Goal: Contribute content: Contribute content

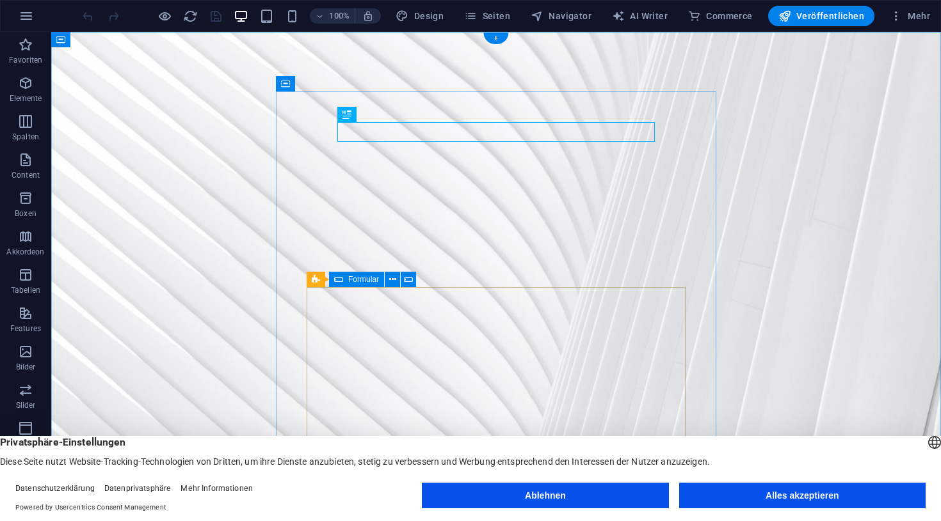
click at [820, 501] on button "Alles akzeptieren" at bounding box center [802, 496] width 246 height 26
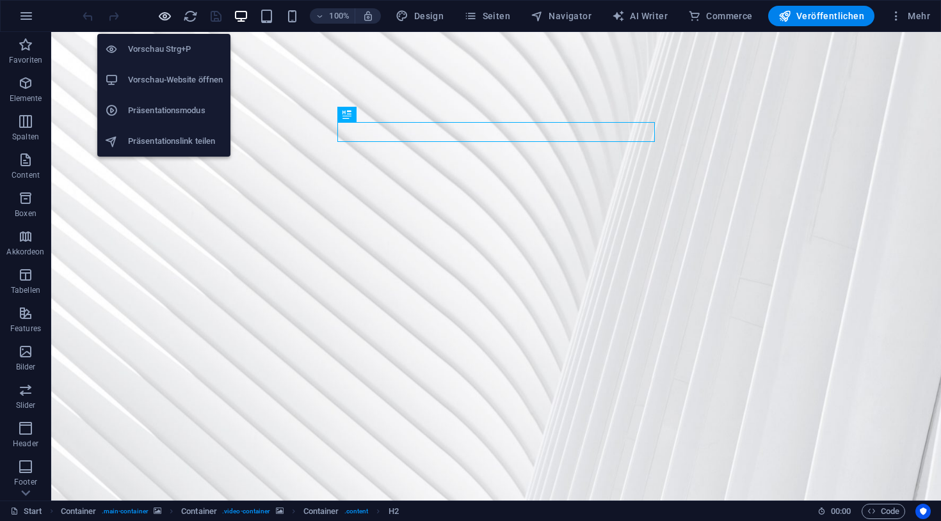
click at [162, 15] on icon "button" at bounding box center [164, 16] width 15 height 15
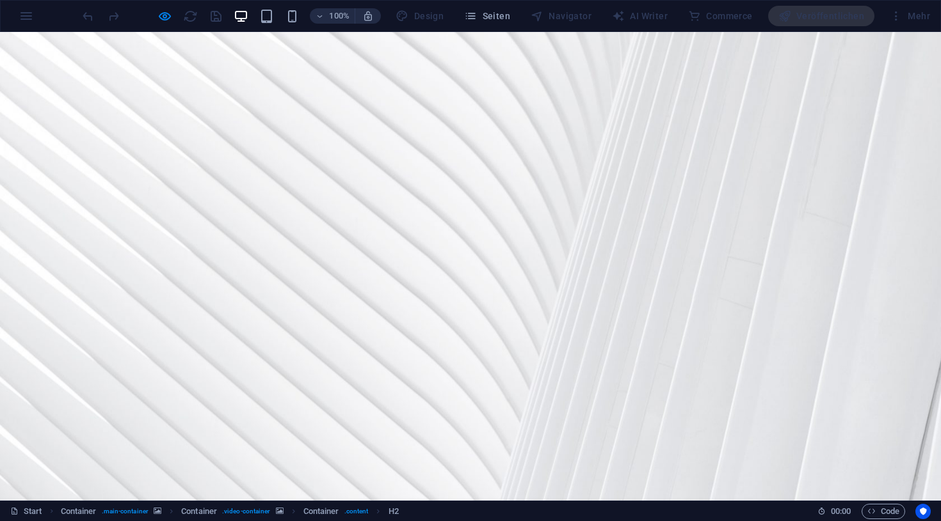
click at [28, 17] on div "100% Design Seiten Navigator AI Writer Commerce Veröffentlichen Mehr" at bounding box center [470, 16] width 939 height 31
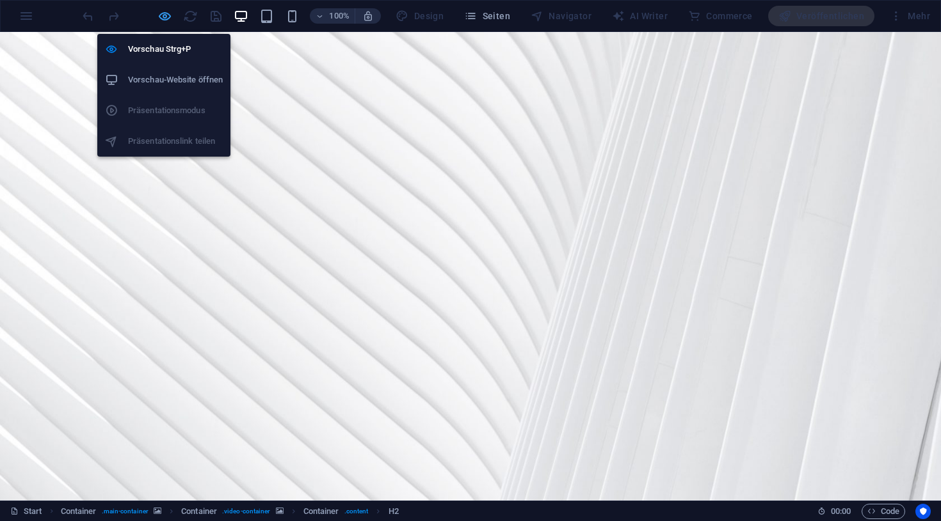
click at [163, 17] on icon "button" at bounding box center [164, 16] width 15 height 15
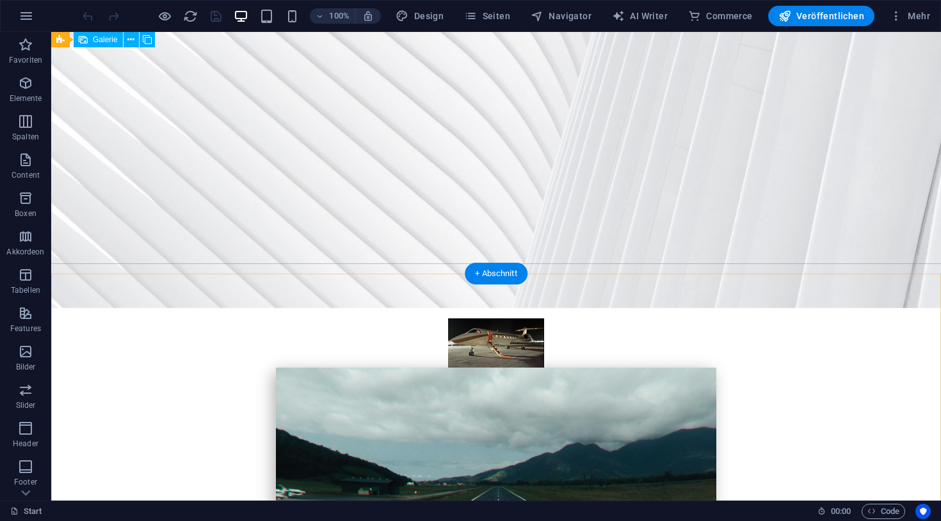
scroll to position [237, 0]
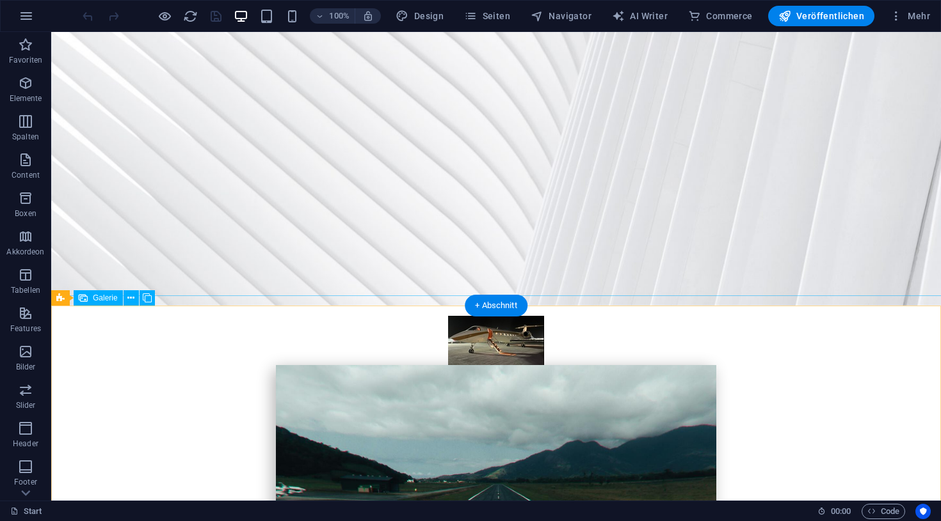
click at [96, 297] on span "Galerie" at bounding box center [105, 298] width 25 height 8
click at [107, 296] on span "Galerie" at bounding box center [105, 298] width 25 height 8
click at [134, 296] on icon at bounding box center [130, 298] width 7 height 13
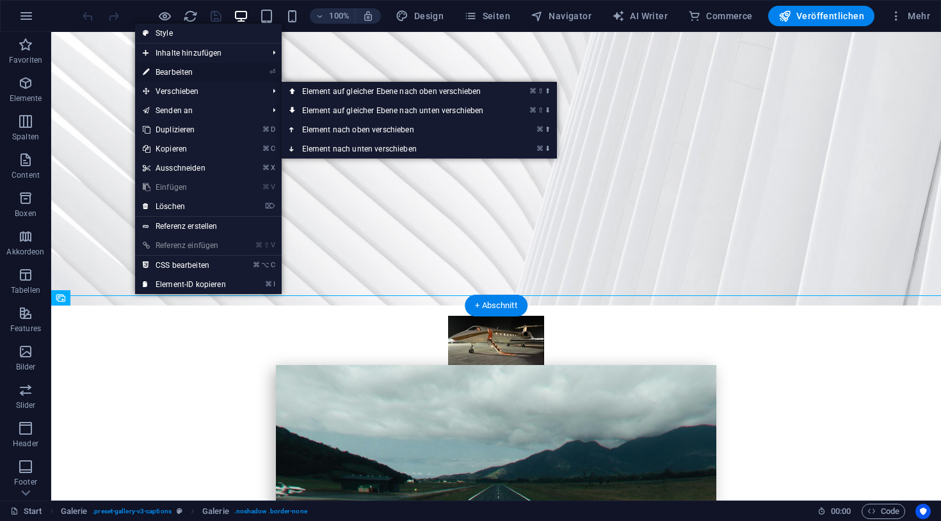
click at [186, 67] on link "⏎ Bearbeiten" at bounding box center [184, 72] width 99 height 19
select select "4"
select select "px"
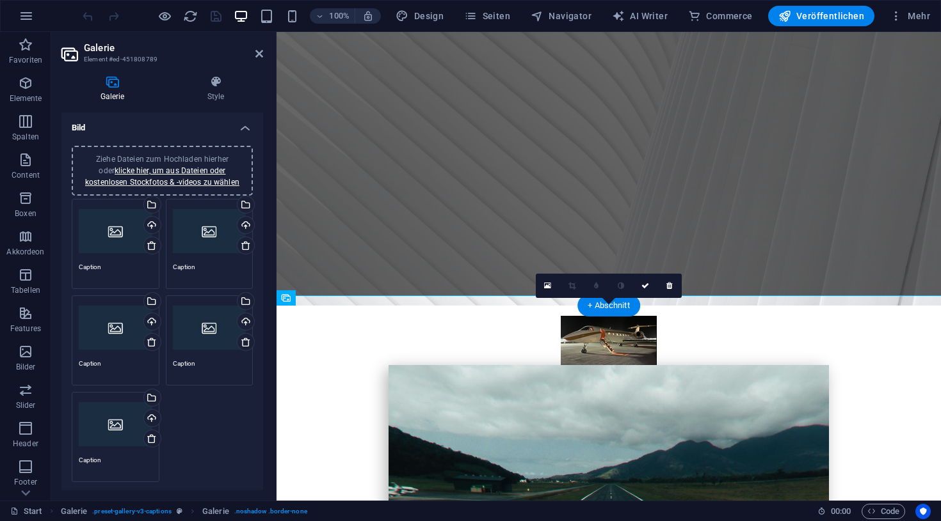
scroll to position [0, 0]
click at [549, 287] on icon at bounding box center [547, 286] width 7 height 9
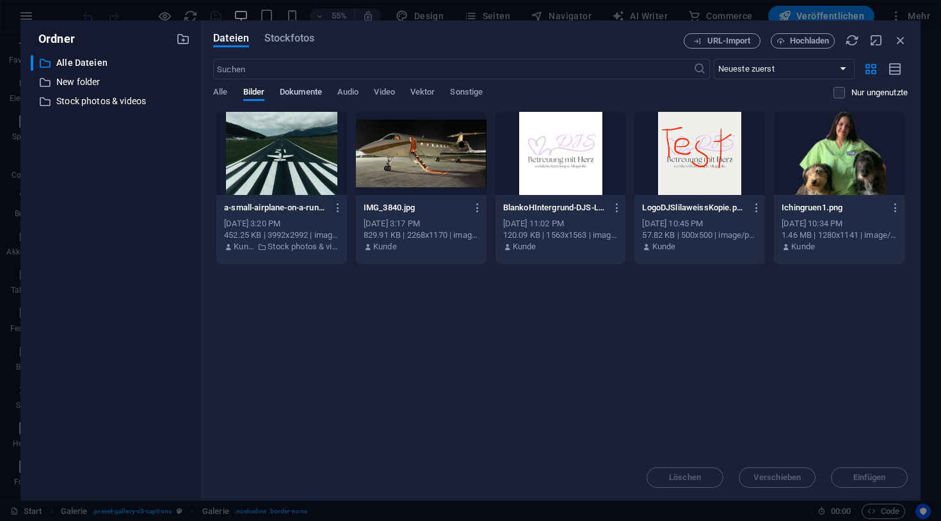
click at [310, 93] on span "Dokumente" at bounding box center [301, 93] width 42 height 18
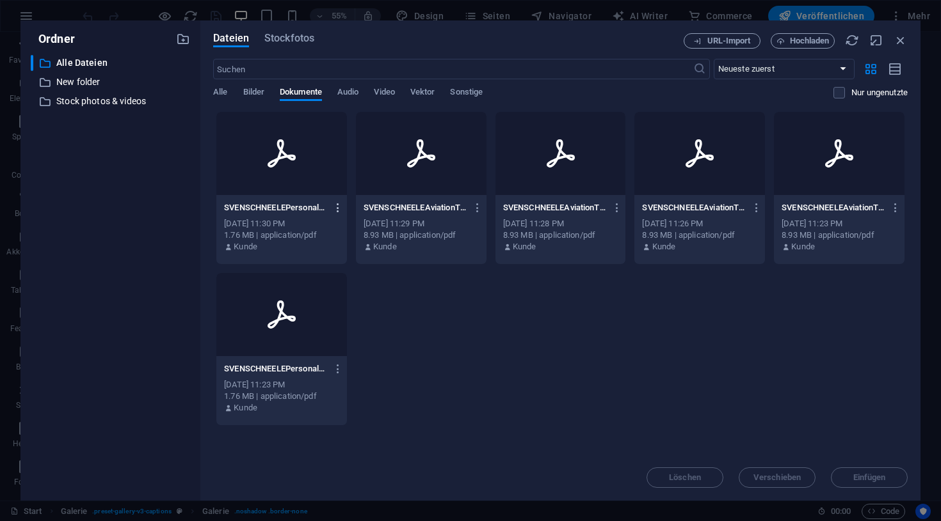
click at [337, 207] on icon "button" at bounding box center [338, 208] width 12 height 12
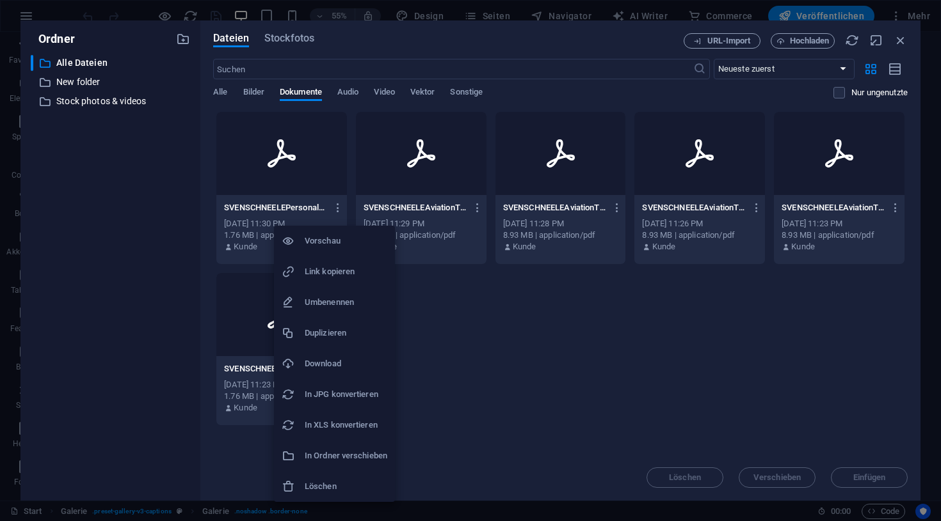
click at [333, 482] on h6 "Löschen" at bounding box center [346, 486] width 83 height 15
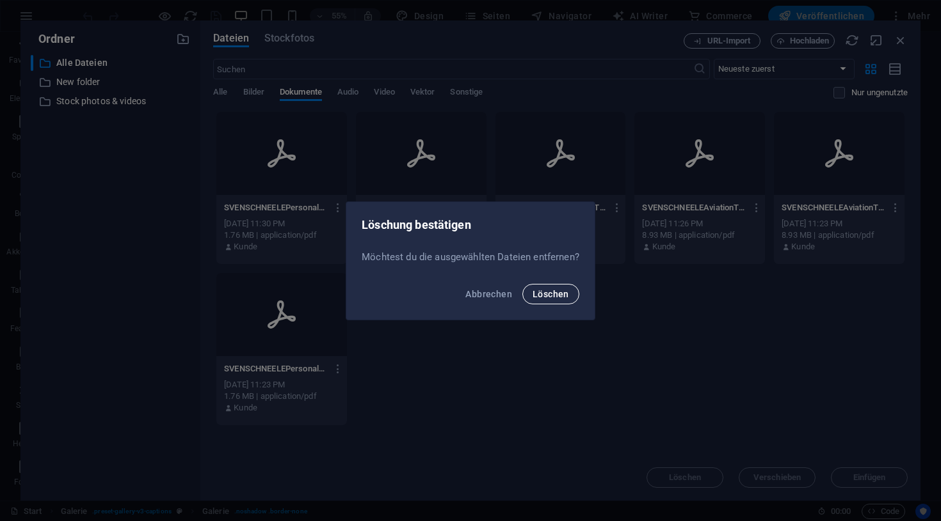
click at [564, 293] on span "Löschen" at bounding box center [550, 294] width 36 height 10
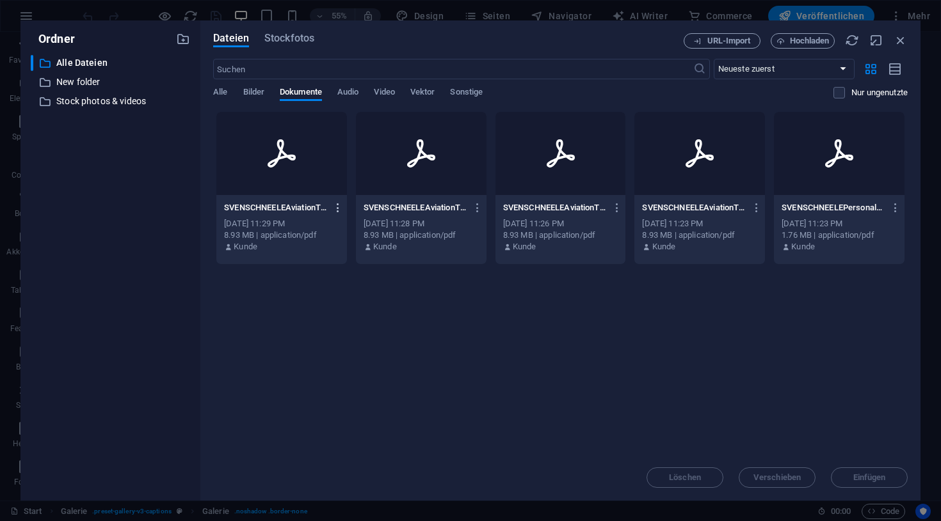
click at [338, 209] on icon "button" at bounding box center [338, 208] width 12 height 12
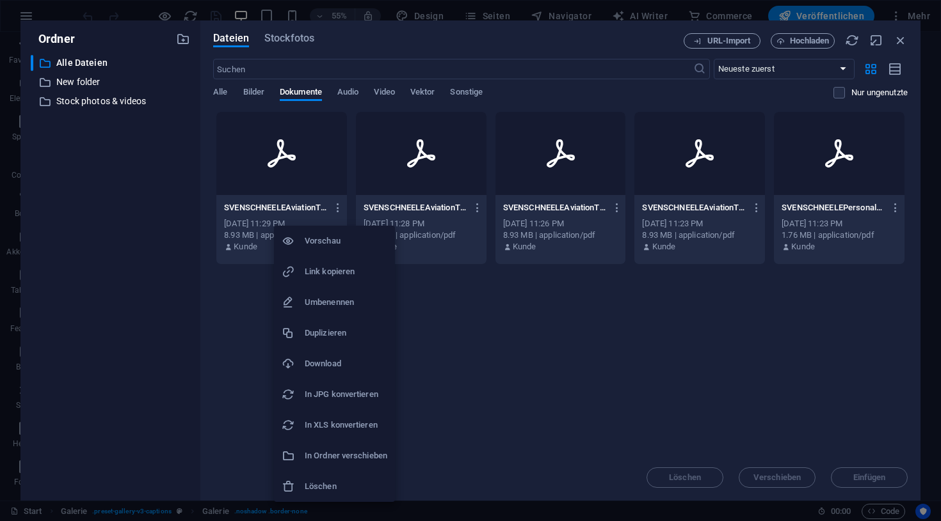
click at [323, 485] on h6 "Löschen" at bounding box center [346, 486] width 83 height 15
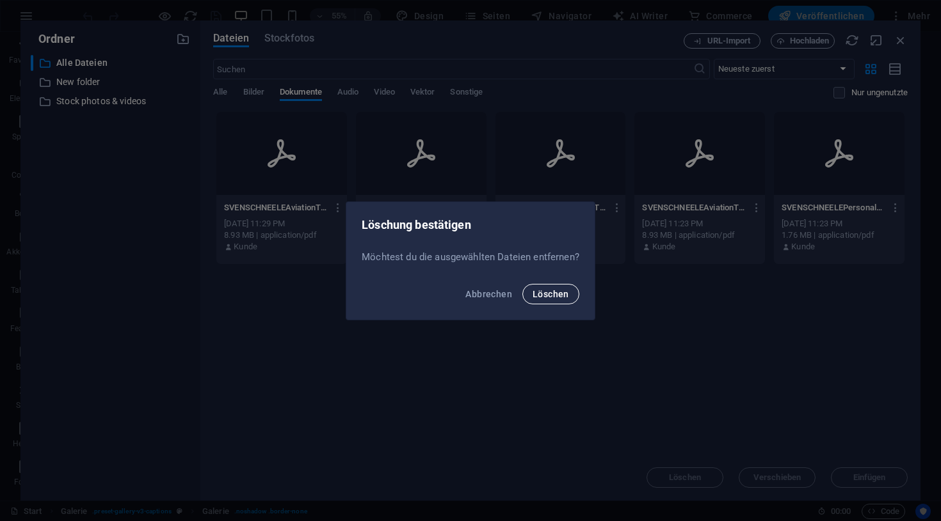
click at [564, 300] on button "Löschen" at bounding box center [550, 294] width 57 height 20
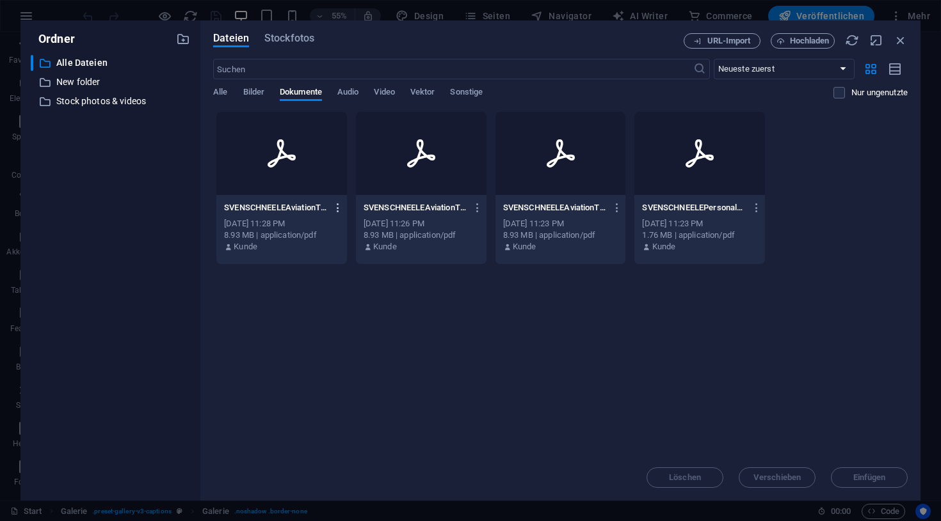
click at [338, 208] on icon "button" at bounding box center [338, 208] width 12 height 12
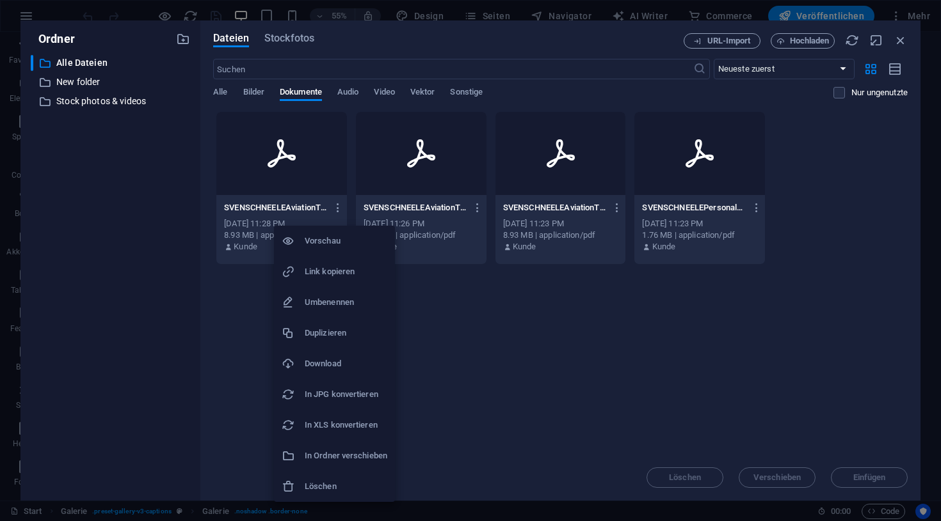
click at [324, 485] on h6 "Löschen" at bounding box center [346, 486] width 83 height 15
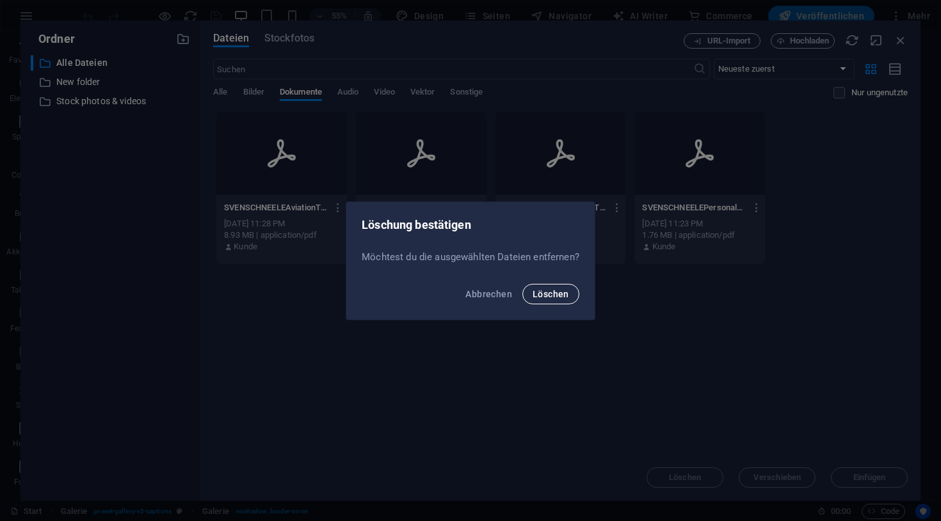
click at [552, 294] on span "Löschen" at bounding box center [550, 294] width 36 height 10
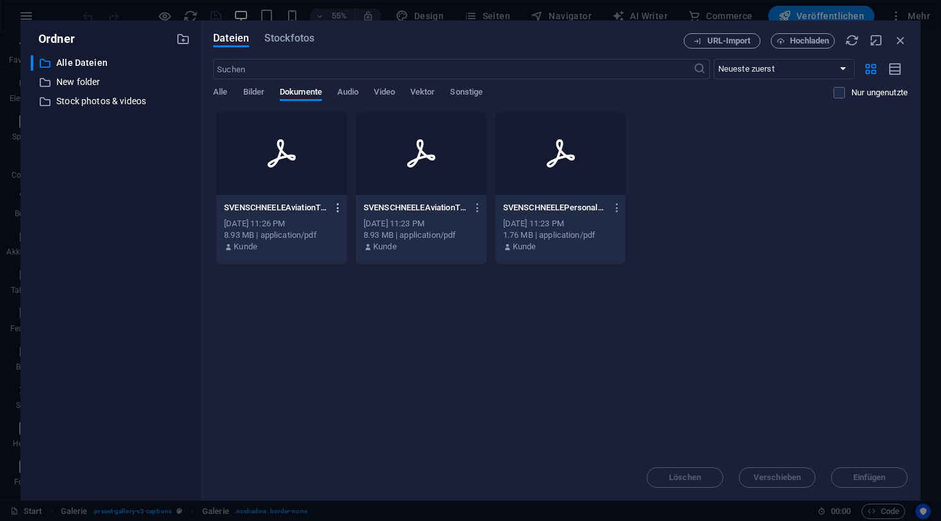
click at [336, 207] on icon "button" at bounding box center [338, 208] width 12 height 12
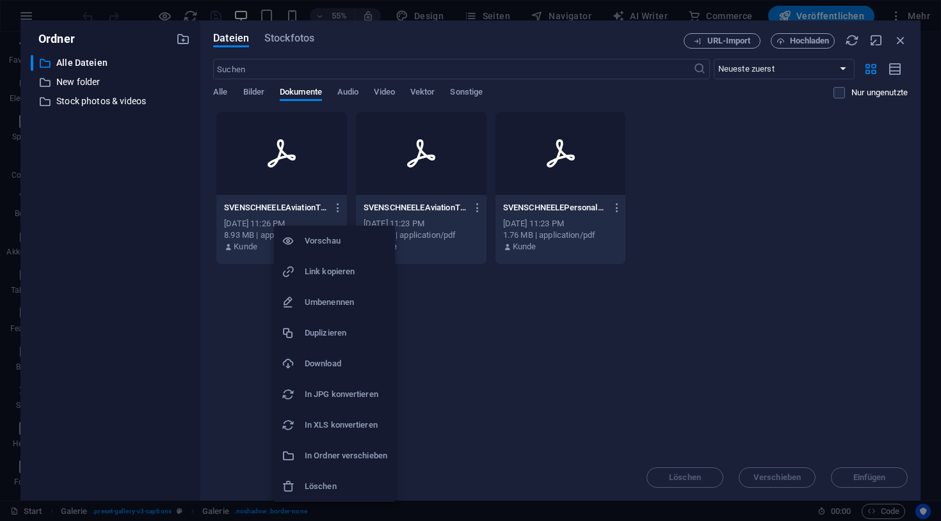
click at [323, 489] on h6 "Löschen" at bounding box center [346, 486] width 83 height 15
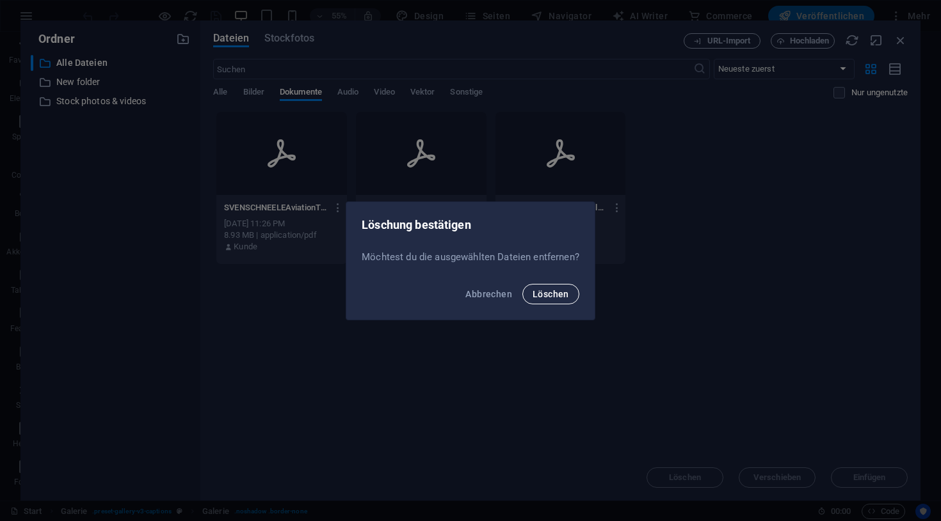
click at [553, 296] on span "Löschen" at bounding box center [550, 294] width 36 height 10
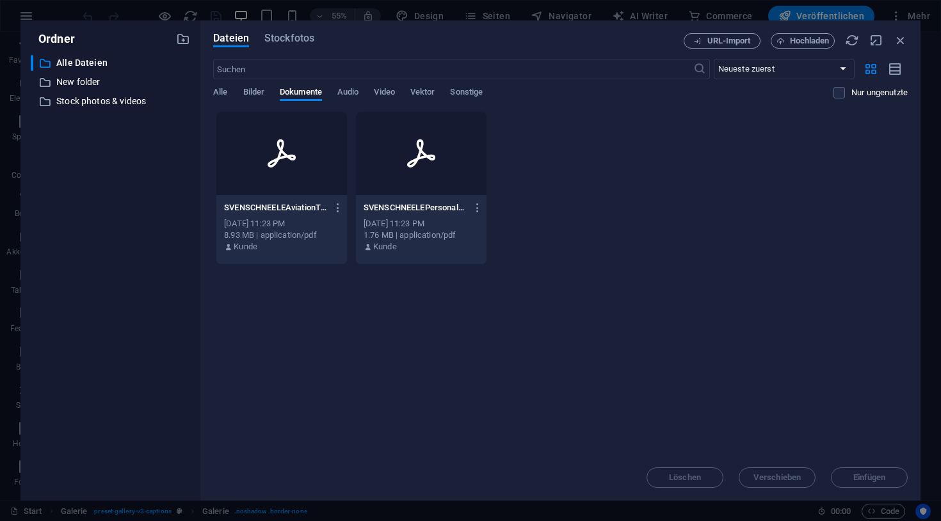
click at [278, 148] on icon at bounding box center [281, 153] width 28 height 28
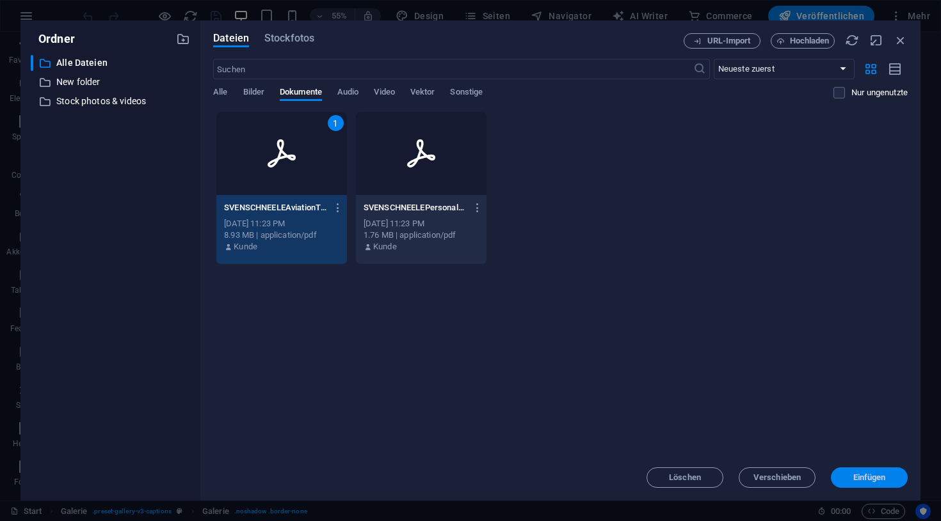
click at [864, 477] on span "Einfügen" at bounding box center [869, 478] width 33 height 8
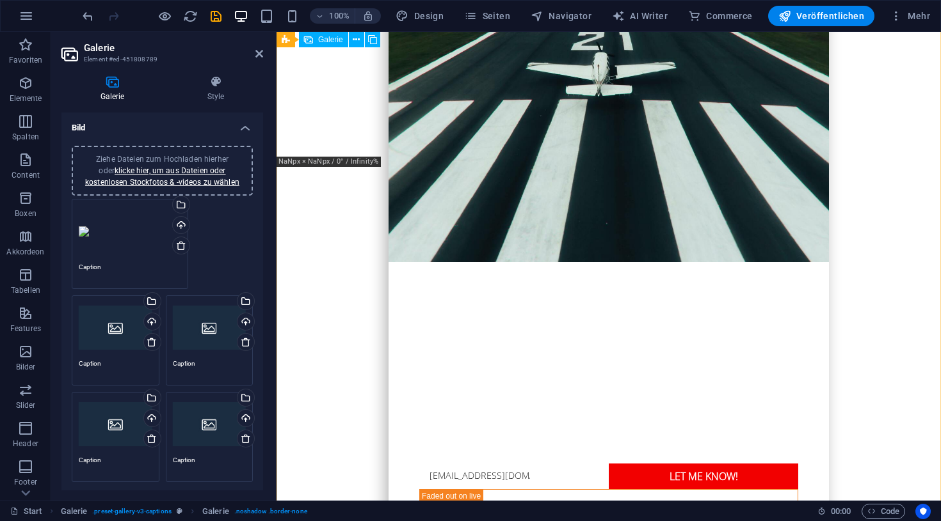
scroll to position [760, 0]
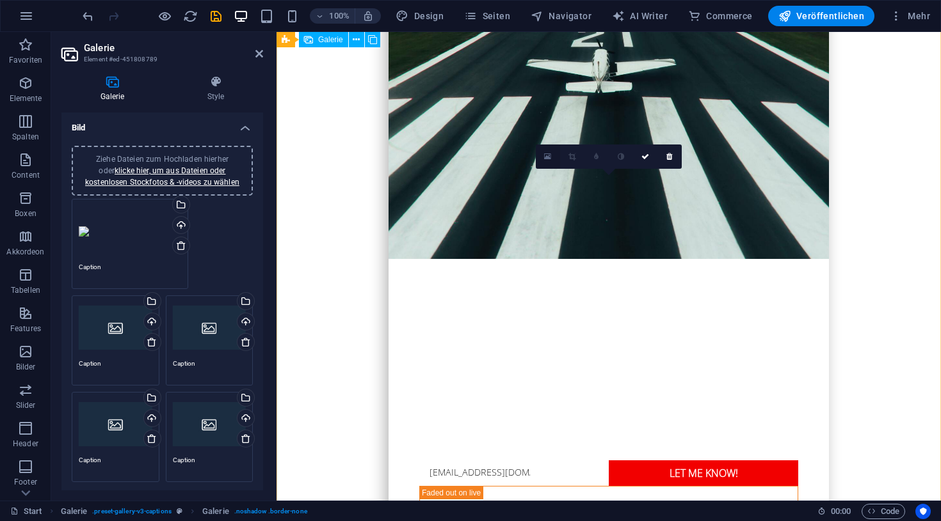
click at [549, 156] on icon at bounding box center [547, 156] width 7 height 9
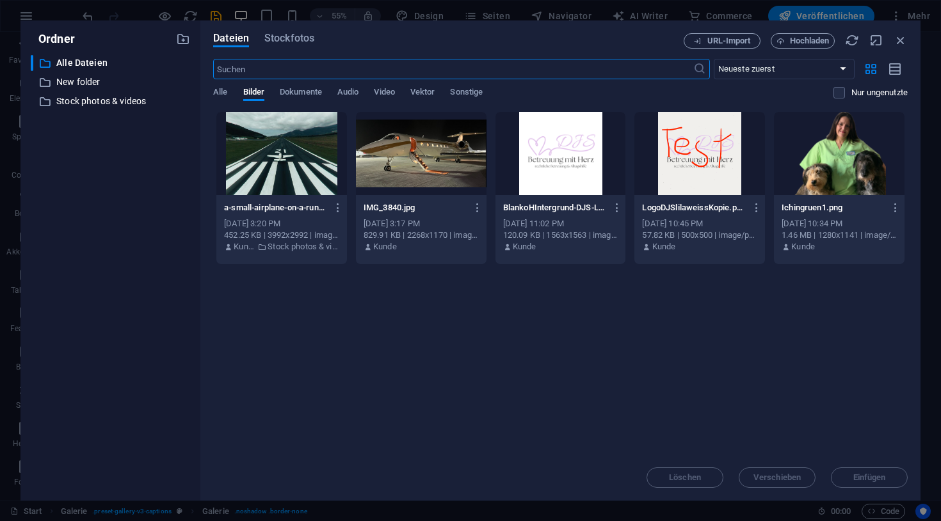
scroll to position [328, 0]
click at [301, 91] on span "Dokumente" at bounding box center [301, 93] width 42 height 18
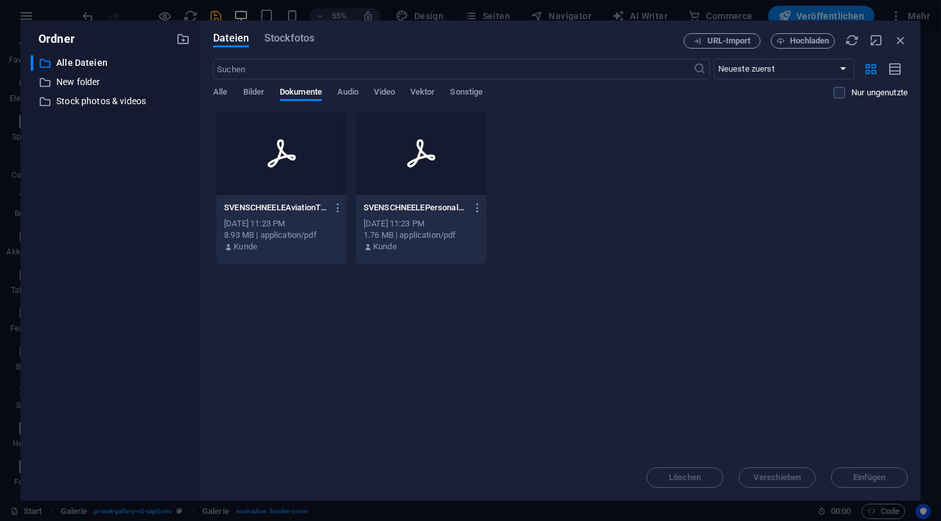
click at [428, 211] on p "SVENSCHNEELEPersonalProfile-qo0bbRIttJsdab3tR-dcyg.pdf" at bounding box center [414, 208] width 103 height 12
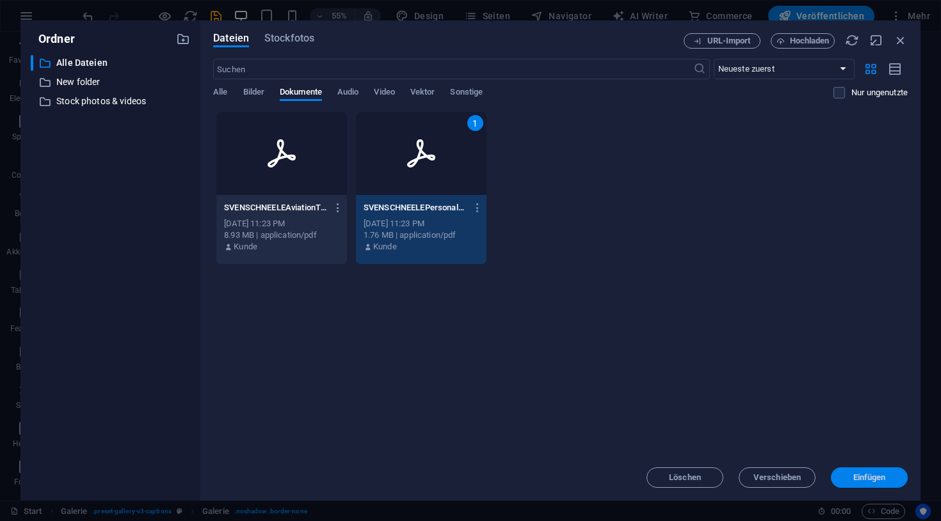
click at [877, 477] on span "Einfügen" at bounding box center [869, 478] width 33 height 8
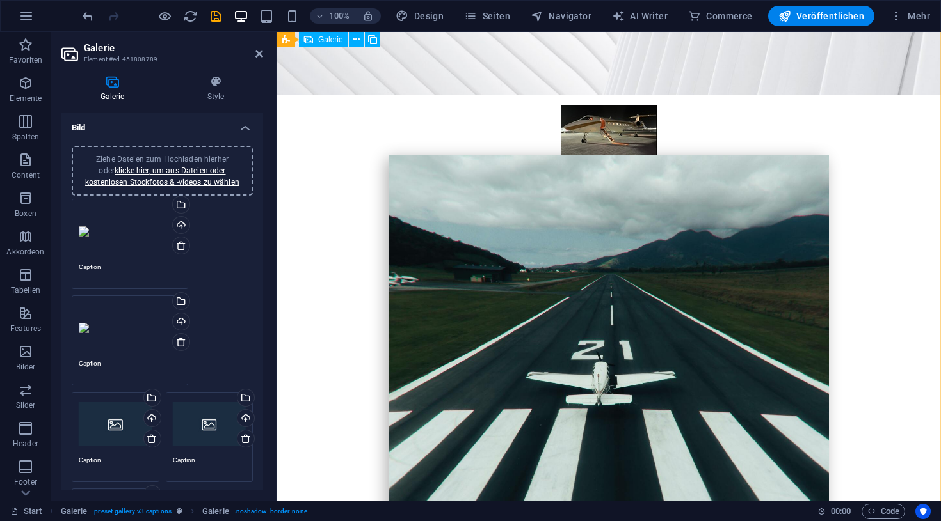
scroll to position [443, 0]
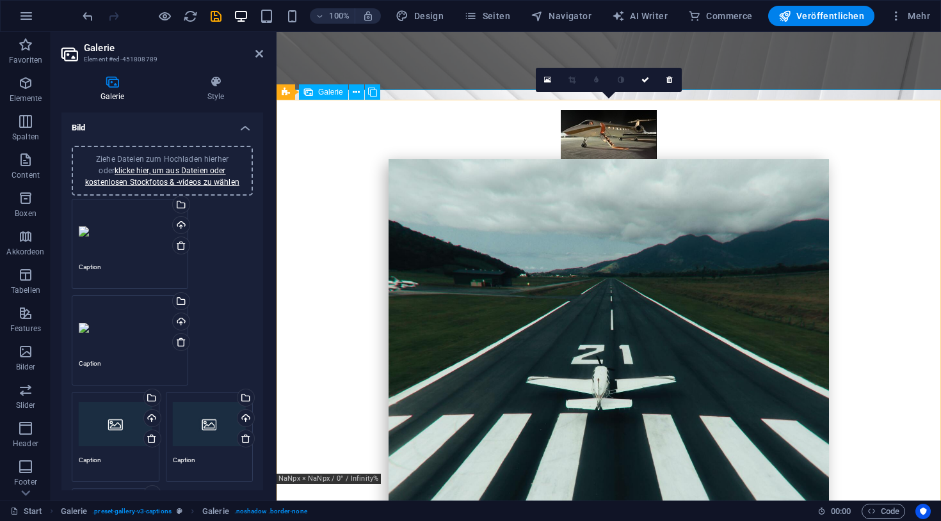
click at [170, 225] on div "Hochladen" at bounding box center [179, 226] width 19 height 19
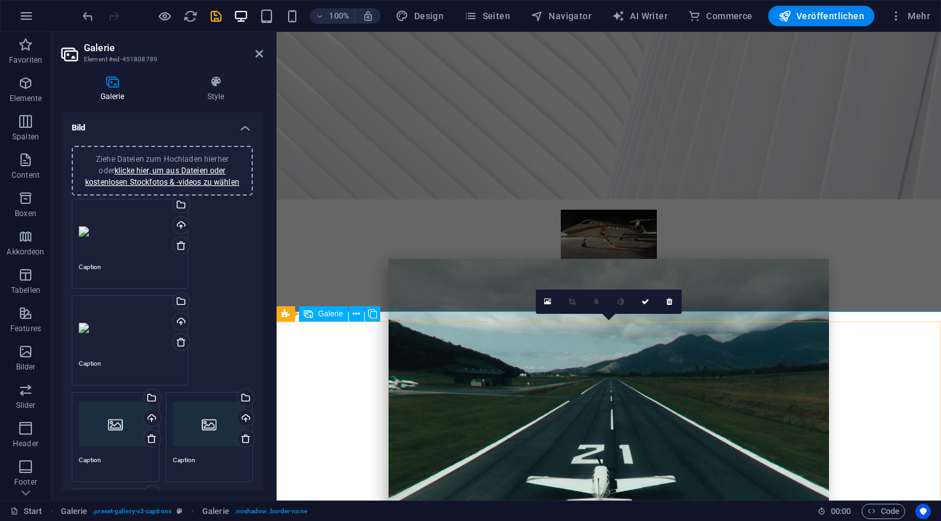
scroll to position [346, 0]
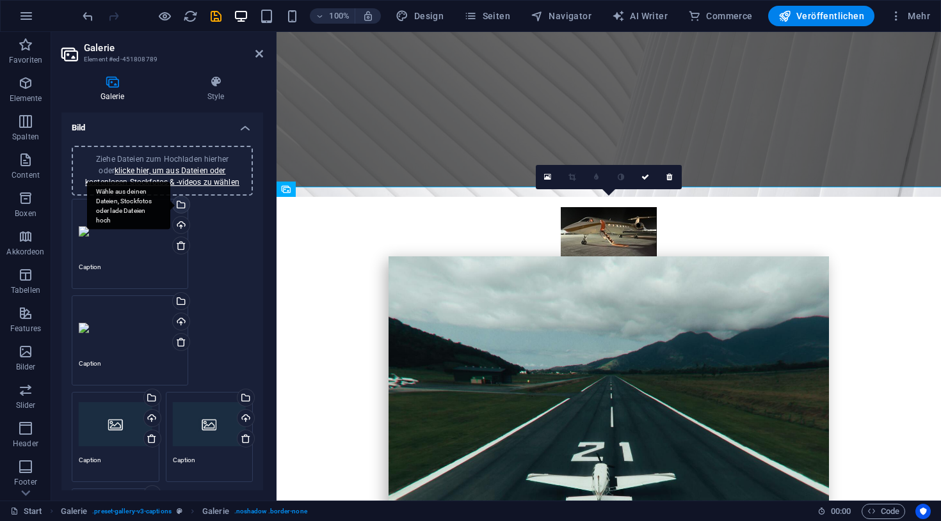
click at [170, 203] on div "Wähle aus deinen Dateien, Stockfotos oder lade Dateien hoch" at bounding box center [179, 205] width 19 height 19
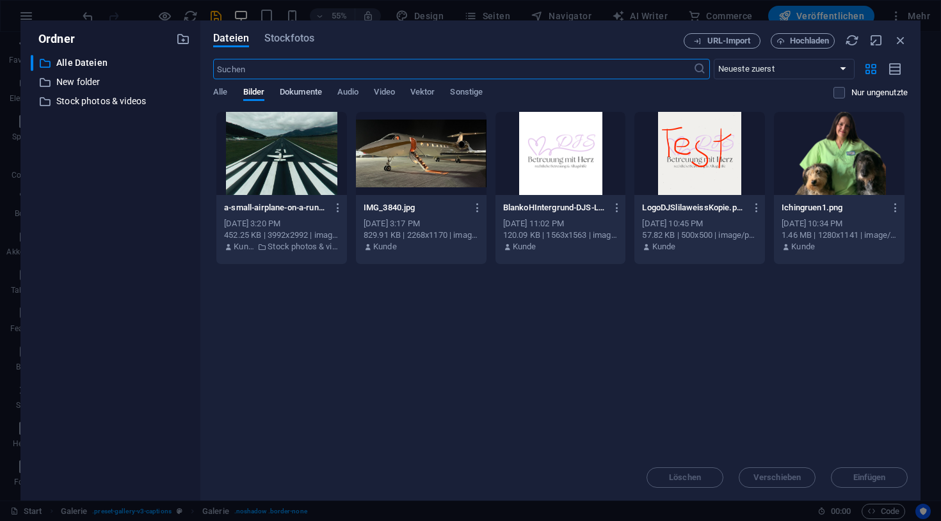
click at [304, 93] on span "Dokumente" at bounding box center [301, 93] width 42 height 18
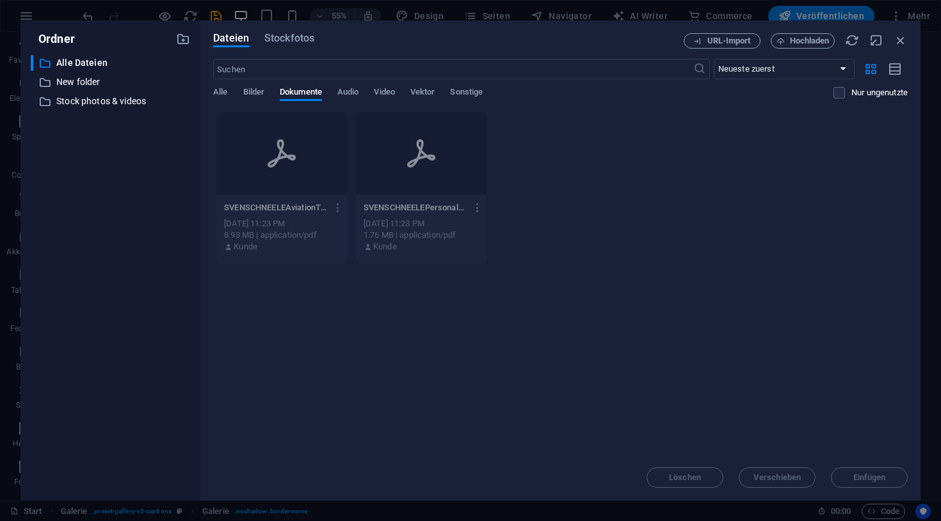
click at [423, 210] on p "SVENSCHNEELEPersonalProfile-qo0bbRIttJsdab3tR-dcyg.pdf" at bounding box center [414, 208] width 103 height 12
click at [418, 143] on icon at bounding box center [421, 153] width 31 height 31
click at [900, 42] on icon "button" at bounding box center [900, 40] width 14 height 14
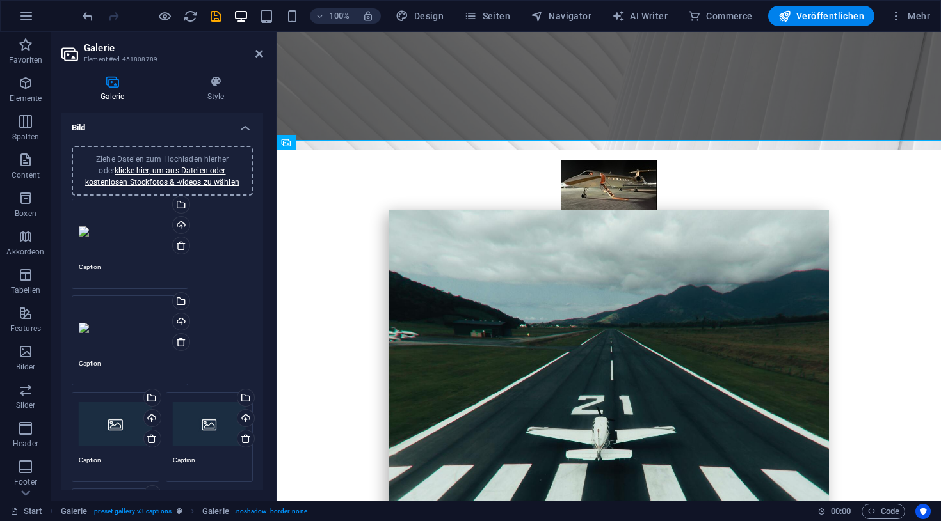
scroll to position [392, 0]
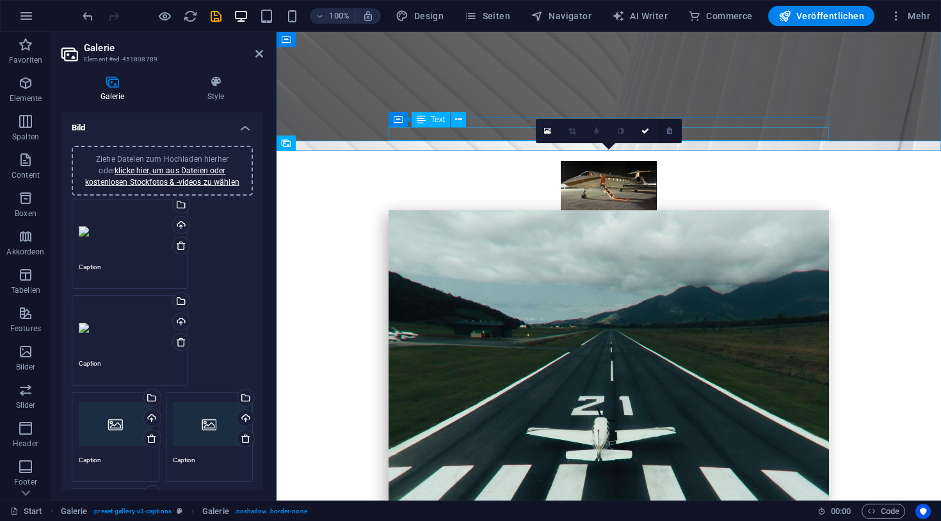
click at [669, 130] on icon at bounding box center [669, 131] width 6 height 8
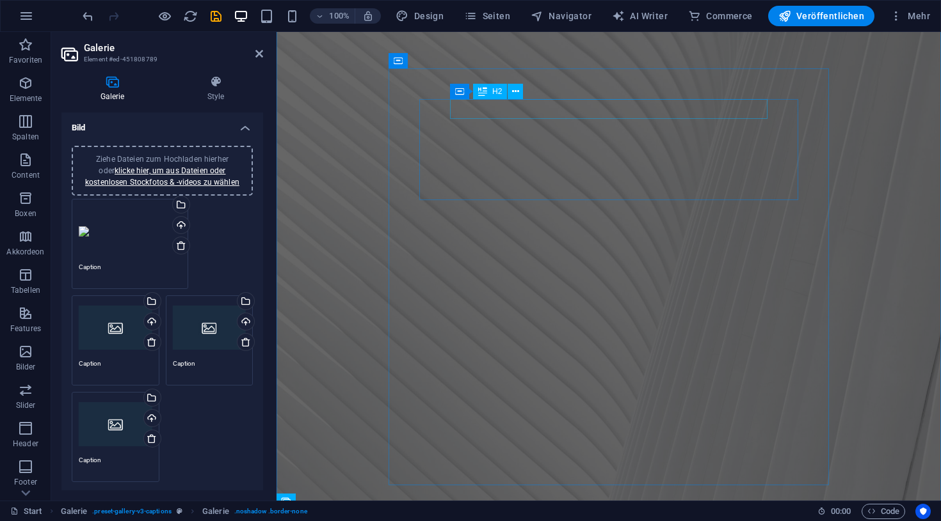
scroll to position [23, 0]
click at [260, 54] on icon at bounding box center [259, 54] width 8 height 10
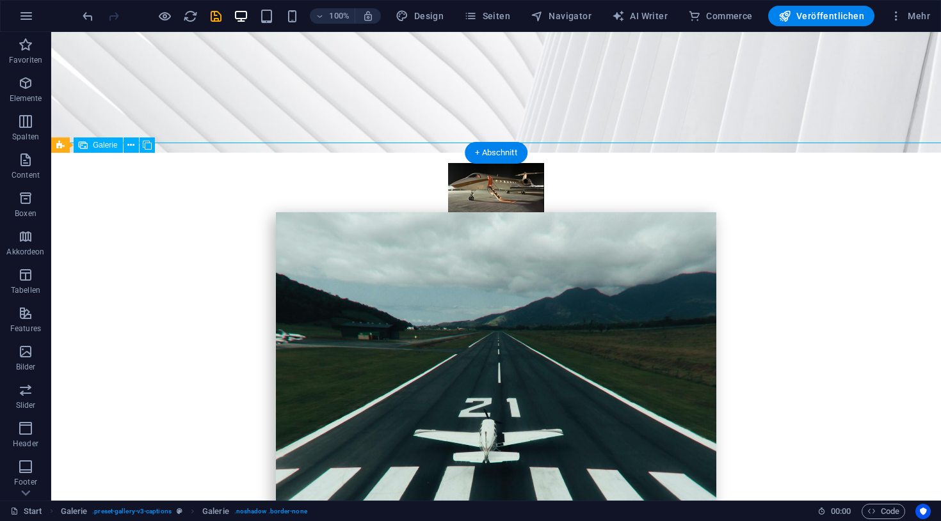
scroll to position [394, 0]
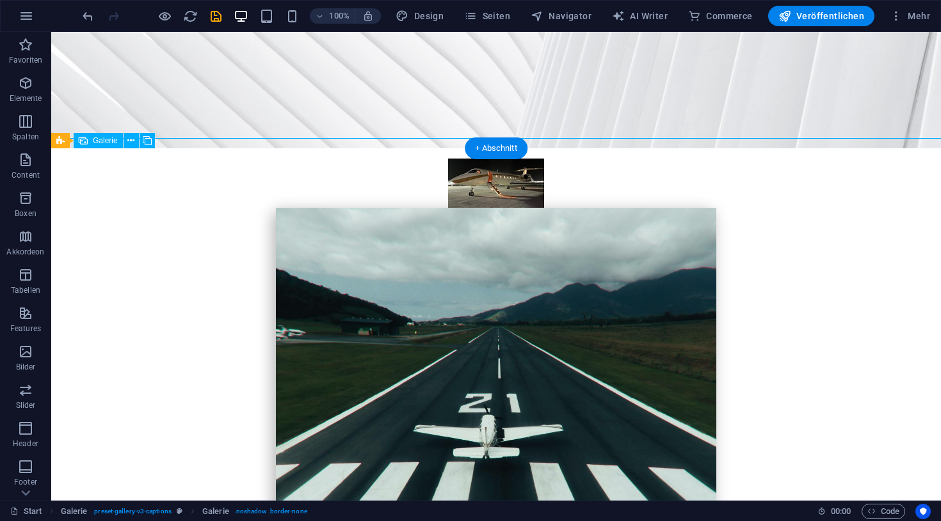
click at [492, 149] on div "+ Abschnitt" at bounding box center [496, 149] width 63 height 22
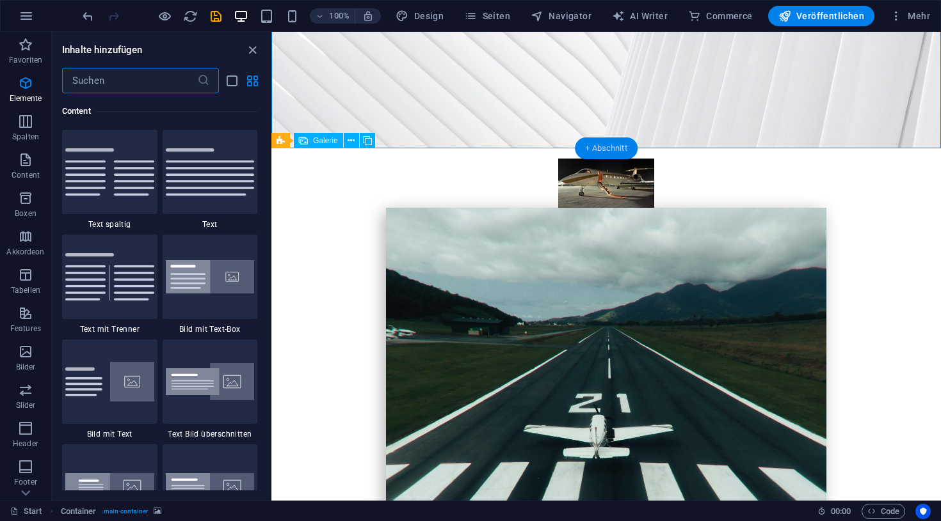
scroll to position [2239, 0]
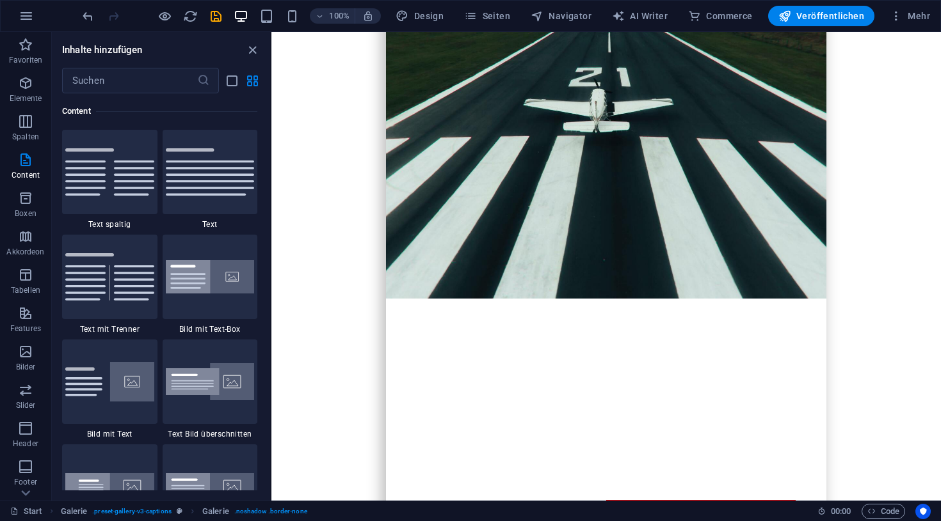
scroll to position [722, 0]
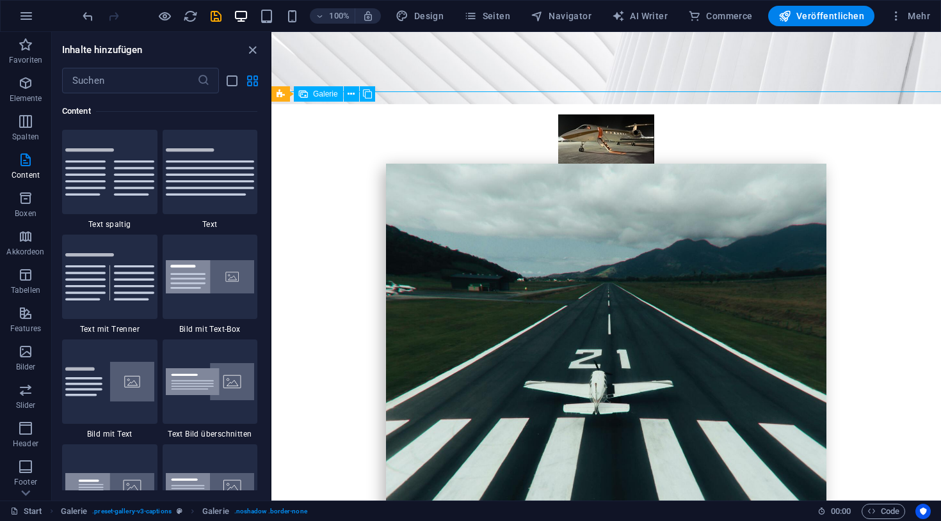
scroll to position [441, 0]
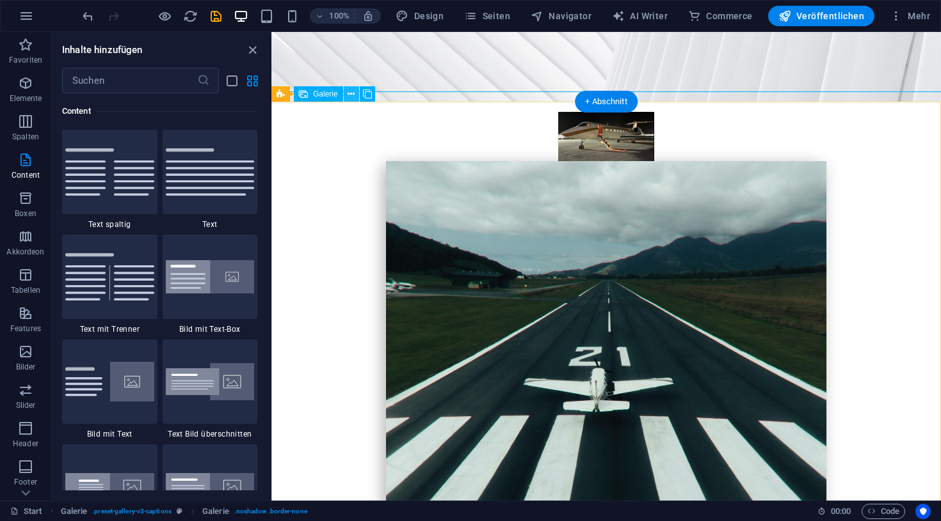
click at [354, 91] on icon at bounding box center [350, 94] width 7 height 13
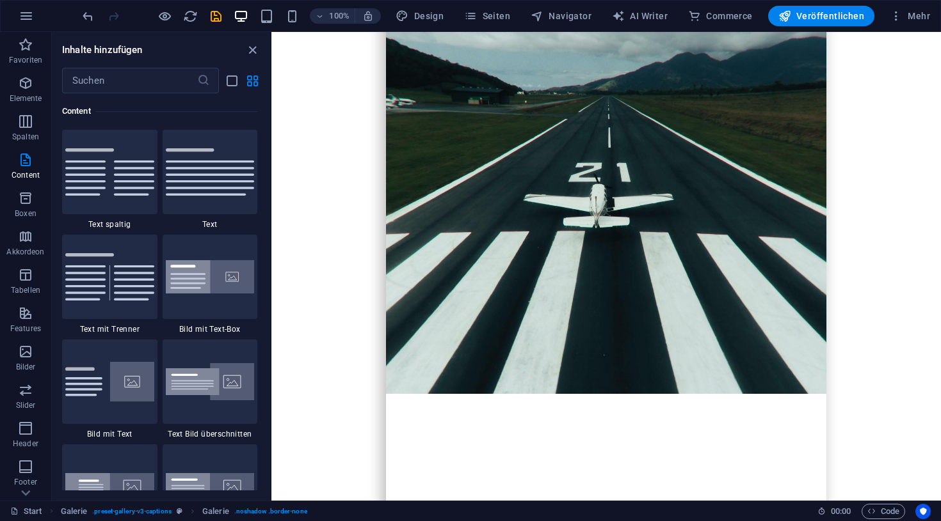
scroll to position [624, 0]
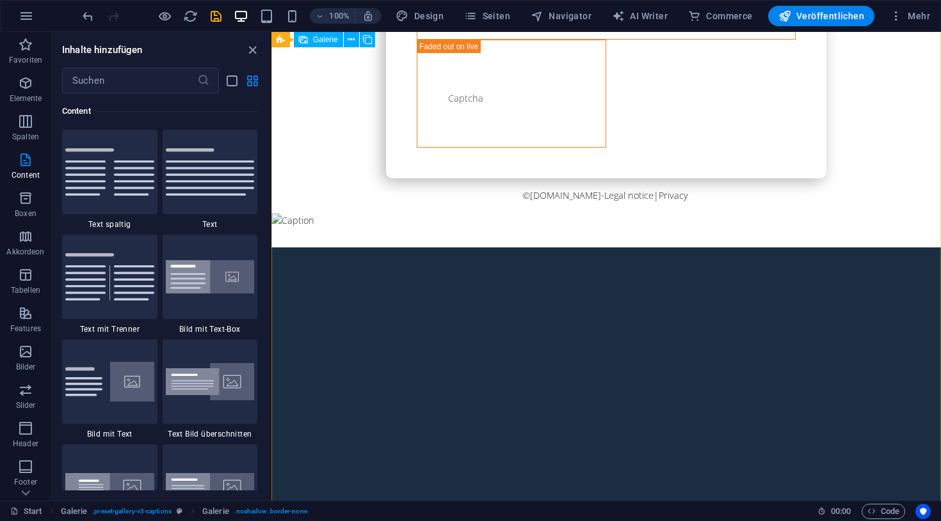
scroll to position [1271, 0]
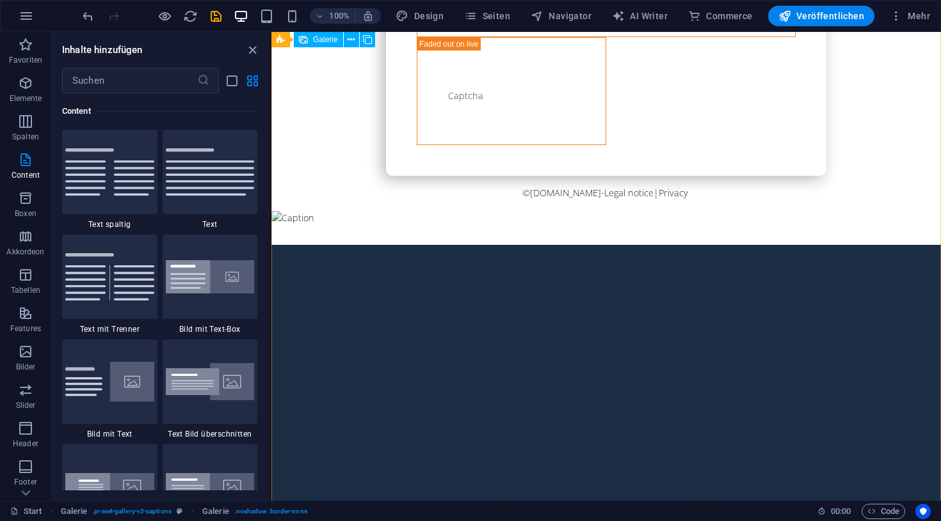
click at [252, 48] on icon "close panel" at bounding box center [252, 50] width 15 height 15
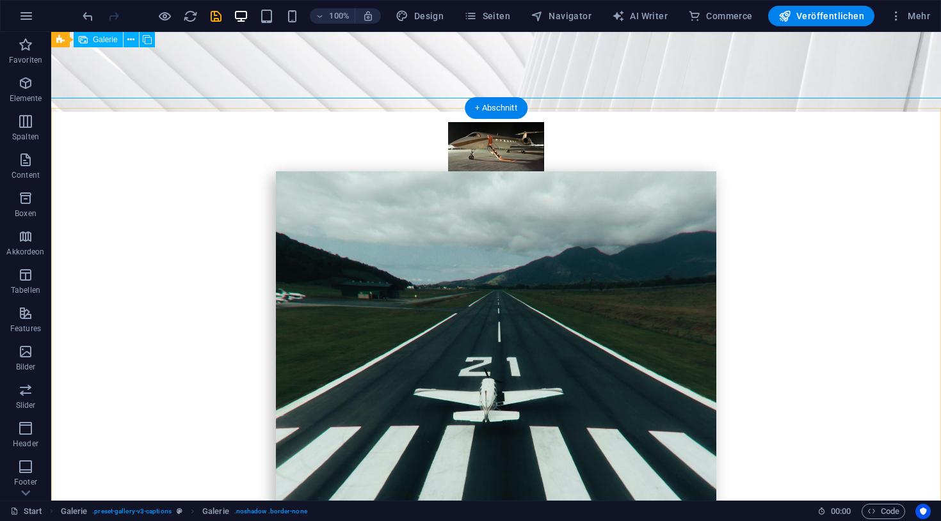
scroll to position [445, 0]
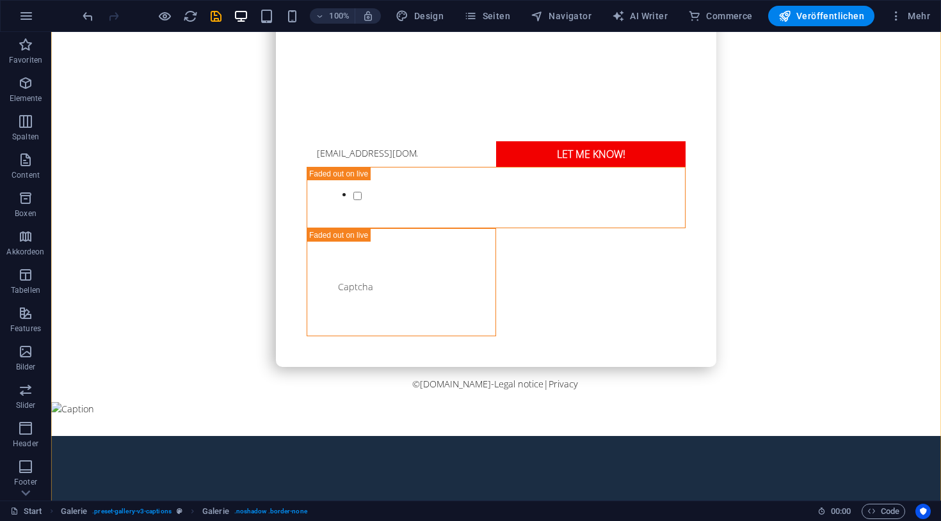
scroll to position [1148, 0]
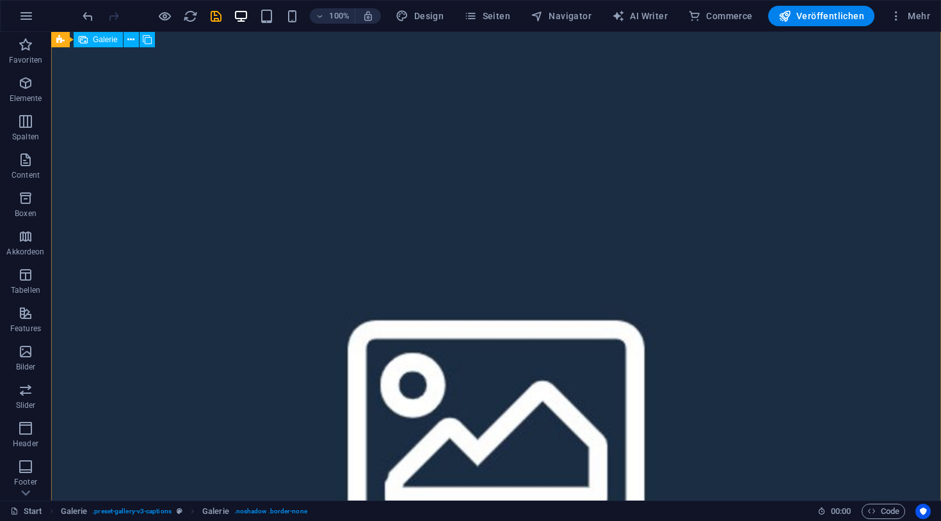
scroll to position [1543, 0]
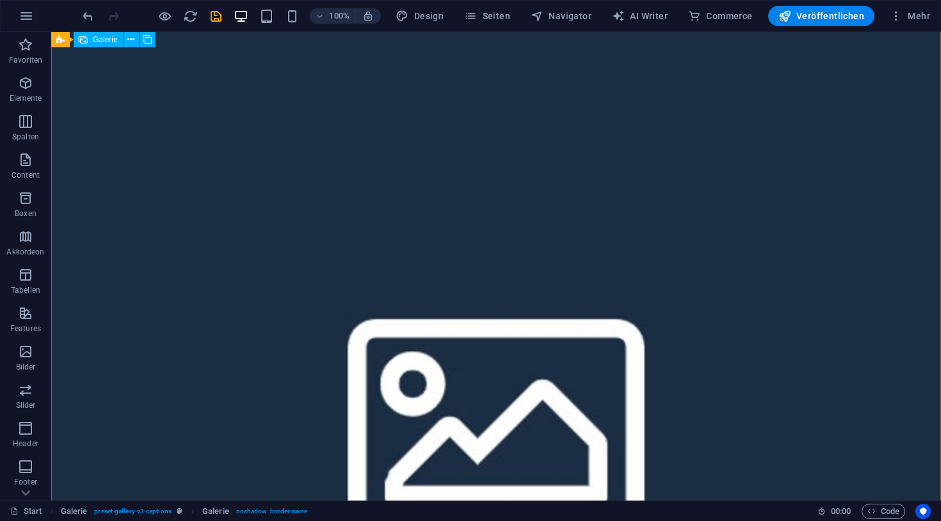
click at [486, 46] on li at bounding box center [495, 416] width 889 height 889
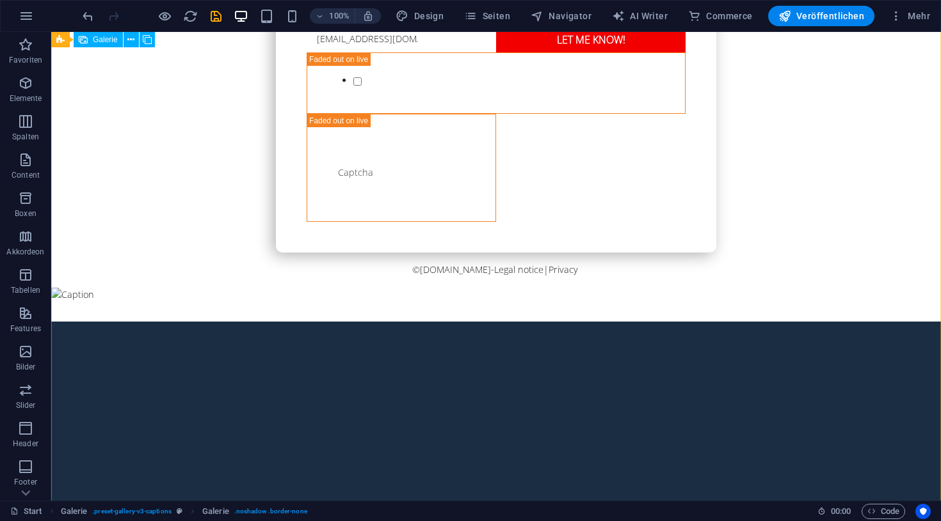
scroll to position [1196, 0]
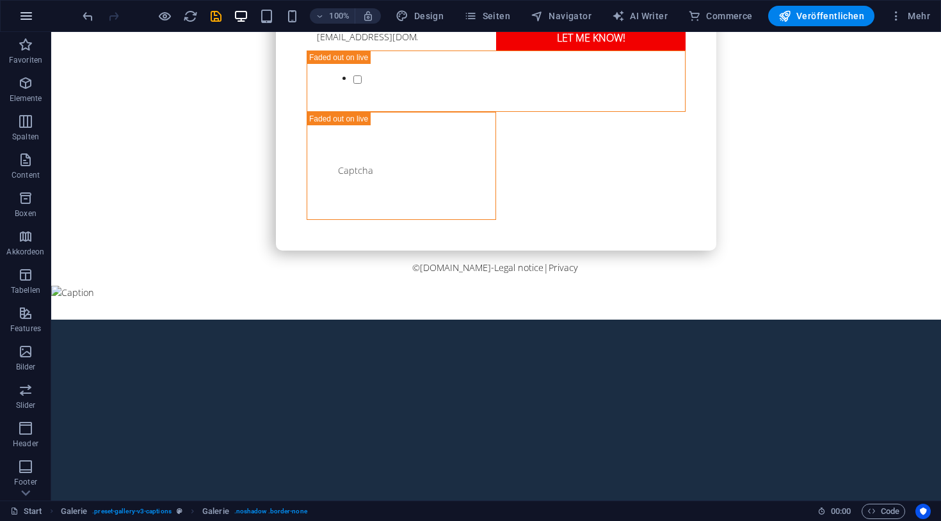
click at [25, 16] on icon "button" at bounding box center [26, 15] width 15 height 15
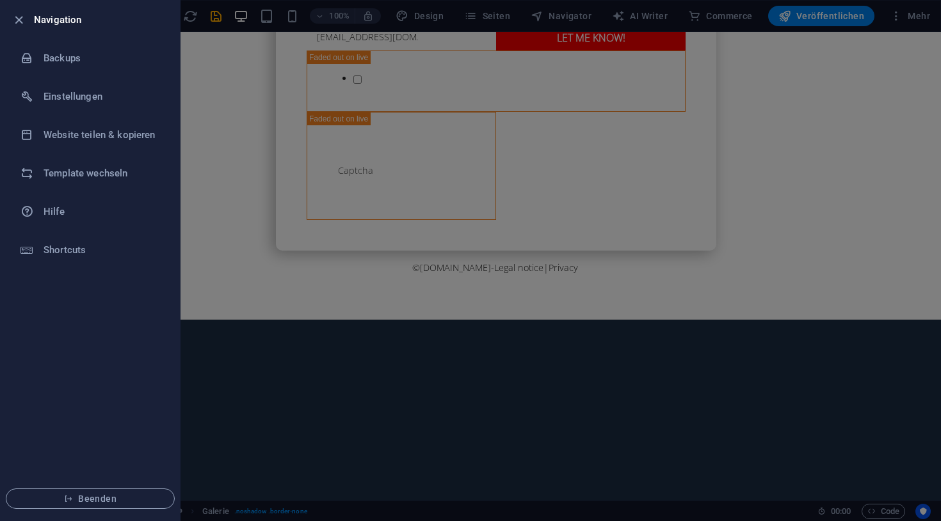
click at [258, 80] on div at bounding box center [470, 260] width 941 height 521
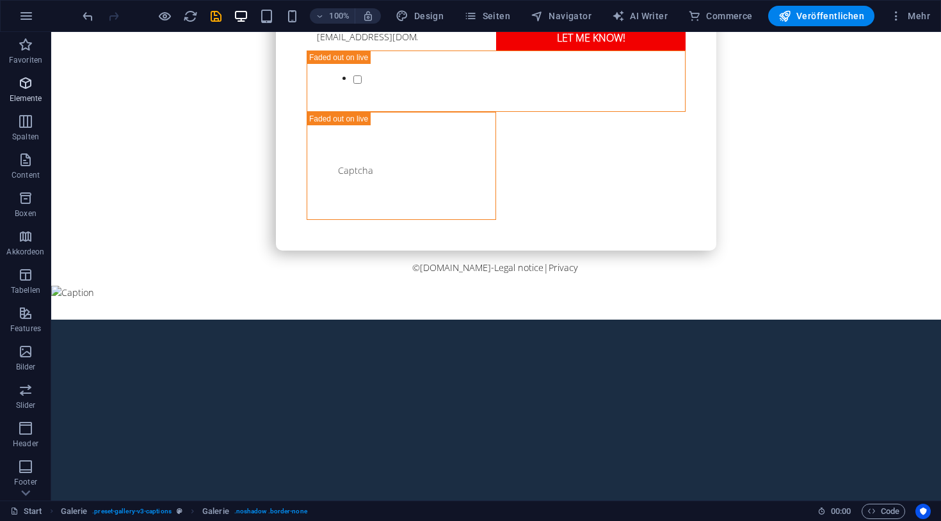
click at [29, 86] on icon "button" at bounding box center [25, 82] width 15 height 15
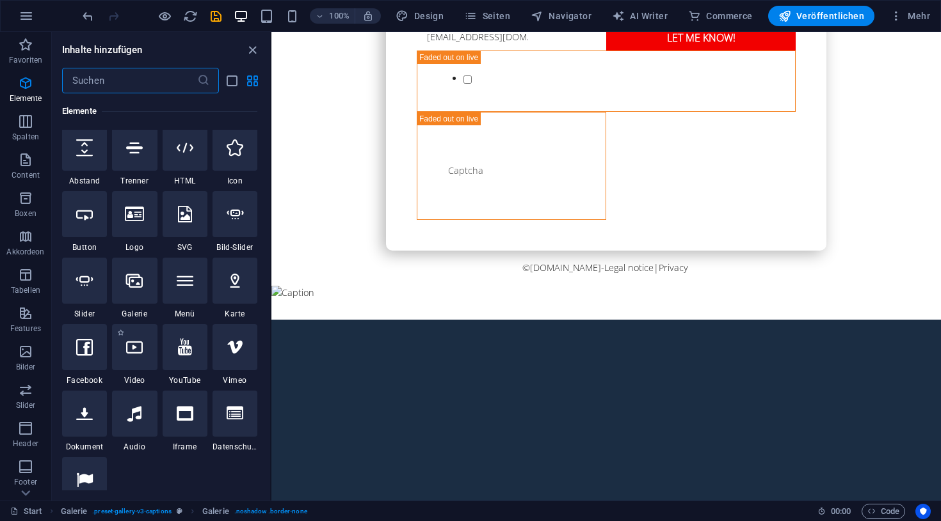
scroll to position [247, 0]
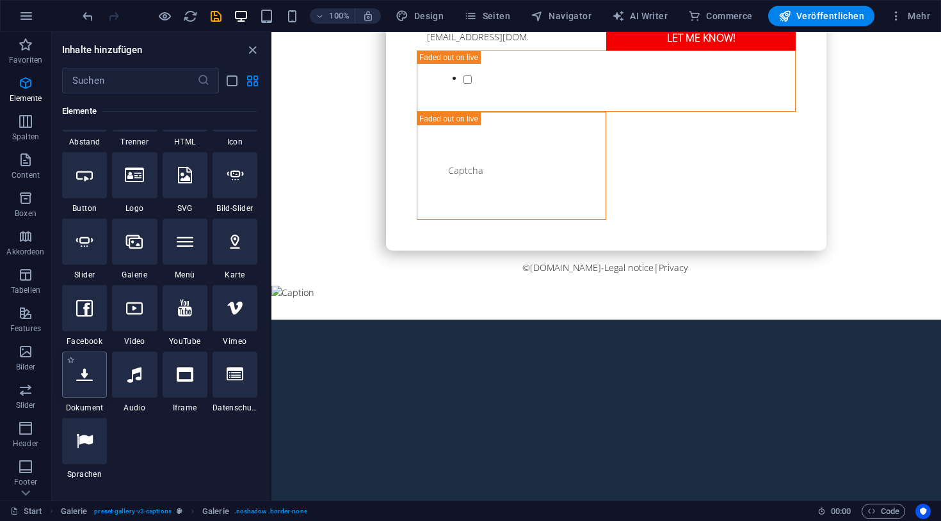
click at [81, 377] on icon at bounding box center [84, 375] width 17 height 17
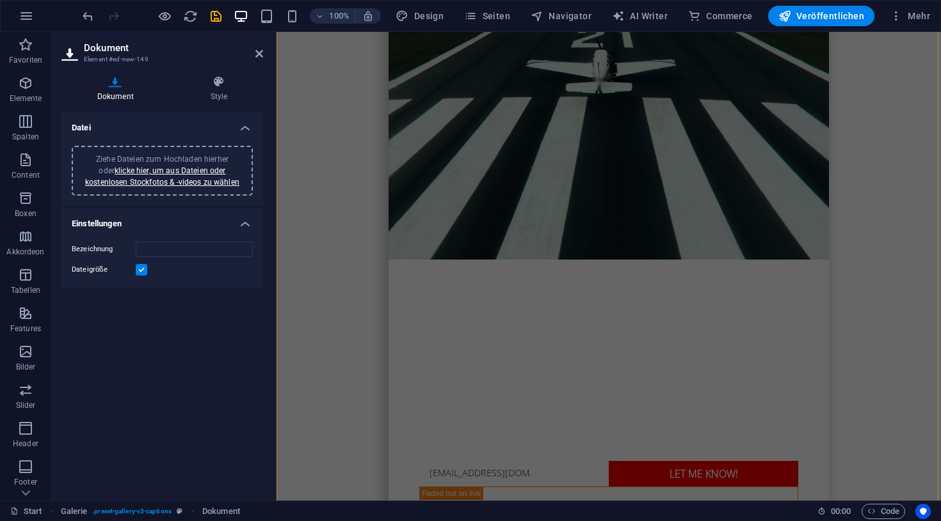
scroll to position [809, 0]
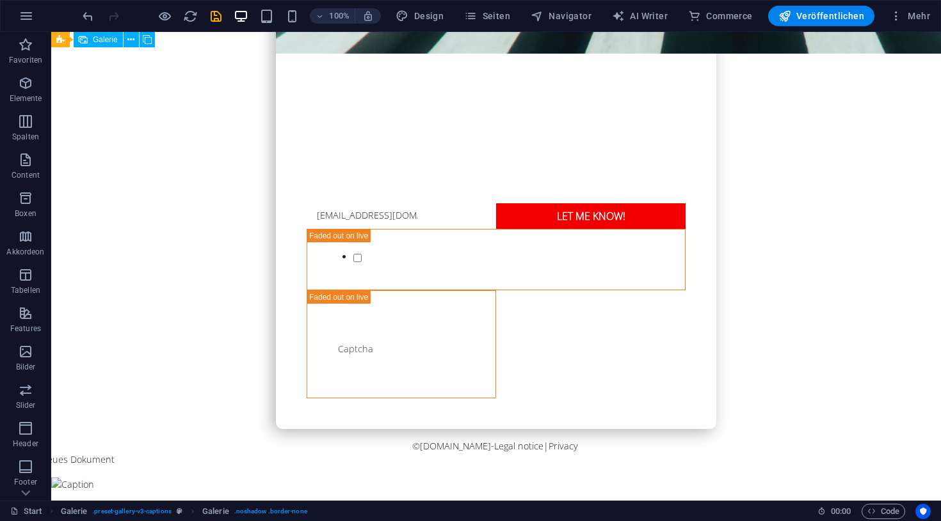
scroll to position [1020, 0]
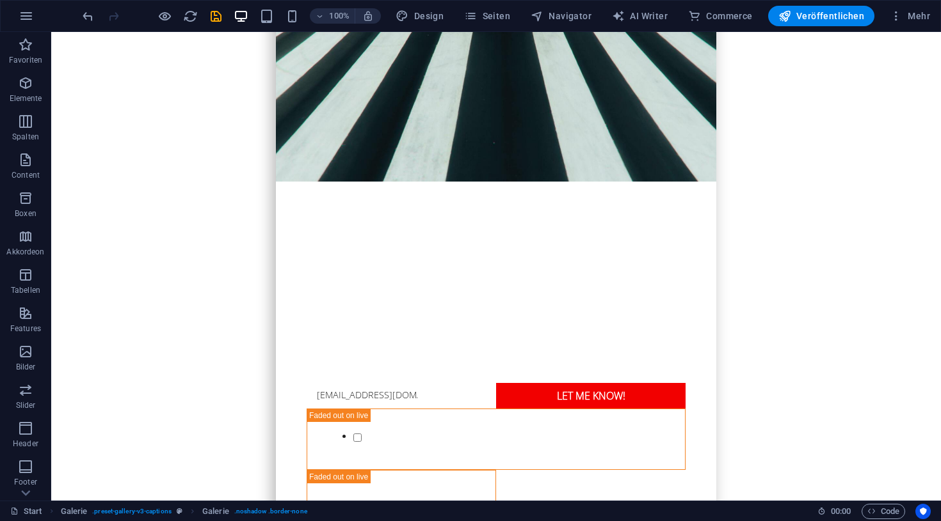
scroll to position [896, 0]
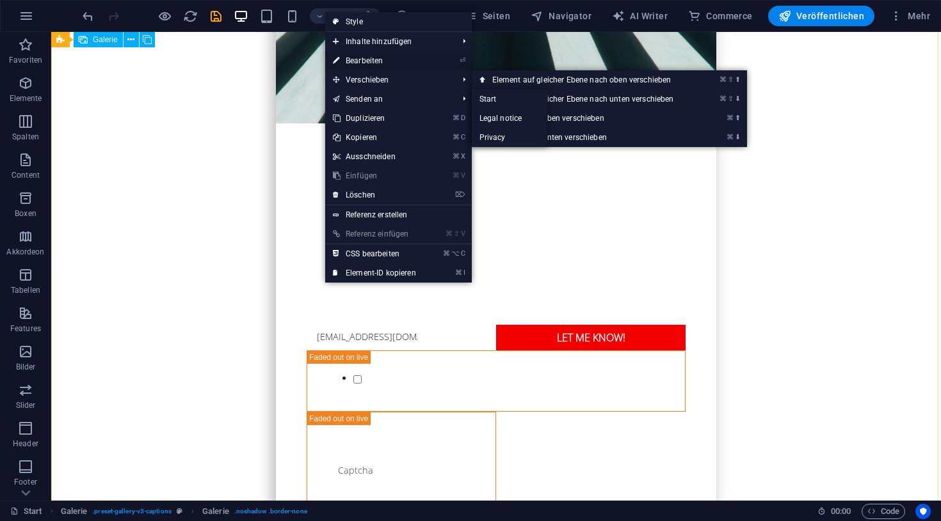
click at [383, 61] on link "⏎ Bearbeiten" at bounding box center [374, 60] width 99 height 19
select select "4"
select select "px"
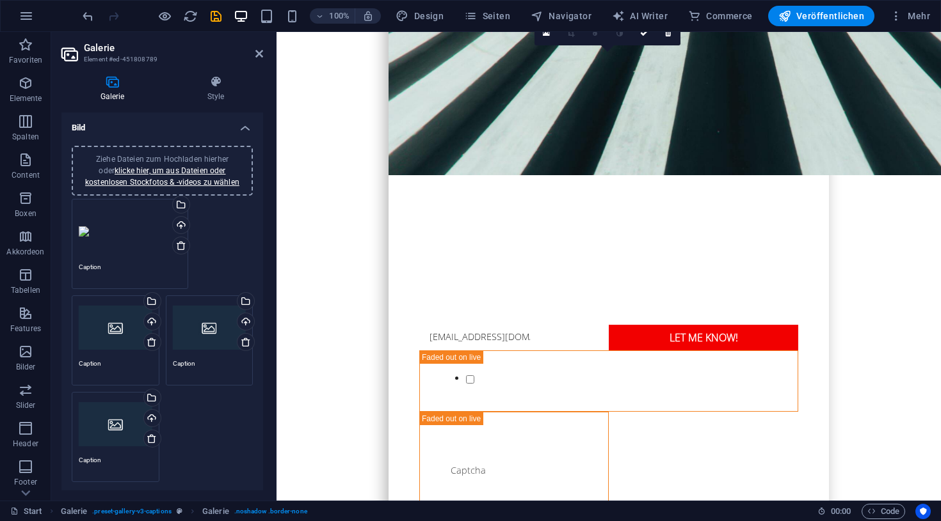
click at [113, 83] on icon at bounding box center [112, 81] width 102 height 13
click at [181, 169] on link "klicke hier, um aus Dateien oder kostenlosen Stockfotos & -videos zu wählen" at bounding box center [162, 176] width 154 height 20
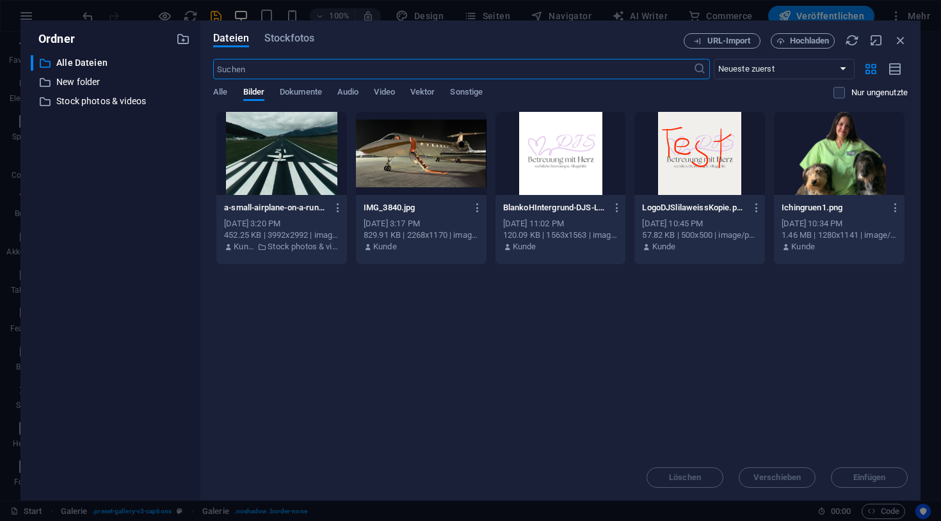
scroll to position [362, 0]
click at [304, 95] on span "Dokumente" at bounding box center [301, 93] width 42 height 18
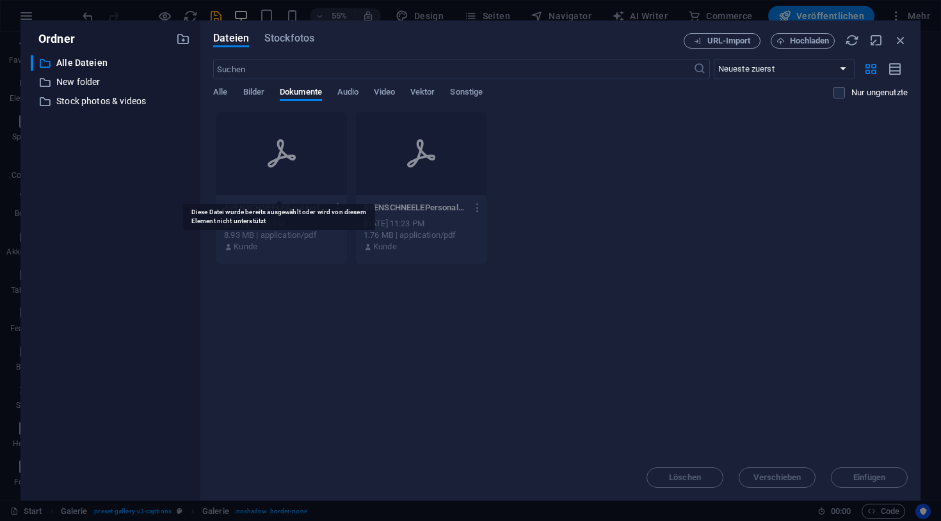
click at [284, 157] on icon at bounding box center [281, 153] width 28 height 28
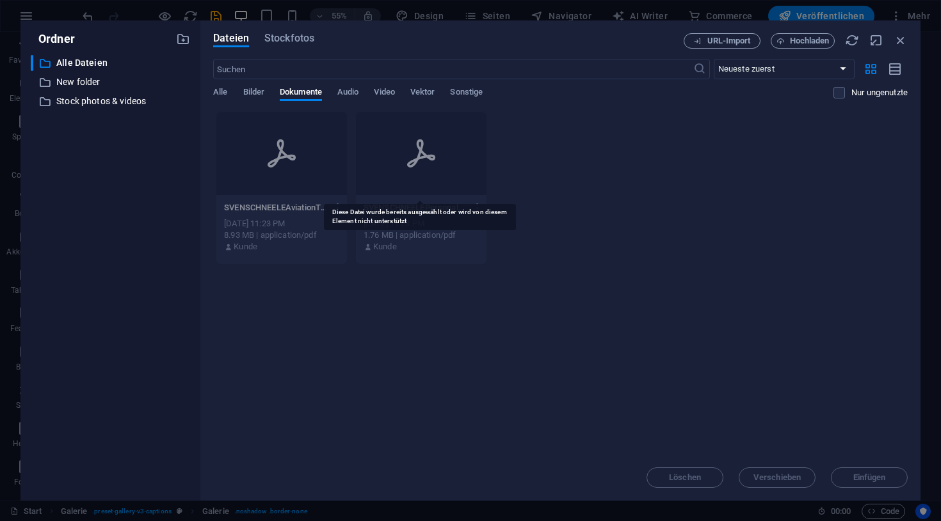
click at [457, 157] on div at bounding box center [421, 153] width 131 height 83
click at [408, 154] on icon at bounding box center [421, 153] width 31 height 31
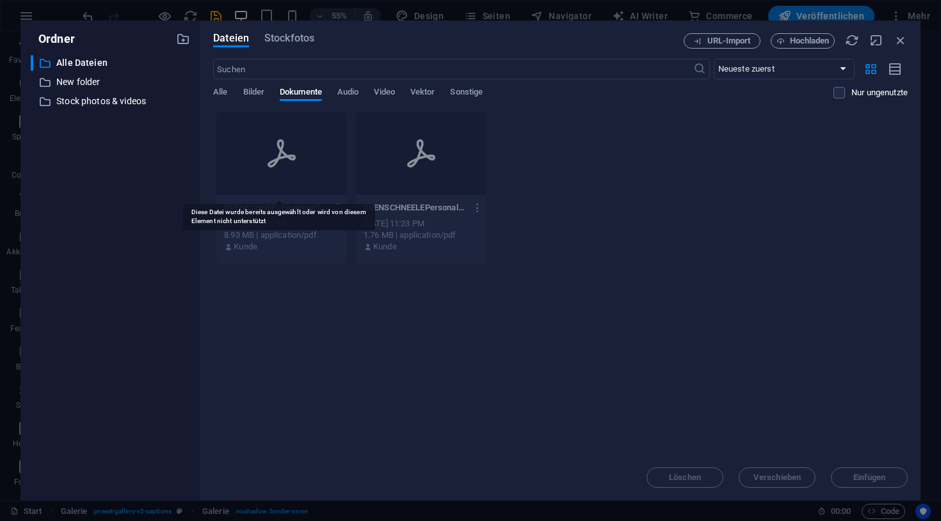
click at [283, 157] on icon at bounding box center [281, 153] width 28 height 28
click at [602, 330] on div "Lege Dateien hier ab, um sie sofort hochzuladen SVENSCHNEELEAviationTrainingand…" at bounding box center [560, 283] width 694 height 344
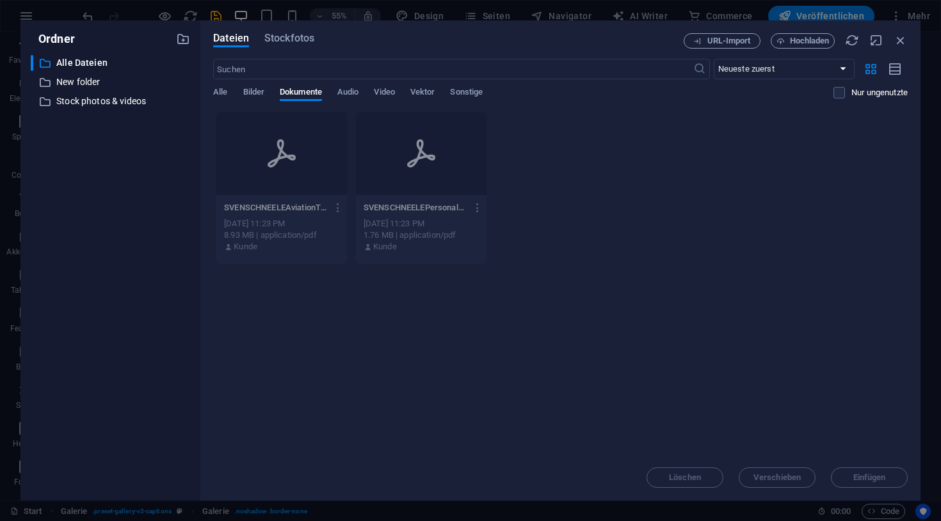
click at [726, 338] on div "Lege Dateien hier ab, um sie sofort hochzuladen SVENSCHNEELEAviationTrainingand…" at bounding box center [560, 283] width 694 height 344
click at [898, 40] on icon "button" at bounding box center [900, 40] width 14 height 14
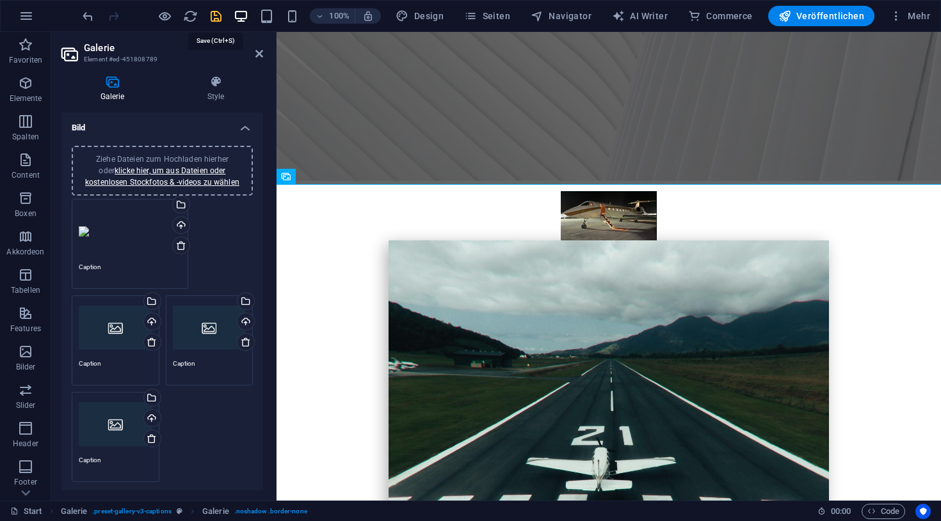
click at [221, 17] on icon "save" at bounding box center [216, 16] width 15 height 15
checkbox input "false"
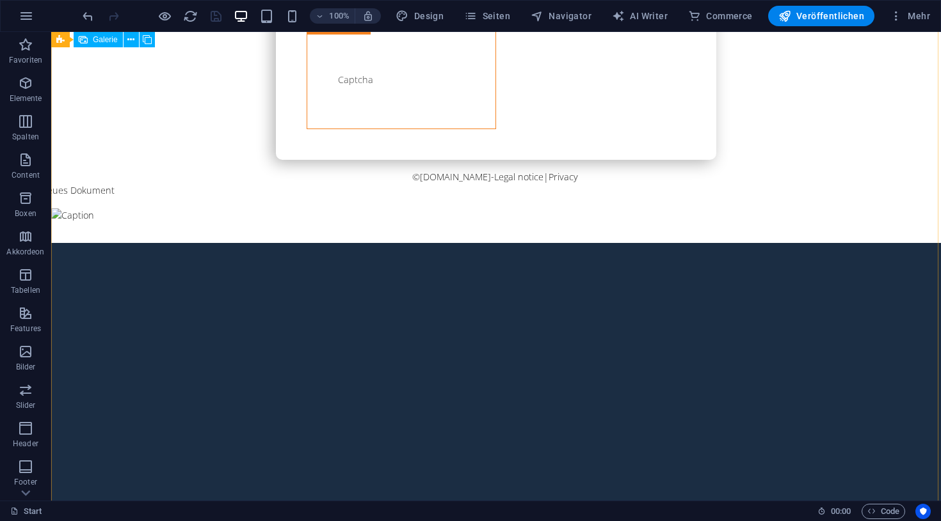
scroll to position [1283, 0]
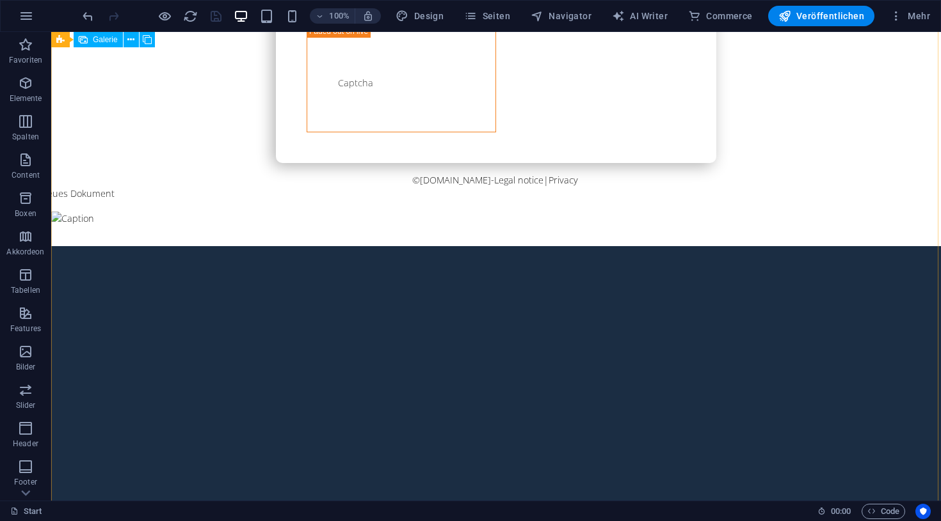
click at [106, 43] on span "Galerie" at bounding box center [105, 40] width 25 height 8
click at [103, 38] on span "Galerie" at bounding box center [105, 40] width 25 height 8
click at [148, 38] on icon at bounding box center [147, 39] width 9 height 13
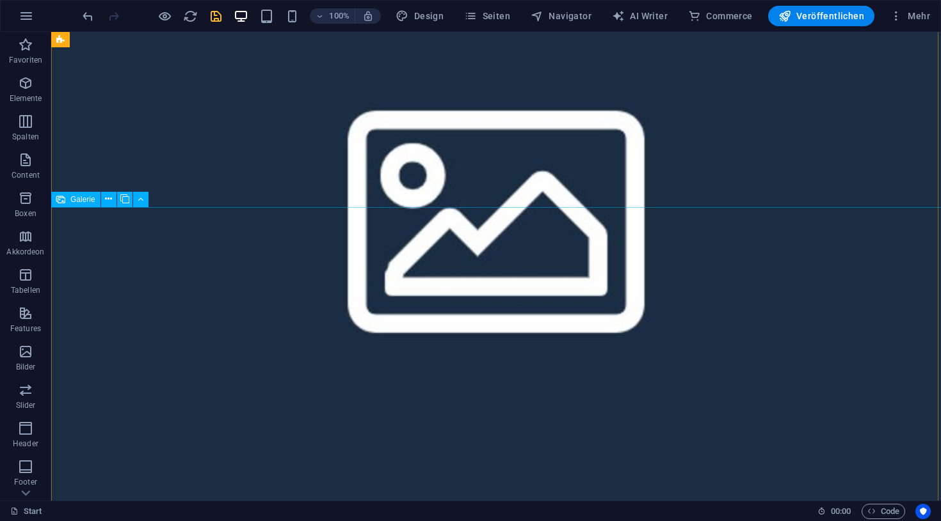
scroll to position [3607, 0]
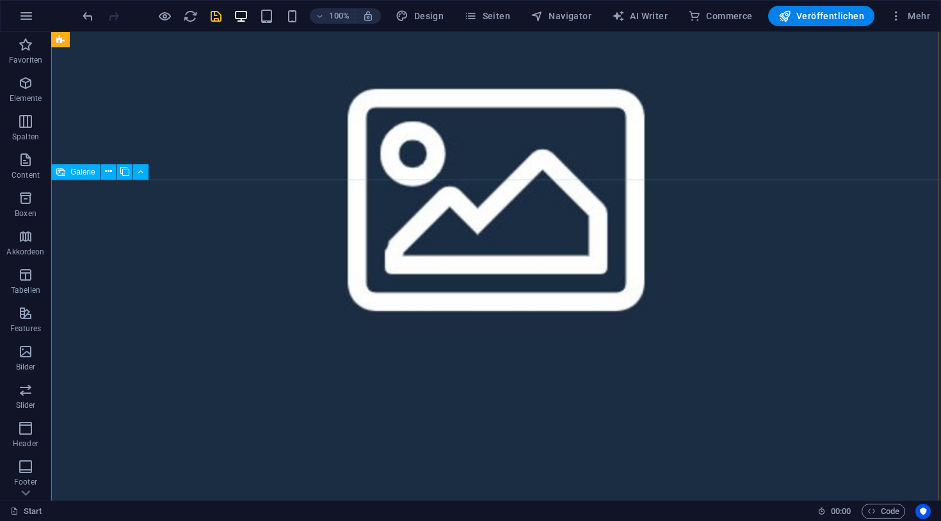
click at [108, 168] on icon at bounding box center [108, 171] width 7 height 13
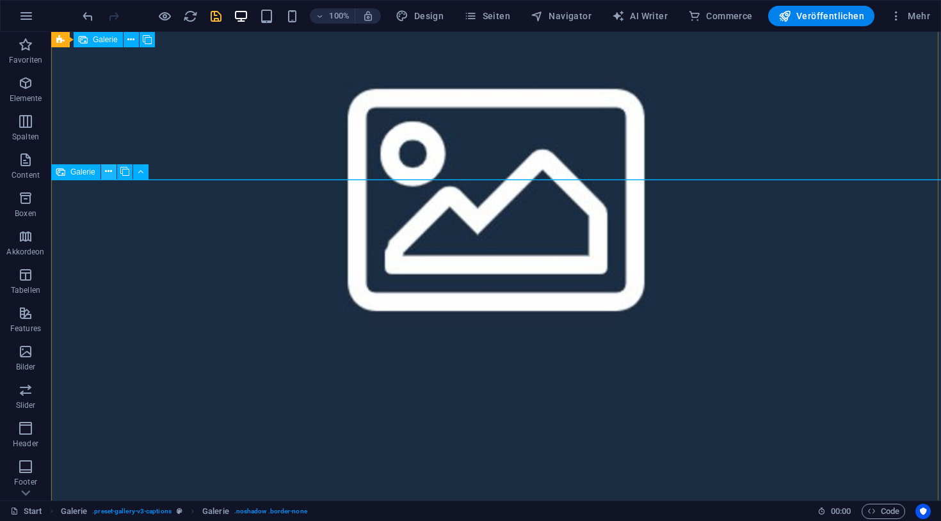
click at [112, 171] on icon at bounding box center [108, 171] width 7 height 13
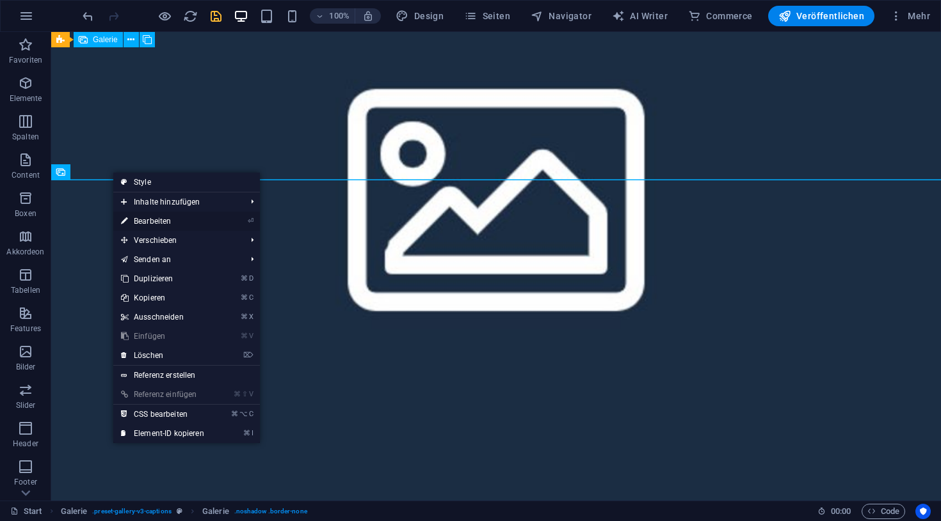
click at [174, 220] on link "⏎ Bearbeiten" at bounding box center [162, 221] width 99 height 19
select select "4"
select select "px"
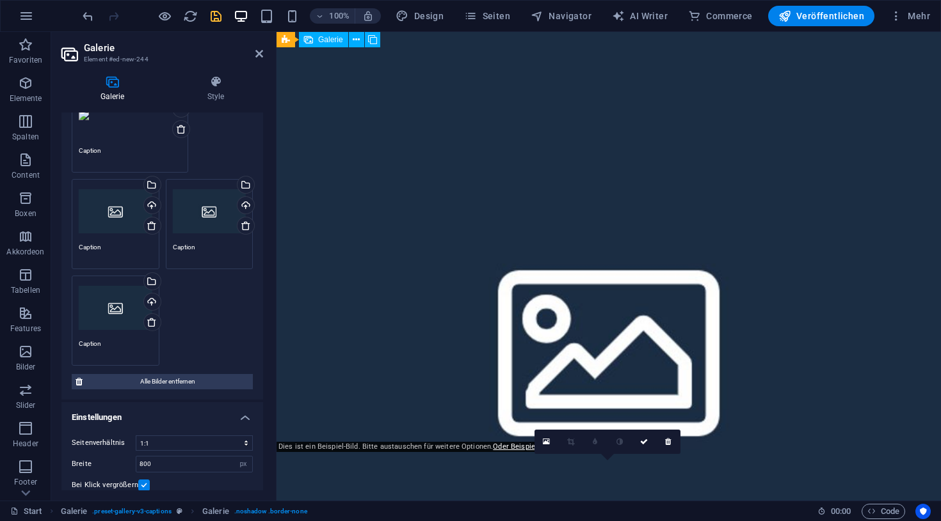
scroll to position [0, 0]
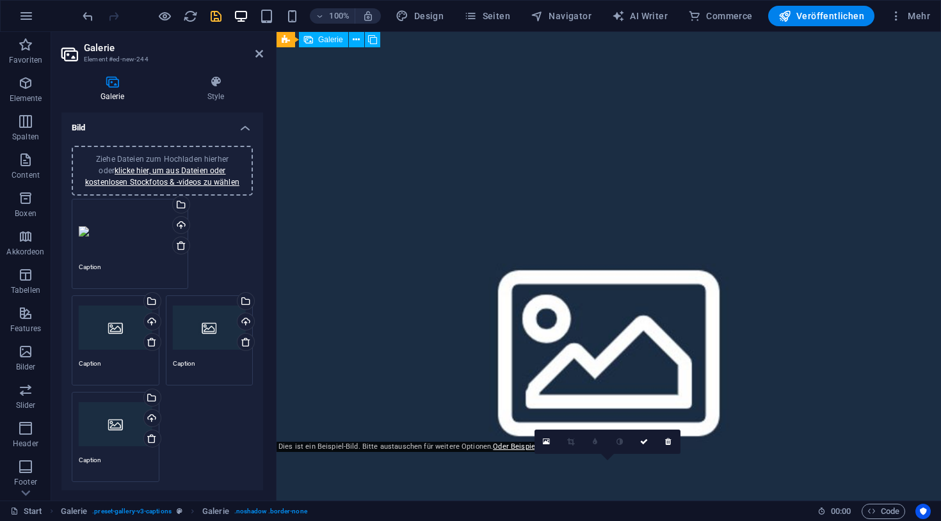
click at [110, 82] on icon at bounding box center [112, 81] width 102 height 13
click at [337, 42] on span "Galerie" at bounding box center [330, 40] width 25 height 8
click at [356, 40] on icon at bounding box center [356, 39] width 7 height 13
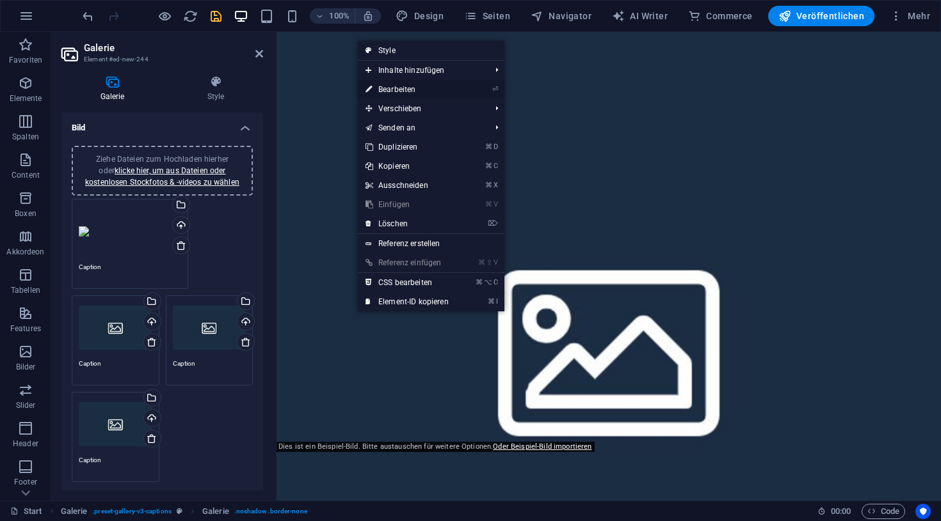
click at [408, 89] on link "⏎ Bearbeiten" at bounding box center [407, 89] width 99 height 19
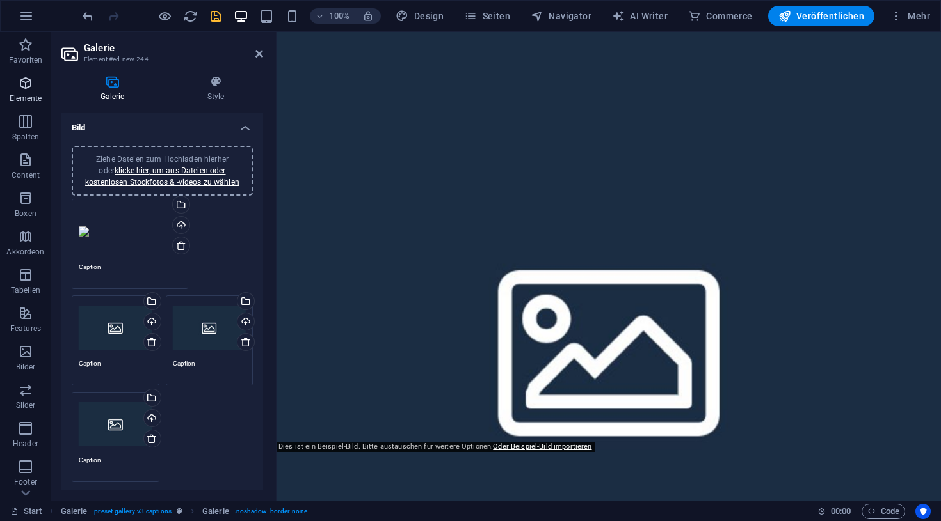
click at [26, 85] on icon "button" at bounding box center [25, 82] width 15 height 15
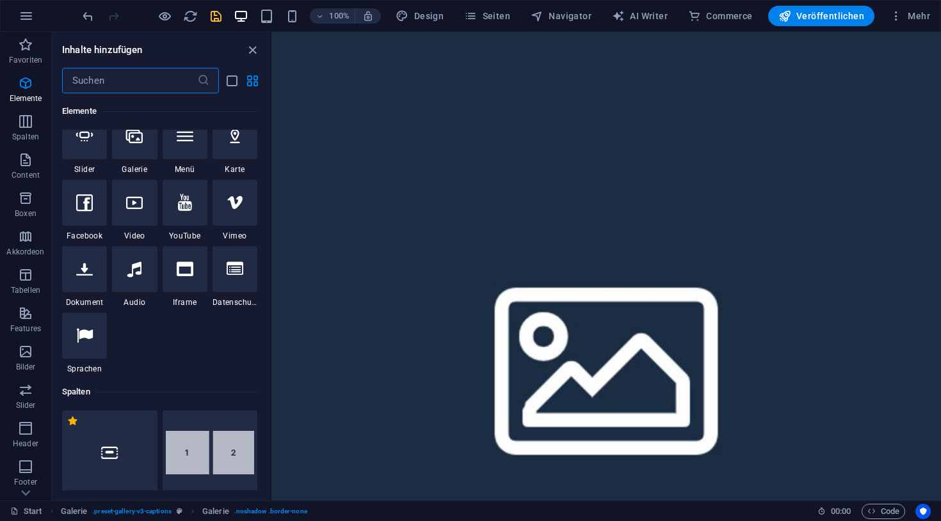
scroll to position [372, 0]
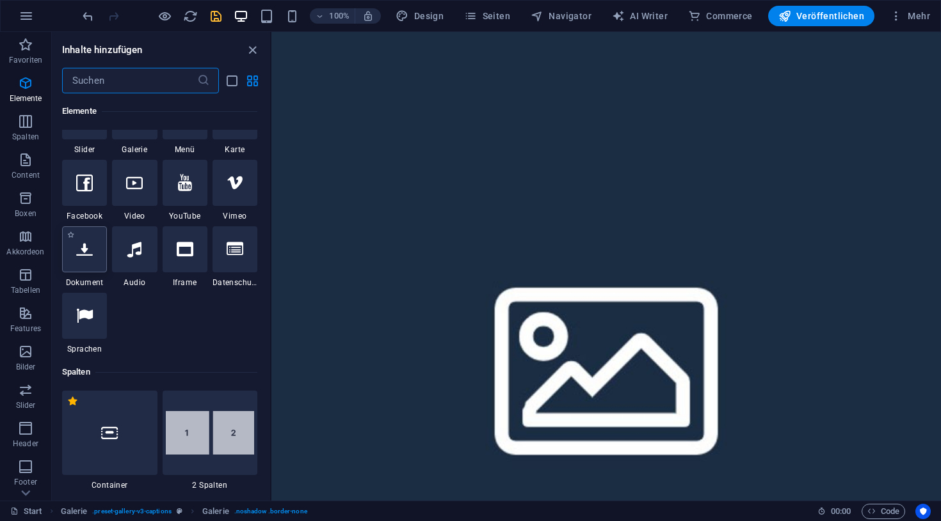
click at [91, 242] on icon at bounding box center [84, 249] width 17 height 17
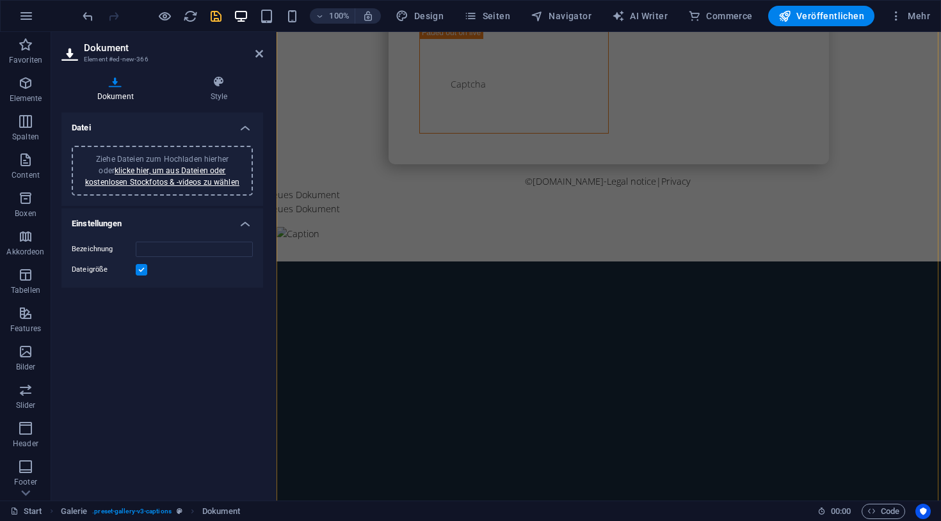
scroll to position [1344, 0]
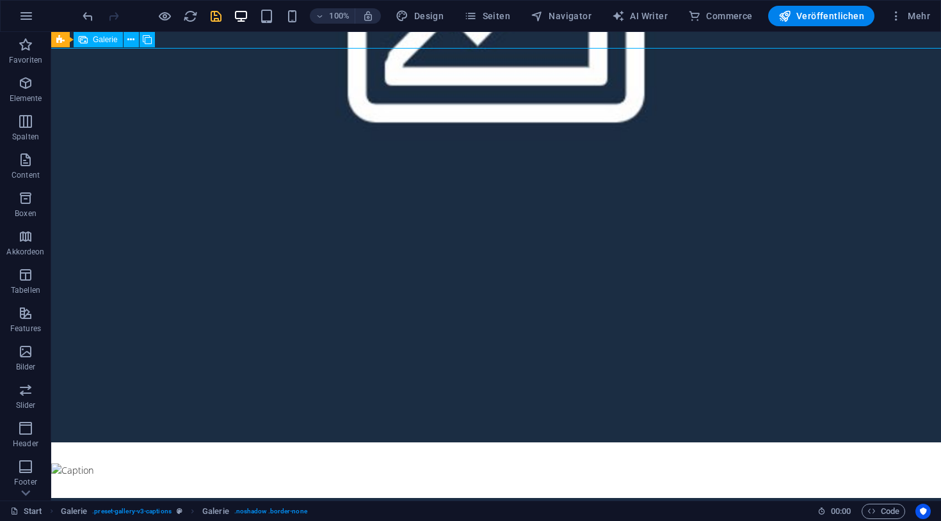
scroll to position [3840, 0]
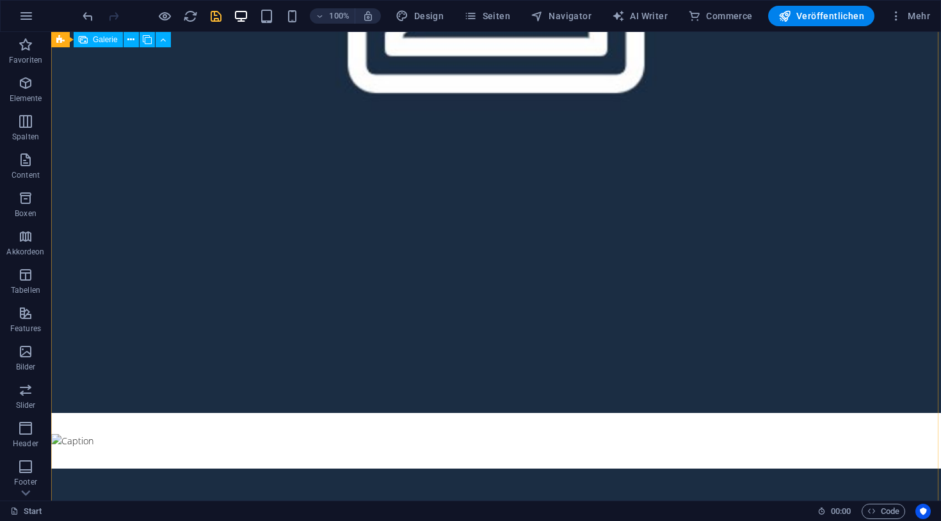
click at [400, 434] on li at bounding box center [495, 441] width 889 height 15
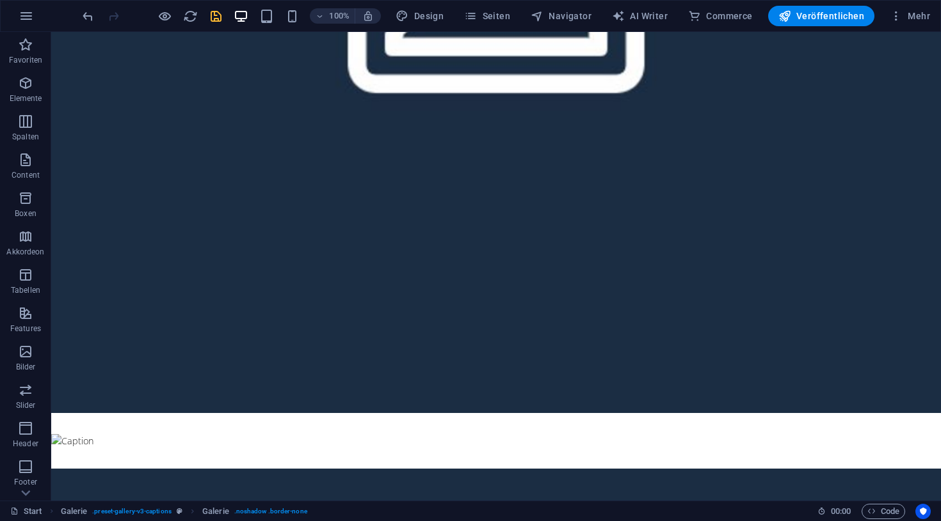
click at [106, 434] on li at bounding box center [495, 441] width 889 height 15
click at [190, 434] on li at bounding box center [495, 441] width 889 height 15
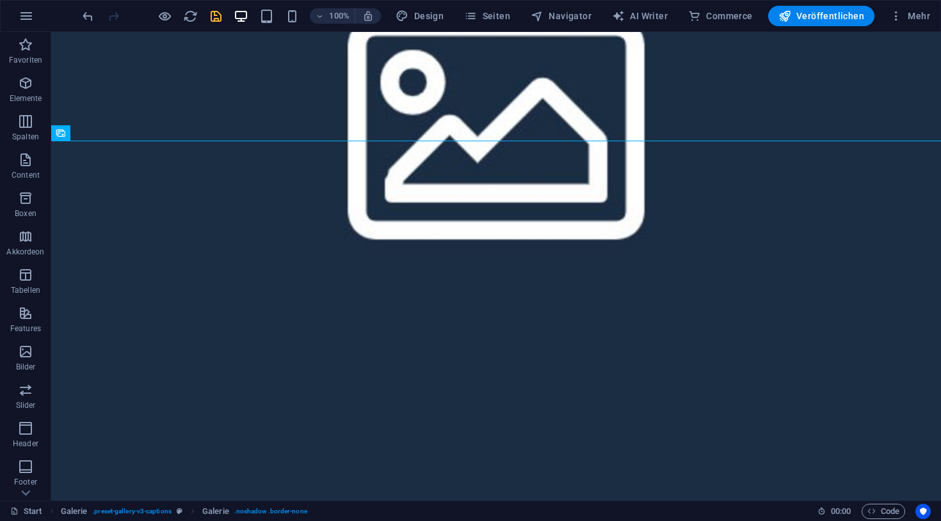
scroll to position [3655, 0]
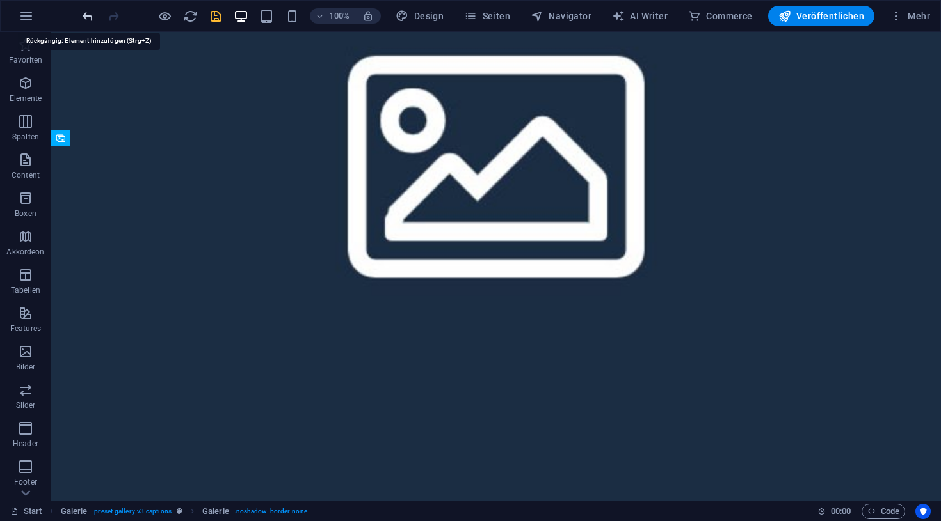
click at [88, 15] on icon "undo" at bounding box center [88, 16] width 15 height 15
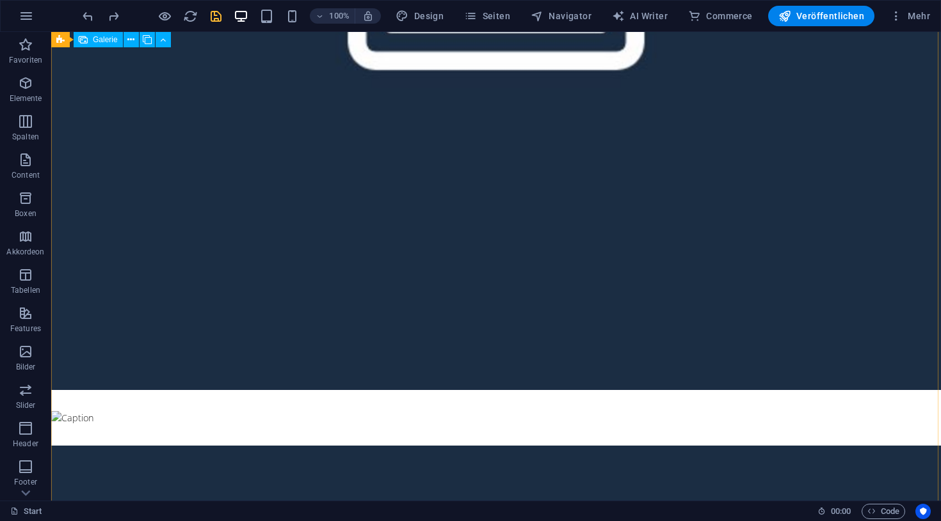
scroll to position [3811, 0]
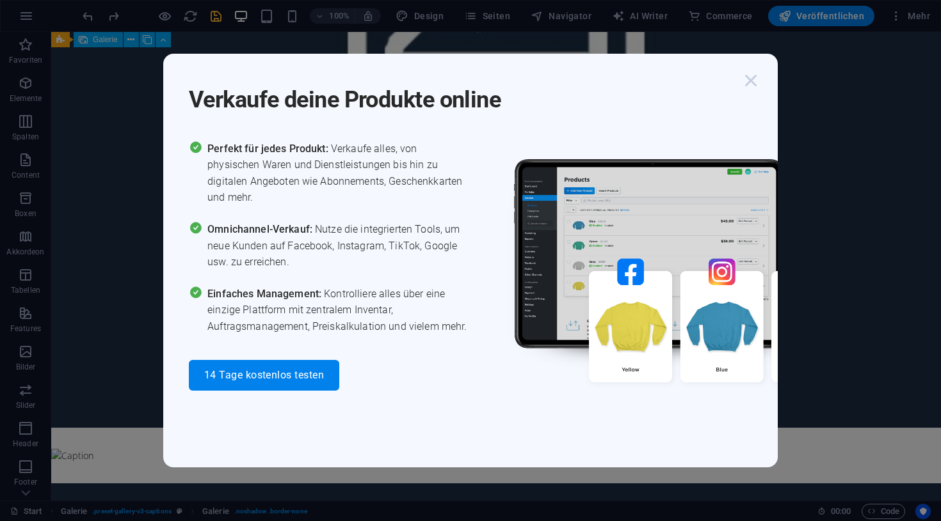
click at [750, 92] on icon "button" at bounding box center [750, 80] width 23 height 23
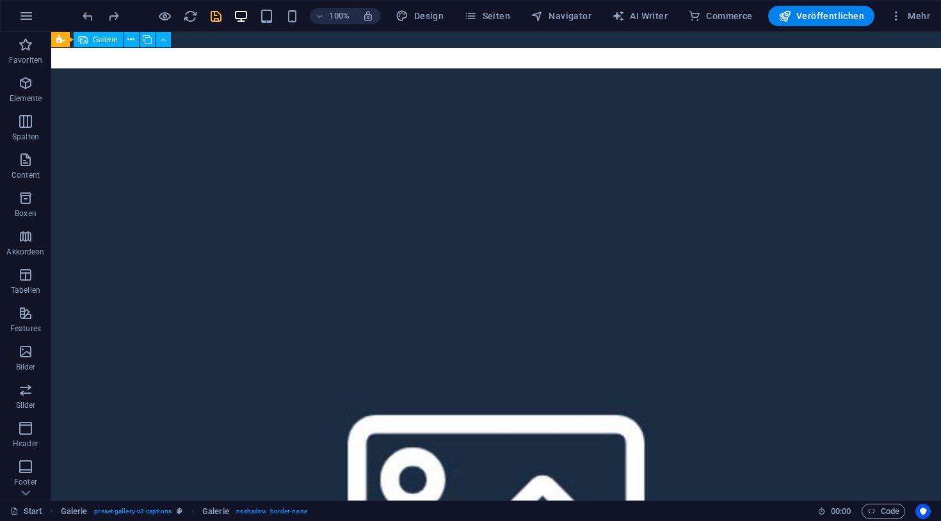
scroll to position [3280, 0]
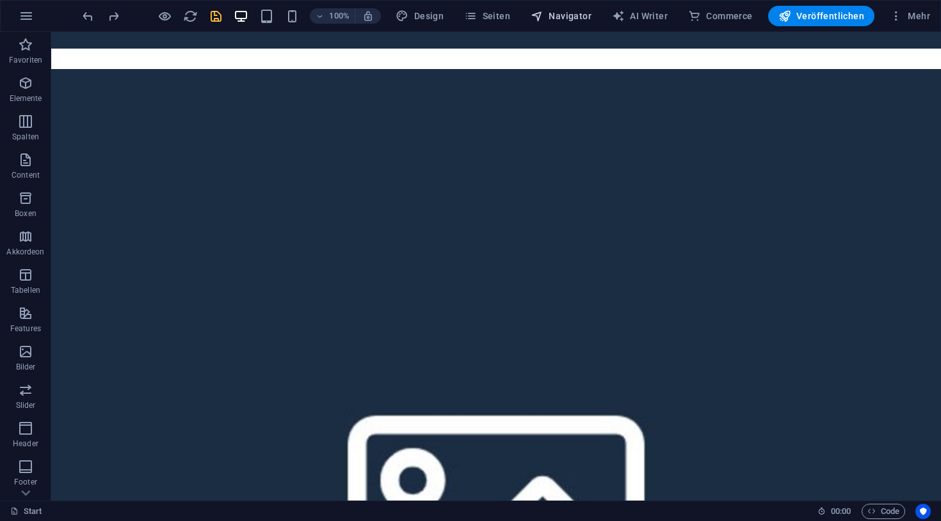
click at [581, 17] on span "Navigator" at bounding box center [560, 16] width 61 height 13
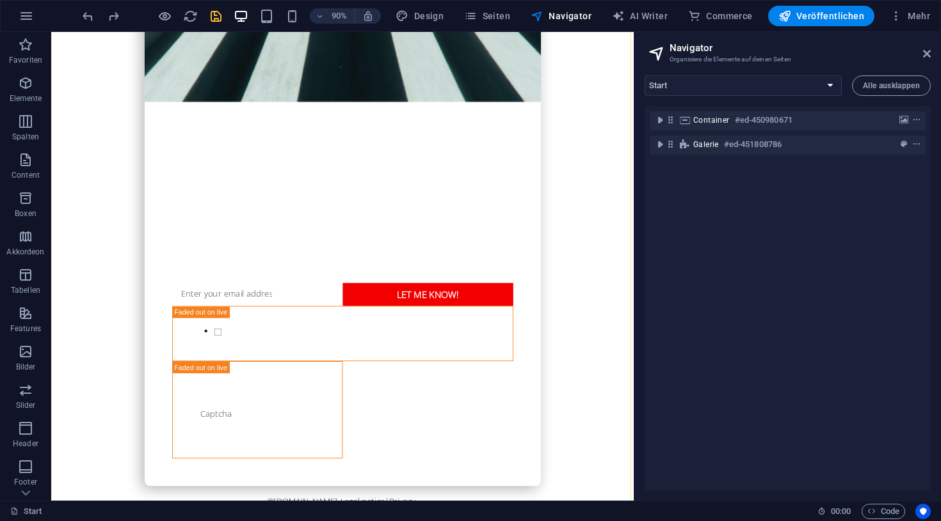
scroll to position [957, 0]
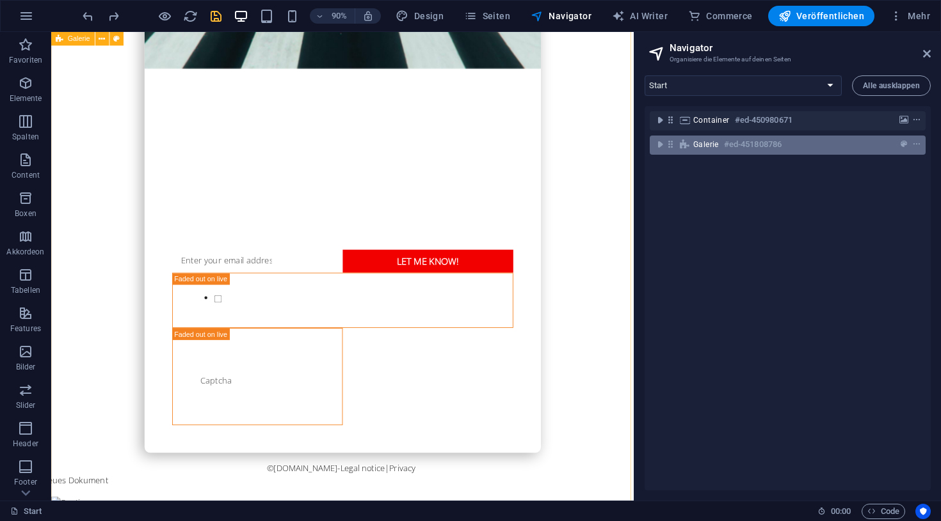
click at [736, 145] on h6 "#ed-451808786" at bounding box center [753, 144] width 58 height 15
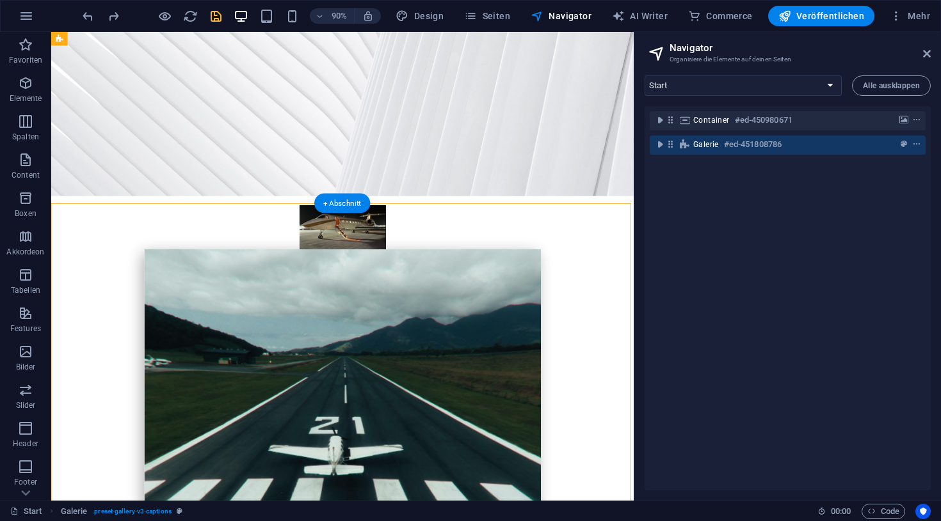
scroll to position [351, 0]
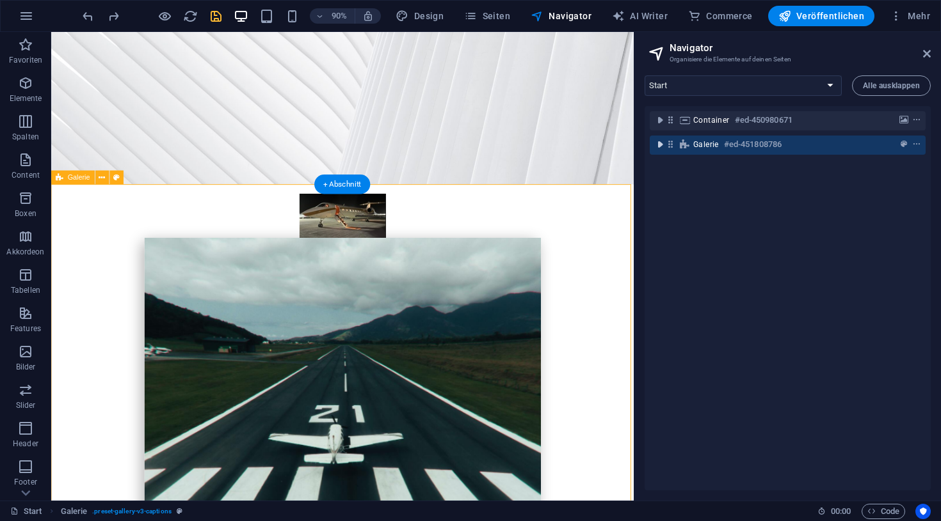
click at [661, 144] on icon "toggle-expand" at bounding box center [659, 144] width 13 height 13
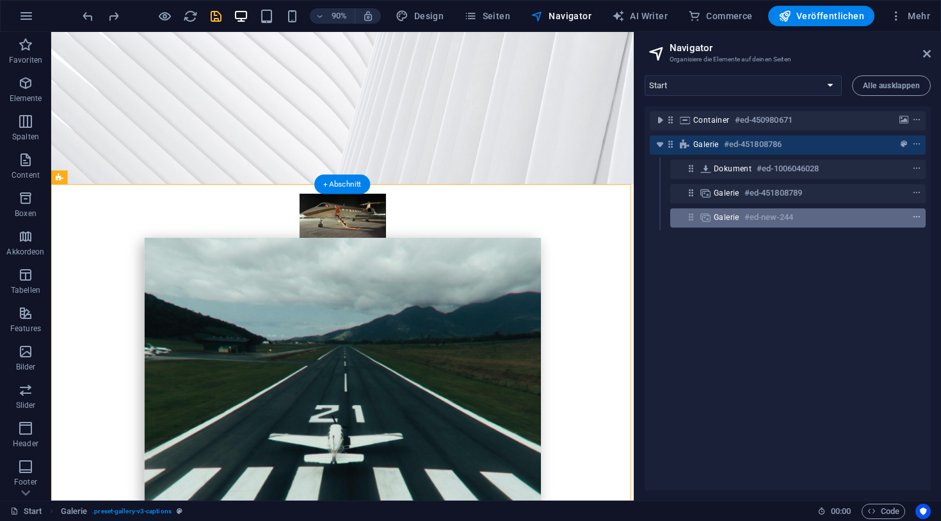
click at [916, 217] on icon "context-menu" at bounding box center [916, 217] width 9 height 9
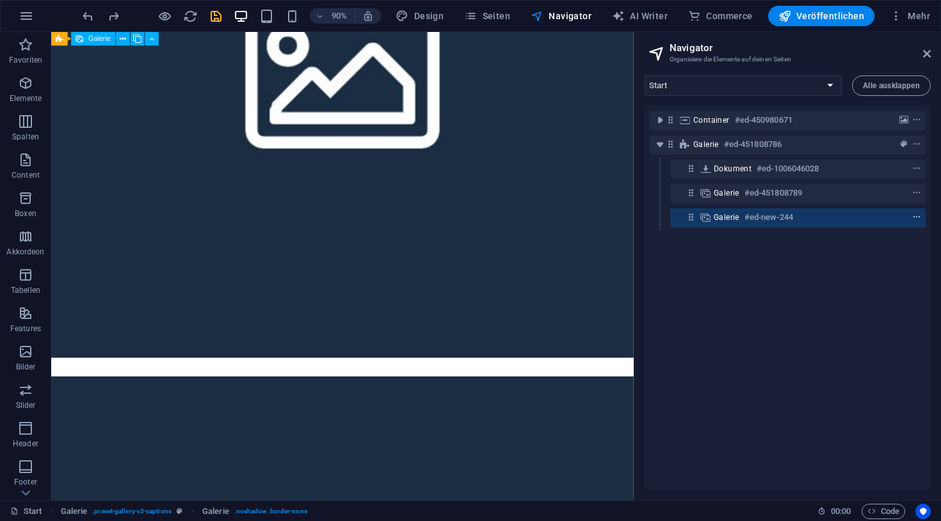
click at [914, 217] on icon "context-menu" at bounding box center [916, 217] width 9 height 9
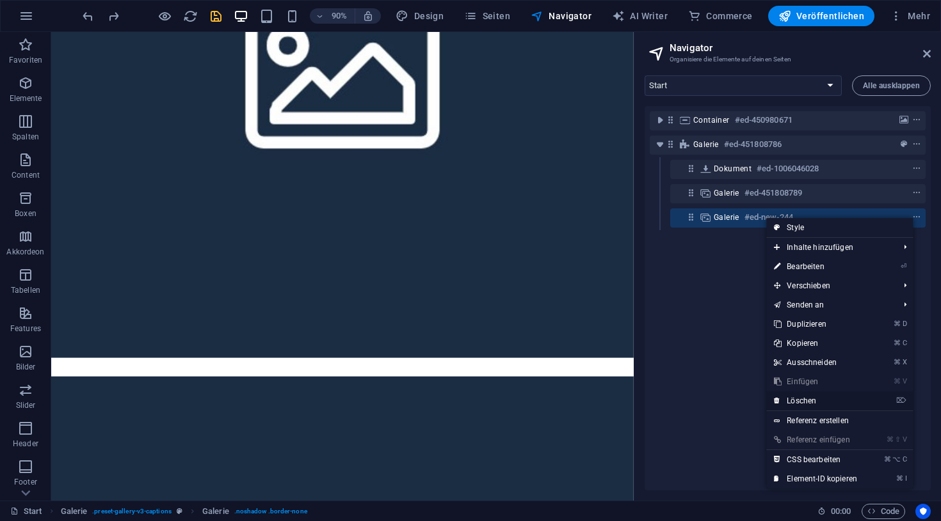
click at [814, 400] on link "⌦ Löschen" at bounding box center [815, 401] width 99 height 19
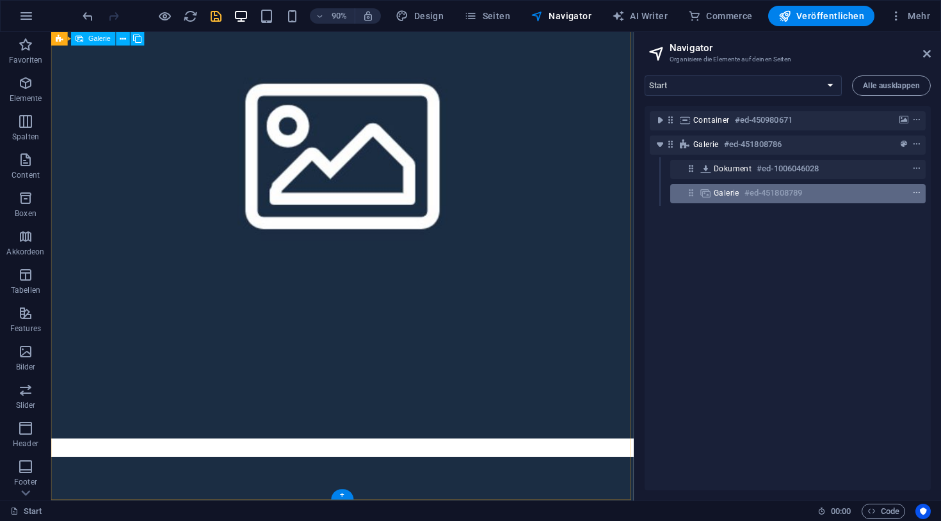
click at [914, 193] on icon "context-menu" at bounding box center [916, 193] width 9 height 9
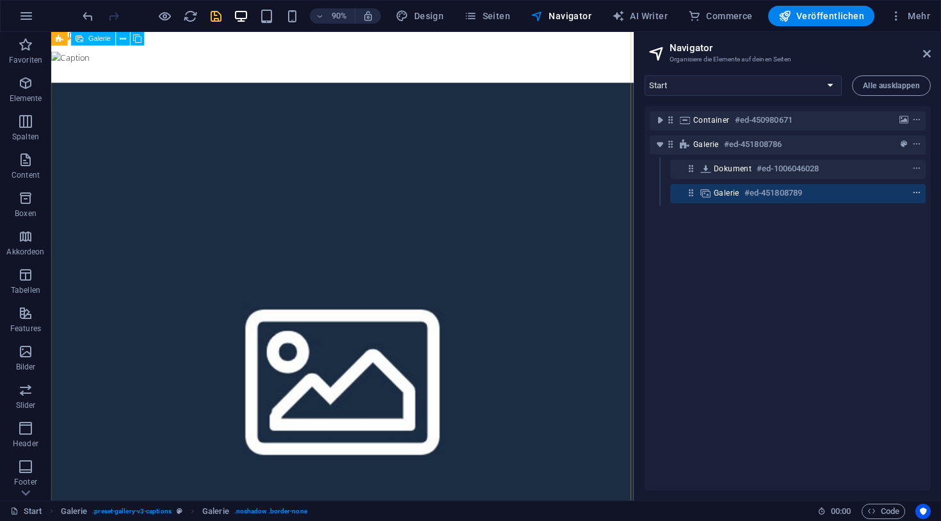
click at [918, 193] on icon "context-menu" at bounding box center [916, 193] width 9 height 9
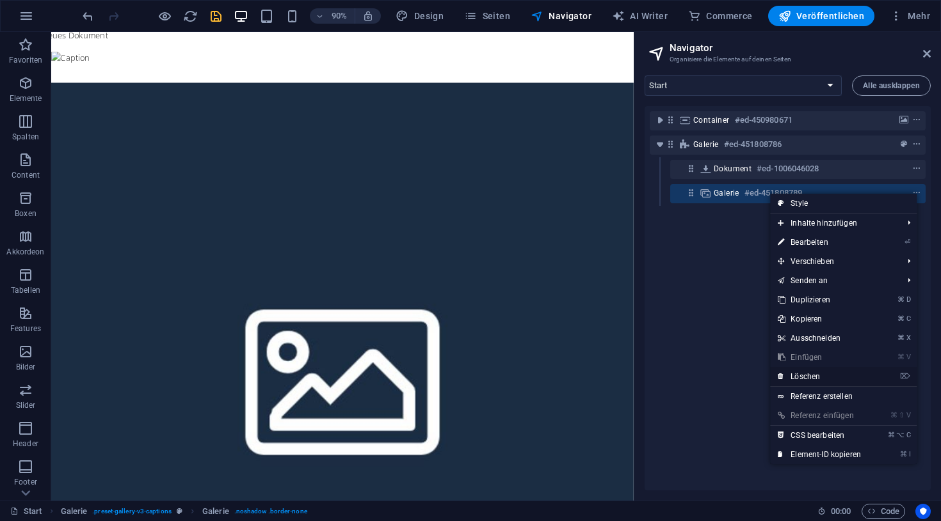
click at [815, 376] on link "⌦ Löschen" at bounding box center [819, 376] width 99 height 19
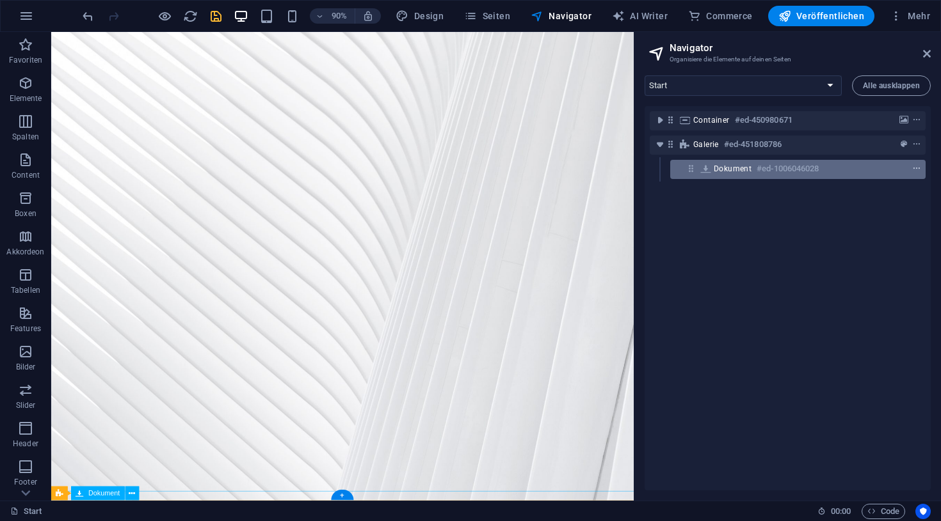
click at [916, 169] on icon "context-menu" at bounding box center [916, 168] width 9 height 9
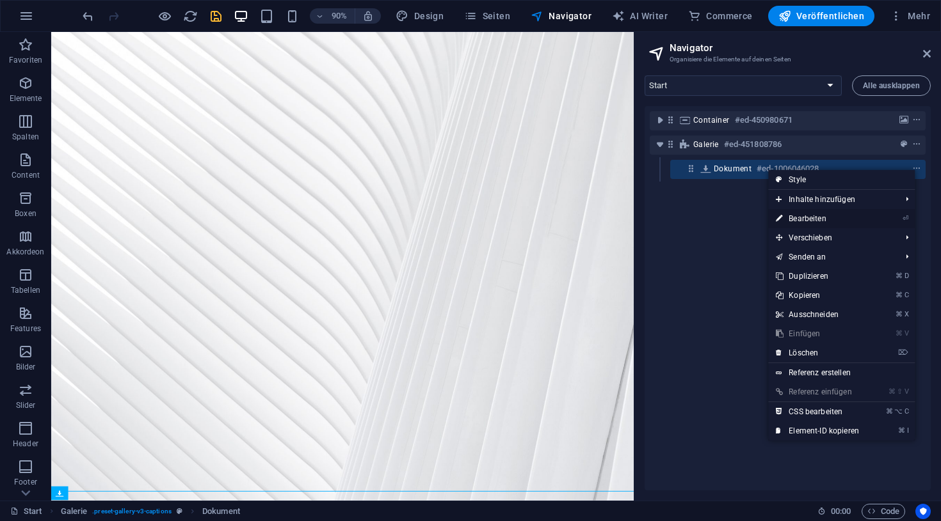
click at [818, 218] on link "⏎ Bearbeiten" at bounding box center [817, 218] width 99 height 19
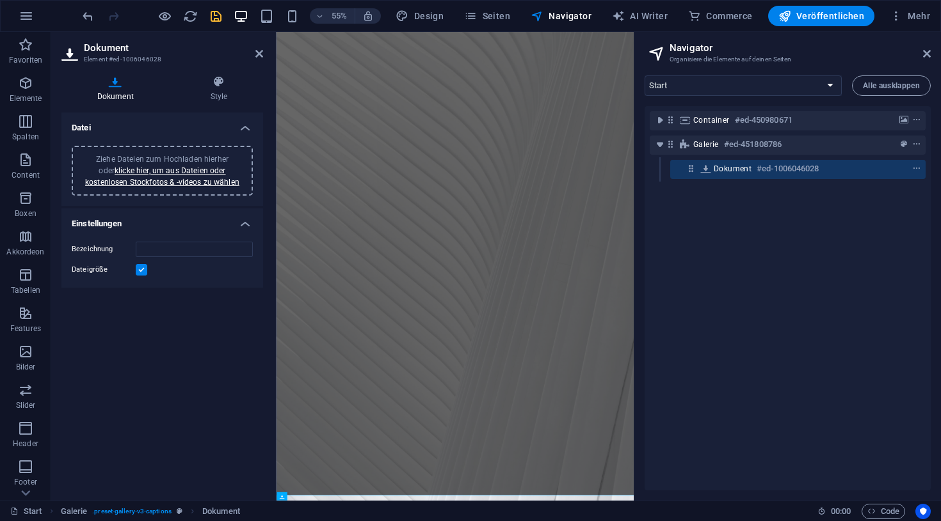
click at [115, 85] on icon at bounding box center [115, 81] width 108 height 13
click at [151, 170] on link "klicke hier, um aus Dateien oder kostenlosen Stockfotos & -videos zu wählen" at bounding box center [162, 176] width 154 height 20
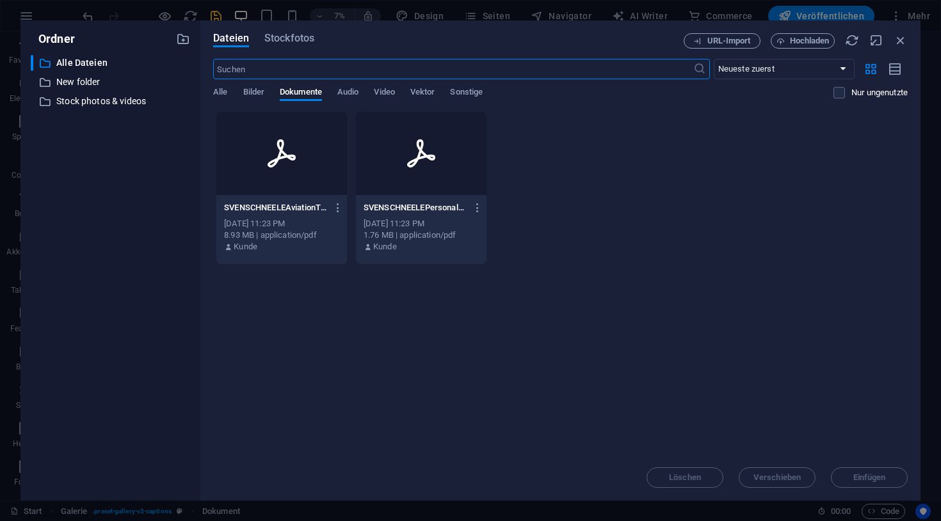
click at [287, 162] on icon at bounding box center [281, 153] width 31 height 31
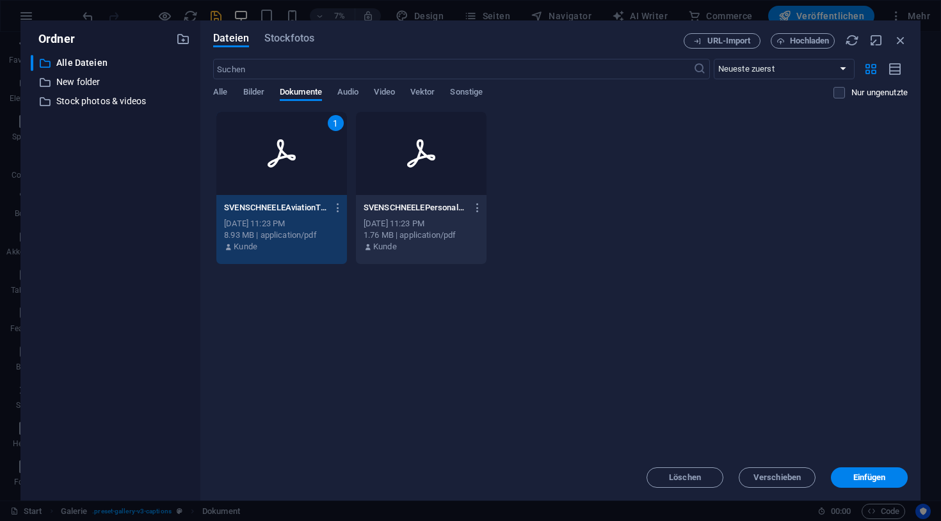
click at [428, 154] on icon at bounding box center [421, 153] width 31 height 31
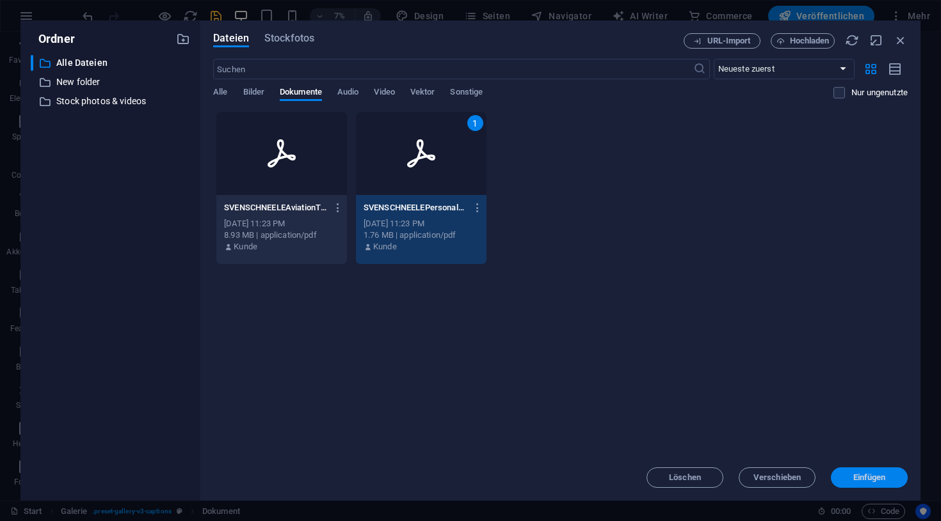
click at [864, 478] on span "Einfügen" at bounding box center [869, 478] width 33 height 8
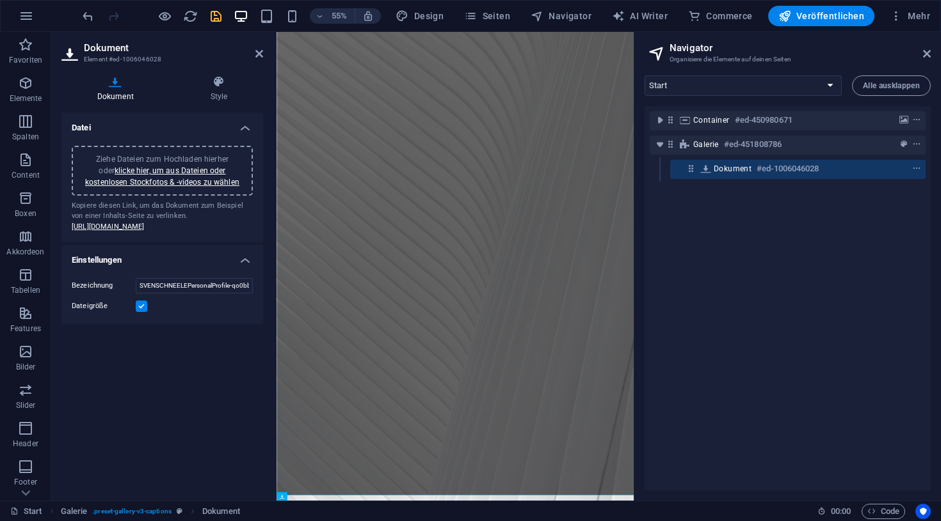
click at [781, 322] on div "Container #ed-450980671 Galerie #ed-451808786 Dokument #ed-1006046028" at bounding box center [787, 298] width 286 height 385
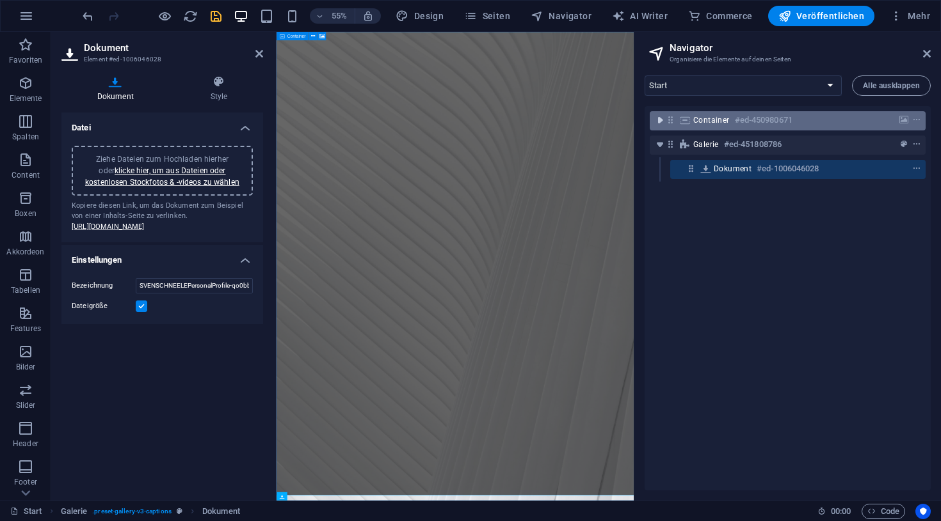
click at [660, 120] on icon "toggle-expand" at bounding box center [659, 120] width 13 height 13
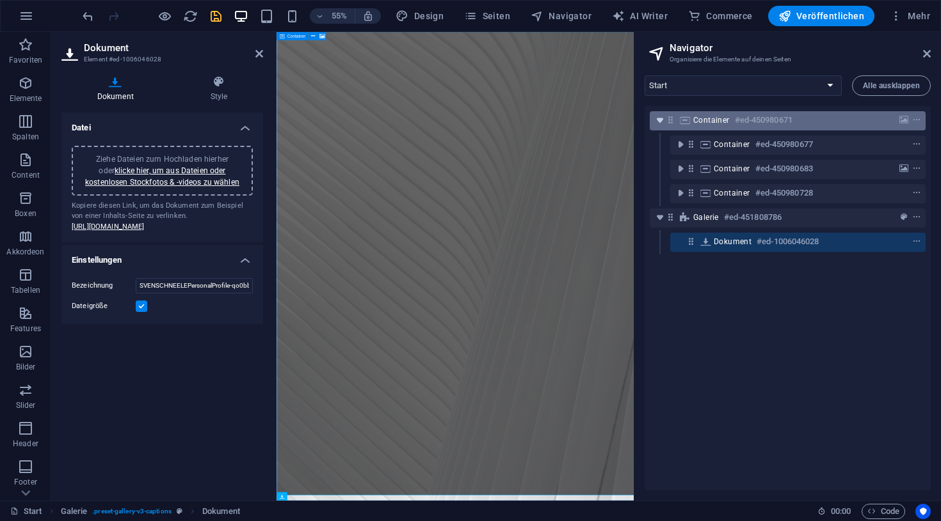
click at [660, 120] on icon "toggle-expand" at bounding box center [659, 120] width 13 height 13
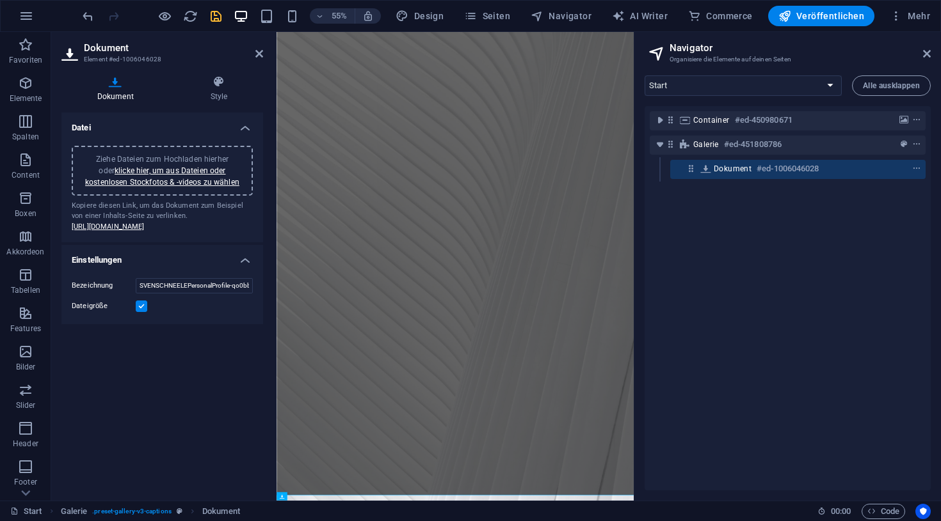
click at [140, 312] on label at bounding box center [142, 307] width 12 height 12
click at [0, 0] on input "Dateigröße" at bounding box center [0, 0] width 0 height 0
click at [140, 312] on label at bounding box center [142, 307] width 12 height 12
click at [0, 0] on input "Dateigröße" at bounding box center [0, 0] width 0 height 0
click at [116, 88] on icon at bounding box center [115, 81] width 108 height 13
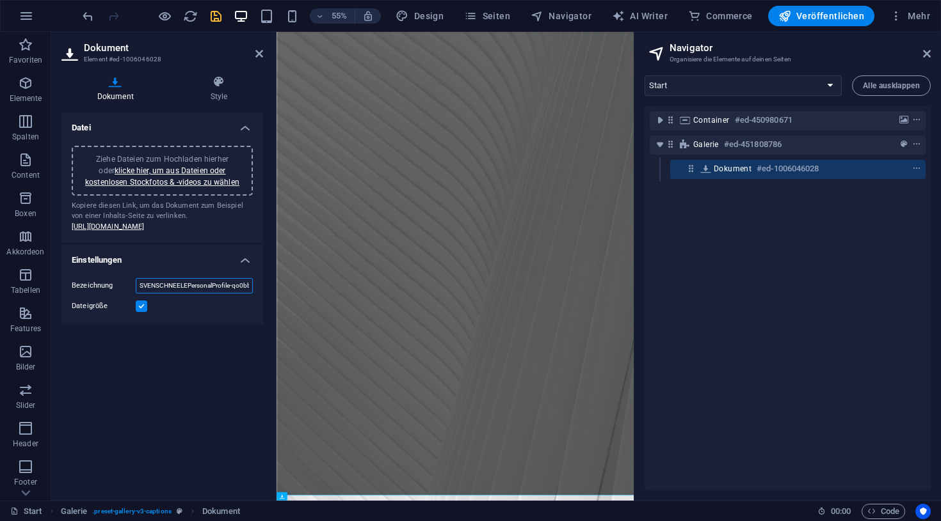
click at [213, 294] on input "SVENSCHNEELEPersonalProfile-qo0bbRIttJsdab3tR-dcyg.pdf" at bounding box center [194, 285] width 117 height 15
type input "SVENSCHNEELEPersonalProfile"
click at [65, 54] on icon at bounding box center [70, 54] width 19 height 20
click at [261, 53] on icon at bounding box center [259, 54] width 8 height 10
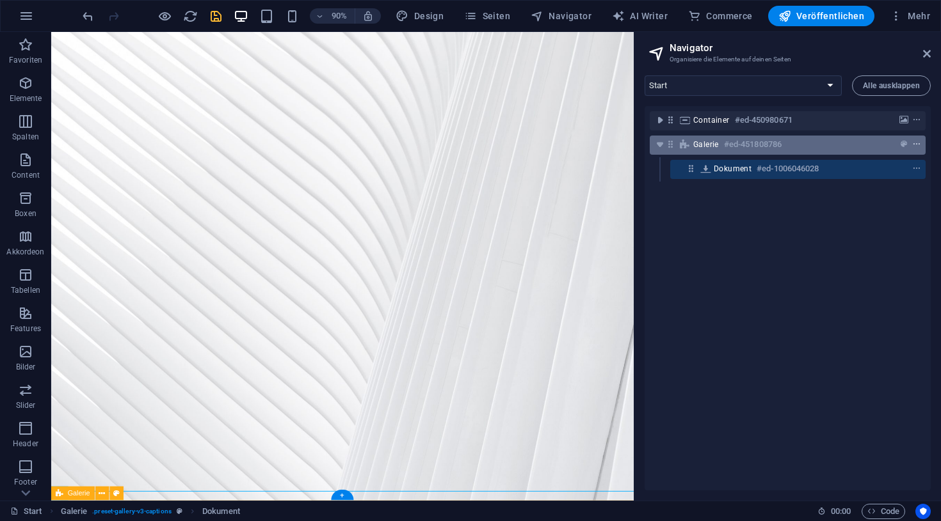
click at [913, 143] on icon "context-menu" at bounding box center [916, 144] width 9 height 9
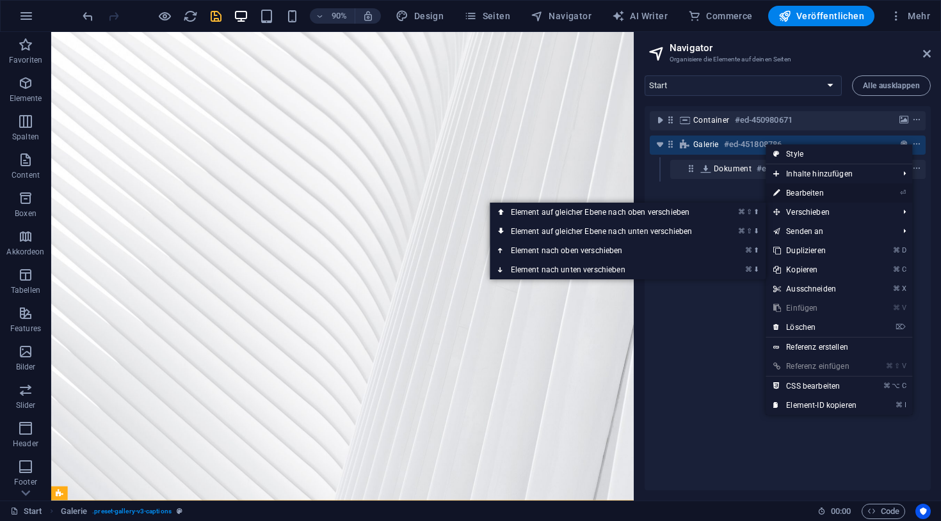
click at [818, 193] on link "⏎ Bearbeiten" at bounding box center [814, 193] width 99 height 19
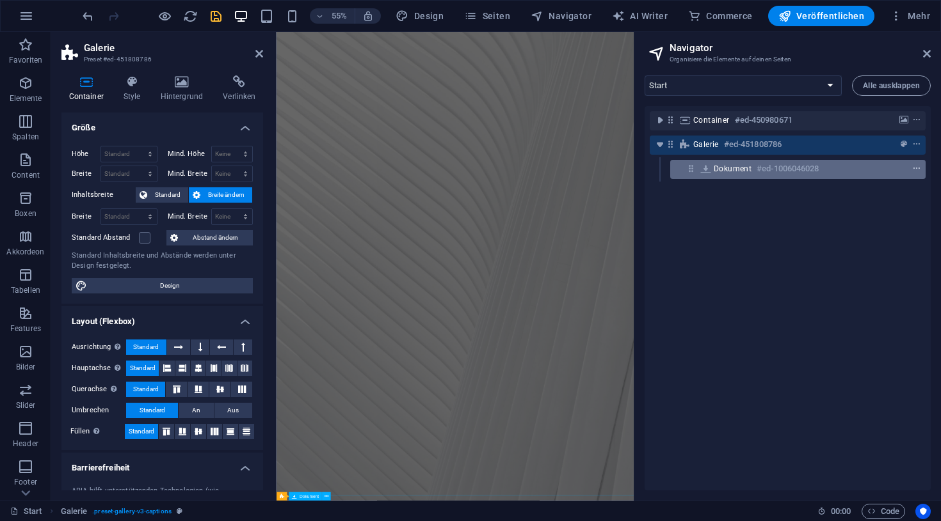
click at [915, 169] on icon "context-menu" at bounding box center [916, 168] width 9 height 9
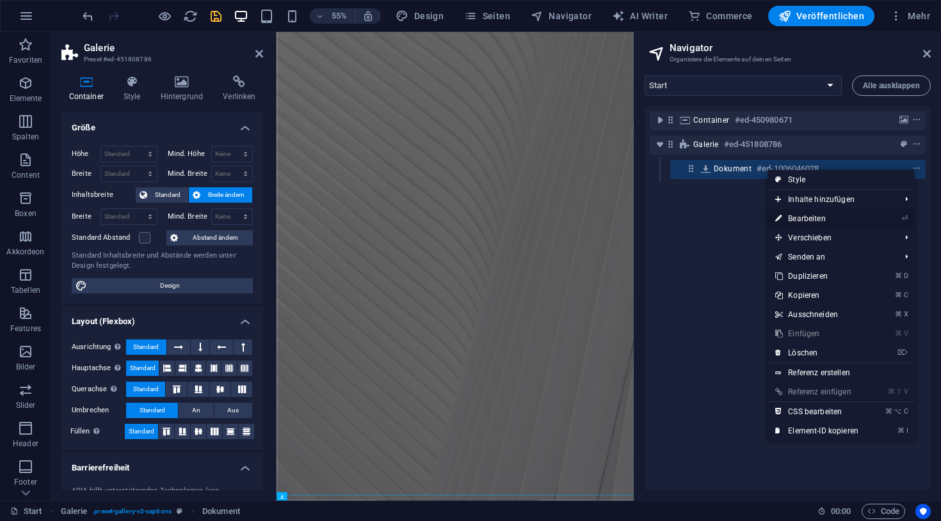
click at [820, 219] on link "⏎ Bearbeiten" at bounding box center [816, 218] width 99 height 19
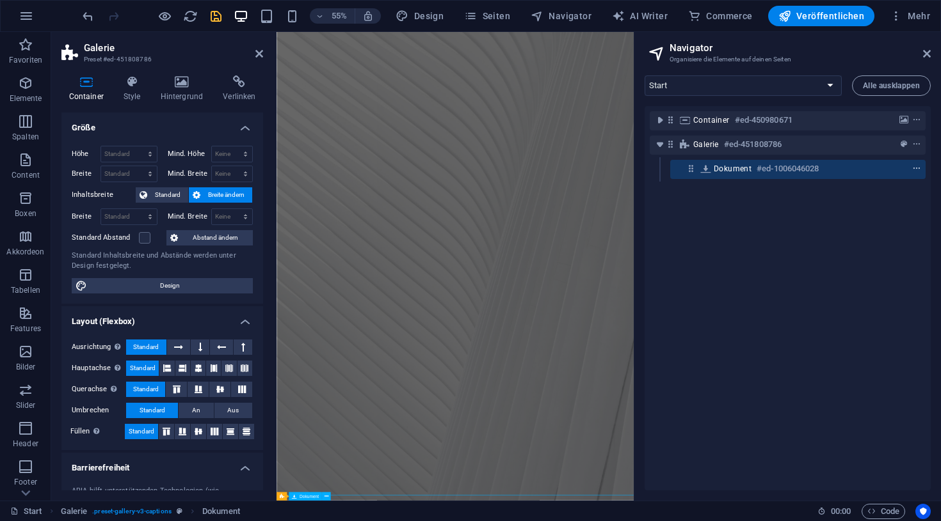
click at [912, 170] on icon "context-menu" at bounding box center [916, 168] width 9 height 9
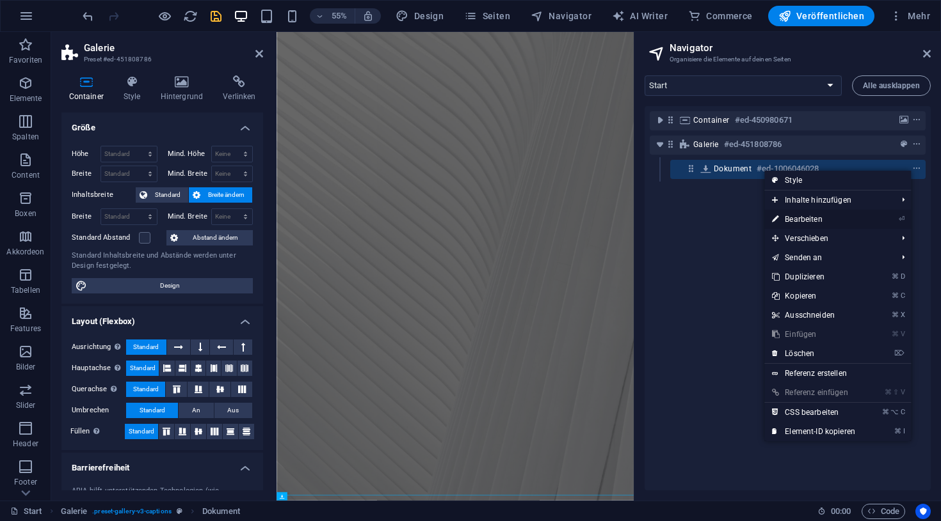
click at [812, 219] on link "⏎ Bearbeiten" at bounding box center [813, 219] width 99 height 19
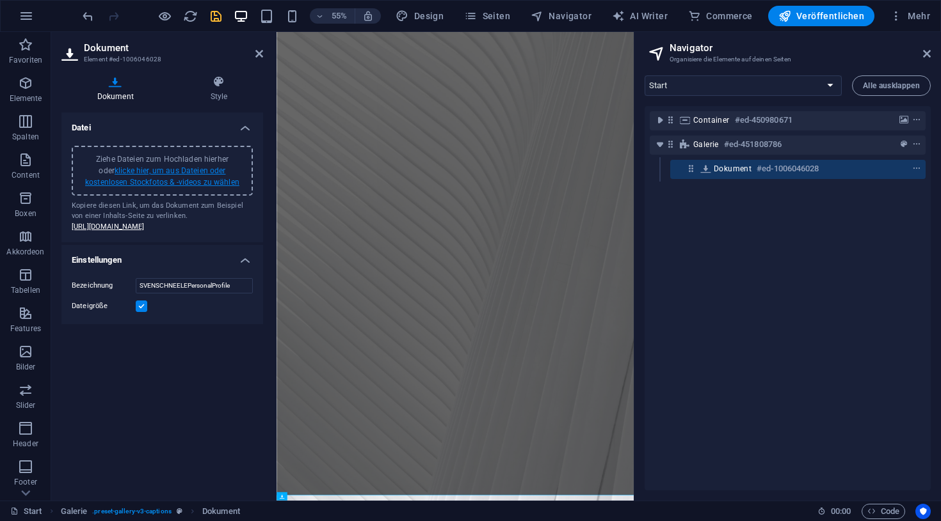
click at [163, 179] on link "klicke hier, um aus Dateien oder kostenlosen Stockfotos & -videos zu wählen" at bounding box center [162, 176] width 154 height 20
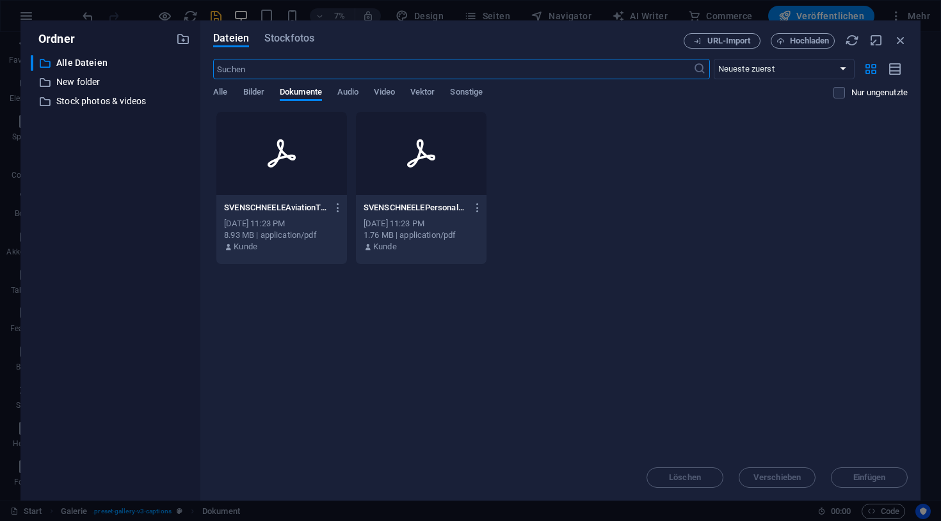
click at [276, 225] on div "[DATE] 11:23 PM" at bounding box center [281, 224] width 115 height 12
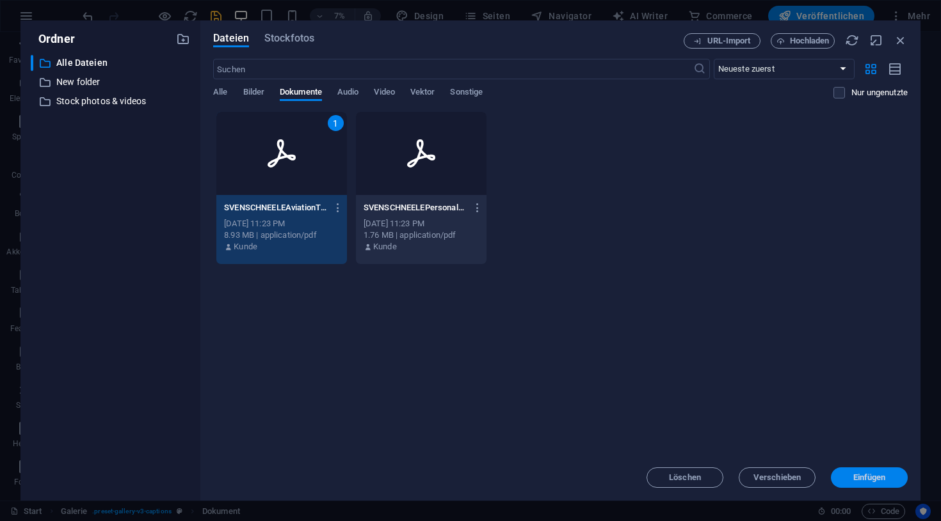
click at [857, 478] on span "Einfügen" at bounding box center [869, 478] width 33 height 8
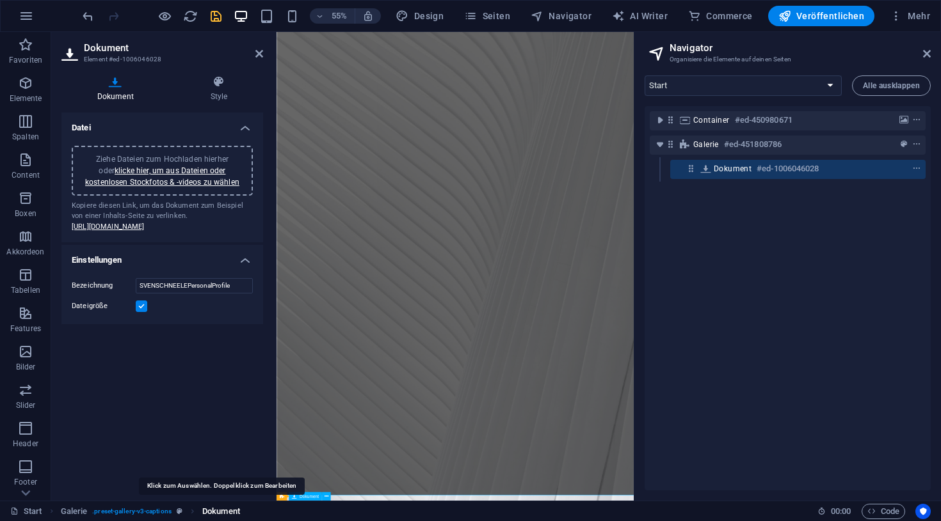
click at [219, 511] on span "Dokument" at bounding box center [221, 511] width 38 height 15
click at [818, 16] on span "Veröffentlichen" at bounding box center [821, 16] width 86 height 13
checkbox input "false"
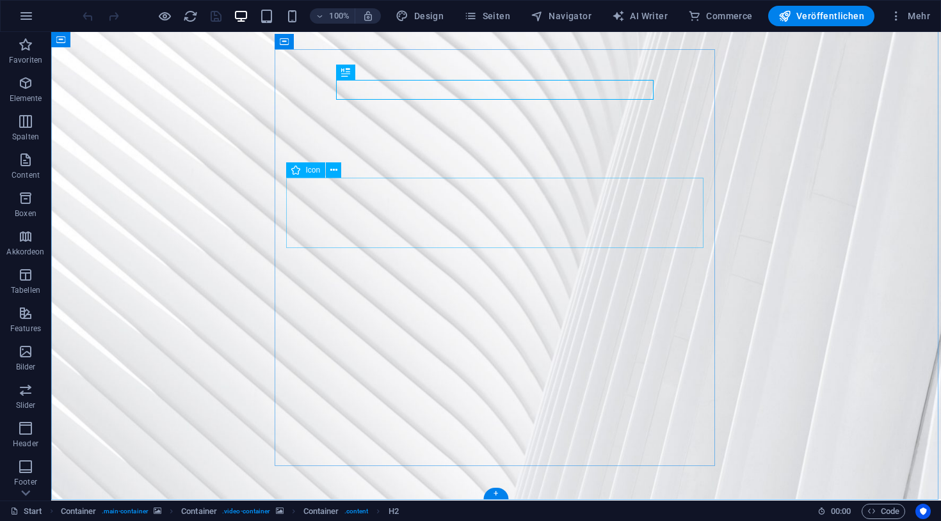
scroll to position [42, 0]
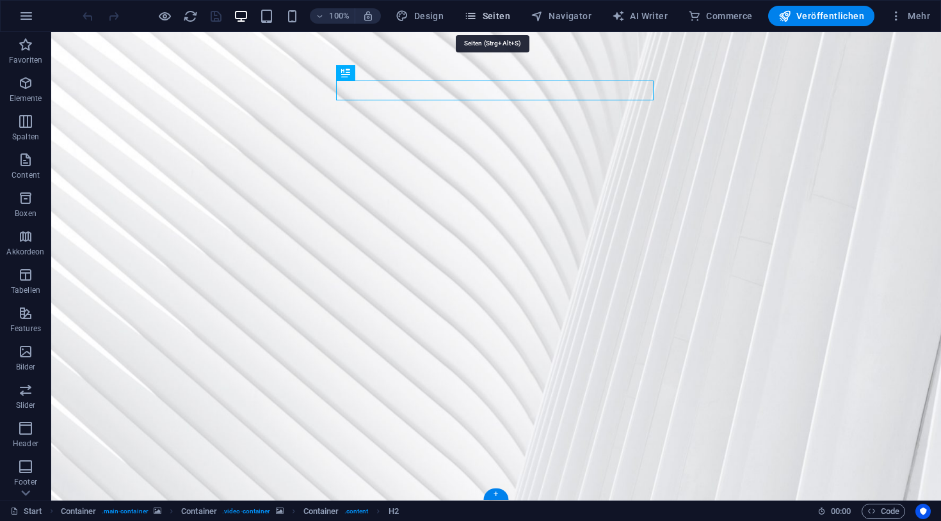
click at [500, 15] on span "Seiten" at bounding box center [487, 16] width 46 height 13
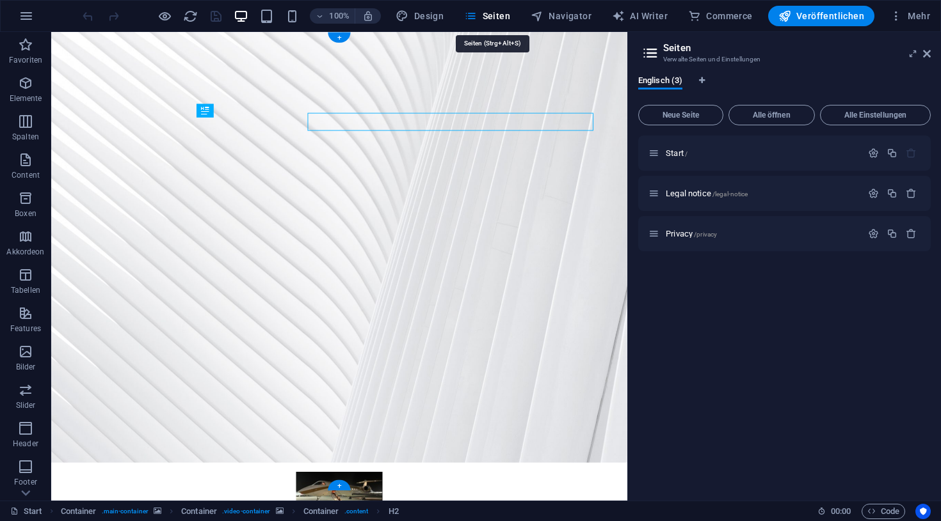
scroll to position [0, 0]
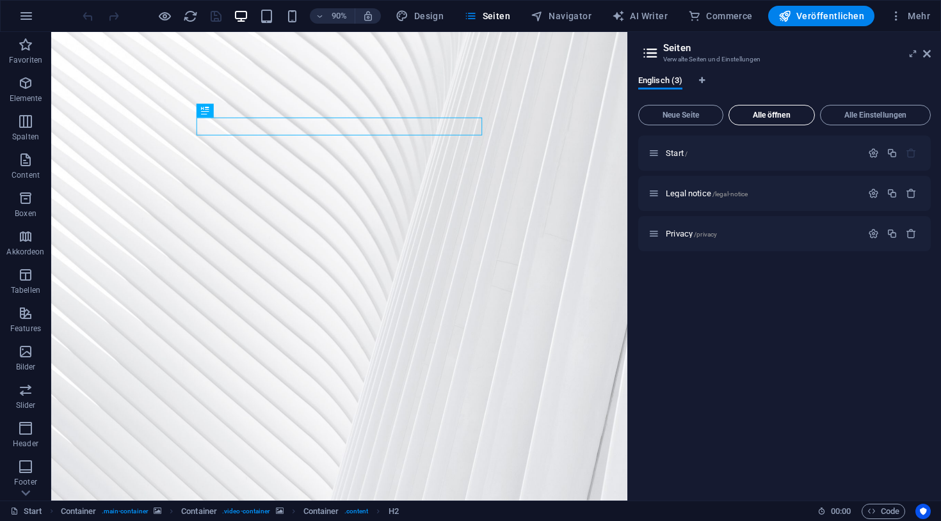
click at [768, 113] on span "Alle öffnen" at bounding box center [771, 115] width 75 height 8
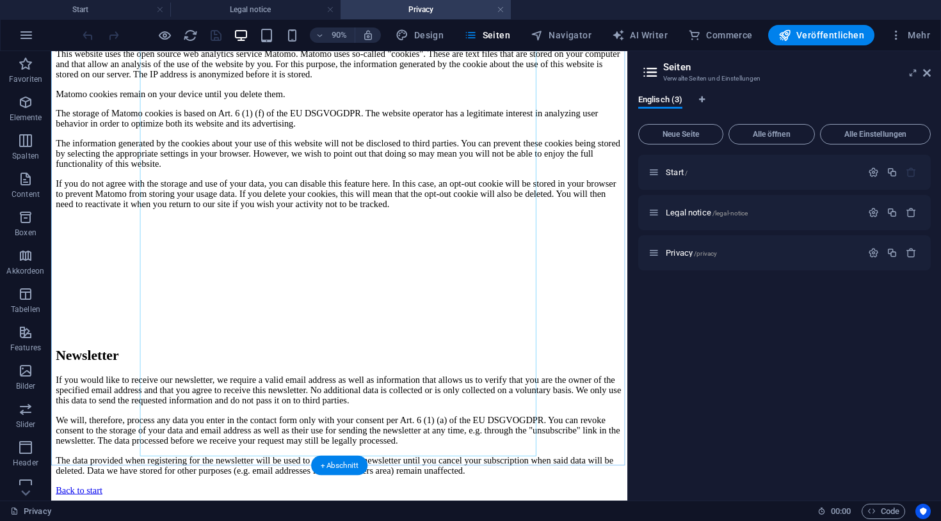
scroll to position [2728, 0]
click at [649, 72] on icon at bounding box center [649, 72] width 19 height 18
click at [688, 174] on p "Start /" at bounding box center [761, 172] width 192 height 8
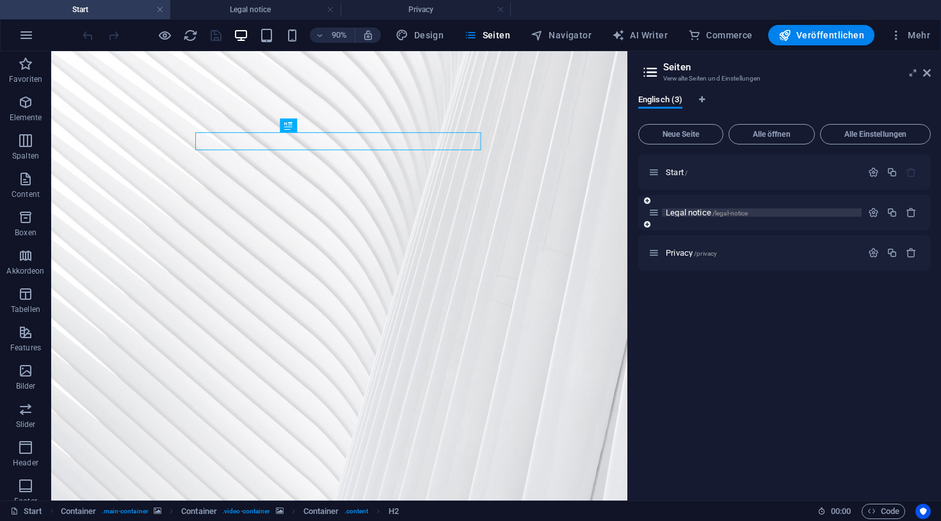
click at [697, 213] on span "Legal notice /legal-notice" at bounding box center [706, 213] width 82 height 10
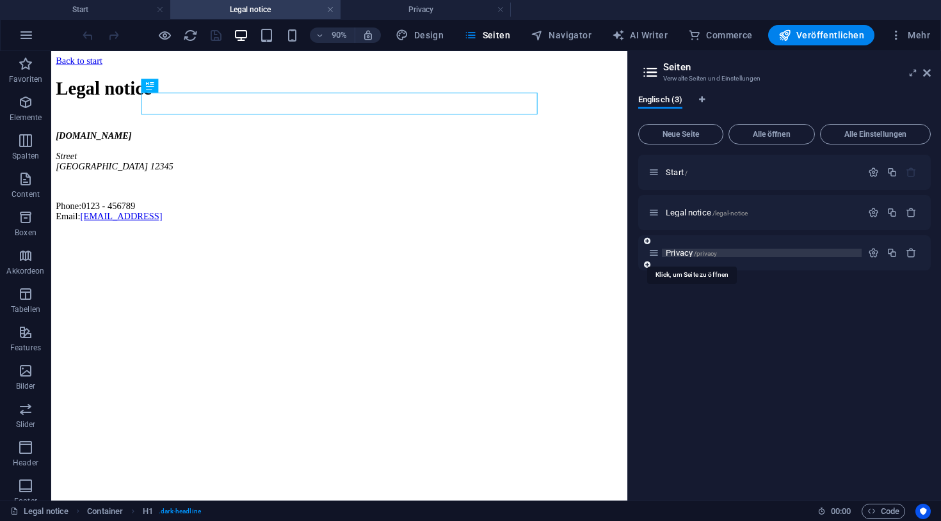
click at [692, 255] on span "Privacy /privacy" at bounding box center [690, 253] width 51 height 10
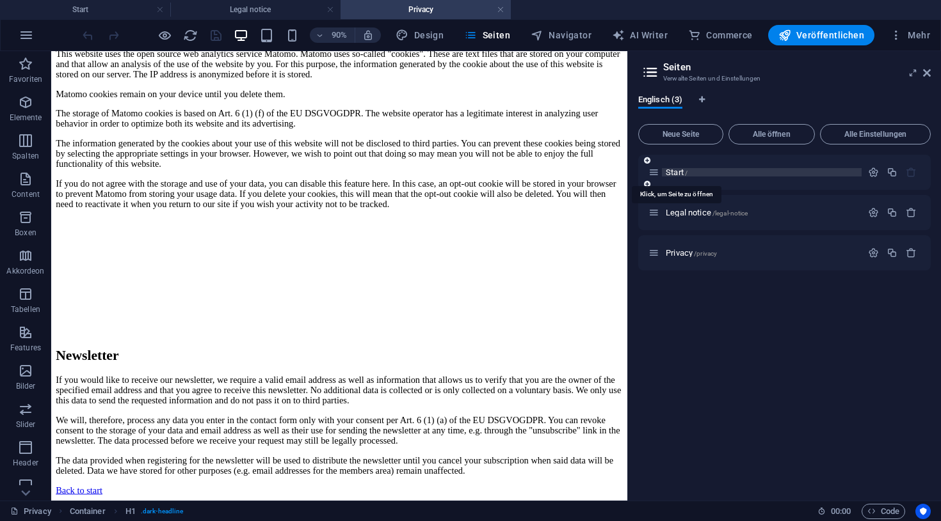
click at [683, 168] on span "Start /" at bounding box center [676, 173] width 22 height 10
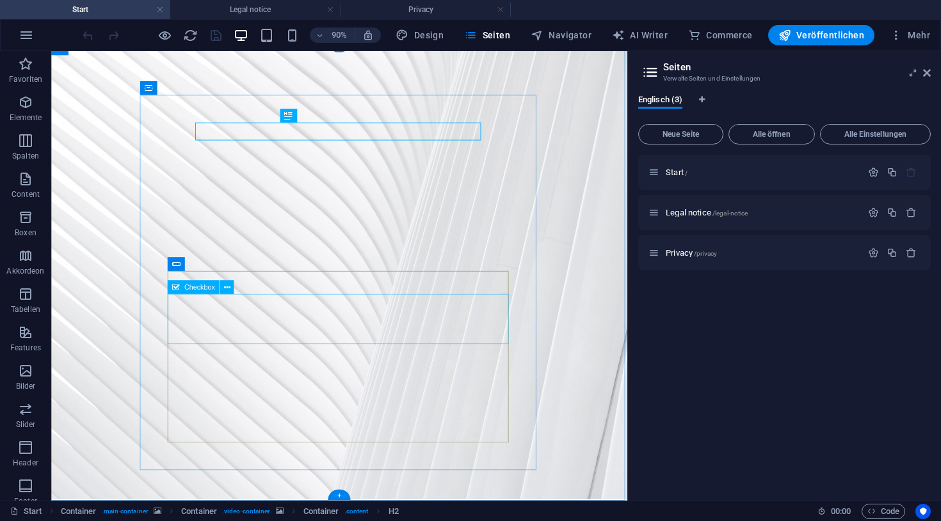
scroll to position [11, 0]
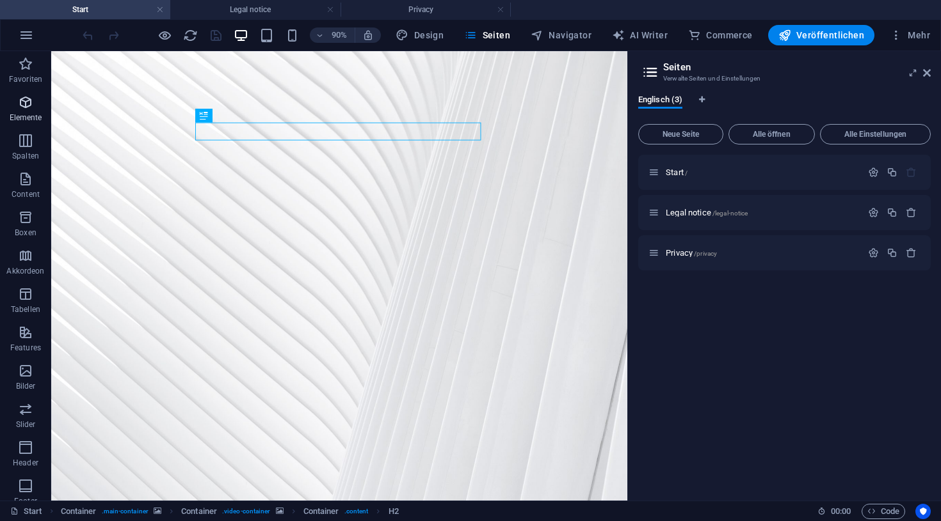
click at [26, 106] on icon "button" at bounding box center [25, 102] width 15 height 15
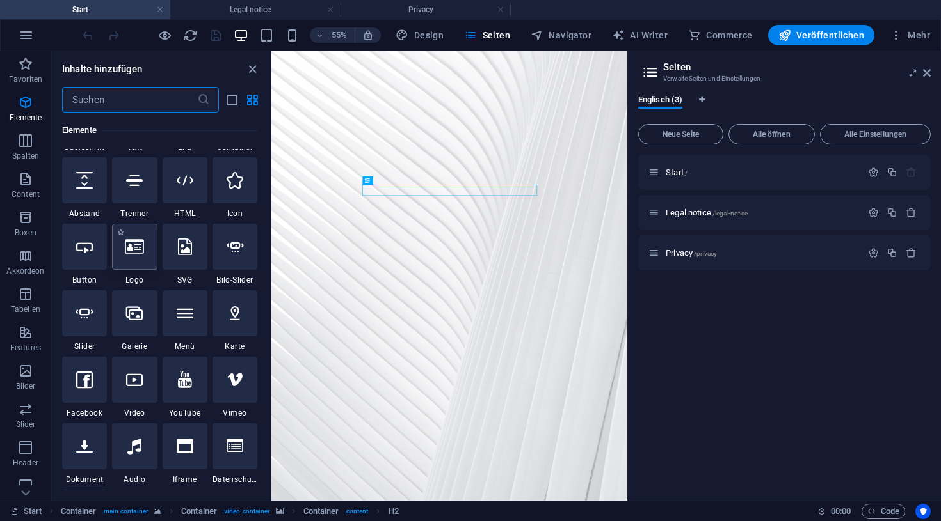
scroll to position [195, 0]
click at [566, 35] on span "Navigator" at bounding box center [560, 35] width 61 height 13
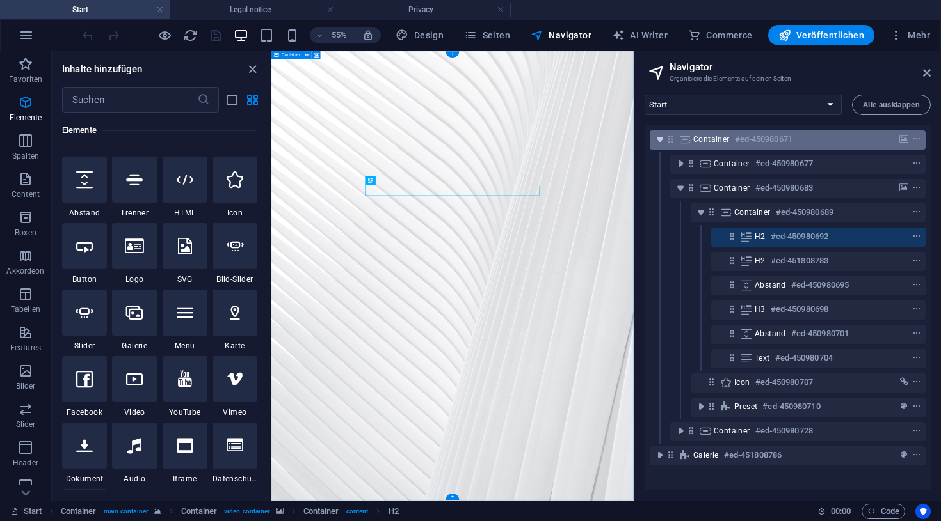
click at [660, 138] on icon "toggle-expand" at bounding box center [659, 139] width 13 height 13
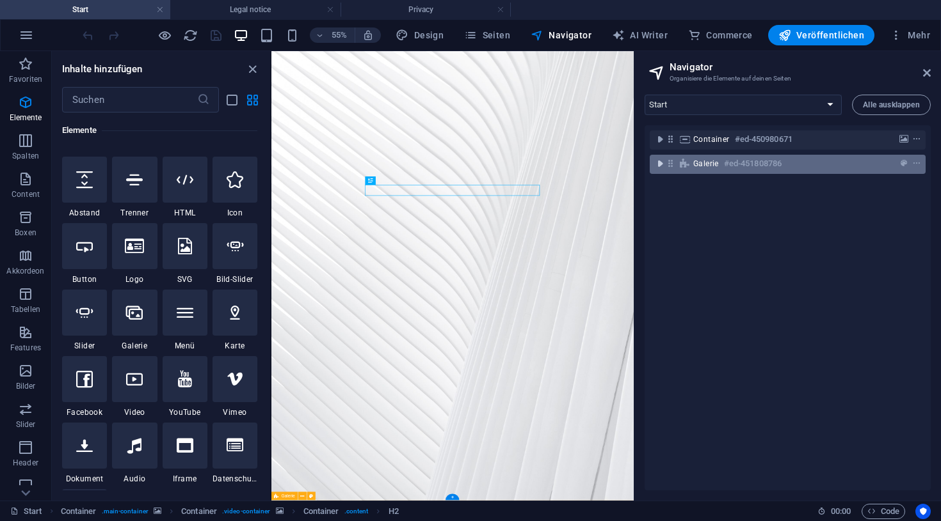
click at [660, 163] on icon "toggle-expand" at bounding box center [659, 163] width 13 height 13
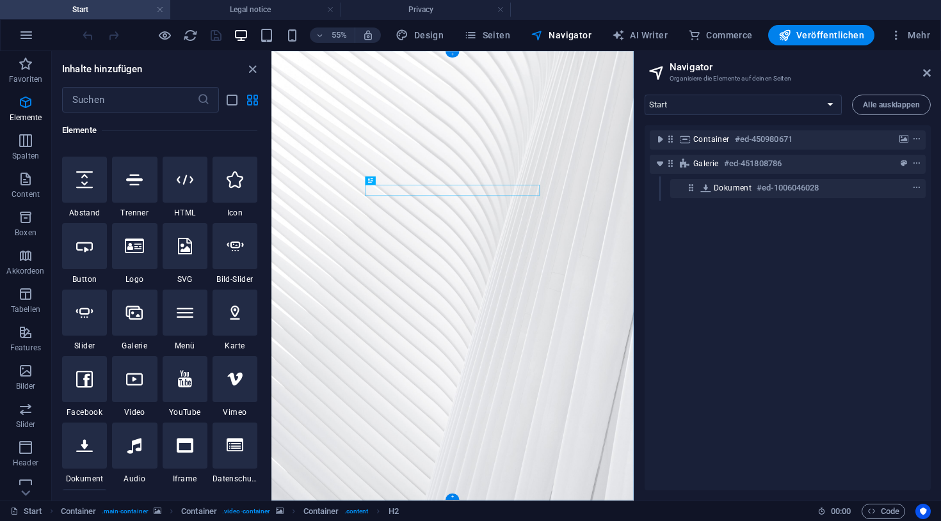
click at [452, 54] on div "+" at bounding box center [452, 55] width 14 height 6
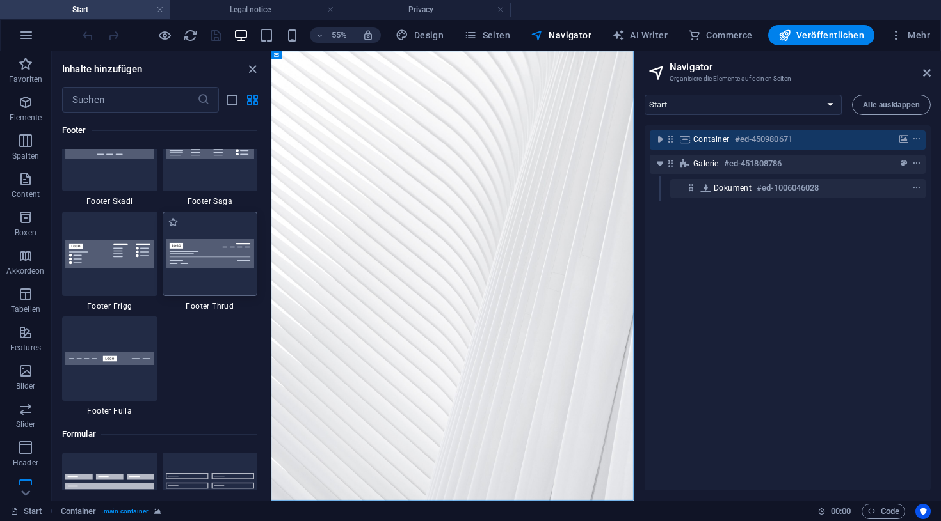
scroll to position [9042, 0]
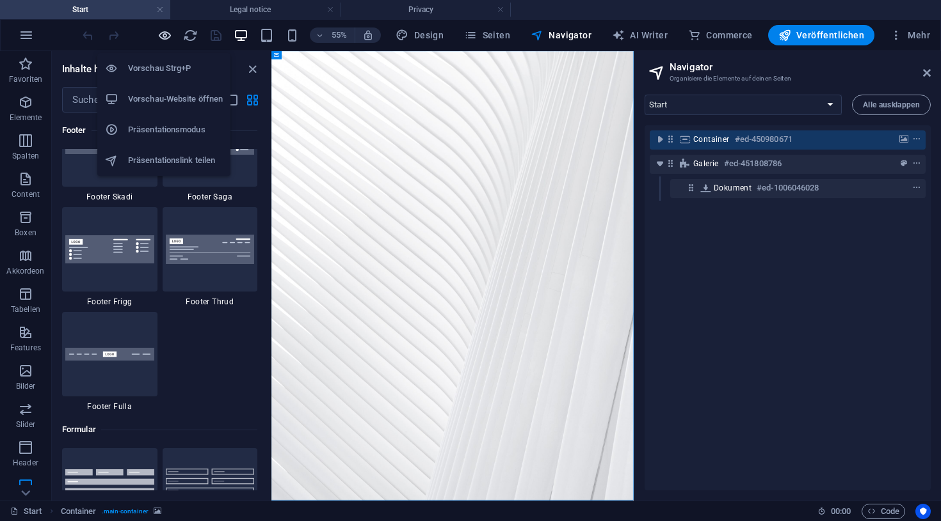
click at [164, 35] on icon "button" at bounding box center [164, 35] width 15 height 15
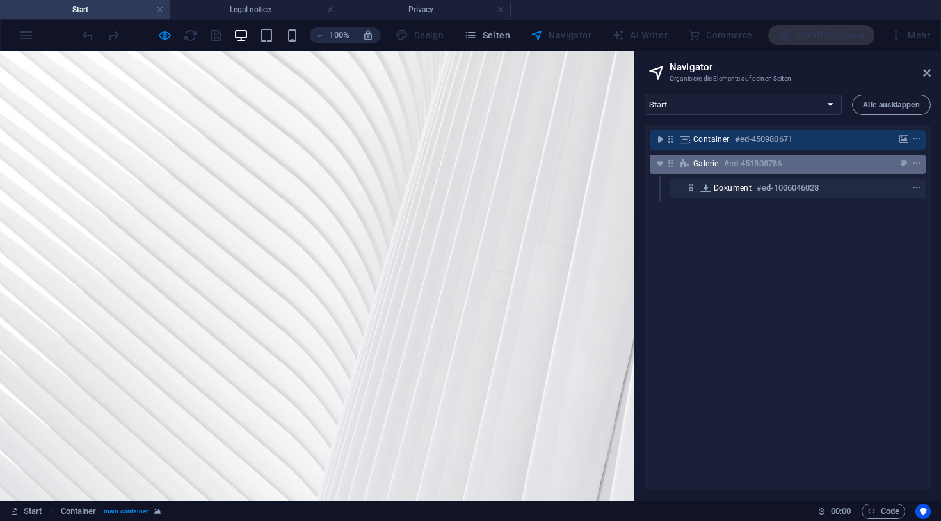
click at [714, 160] on span "Galerie" at bounding box center [706, 164] width 26 height 10
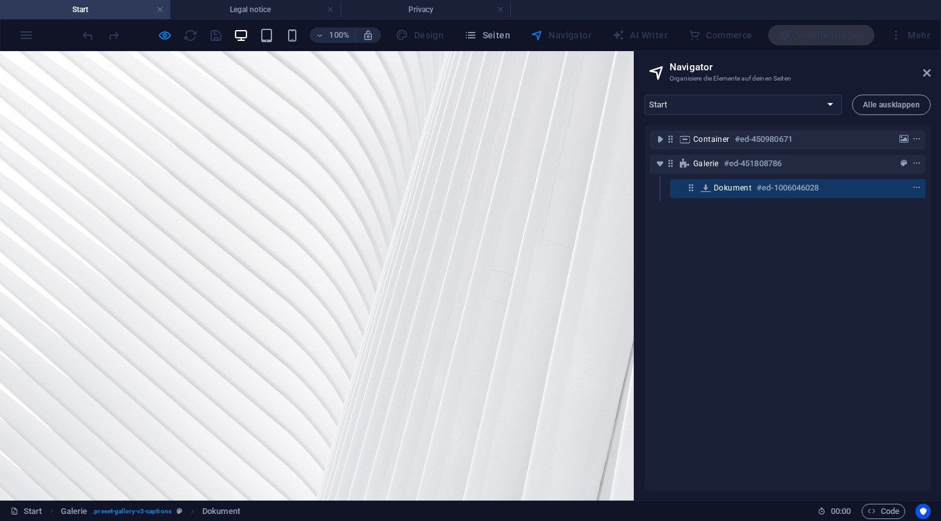
click at [692, 186] on icon at bounding box center [690, 187] width 11 height 11
click at [756, 187] on h6 "#ed-1006046028" at bounding box center [787, 187] width 62 height 15
click at [912, 186] on icon "context-menu" at bounding box center [916, 188] width 9 height 9
click at [916, 188] on icon "context-menu" at bounding box center [916, 188] width 9 height 9
click at [832, 213] on div "Container #ed-450980671 Galerie #ed-451808786 Dokument #ed-1006046028" at bounding box center [787, 307] width 286 height 365
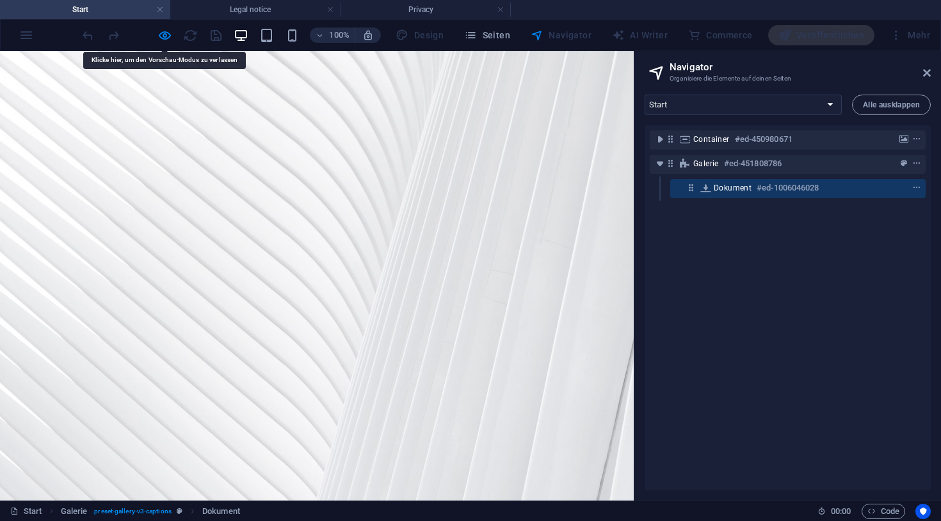
click at [818, 189] on h6 "#ed-1006046028" at bounding box center [787, 187] width 62 height 15
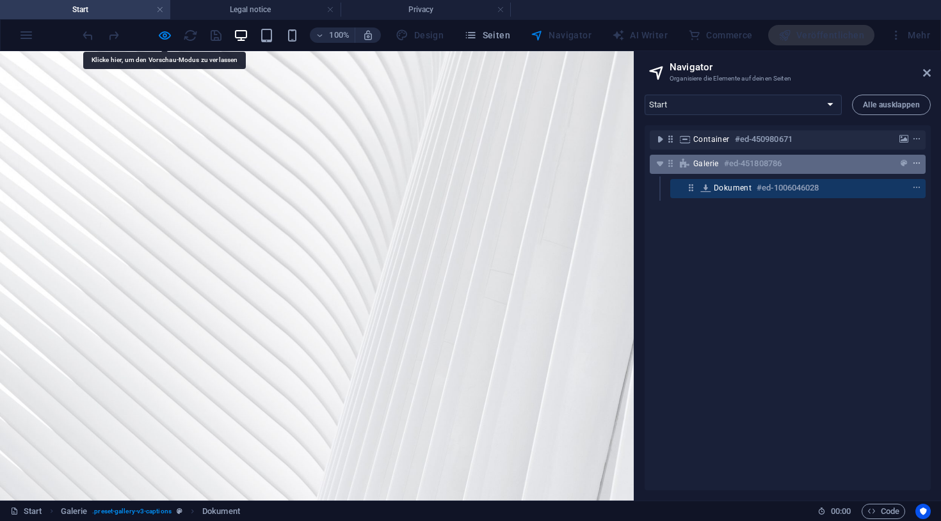
click at [916, 165] on icon "context-menu" at bounding box center [916, 163] width 9 height 9
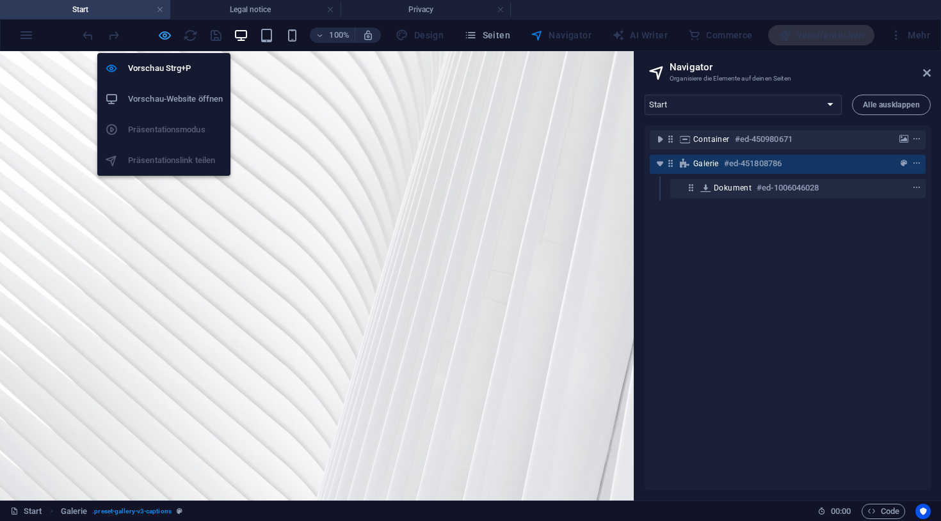
click at [166, 32] on icon "button" at bounding box center [164, 35] width 15 height 15
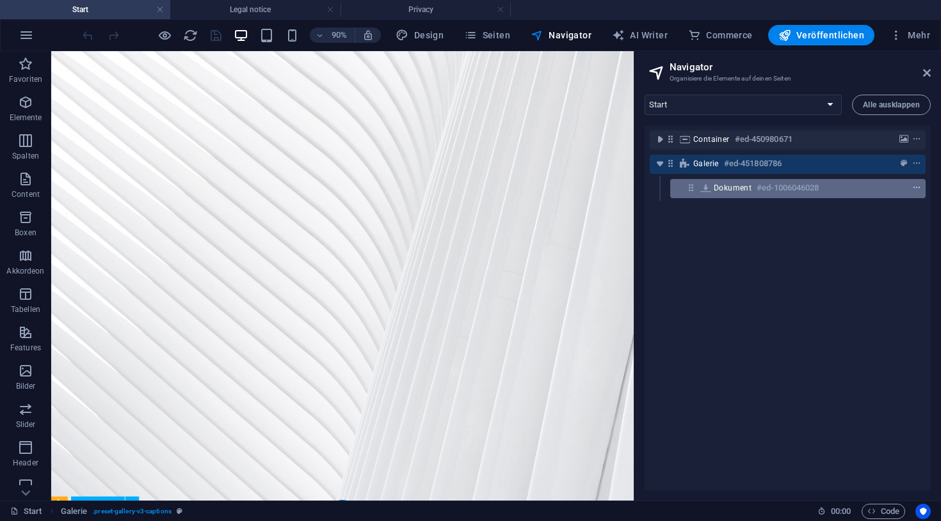
click at [915, 187] on icon "context-menu" at bounding box center [916, 188] width 9 height 9
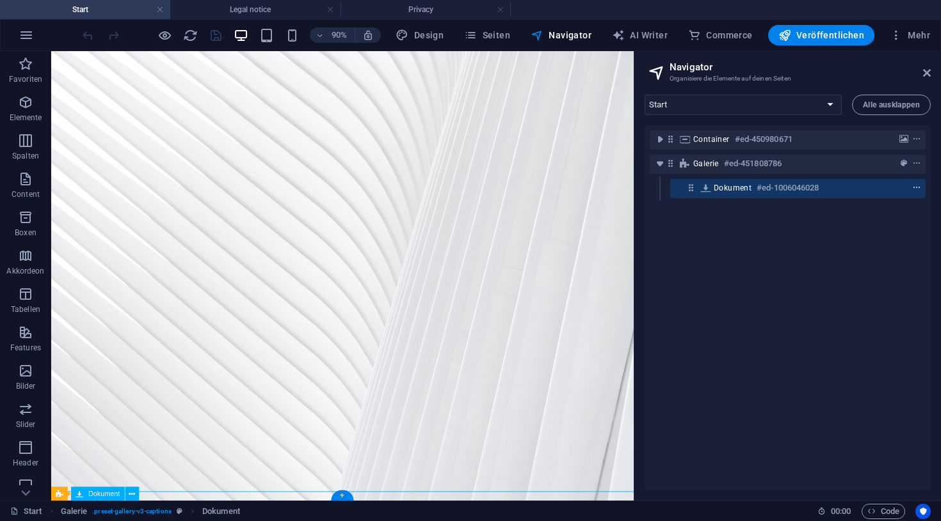
click at [915, 187] on icon "context-menu" at bounding box center [916, 188] width 9 height 9
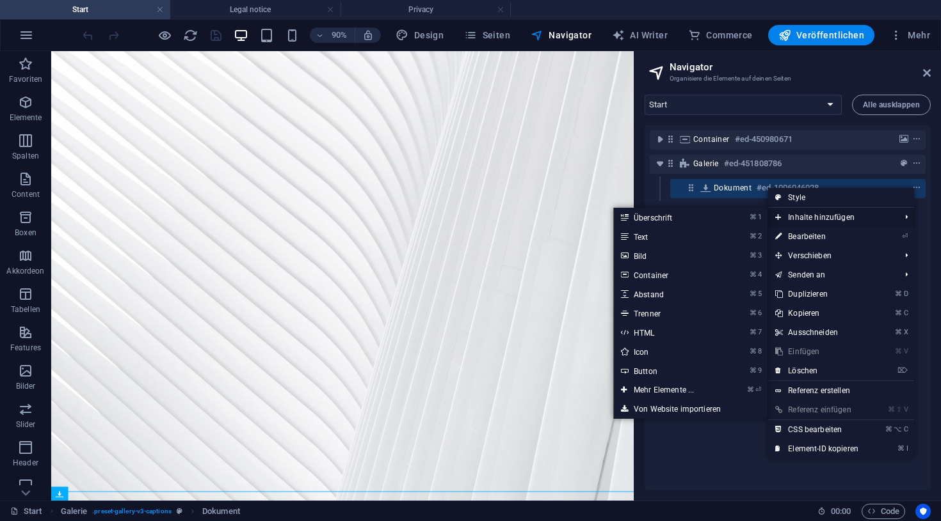
click at [813, 218] on span "Inhalte hinzufügen" at bounding box center [830, 217] width 127 height 19
click at [649, 256] on link "⌘ 3 Bild" at bounding box center [666, 255] width 106 height 19
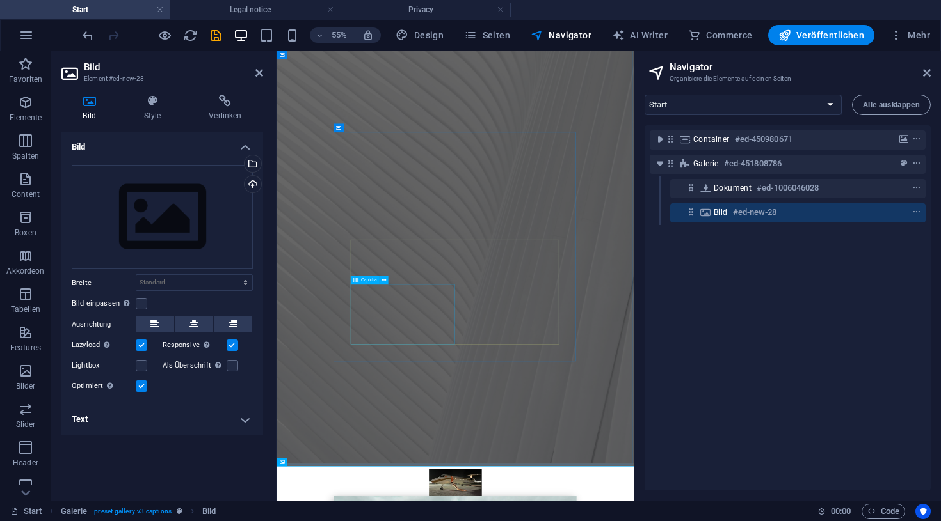
scroll to position [65, 0]
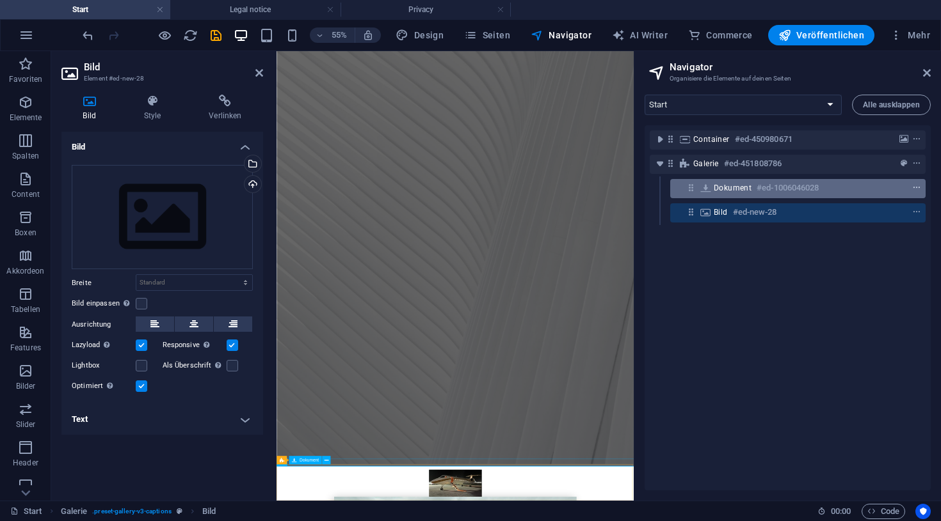
click at [917, 186] on icon "context-menu" at bounding box center [916, 188] width 9 height 9
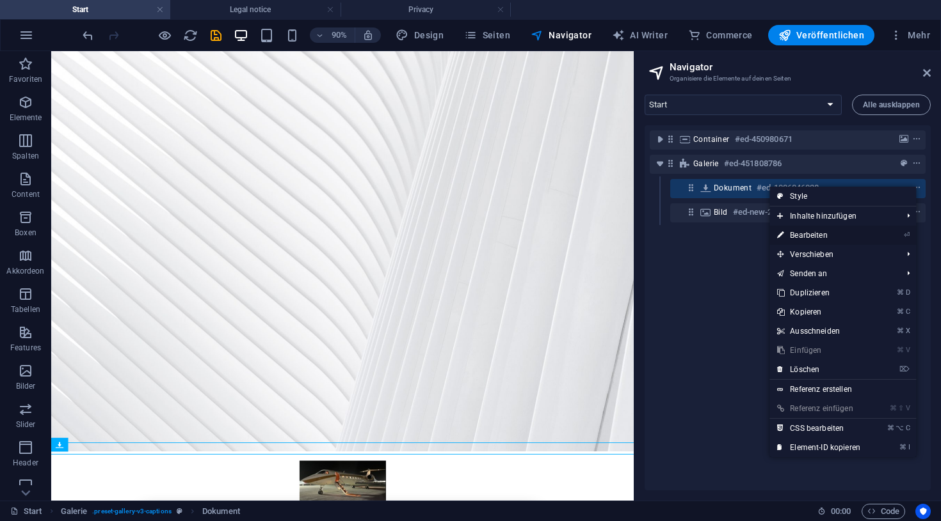
click at [820, 237] on link "⏎ Bearbeiten" at bounding box center [818, 235] width 99 height 19
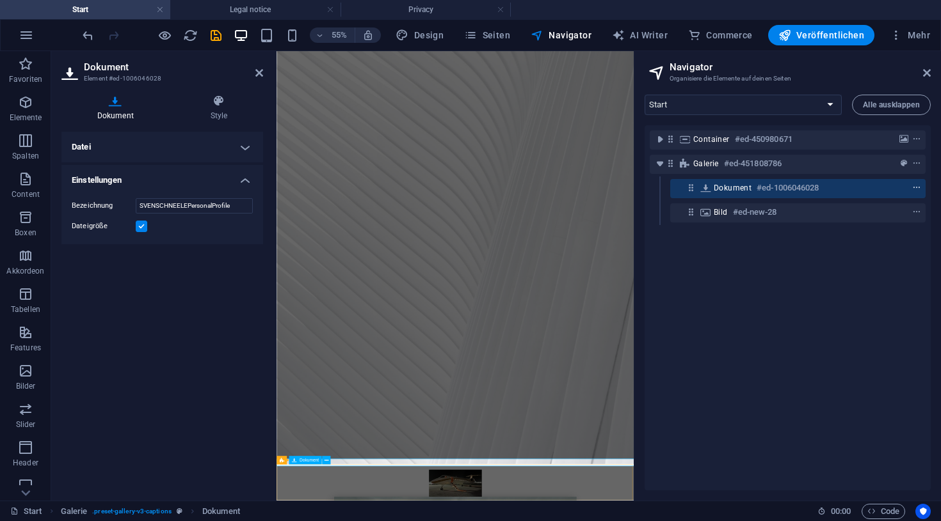
click at [915, 185] on icon "context-menu" at bounding box center [916, 188] width 9 height 9
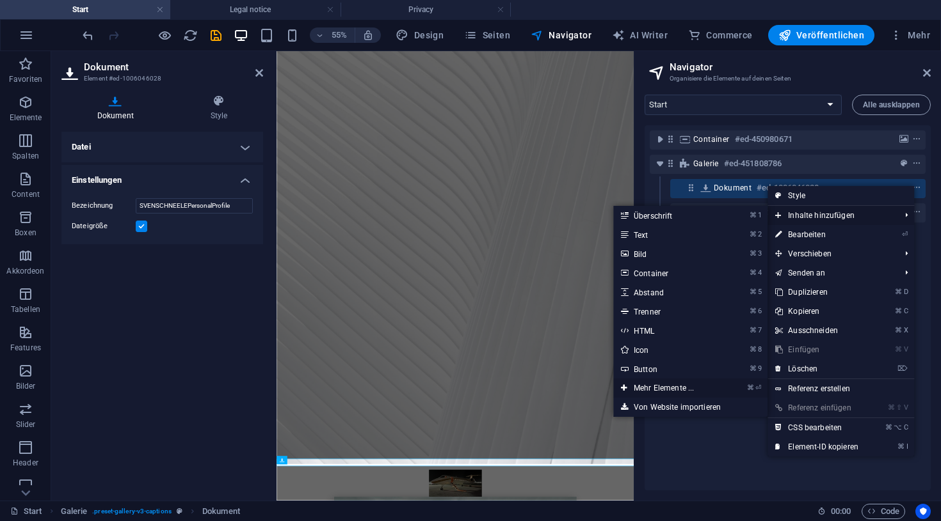
click at [656, 388] on link "⌘ ⏎ Mehr Elemente ..." at bounding box center [666, 388] width 106 height 19
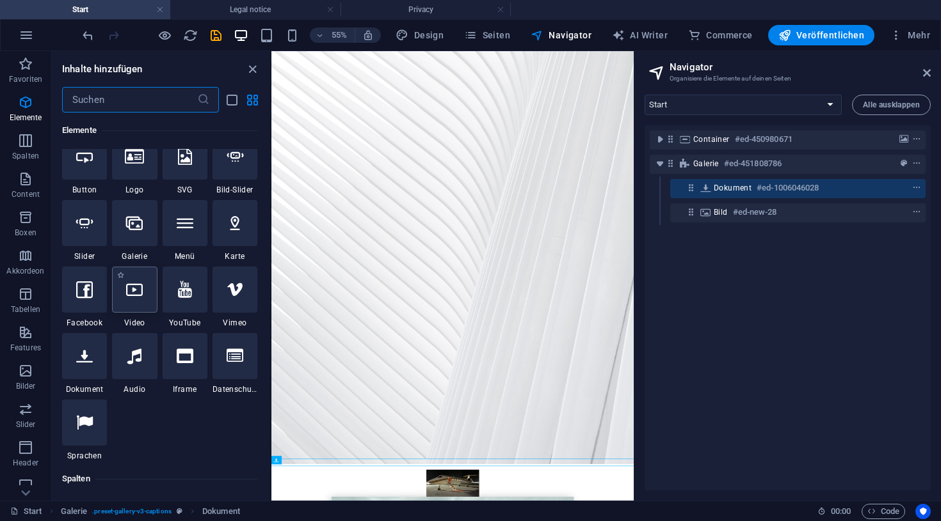
scroll to position [289, 0]
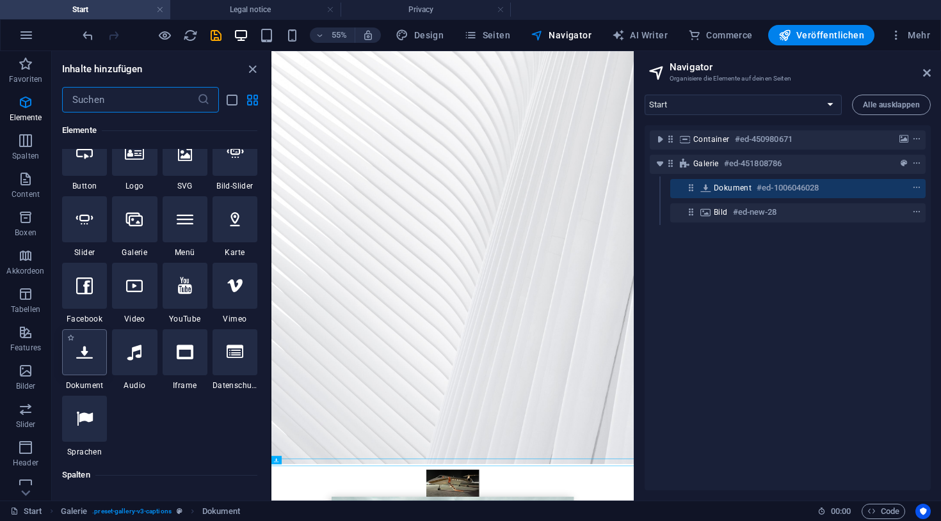
click at [80, 359] on icon at bounding box center [84, 352] width 17 height 17
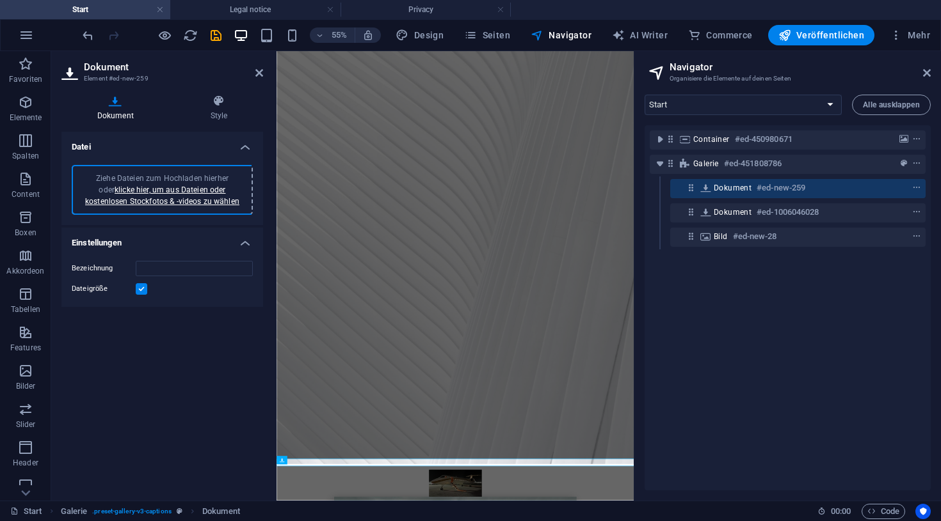
type input "SVENSCHNEELEPersonalProfile-Iqzz_7DmwJeAlc6ihVsw9w.pdf"
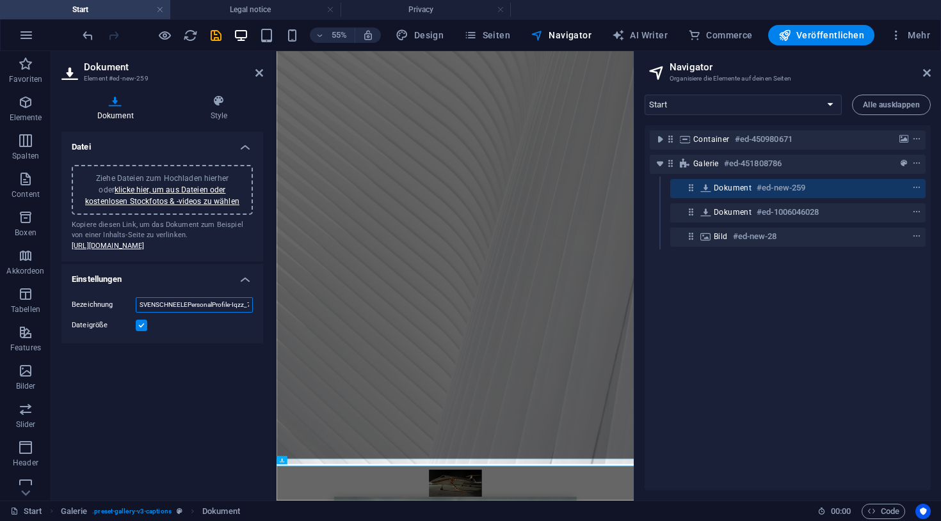
click at [230, 313] on input "SVENSCHNEELEPersonalProfile-Iqzz_7DmwJeAlc6ihVsw9w.pdf" at bounding box center [194, 305] width 117 height 15
drag, startPoint x: 506, startPoint y: 377, endPoint x: 536, endPoint y: 553, distance: 177.8
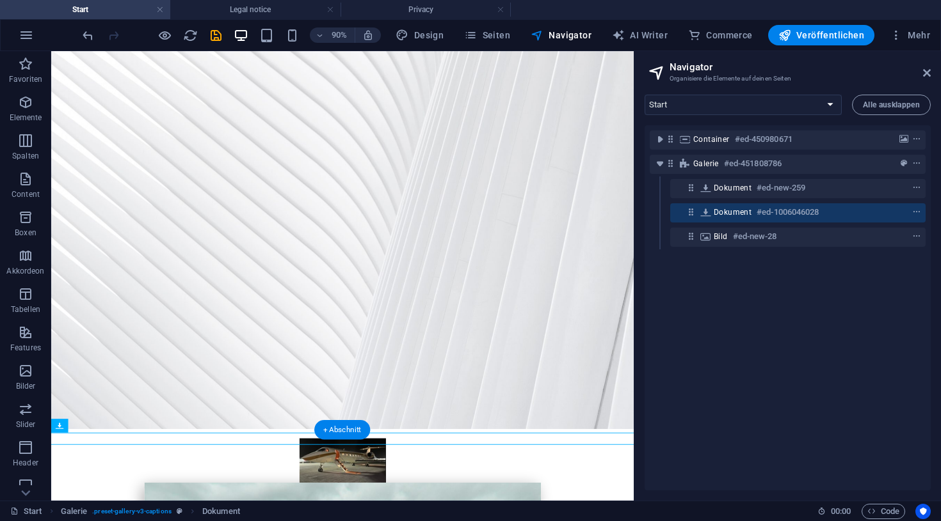
scroll to position [90, 0]
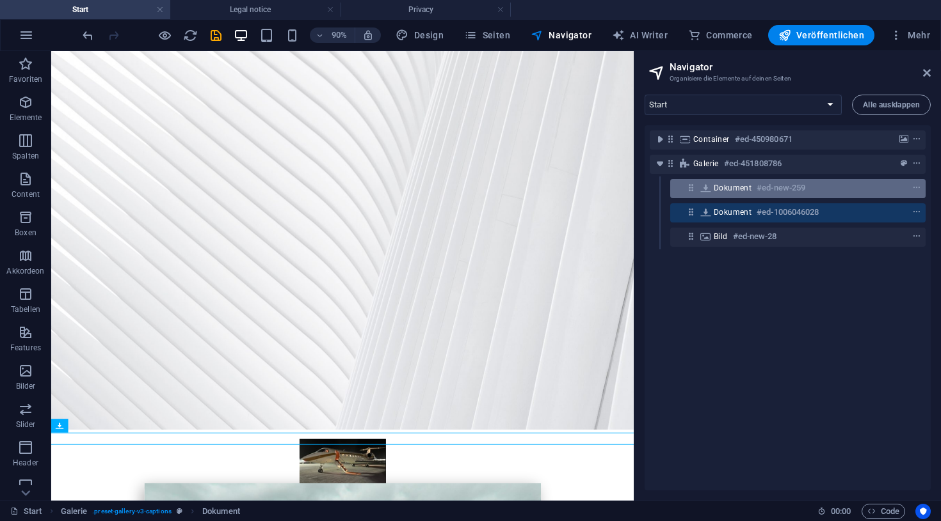
drag, startPoint x: 912, startPoint y: 237, endPoint x: 905, endPoint y: 193, distance: 44.7
click at [905, 193] on div "Container #ed-450980671 Galerie #ed-451808786 Dokument #ed-new-259 Dokument #ed…" at bounding box center [787, 307] width 286 height 365
drag, startPoint x: 843, startPoint y: 239, endPoint x: 835, endPoint y: 198, distance: 42.3
click at [835, 198] on div "Container #ed-450980671 Galerie #ed-451808786 Dokument #ed-new-259 Dokument #ed…" at bounding box center [787, 307] width 286 height 365
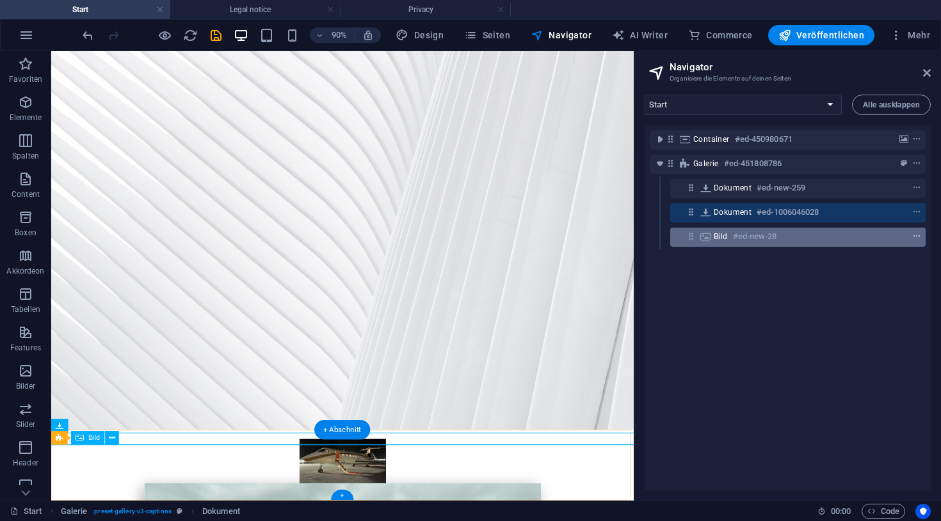
click at [912, 237] on icon "context-menu" at bounding box center [916, 236] width 9 height 9
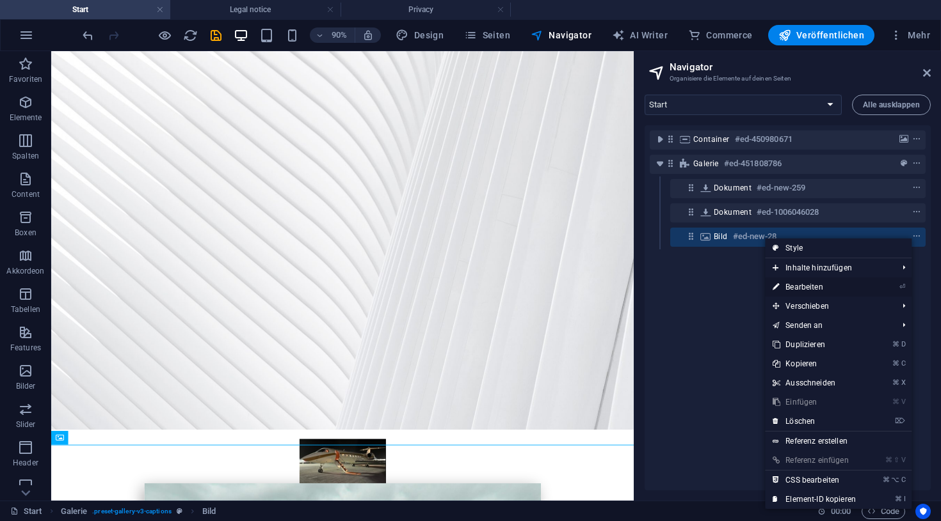
click at [815, 289] on link "⏎ Bearbeiten" at bounding box center [814, 287] width 99 height 19
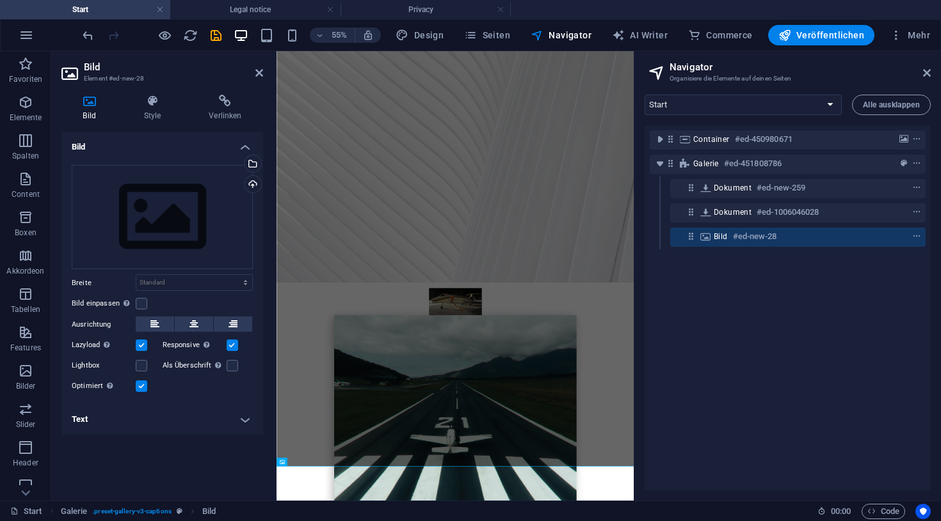
scroll to position [79, 0]
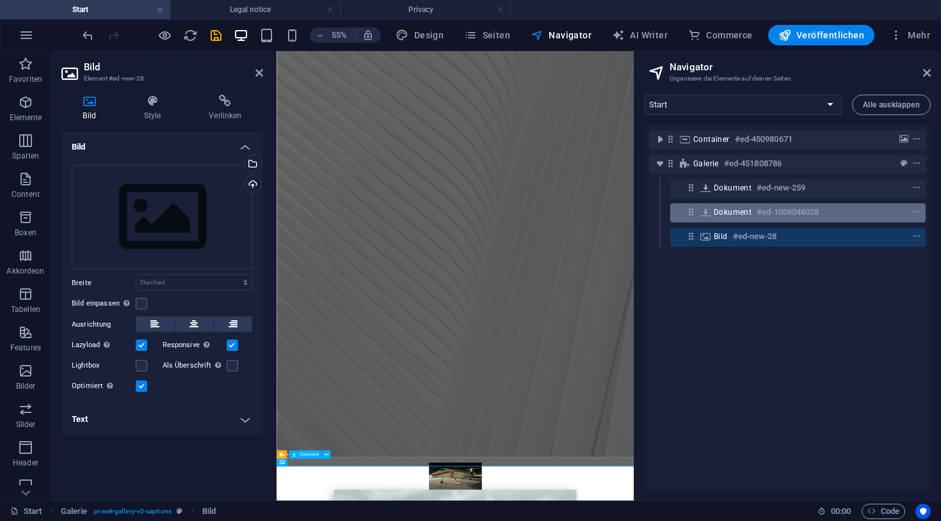
drag, startPoint x: 763, startPoint y: 239, endPoint x: 763, endPoint y: 209, distance: 30.1
click at [762, 209] on div "Container #ed-450980671 Galerie #ed-451808786 Dokument #ed-new-259 Dokument #ed…" at bounding box center [787, 307] width 286 height 365
click at [897, 211] on div at bounding box center [892, 212] width 60 height 15
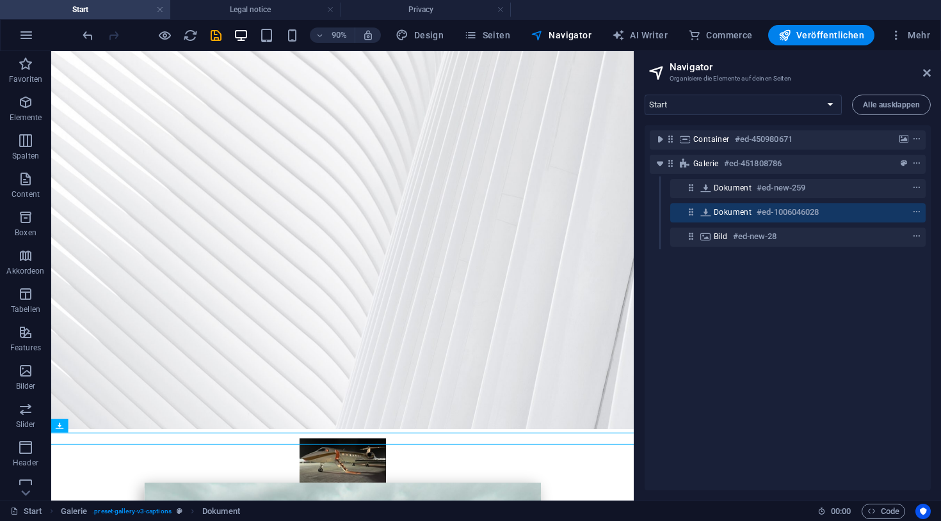
scroll to position [90, 0]
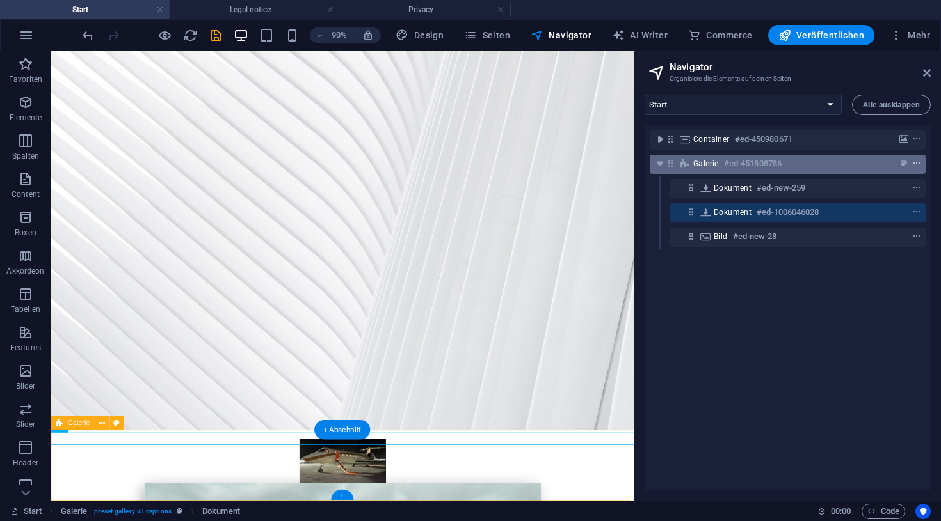
click at [915, 163] on icon "context-menu" at bounding box center [916, 163] width 9 height 9
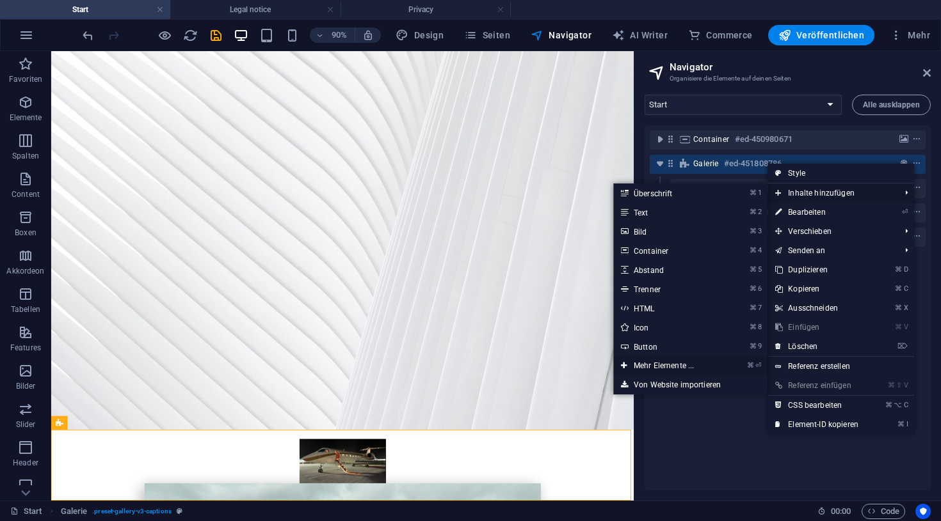
click at [656, 365] on link "⌘ ⏎ Mehr Elemente ..." at bounding box center [666, 365] width 106 height 19
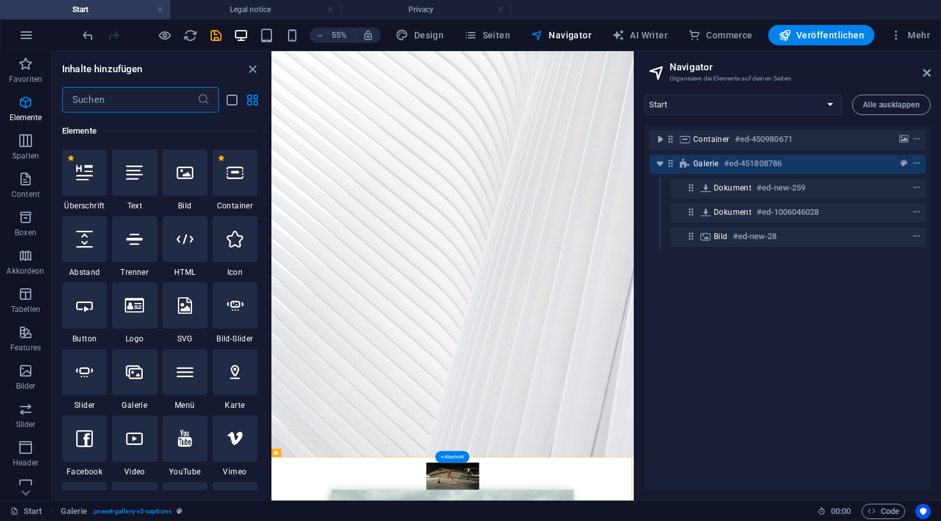
scroll to position [136, 0]
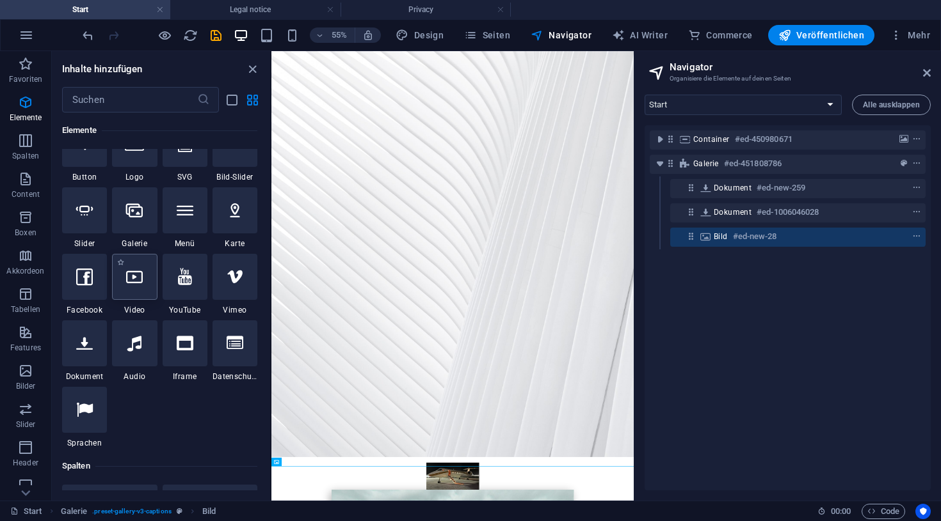
scroll to position [299, 0]
click at [97, 344] on div at bounding box center [84, 342] width 45 height 46
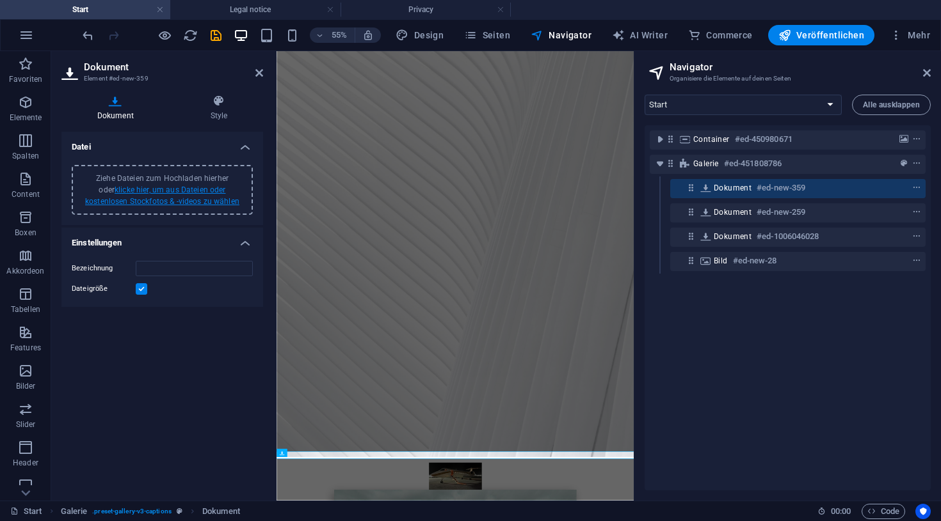
click at [192, 191] on link "klicke hier, um aus Dateien oder kostenlosen Stockfotos & -videos zu wählen" at bounding box center [162, 196] width 154 height 20
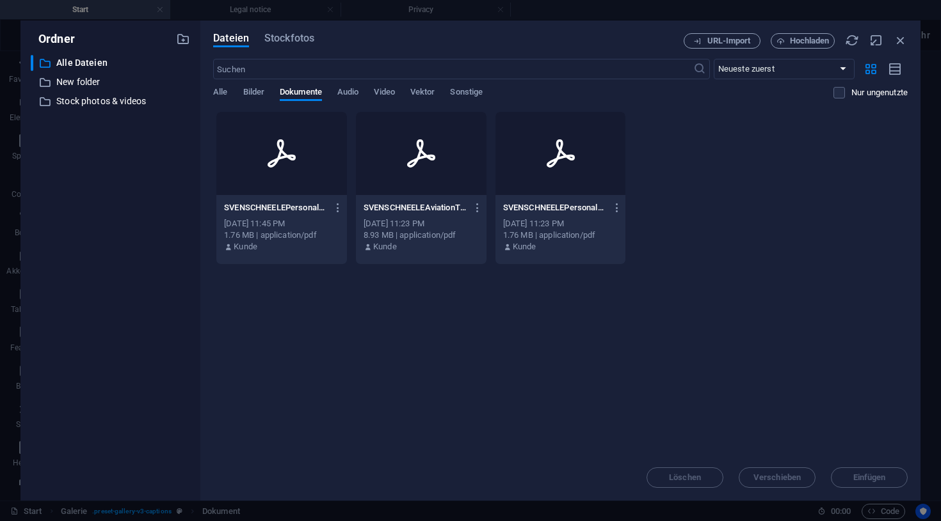
click at [425, 169] on div at bounding box center [421, 153] width 131 height 83
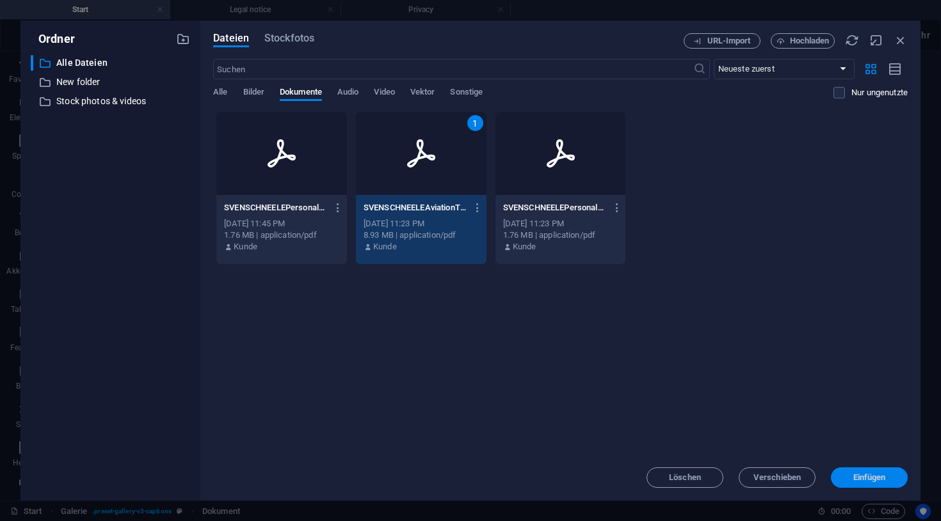
click at [880, 474] on span "Einfügen" at bounding box center [869, 478] width 33 height 8
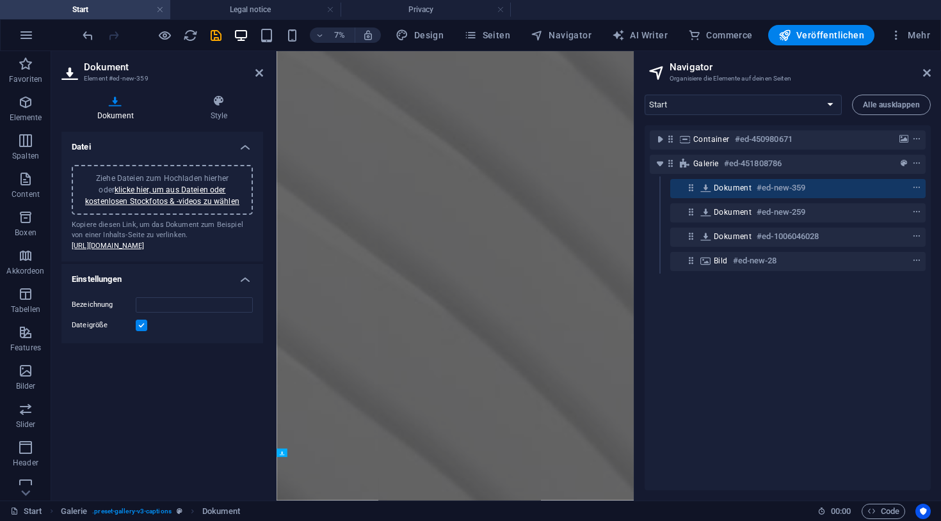
type input "SVENSCHNEELEAviationTrainingandSupportingDocumentation-k17-MnR58Lv8dlL1J62GyQ.p…"
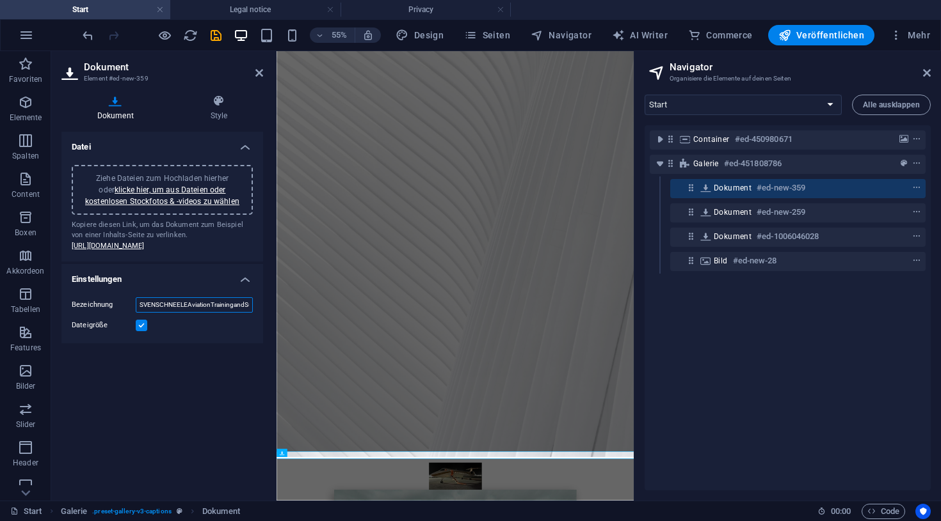
click at [226, 313] on input "SVENSCHNEELEAviationTrainingandSupportingDocumentation-k17-MnR58Lv8dlL1J62GyQ.p…" at bounding box center [194, 305] width 117 height 15
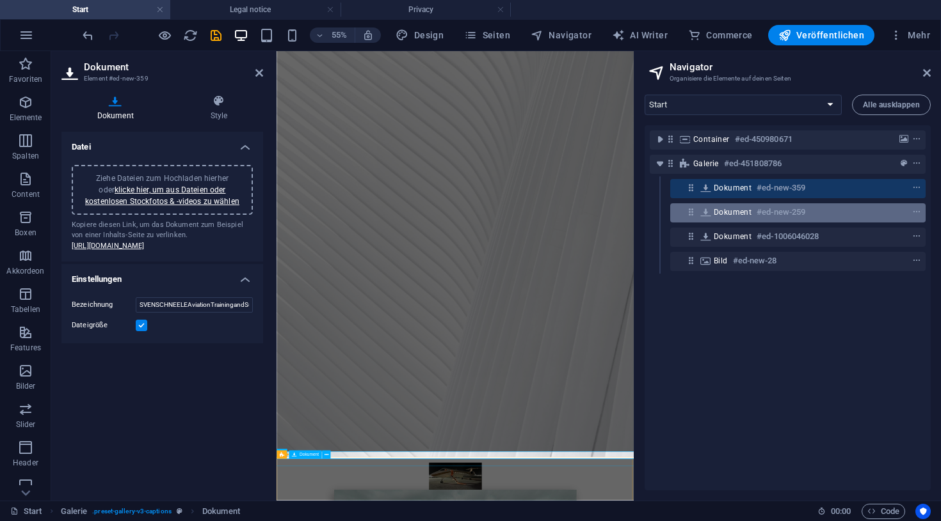
click at [752, 212] on div "Dokument #ed-new-259" at bounding box center [787, 212] width 148 height 15
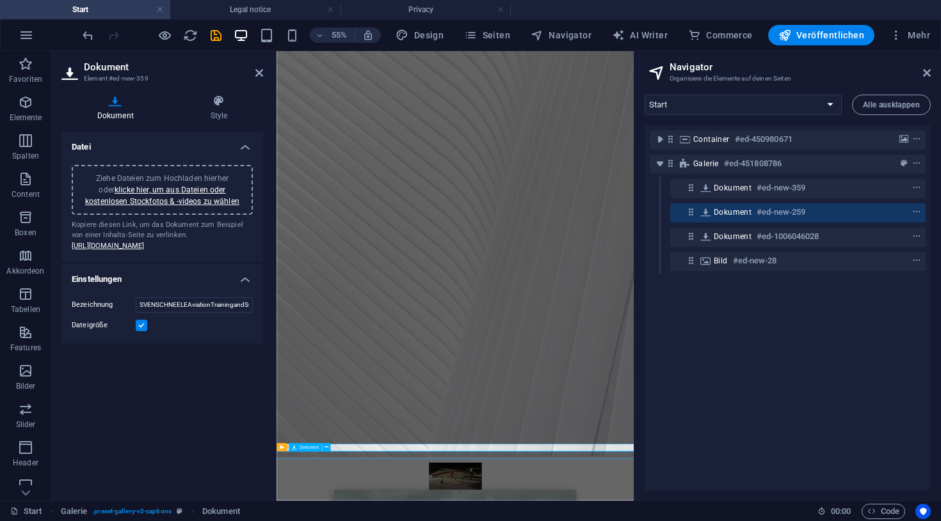
scroll to position [92, 0]
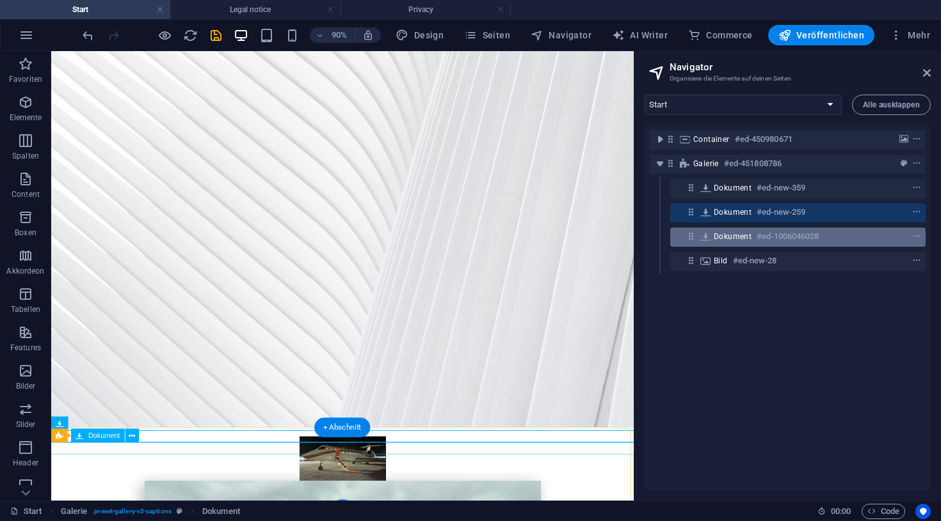
click at [764, 237] on h6 "#ed-1006046028" at bounding box center [787, 236] width 62 height 15
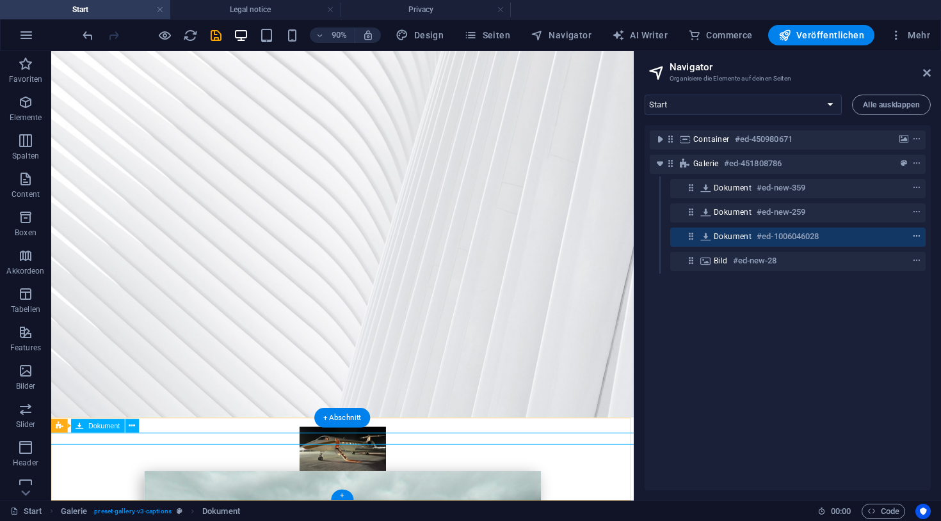
click at [914, 235] on icon "context-menu" at bounding box center [916, 236] width 9 height 9
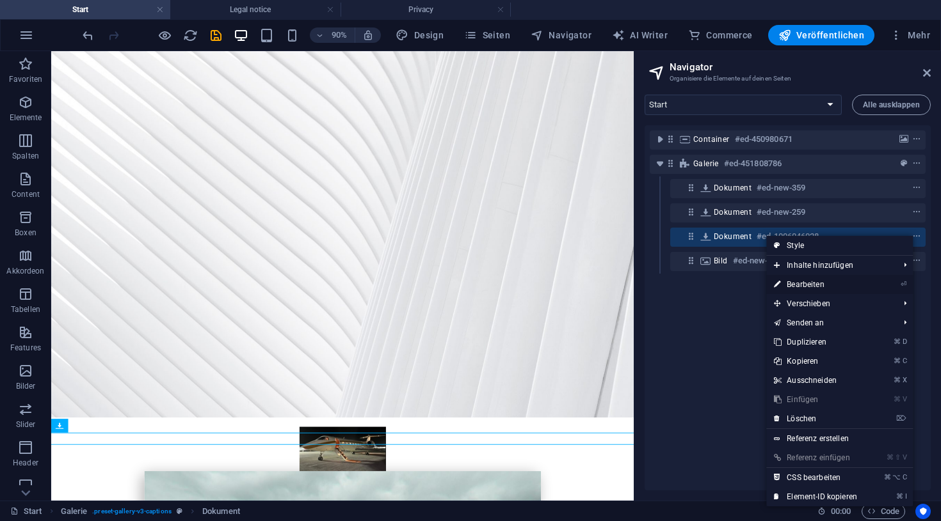
click at [805, 283] on link "⏎ Bearbeiten" at bounding box center [815, 284] width 99 height 19
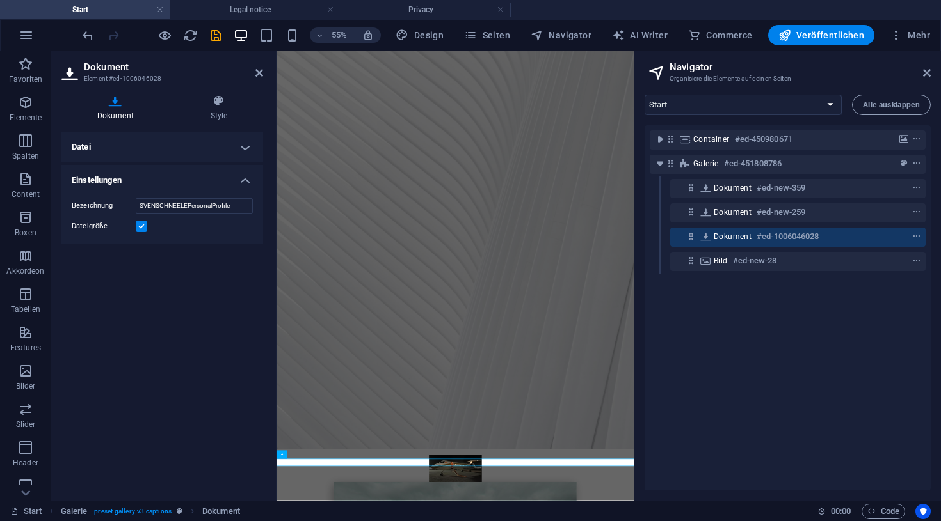
click at [218, 344] on div "Datei Ziehe Dateien zum Hochladen hierher oder klicke hier, um aus Dateien oder…" at bounding box center [162, 311] width 202 height 359
click at [215, 34] on icon "save" at bounding box center [216, 35] width 15 height 15
checkbox input "false"
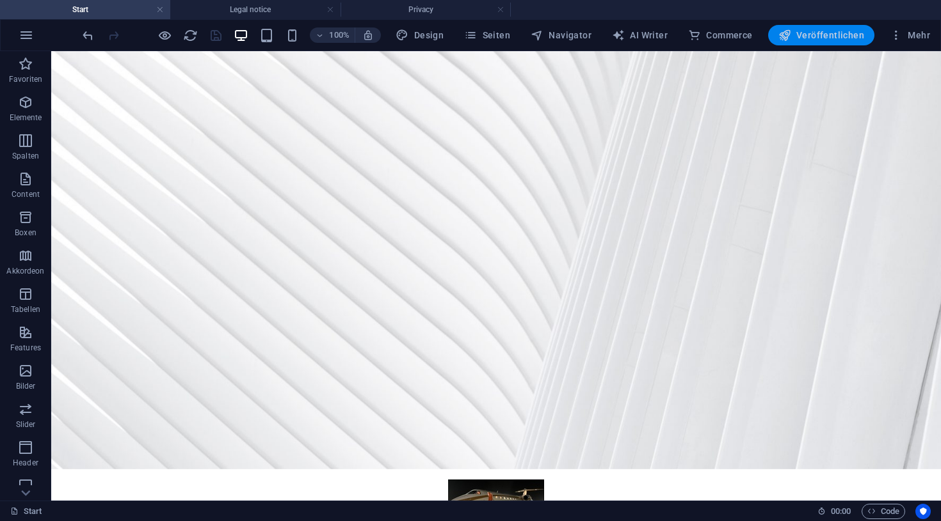
click at [845, 39] on span "Veröffentlichen" at bounding box center [821, 35] width 86 height 13
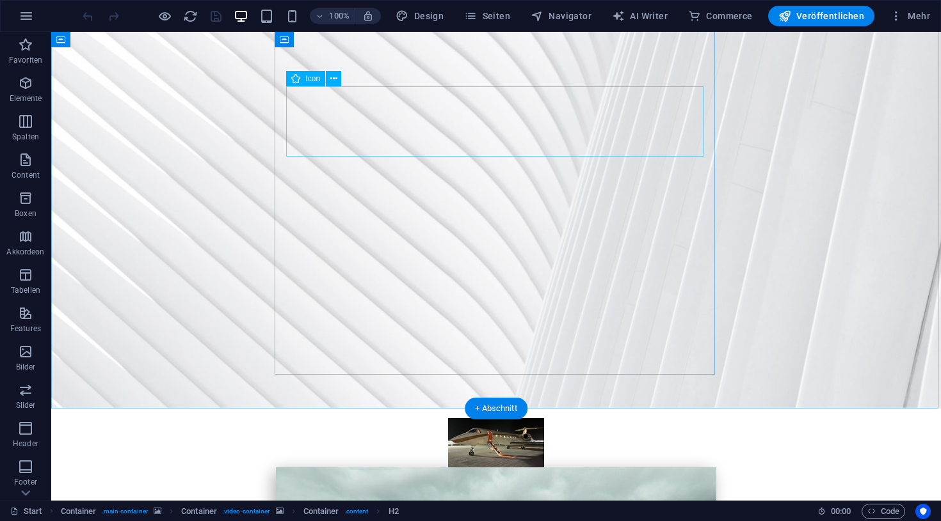
scroll to position [134, 0]
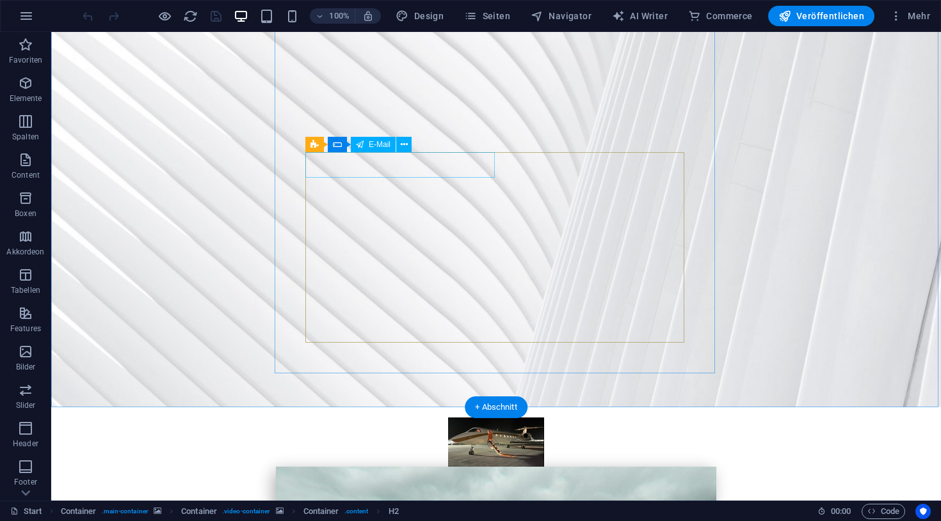
scroll to position [134, 0]
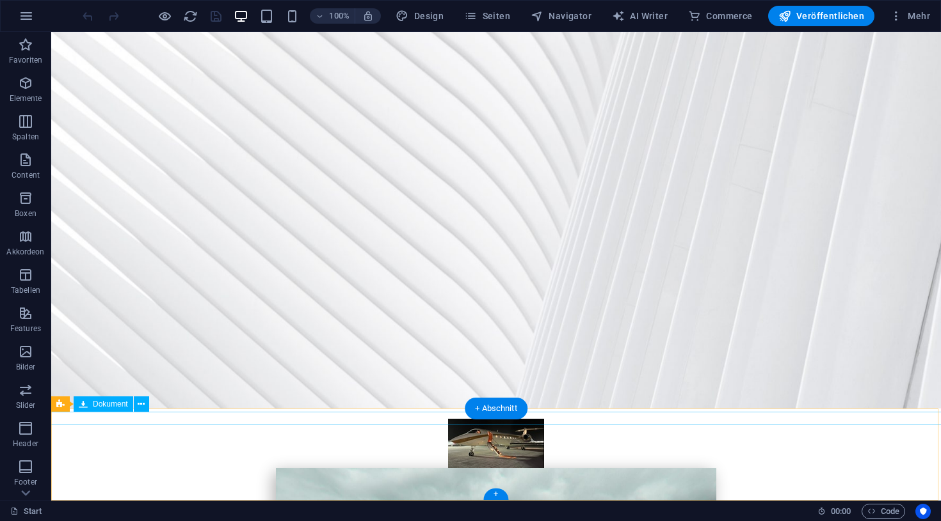
click at [105, 405] on span "Dokument" at bounding box center [110, 405] width 35 height 8
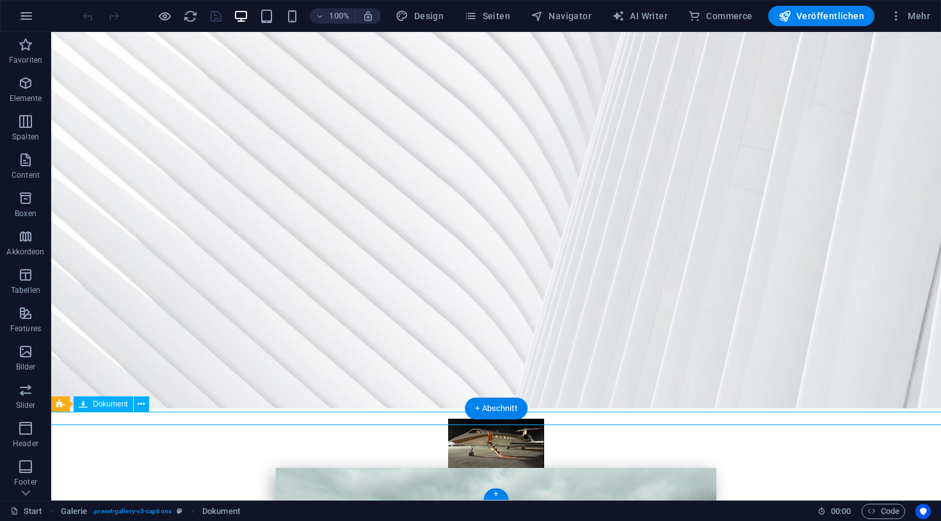
click at [105, 405] on span "Dokument" at bounding box center [110, 405] width 35 height 8
click at [60, 403] on icon at bounding box center [60, 400] width 8 height 15
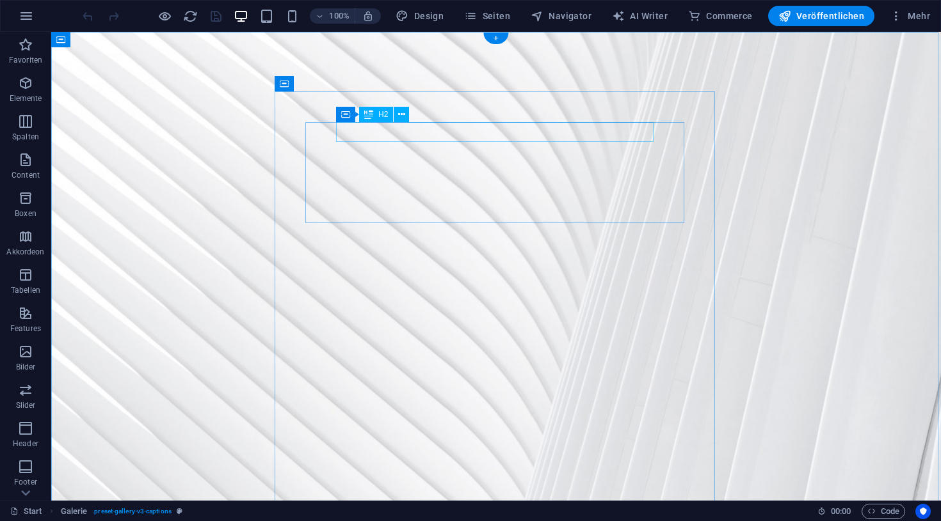
scroll to position [0, 0]
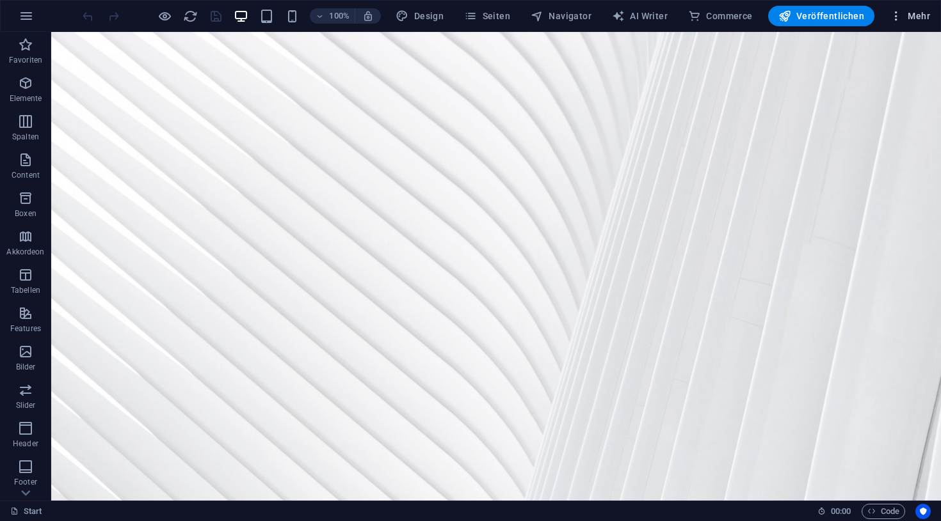
click at [919, 15] on span "Mehr" at bounding box center [909, 16] width 40 height 13
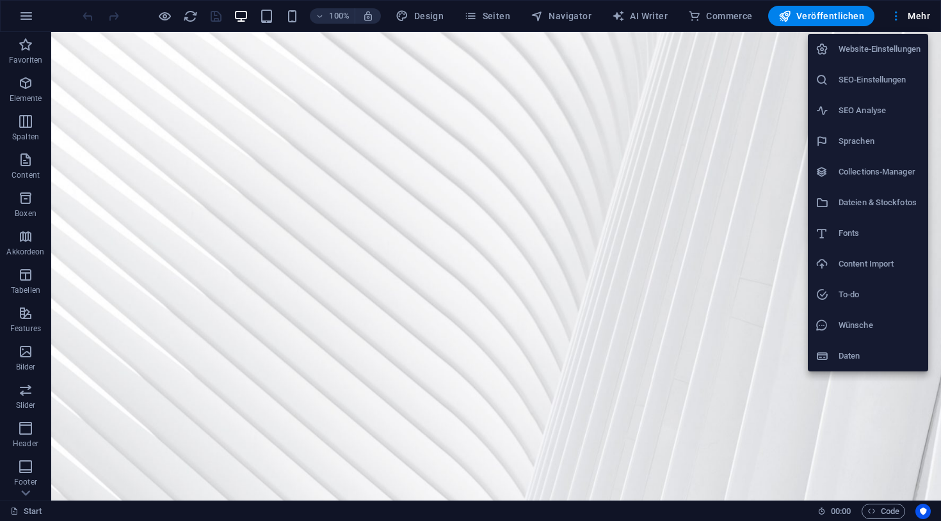
click at [29, 88] on div at bounding box center [470, 260] width 941 height 521
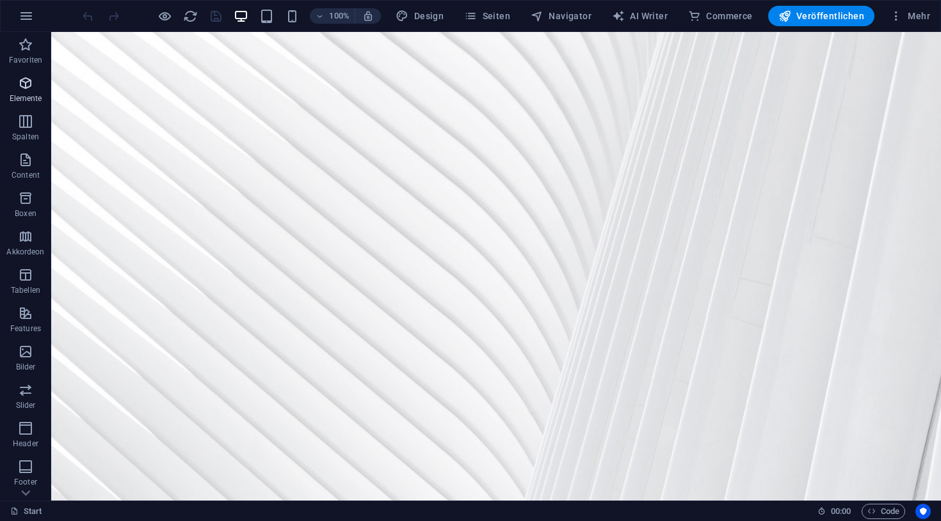
click at [22, 87] on icon "button" at bounding box center [25, 82] width 15 height 15
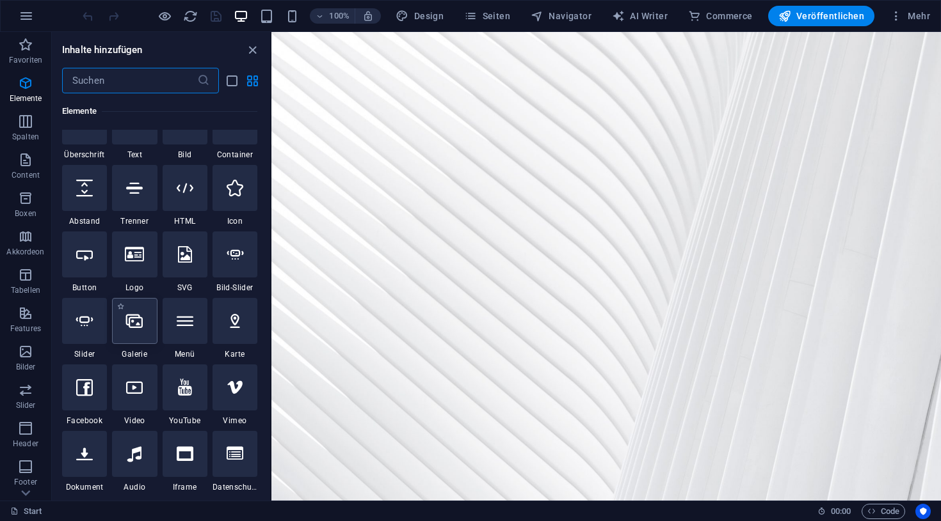
scroll to position [168, 0]
click at [140, 333] on div at bounding box center [134, 321] width 45 height 46
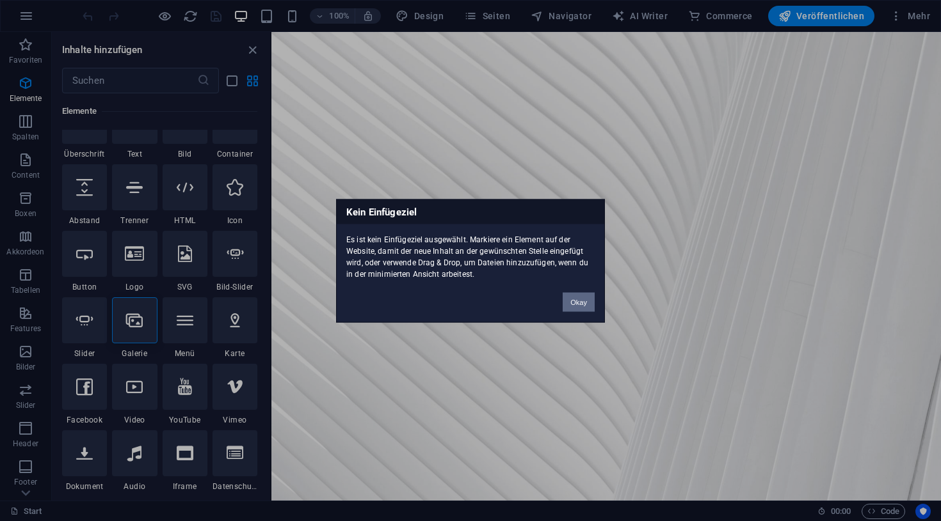
click at [575, 303] on button "Okay" at bounding box center [578, 301] width 32 height 19
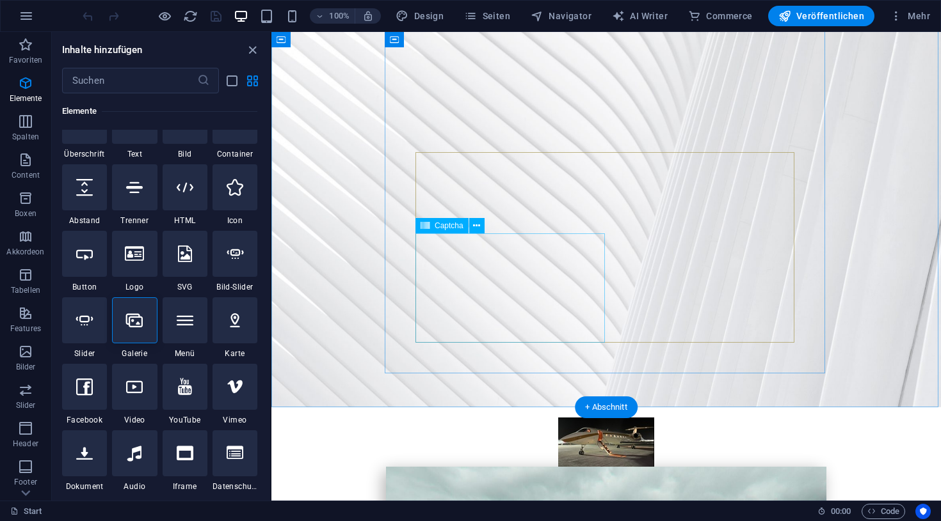
scroll to position [134, 0]
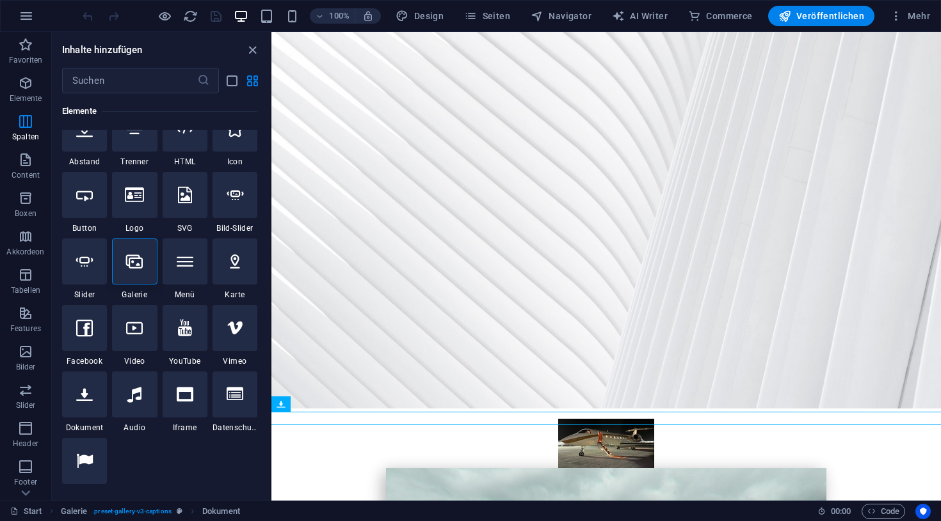
scroll to position [233, 0]
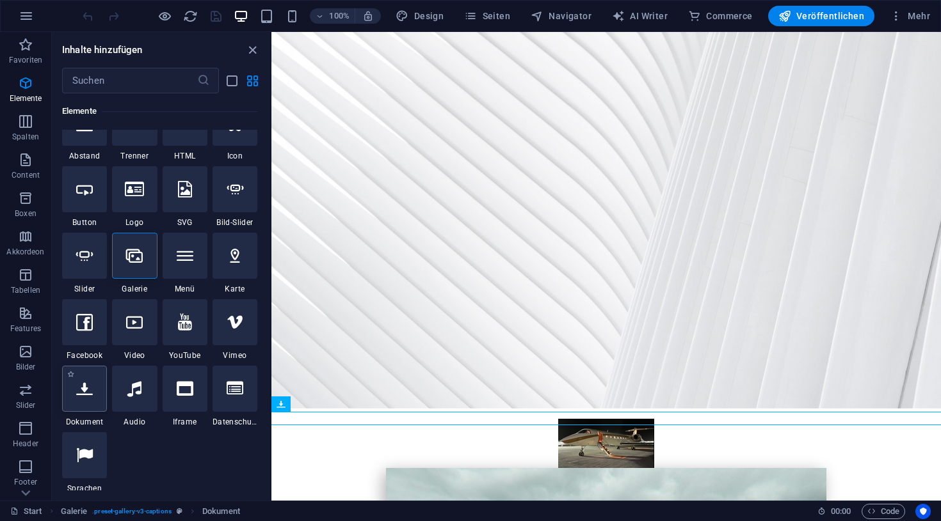
click at [95, 389] on div at bounding box center [84, 389] width 45 height 46
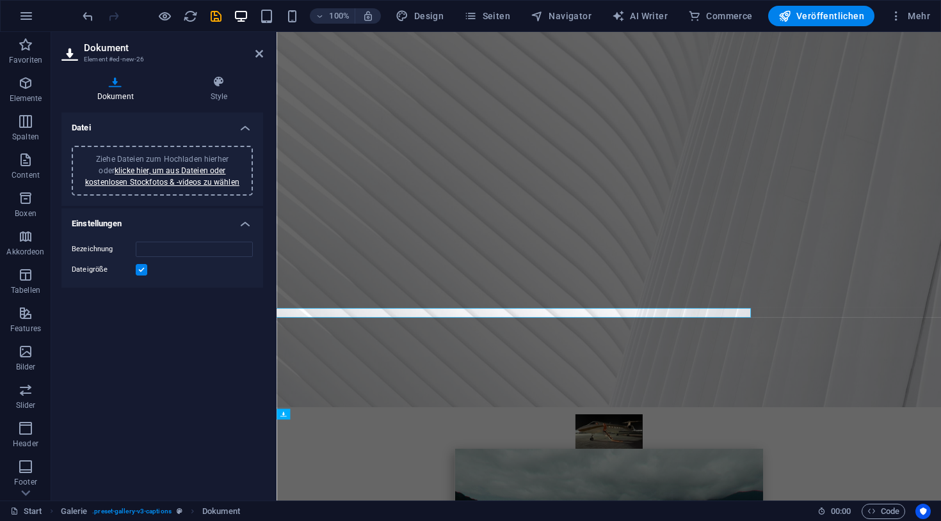
scroll to position [106, 0]
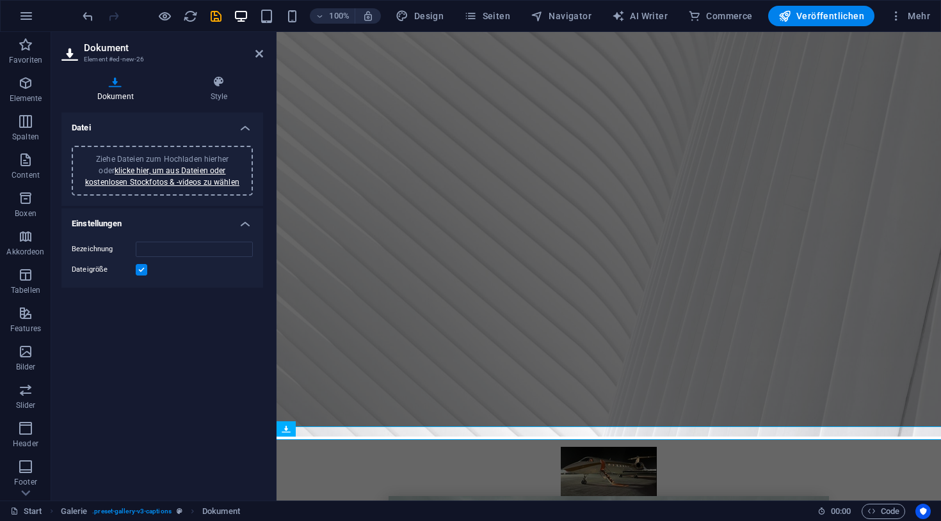
click at [120, 85] on icon at bounding box center [115, 81] width 108 height 13
click at [149, 175] on div "Ziehe Dateien zum Hochladen hierher oder klicke hier, um aus Dateien oder koste…" at bounding box center [162, 171] width 166 height 35
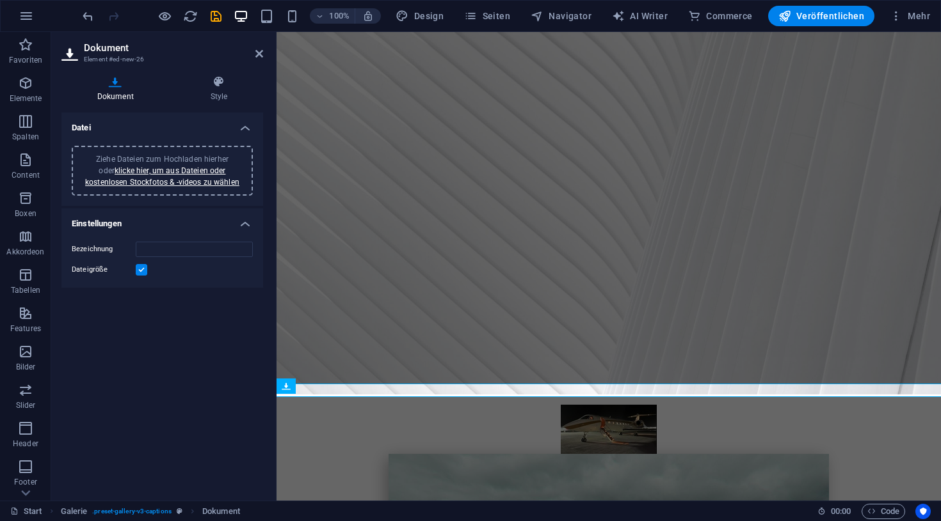
scroll to position [147, 0]
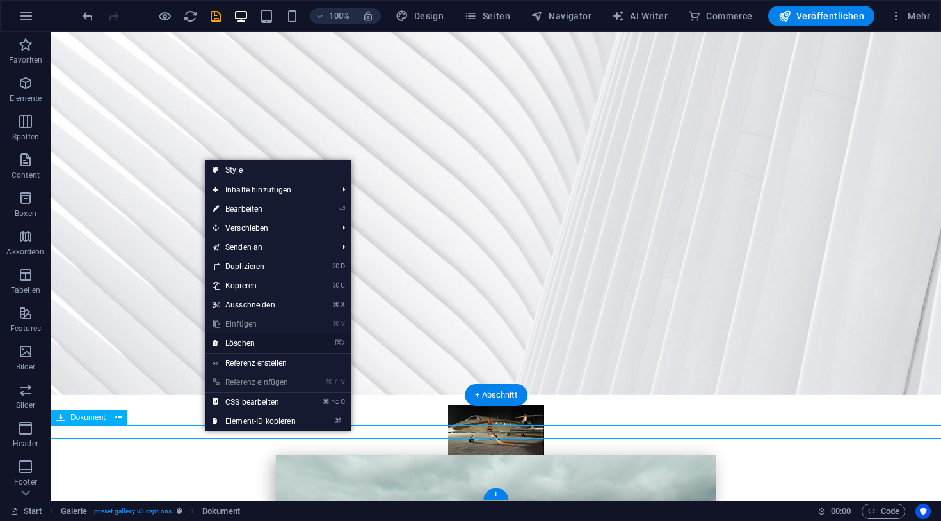
drag, startPoint x: 255, startPoint y: 340, endPoint x: 155, endPoint y: 399, distance: 116.1
click at [255, 340] on link "⌦ Löschen" at bounding box center [254, 343] width 99 height 19
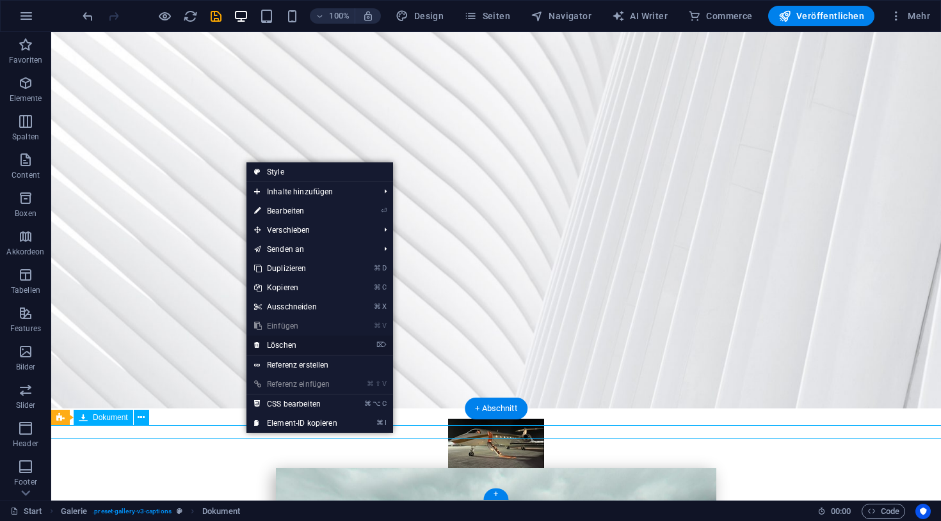
click at [298, 348] on link "⌦ Löschen" at bounding box center [295, 345] width 99 height 19
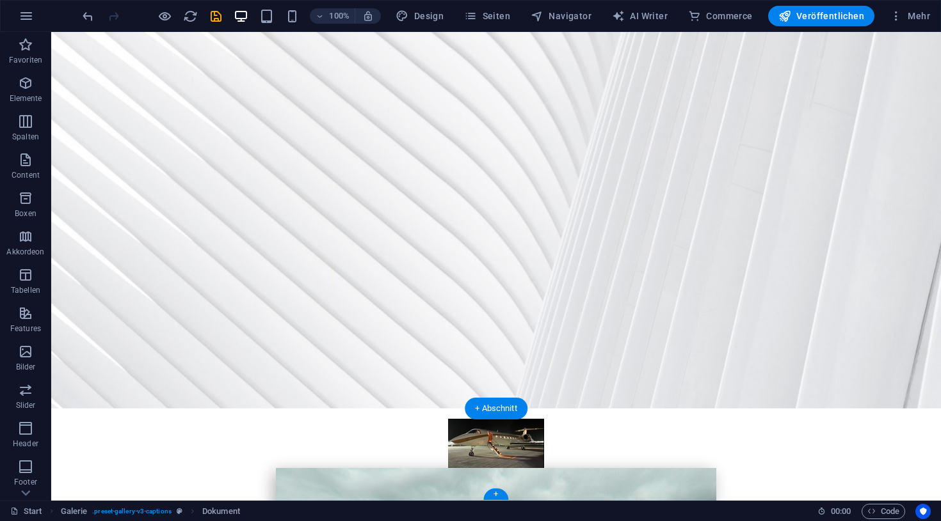
scroll to position [120, 0]
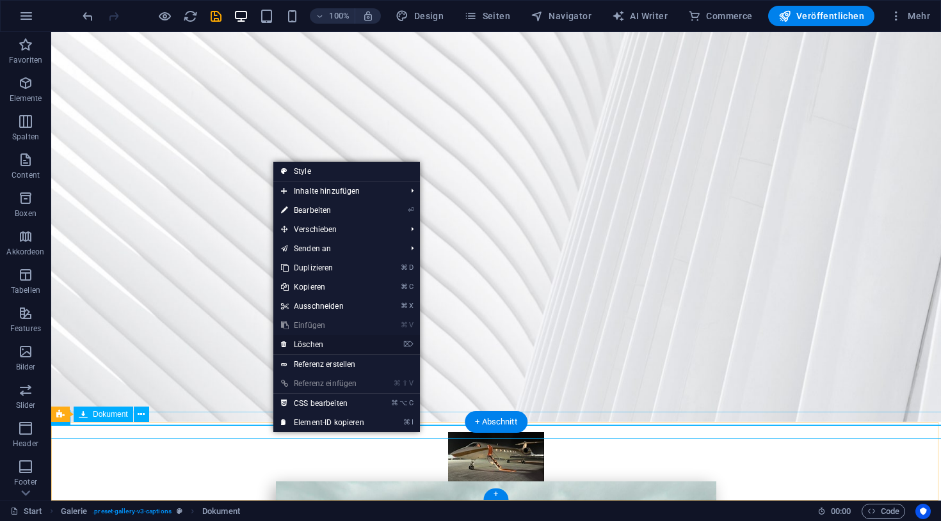
click at [327, 346] on link "⌦ Löschen" at bounding box center [322, 344] width 99 height 19
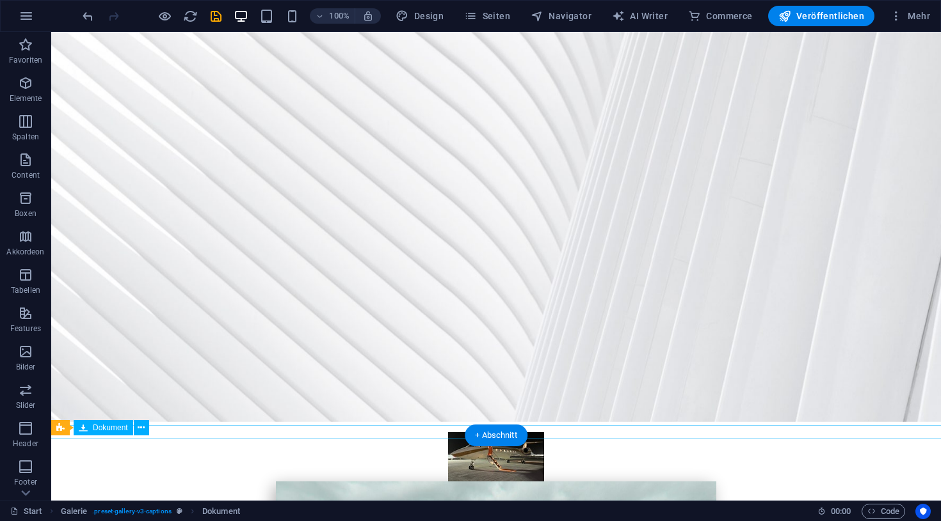
scroll to position [107, 0]
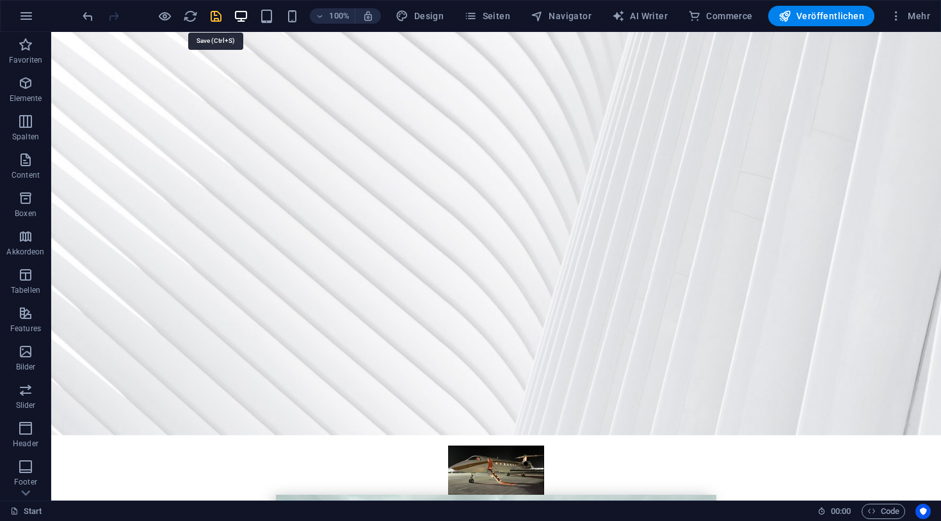
click at [218, 13] on icon "save" at bounding box center [216, 16] width 15 height 15
checkbox input "false"
click at [916, 8] on button "Mehr" at bounding box center [909, 16] width 51 height 20
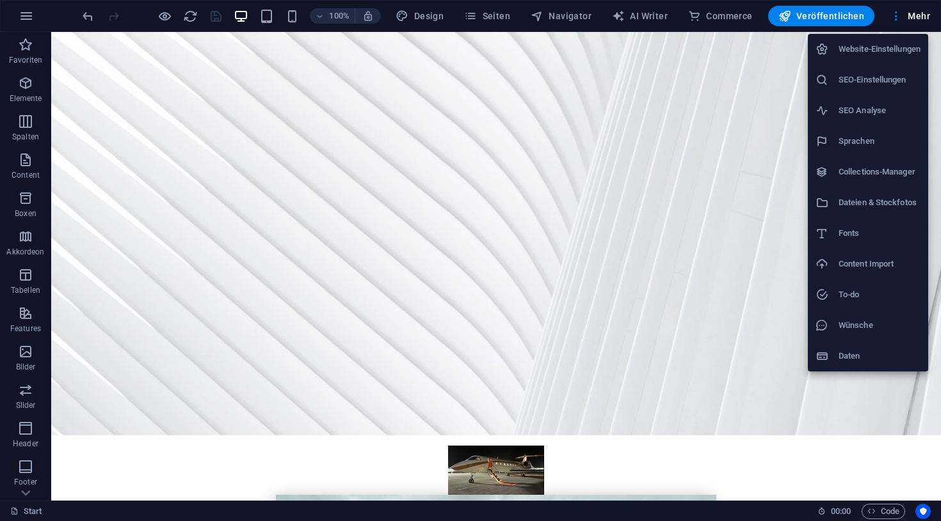
click at [859, 205] on h6 "Dateien & Stockfotos" at bounding box center [879, 202] width 82 height 15
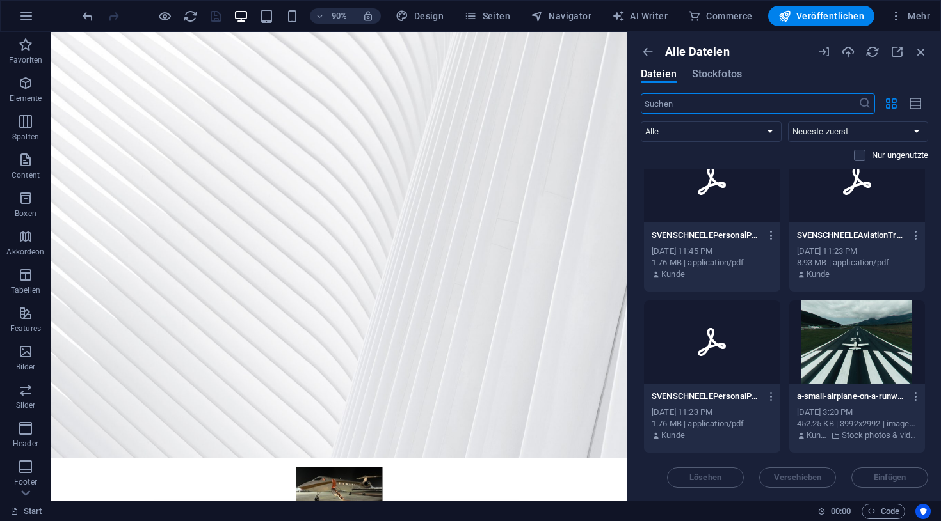
scroll to position [31, 0]
click at [770, 398] on icon "button" at bounding box center [771, 396] width 12 height 12
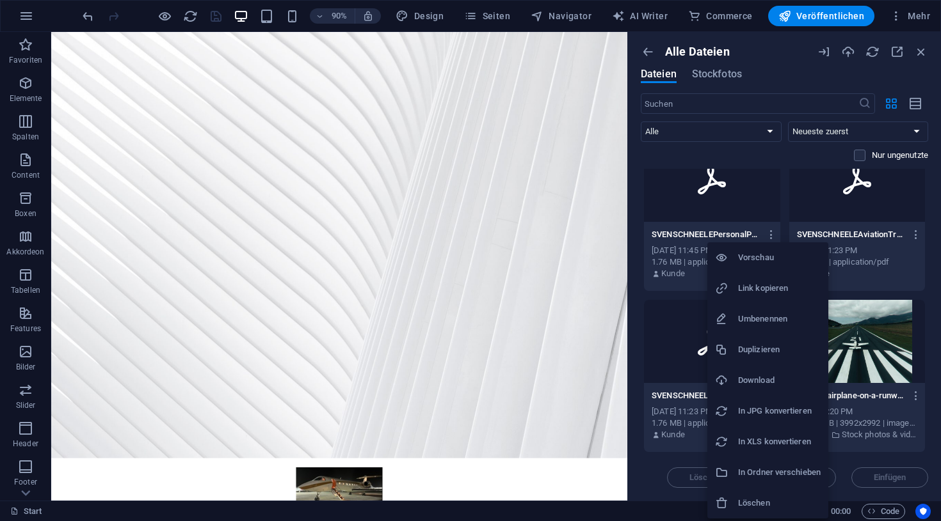
click at [760, 503] on h6 "Löschen" at bounding box center [779, 503] width 83 height 15
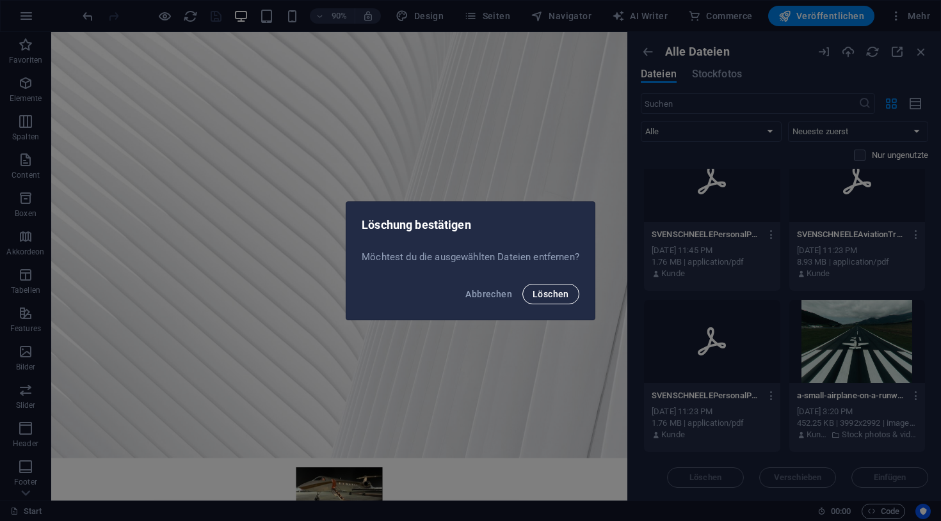
click at [562, 296] on span "Löschen" at bounding box center [550, 294] width 36 height 10
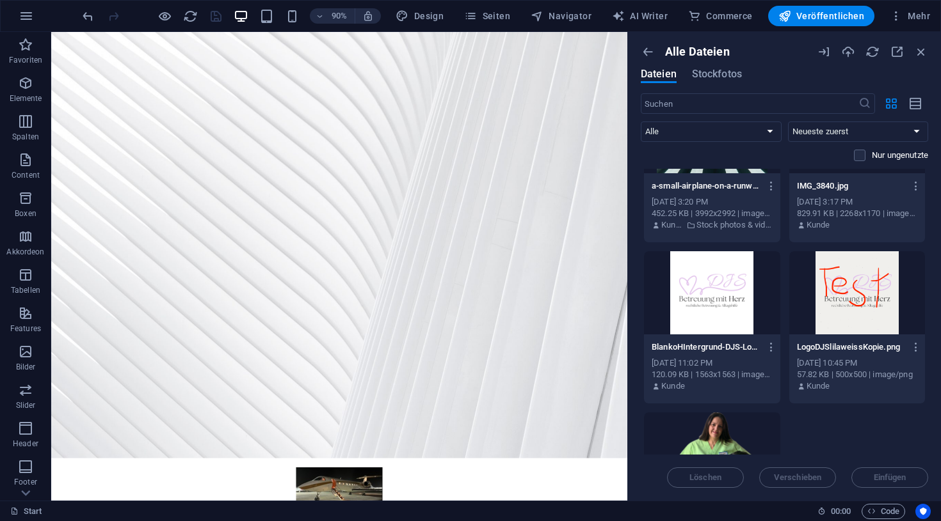
scroll to position [242, 0]
click at [917, 345] on icon "button" at bounding box center [916, 346] width 12 height 12
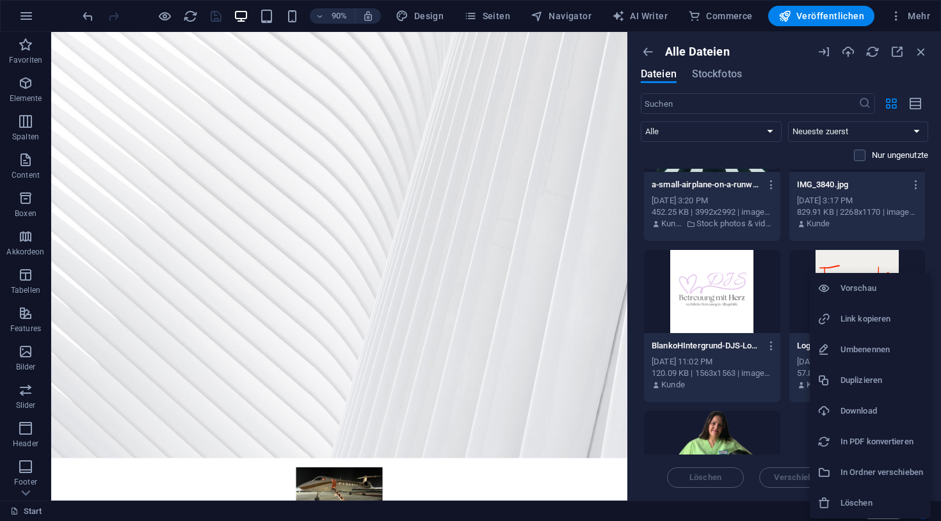
click at [864, 500] on h6 "Löschen" at bounding box center [881, 503] width 83 height 15
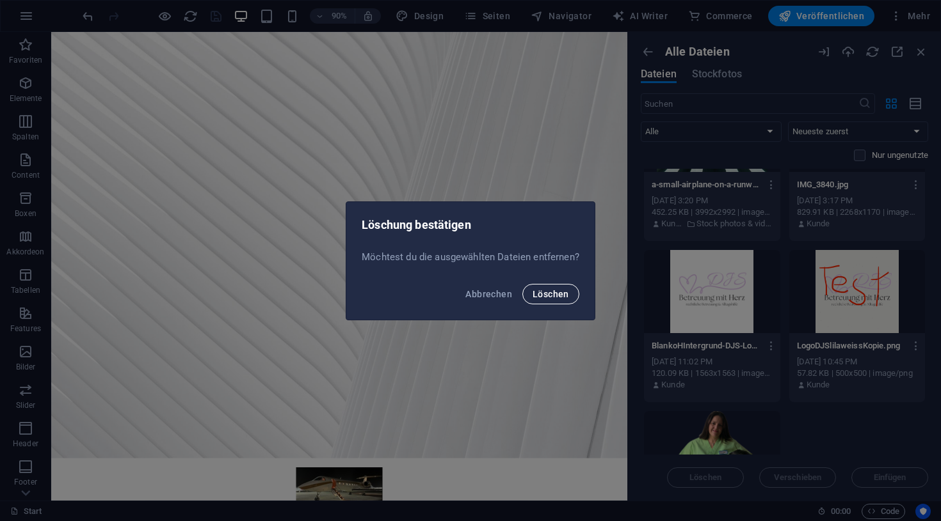
click at [553, 296] on span "Löschen" at bounding box center [550, 294] width 36 height 10
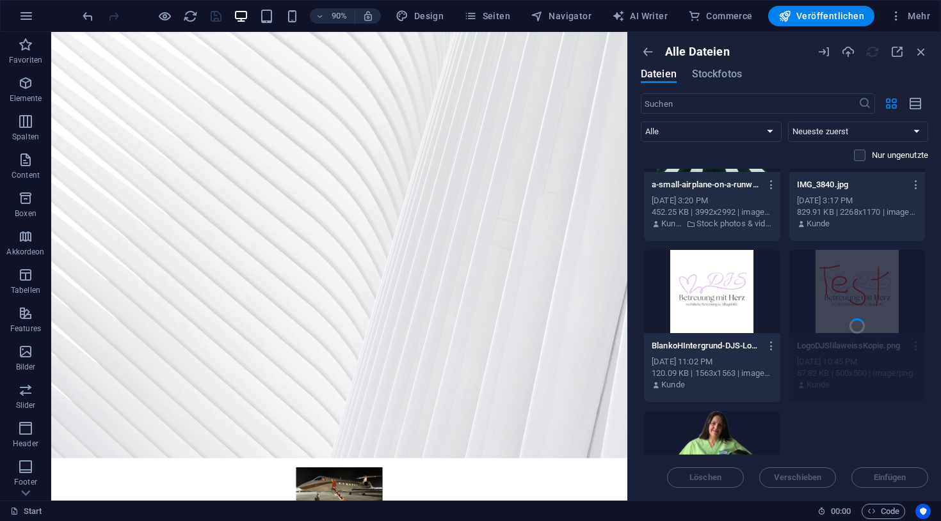
scroll to position [190, 0]
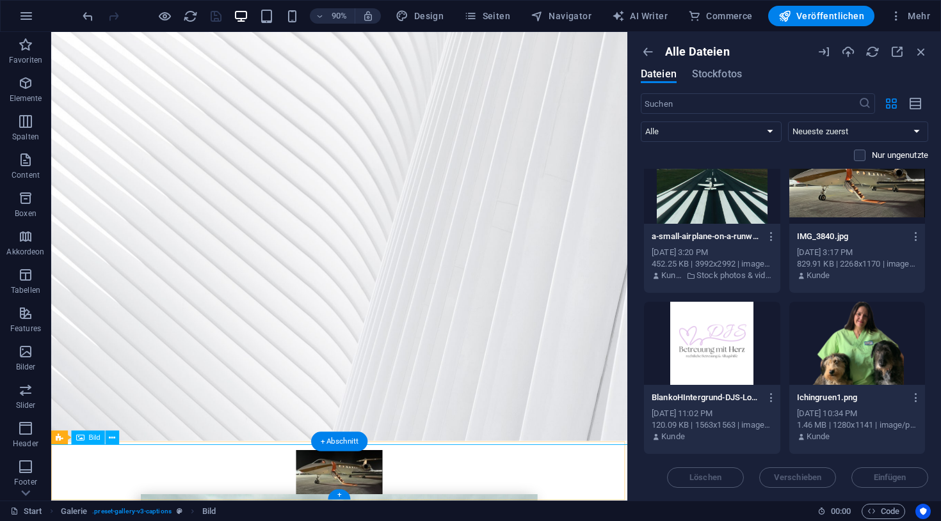
scroll to position [65, 0]
click at [72, 440] on div "Galerie" at bounding box center [73, 435] width 44 height 14
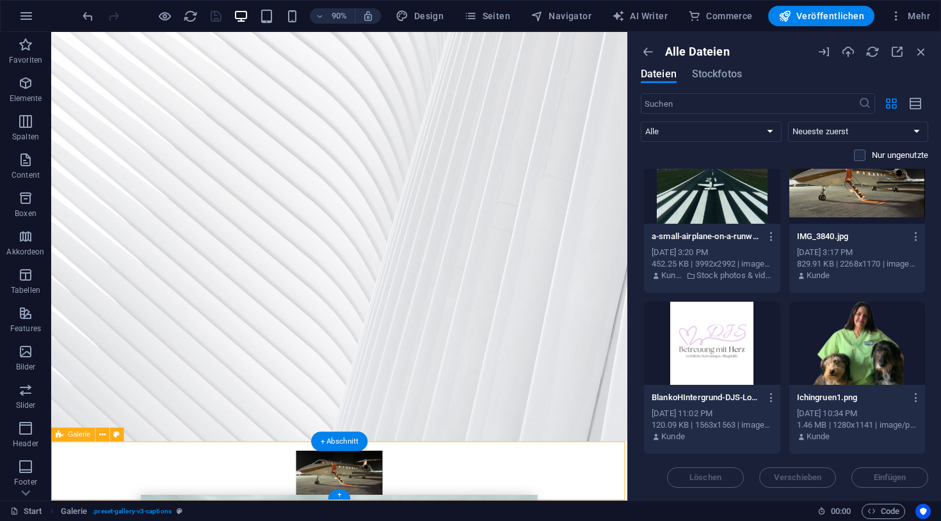
click at [74, 435] on span "Galerie" at bounding box center [79, 435] width 22 height 7
click at [103, 434] on icon at bounding box center [102, 435] width 6 height 12
click at [340, 493] on div "+" at bounding box center [339, 494] width 22 height 10
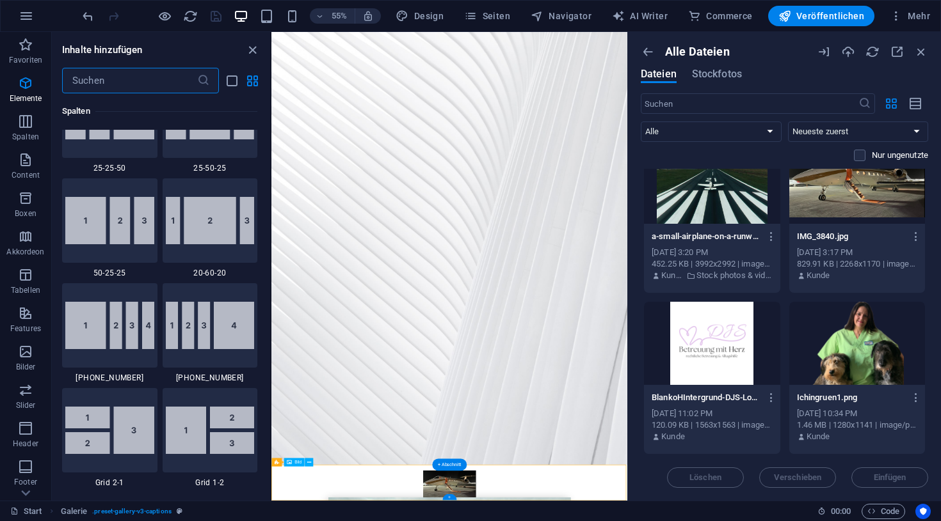
scroll to position [2239, 0]
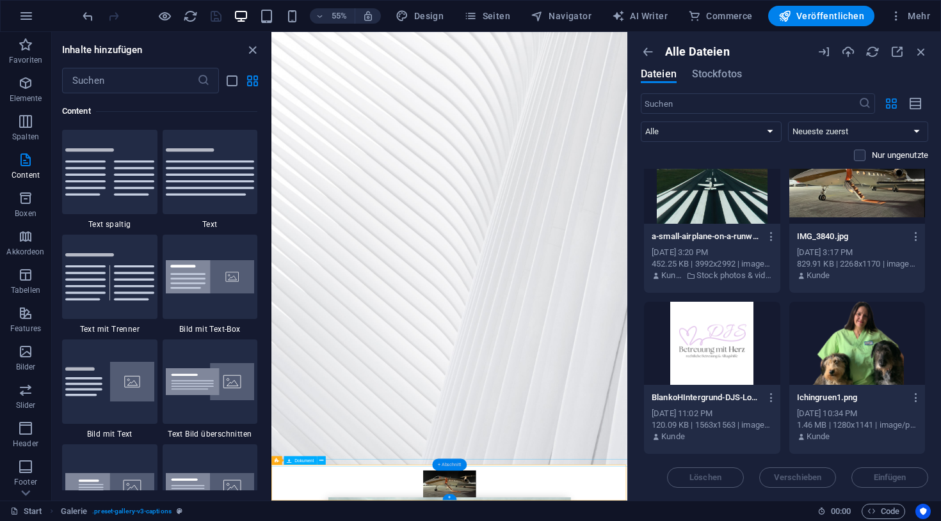
click at [447, 463] on div "+ Abschnitt" at bounding box center [449, 465] width 35 height 12
click at [571, 19] on span "Navigator" at bounding box center [560, 16] width 61 height 13
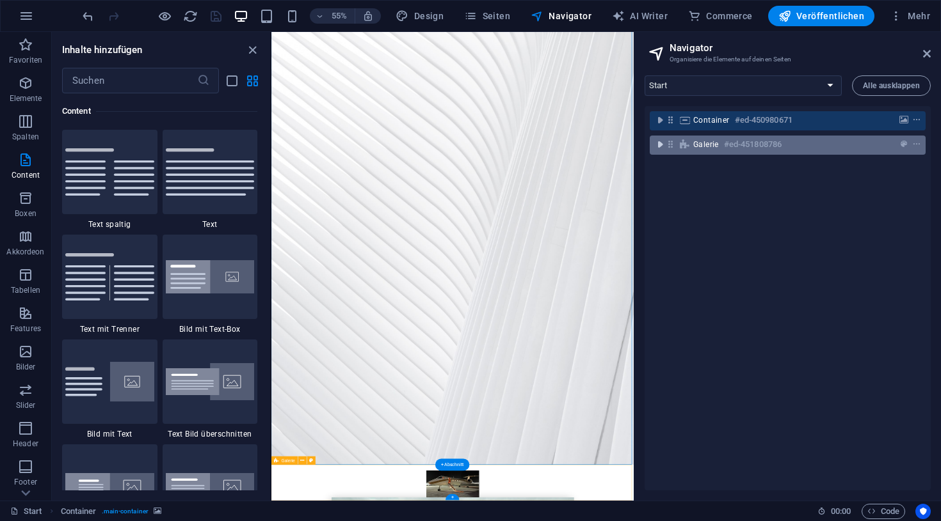
click at [660, 144] on icon "toggle-expand" at bounding box center [659, 144] width 13 height 13
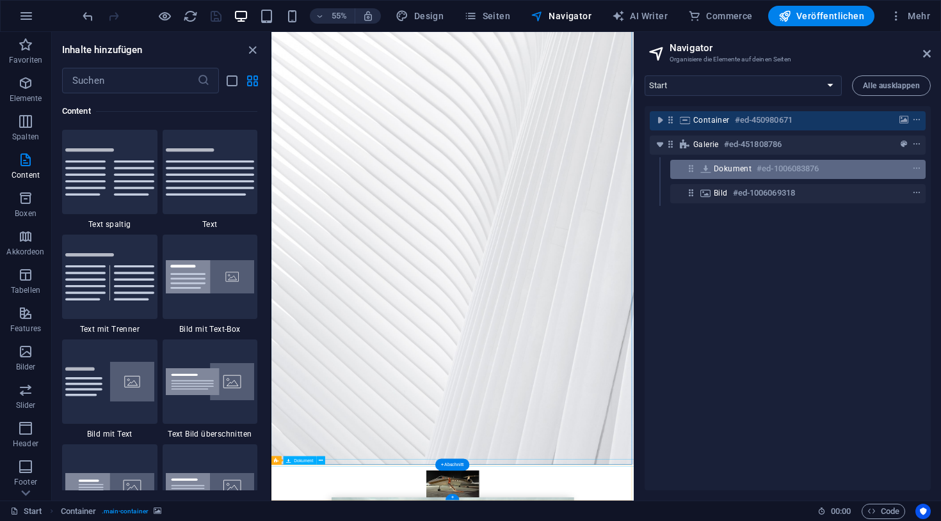
click at [776, 172] on h6 "#ed-1006083876" at bounding box center [787, 168] width 62 height 15
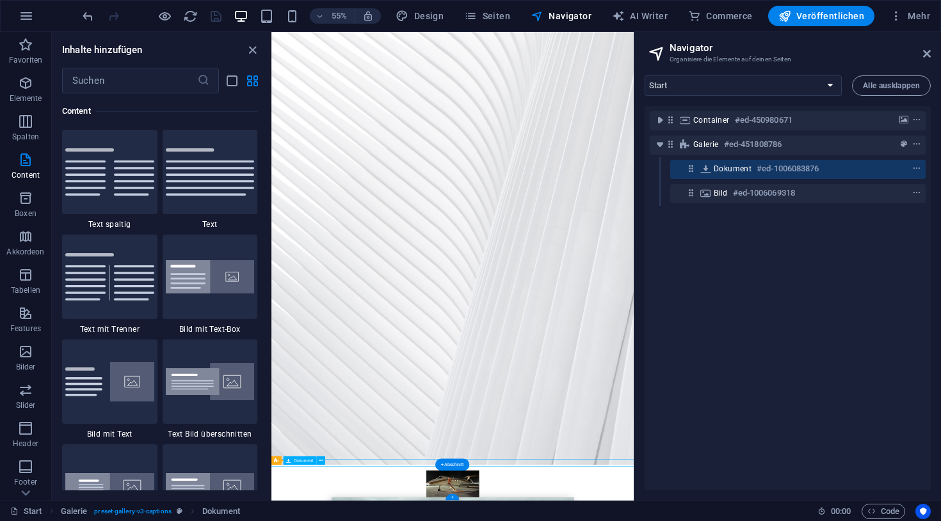
click at [776, 172] on h6 "#ed-1006083876" at bounding box center [787, 168] width 62 height 15
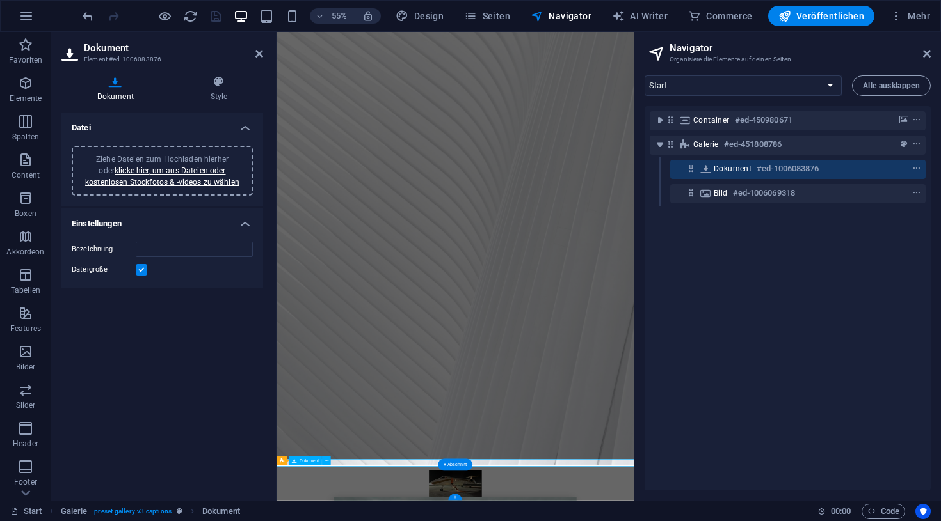
click at [776, 172] on h6 "#ed-1006083876" at bounding box center [787, 168] width 62 height 15
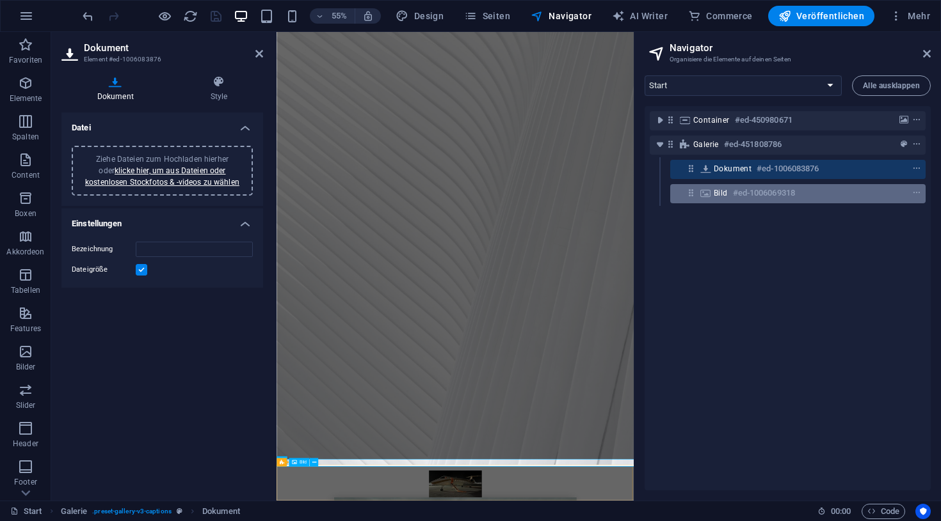
click at [809, 191] on div "Bild #ed-1006069318" at bounding box center [787, 193] width 148 height 15
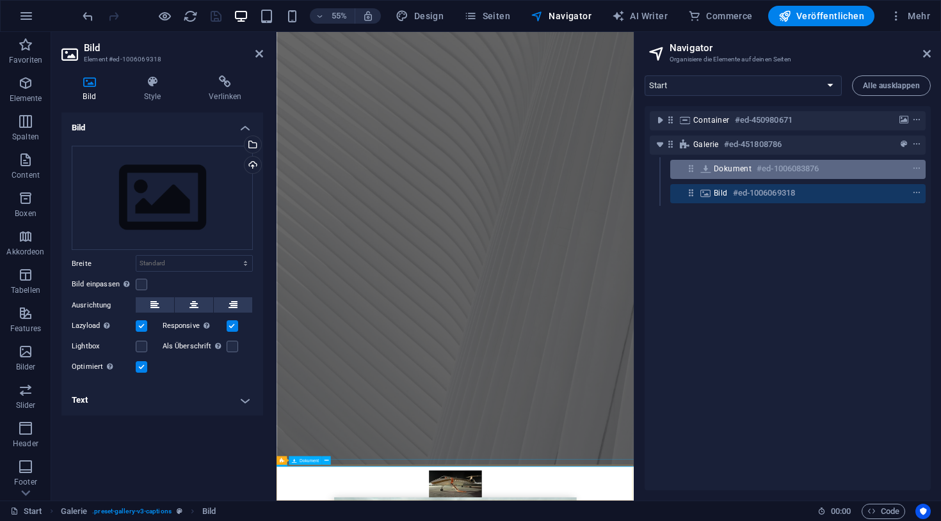
click at [807, 174] on h6 "#ed-1006083876" at bounding box center [787, 168] width 62 height 15
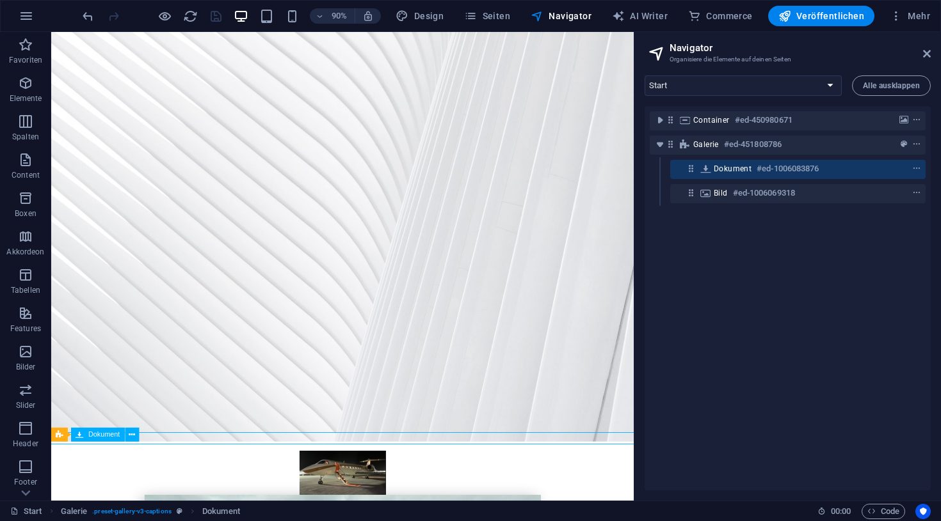
click at [807, 174] on h6 "#ed-1006083876" at bounding box center [787, 168] width 62 height 15
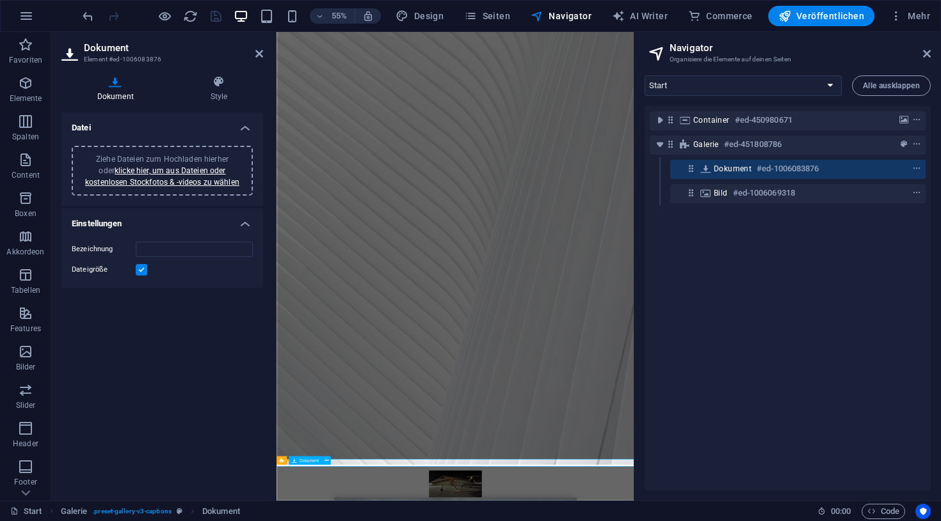
click at [807, 174] on h6 "#ed-1006083876" at bounding box center [787, 168] width 62 height 15
click at [913, 166] on icon "context-menu" at bounding box center [916, 168] width 9 height 9
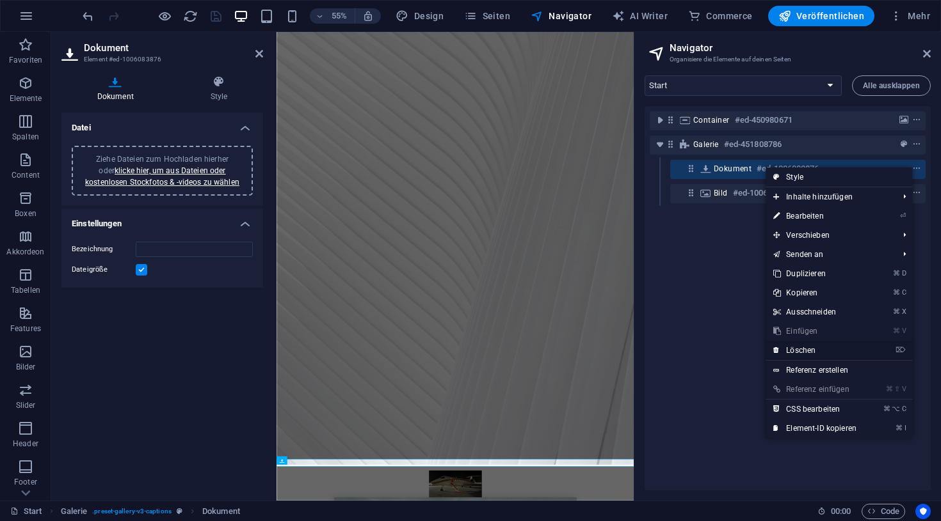
click at [818, 348] on link "⌦ Löschen" at bounding box center [814, 350] width 99 height 19
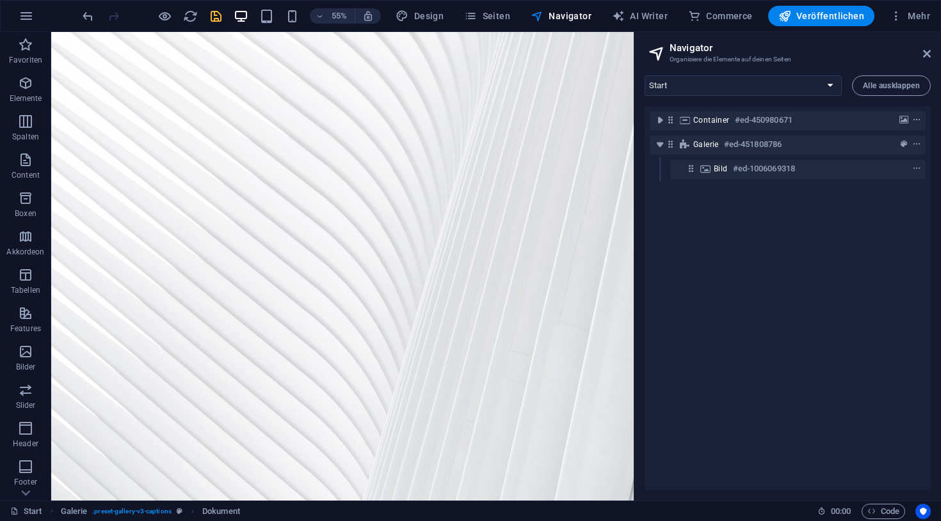
scroll to position [52, 0]
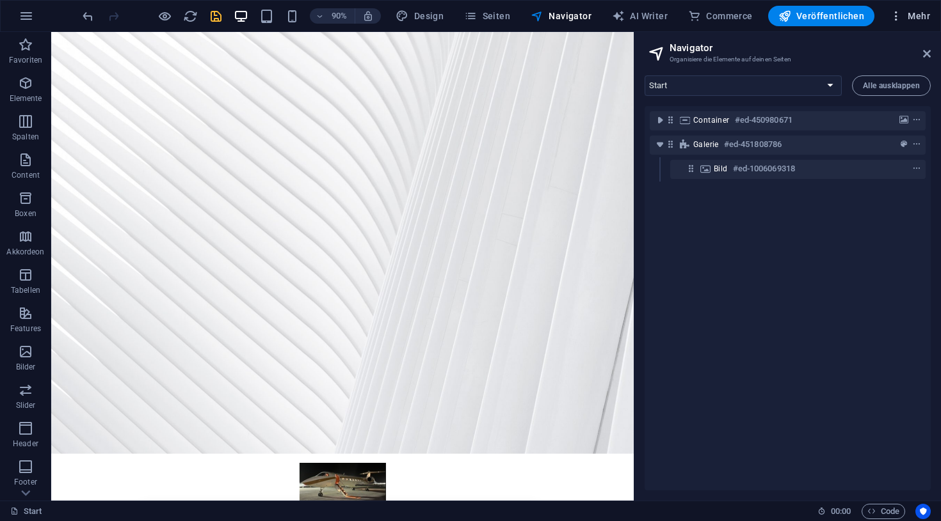
click at [896, 13] on icon "button" at bounding box center [895, 16] width 13 height 13
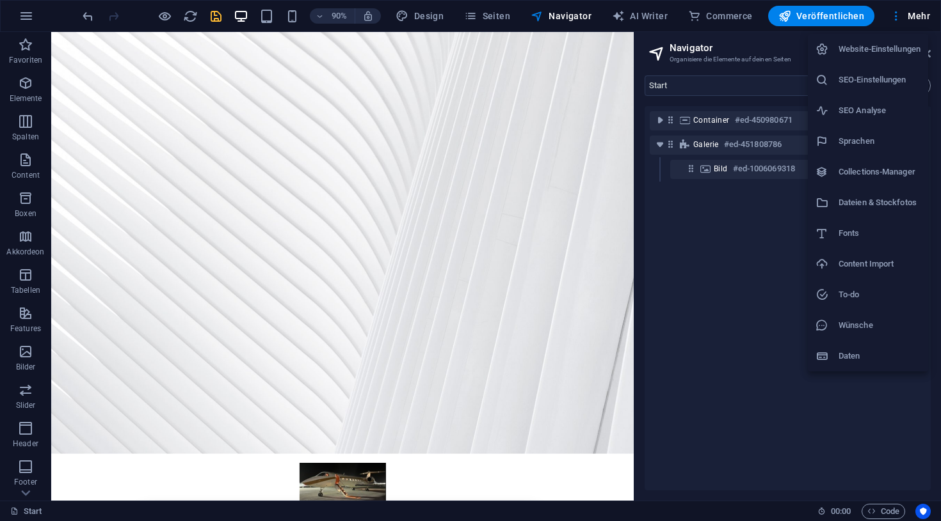
click at [851, 51] on h6 "Website-Einstellungen" at bounding box center [879, 49] width 82 height 15
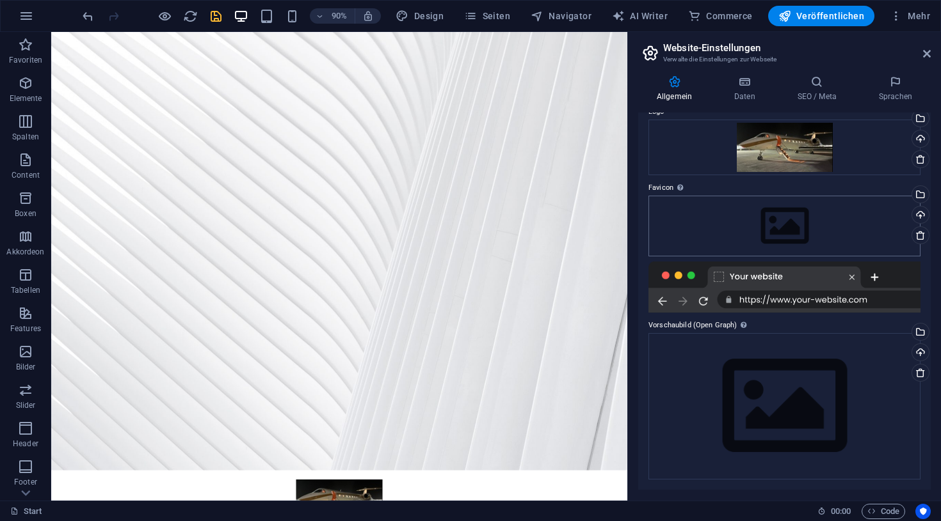
scroll to position [54, 0]
click at [920, 333] on div "Wähle aus deinen Dateien, Stockfotos oder lade Dateien hoch" at bounding box center [918, 333] width 19 height 19
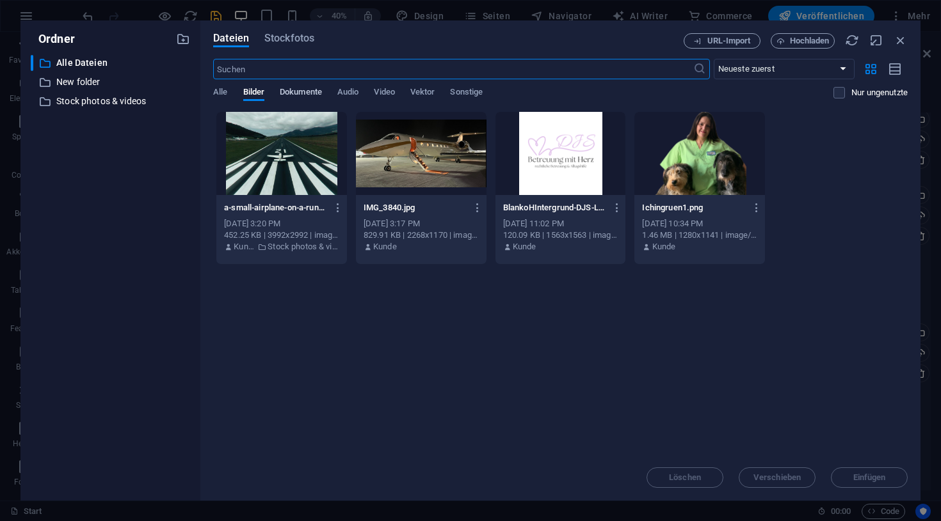
click at [312, 90] on span "Dokumente" at bounding box center [301, 93] width 42 height 18
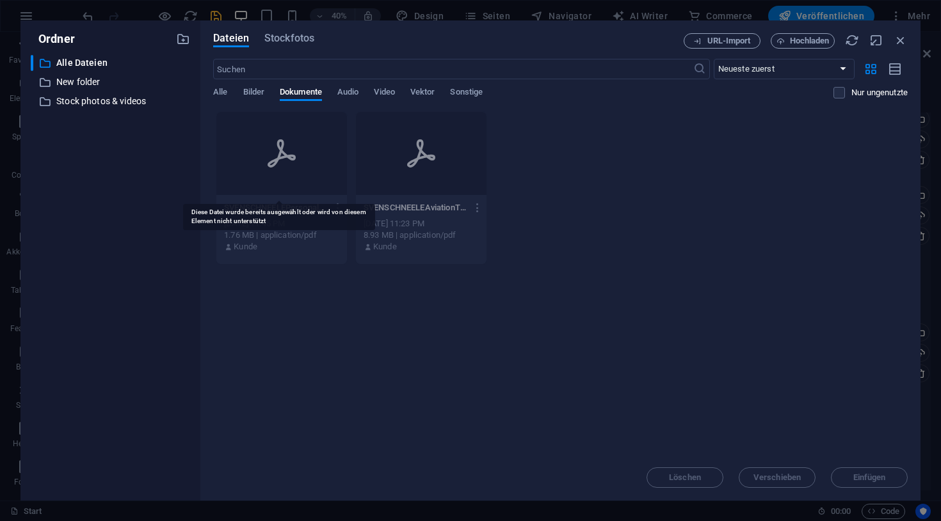
click at [298, 184] on div at bounding box center [281, 153] width 131 height 83
click at [283, 156] on icon at bounding box center [281, 153] width 28 height 28
click at [266, 229] on div "SVENSCHNEELEPersonalProfile-Iqzz_7DmwJeAlc6ihVsw9w.pdf SVENSCHNEELEPersonalProf…" at bounding box center [281, 227] width 131 height 65
click at [901, 35] on icon "button" at bounding box center [900, 40] width 14 height 14
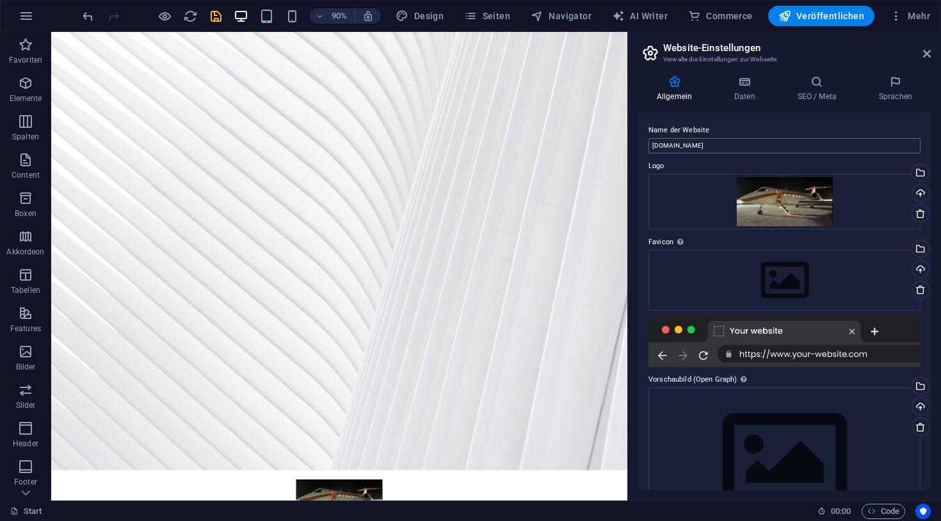
scroll to position [0, 0]
click at [743, 89] on h4 "Daten" at bounding box center [746, 88] width 63 height 27
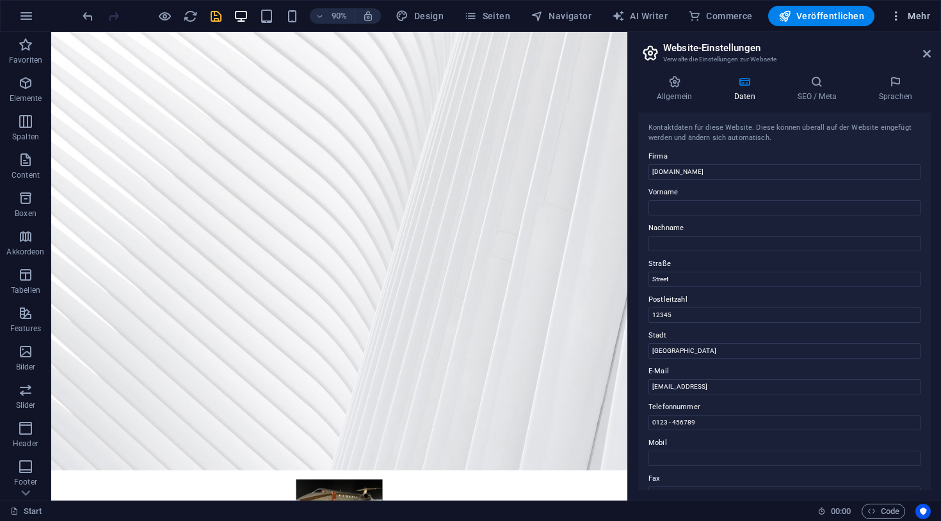
click at [918, 12] on span "Mehr" at bounding box center [909, 16] width 40 height 13
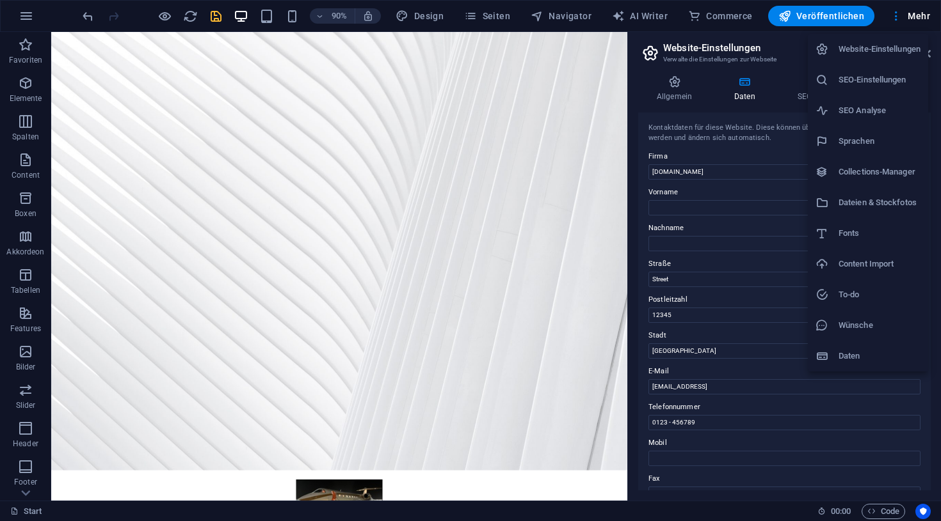
click at [742, 49] on div at bounding box center [470, 260] width 941 height 521
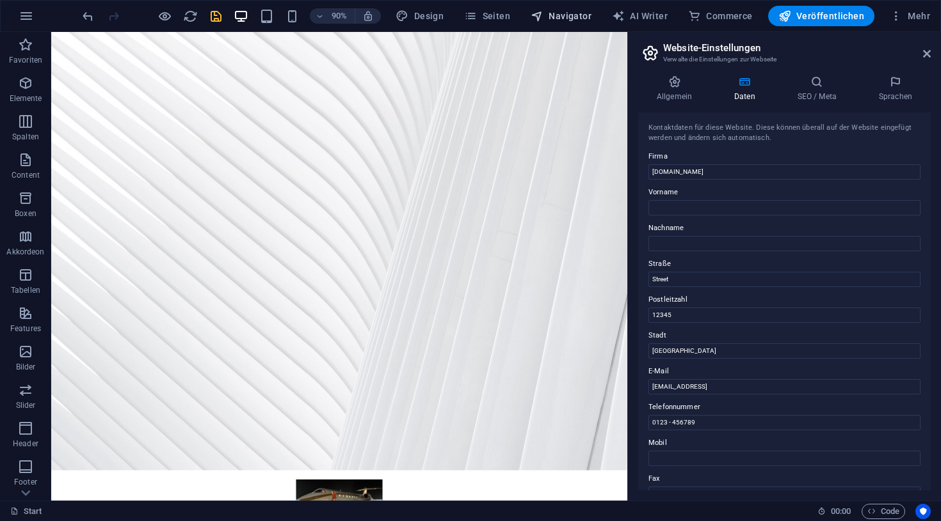
click at [569, 15] on span "Navigator" at bounding box center [560, 16] width 61 height 13
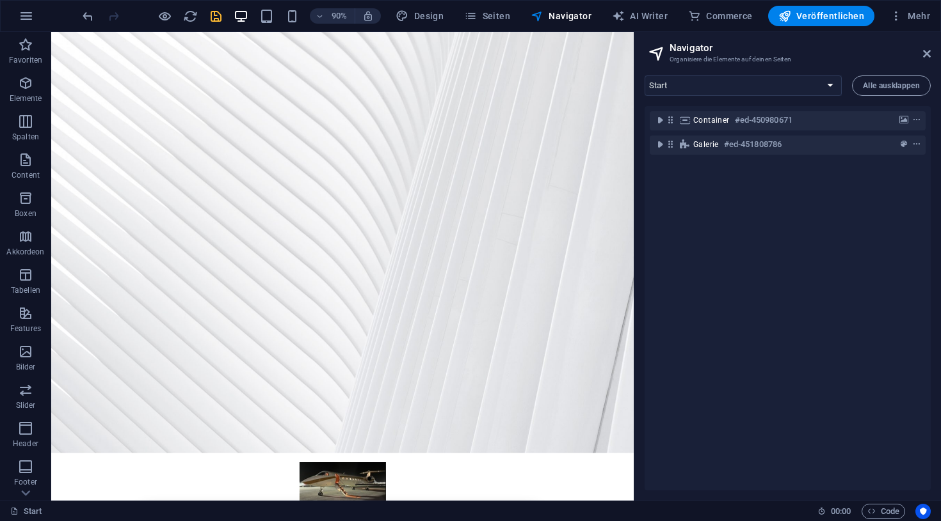
scroll to position [52, 0]
click at [28, 86] on icon "button" at bounding box center [25, 82] width 15 height 15
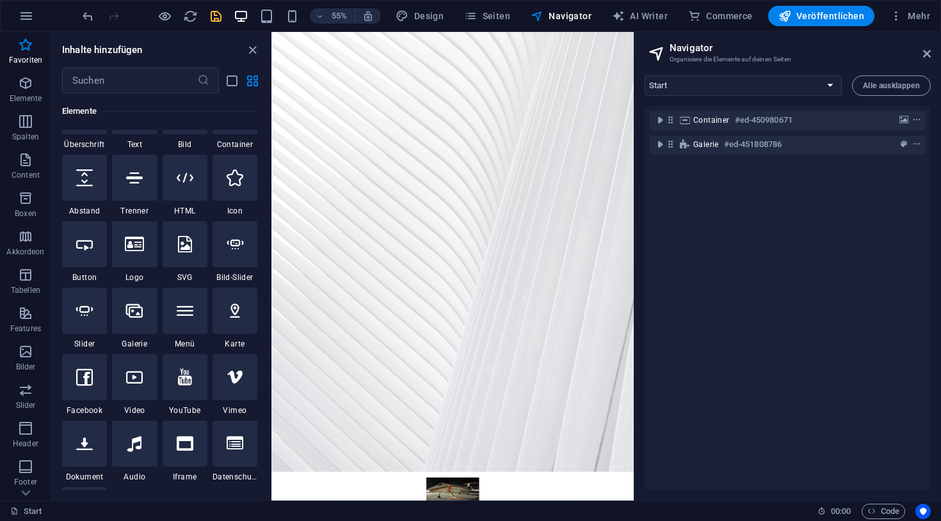
scroll to position [51, 0]
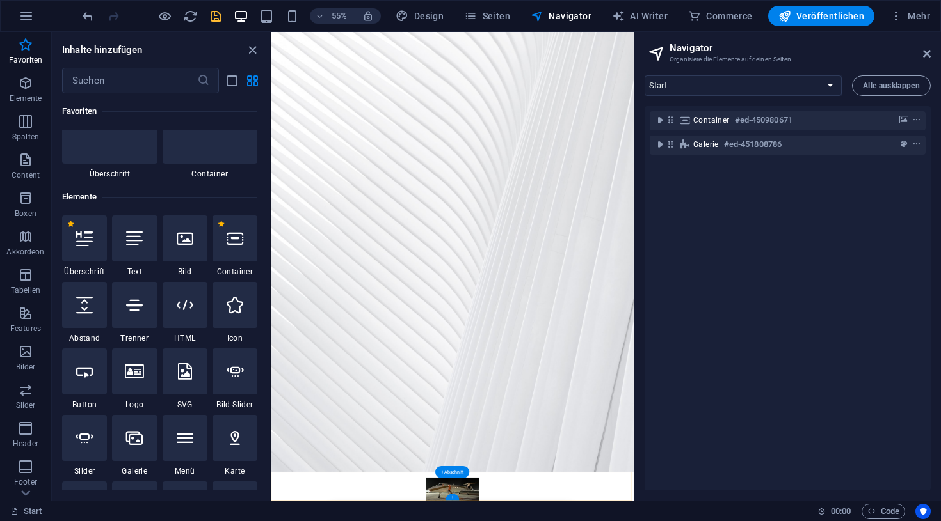
click at [454, 495] on div "+" at bounding box center [452, 497] width 14 height 6
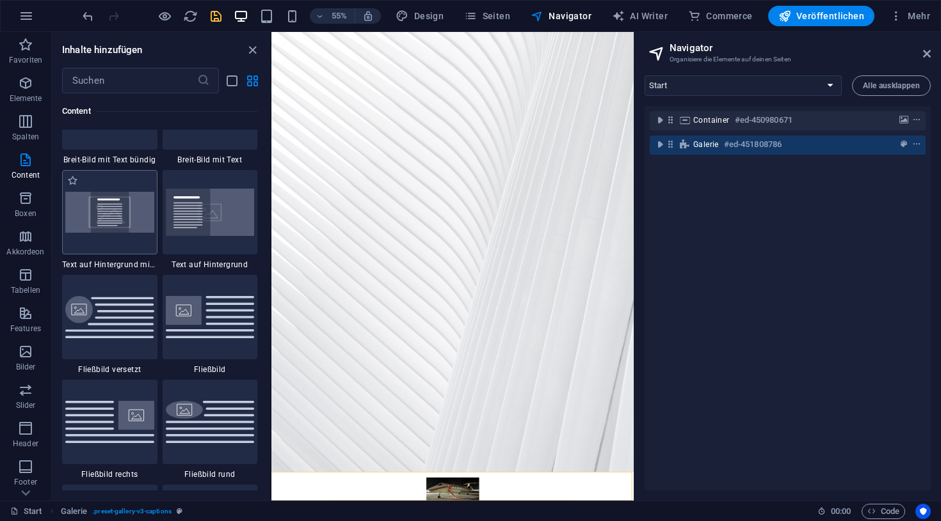
scroll to position [2620, 0]
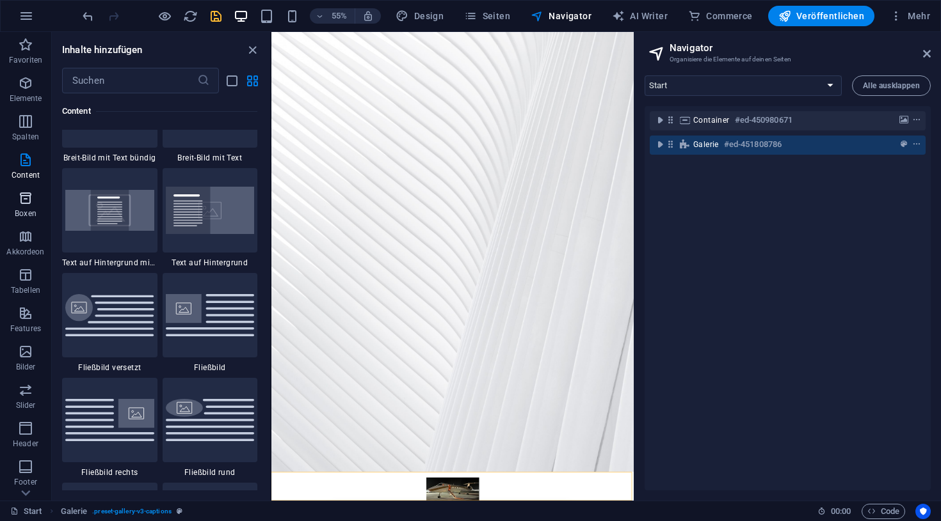
click at [26, 199] on icon "button" at bounding box center [25, 198] width 15 height 15
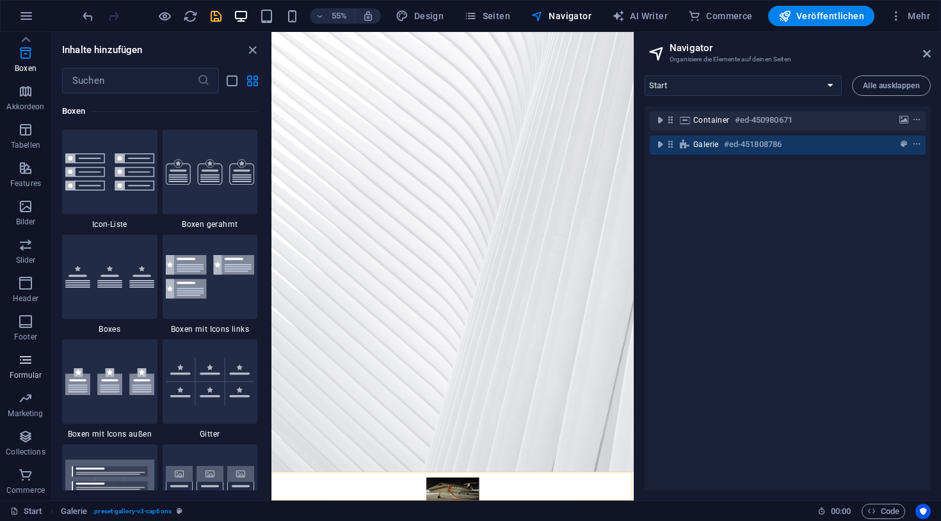
scroll to position [145, 0]
click at [26, 365] on icon "button" at bounding box center [25, 360] width 15 height 15
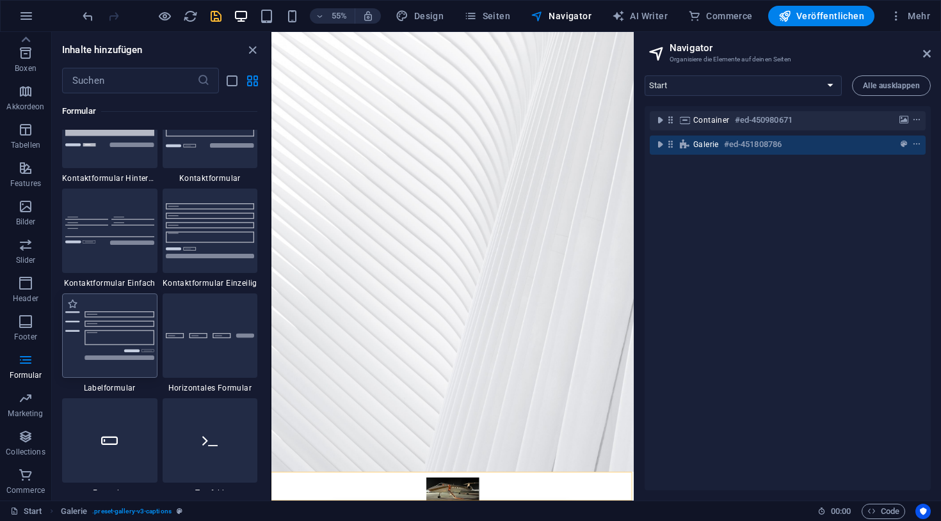
scroll to position [9391, 0]
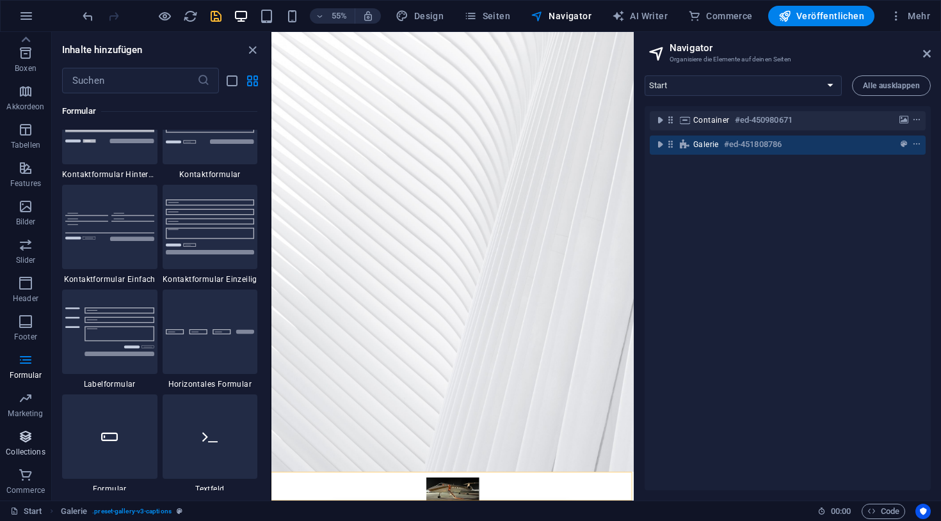
click at [23, 431] on icon "button" at bounding box center [25, 436] width 15 height 15
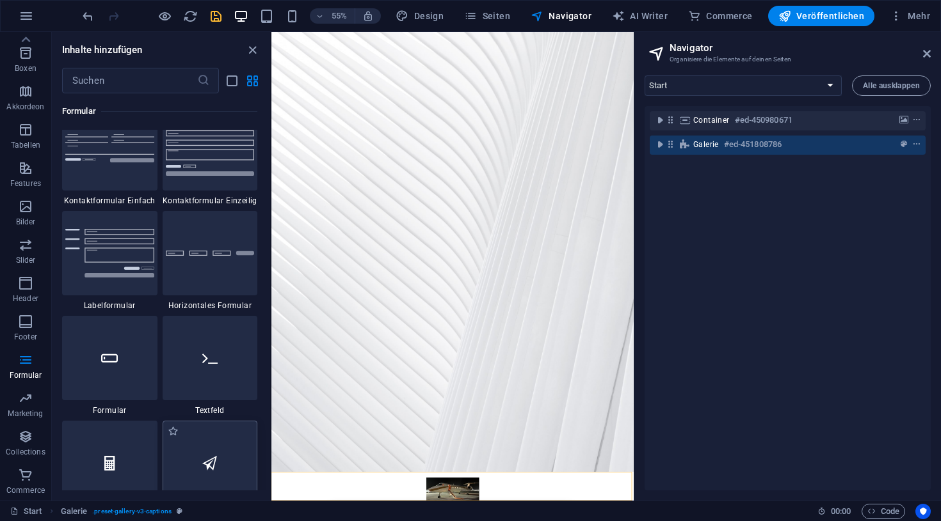
scroll to position [9464, 0]
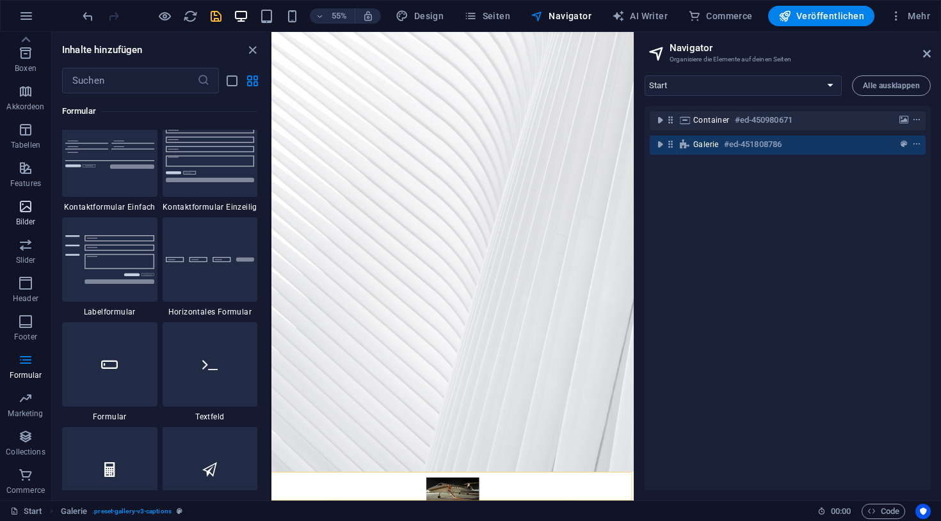
click at [24, 211] on icon "button" at bounding box center [25, 206] width 15 height 15
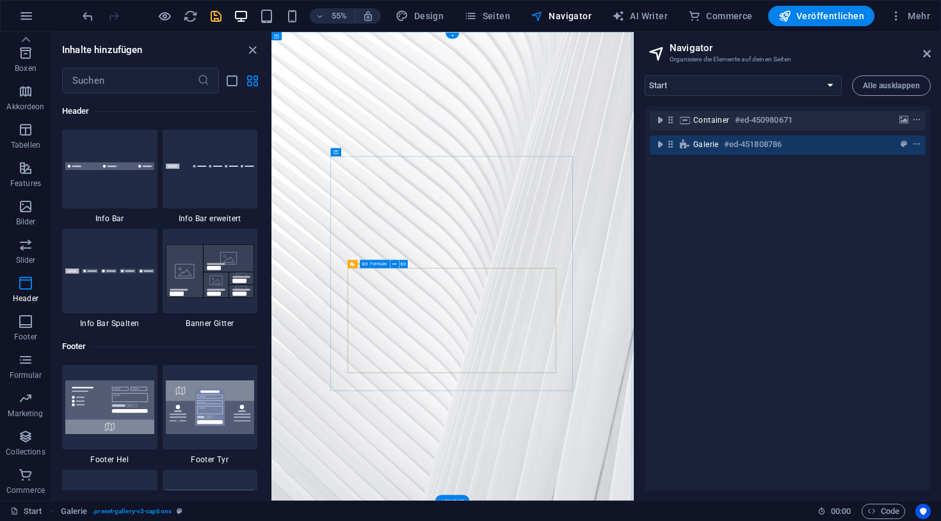
scroll to position [0, 0]
click at [659, 145] on icon "toggle-expand" at bounding box center [659, 144] width 13 height 13
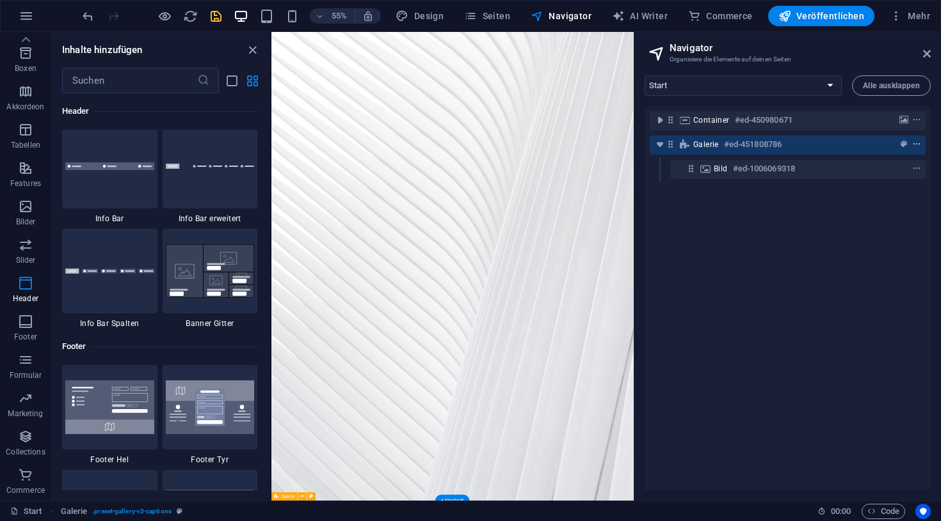
click at [914, 143] on icon "context-menu" at bounding box center [916, 144] width 9 height 9
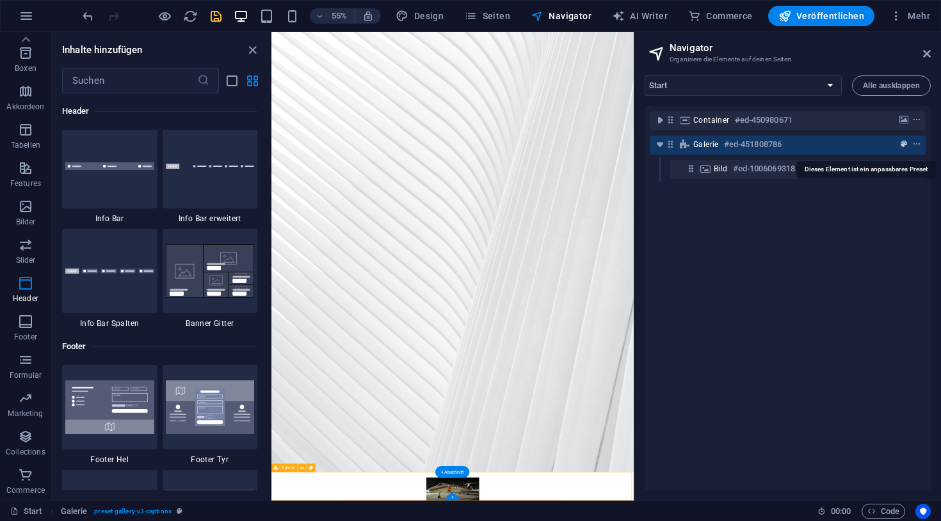
click at [900, 144] on icon "preset" at bounding box center [903, 144] width 6 height 9
select select "rem"
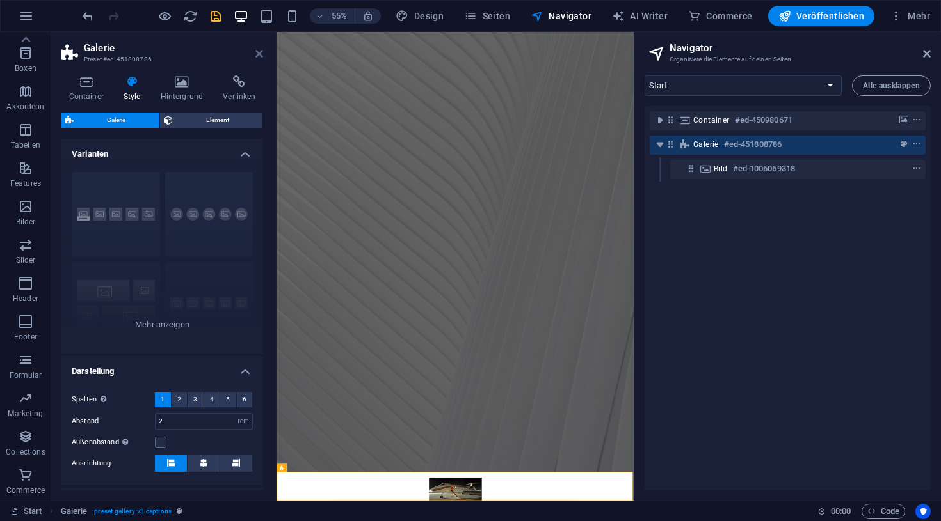
click at [258, 54] on icon at bounding box center [259, 54] width 8 height 10
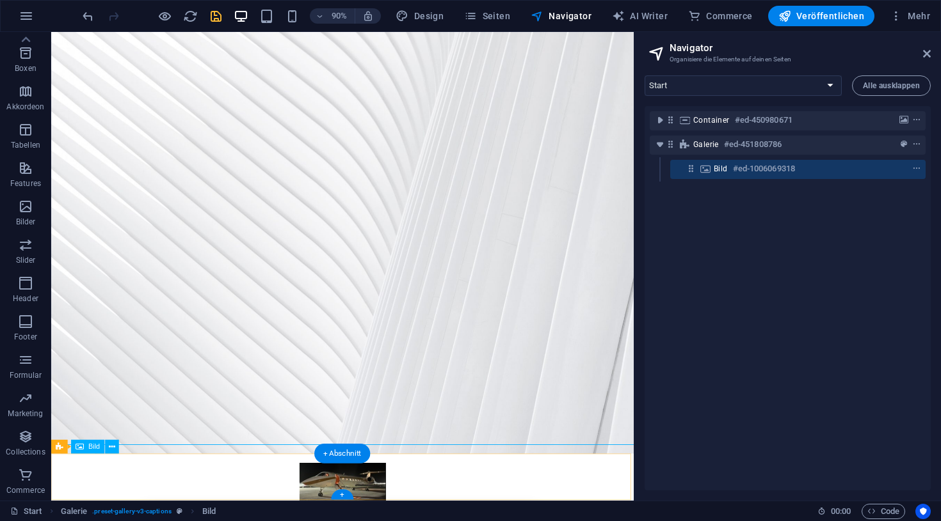
click at [90, 449] on span "Bild" at bounding box center [95, 447] width 12 height 7
drag, startPoint x: 141, startPoint y: 479, endPoint x: 196, endPoint y: 536, distance: 79.6
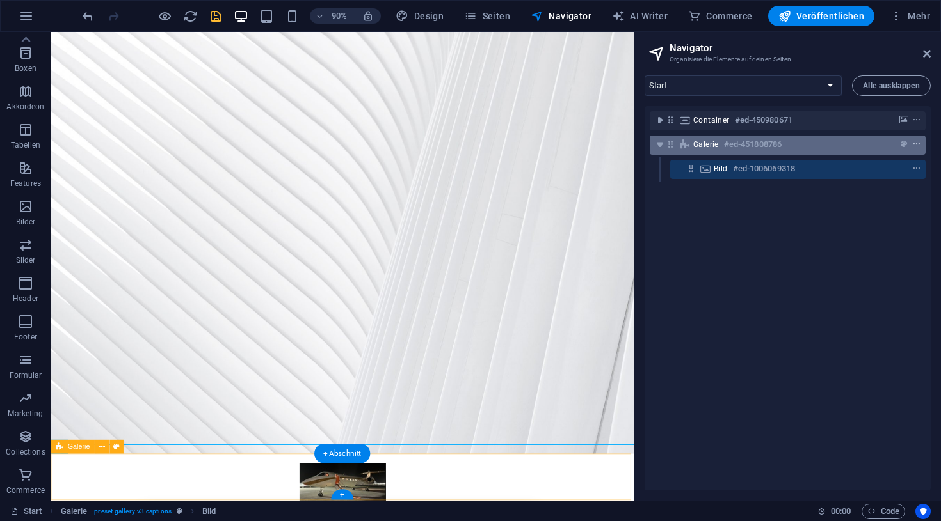
click at [915, 144] on icon "context-menu" at bounding box center [916, 144] width 9 height 9
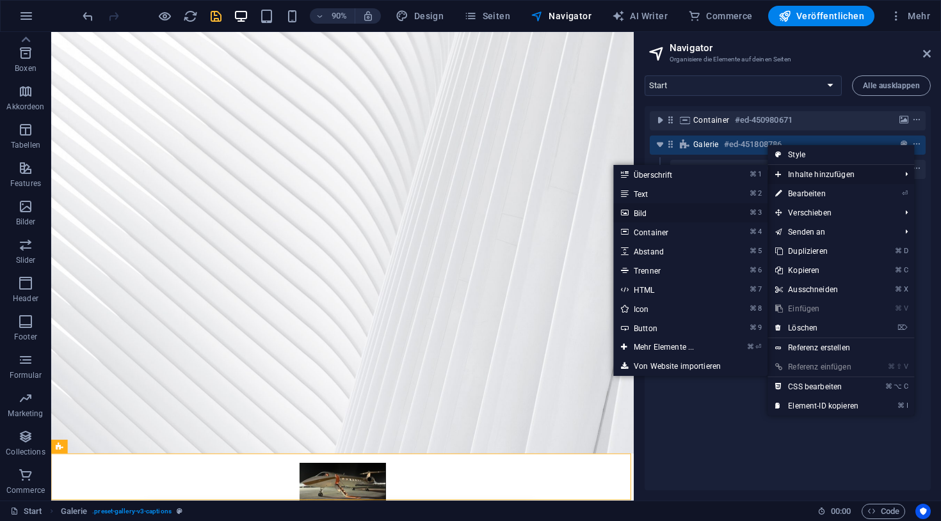
click at [639, 213] on link "⌘ 3 Bild" at bounding box center [666, 212] width 106 height 19
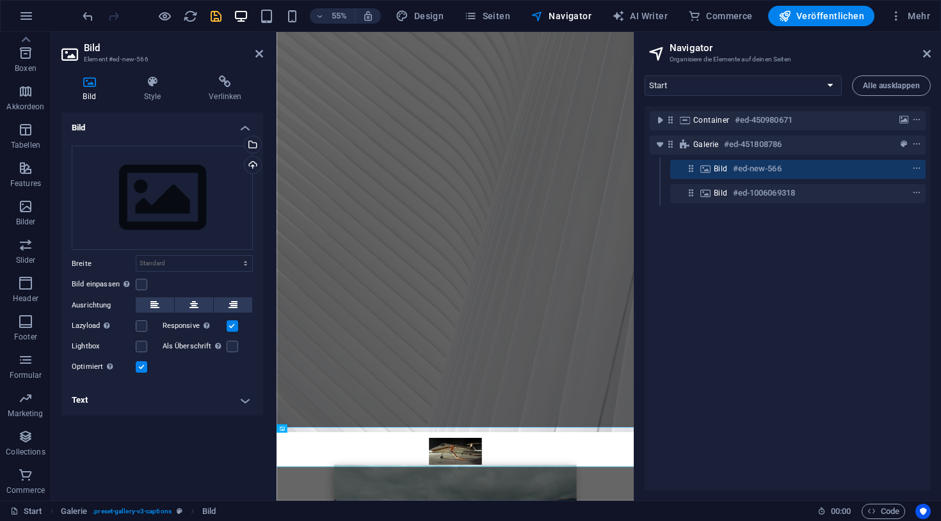
scroll to position [123, 0]
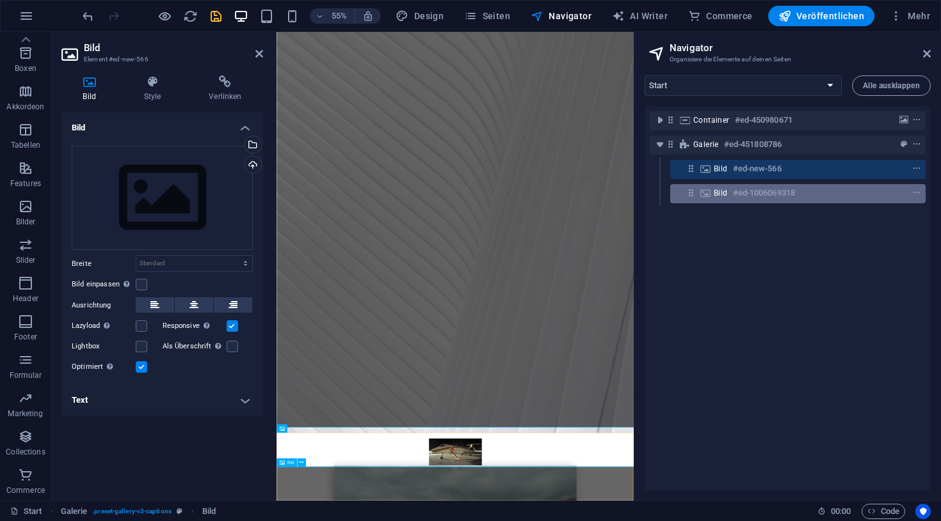
click at [829, 195] on div "Bild #ed-1006069318" at bounding box center [787, 193] width 148 height 15
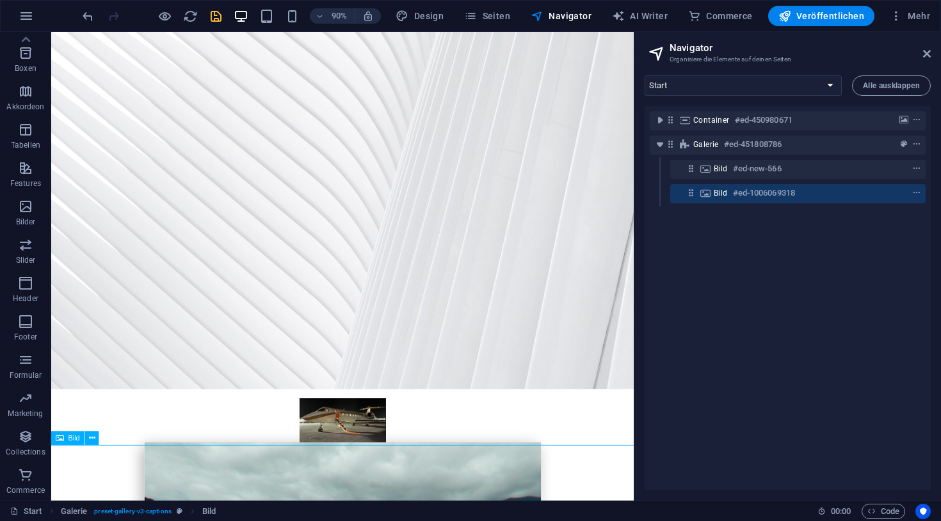
click at [829, 195] on div "Bild #ed-1006069318" at bounding box center [787, 193] width 148 height 15
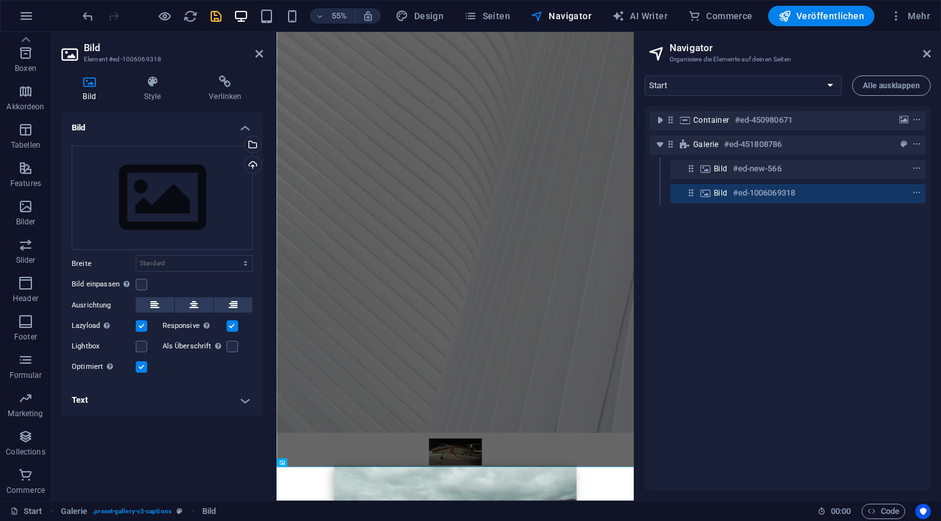
click at [159, 59] on h3 "Element #ed-1006069318" at bounding box center [161, 60] width 154 height 12
drag, startPoint x: 159, startPoint y: 59, endPoint x: 102, endPoint y: 61, distance: 57.0
click at [102, 61] on h3 "Element #ed-1006069318" at bounding box center [161, 60] width 154 height 12
click at [254, 401] on h4 "Text" at bounding box center [162, 400] width 202 height 31
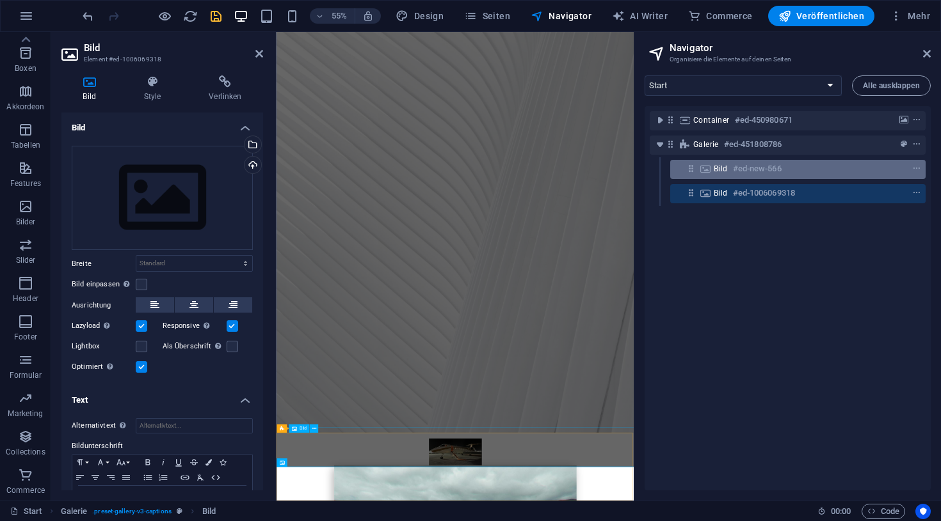
click at [816, 170] on div "Bild #ed-new-566" at bounding box center [787, 168] width 148 height 15
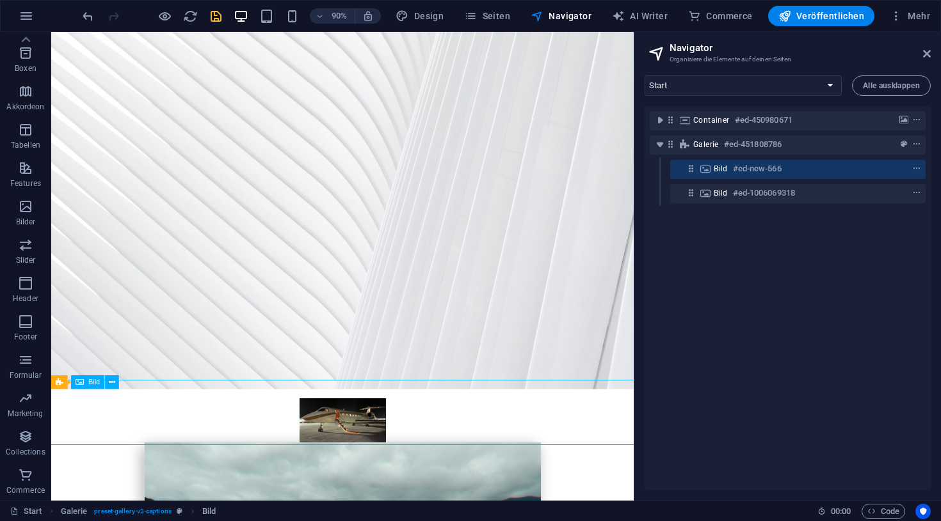
click at [816, 170] on div "Bild #ed-new-566" at bounding box center [787, 168] width 148 height 15
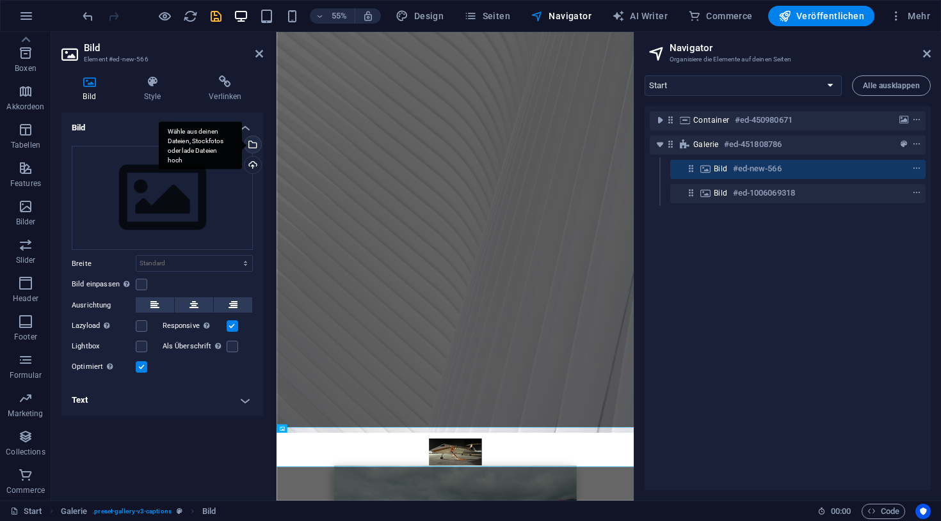
click at [255, 143] on div "Wähle aus deinen Dateien, Stockfotos oder lade Dateien hoch" at bounding box center [251, 145] width 19 height 19
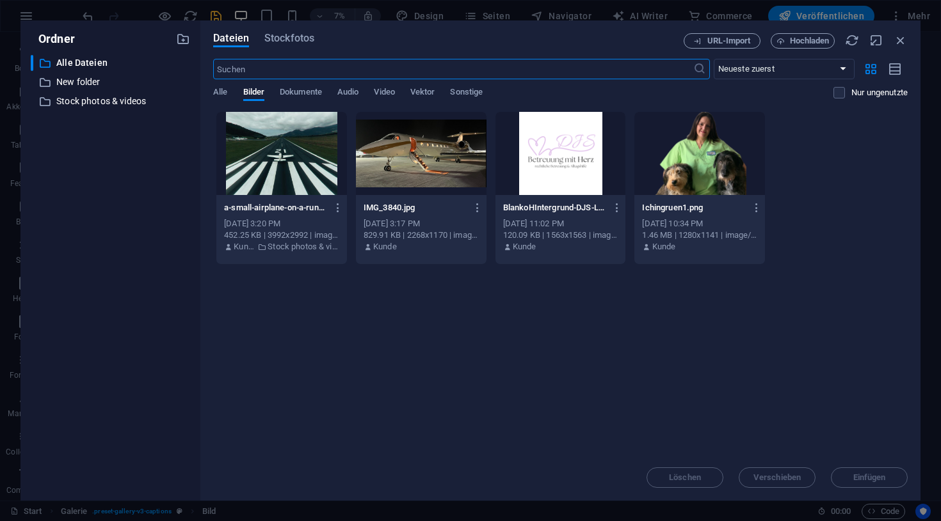
scroll to position [88, 0]
click at [306, 93] on span "Dokumente" at bounding box center [301, 93] width 42 height 18
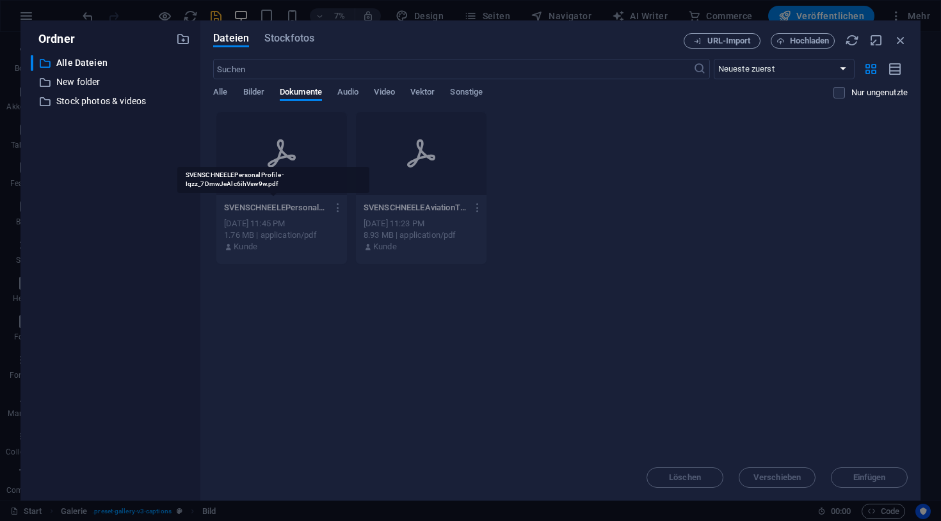
click at [308, 204] on p "SVENSCHNEELEPersonalProfile-Iqzz_7DmwJeAlc6ihVsw9w.pdf" at bounding box center [275, 208] width 103 height 12
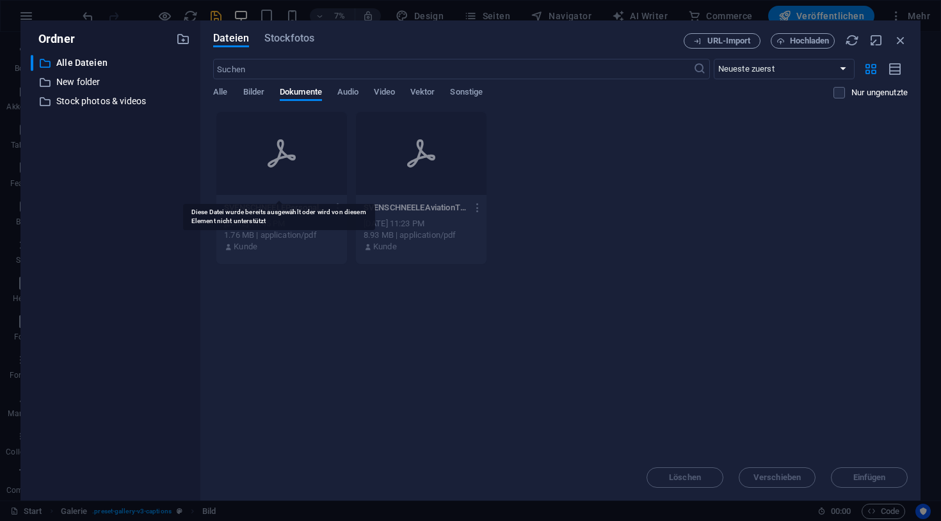
click at [289, 150] on icon at bounding box center [281, 153] width 31 height 31
click at [902, 41] on icon "button" at bounding box center [900, 40] width 14 height 14
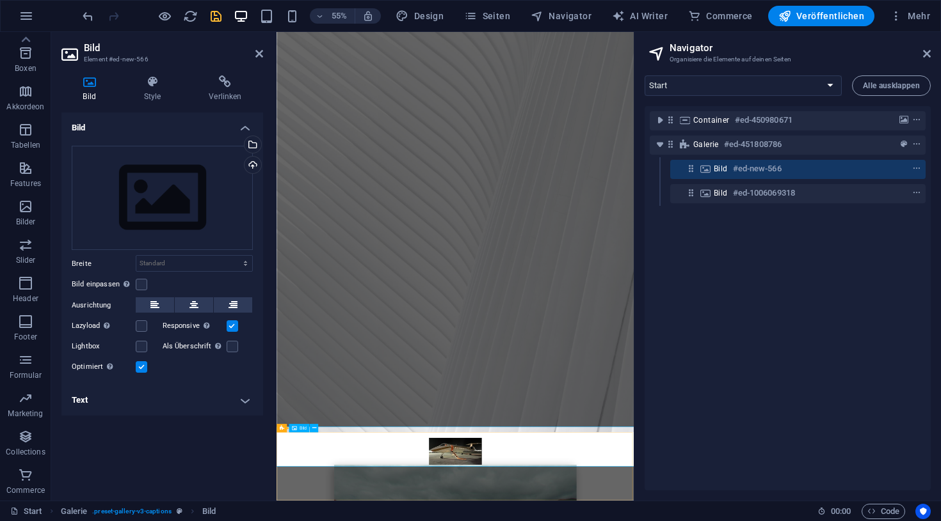
scroll to position [123, 0]
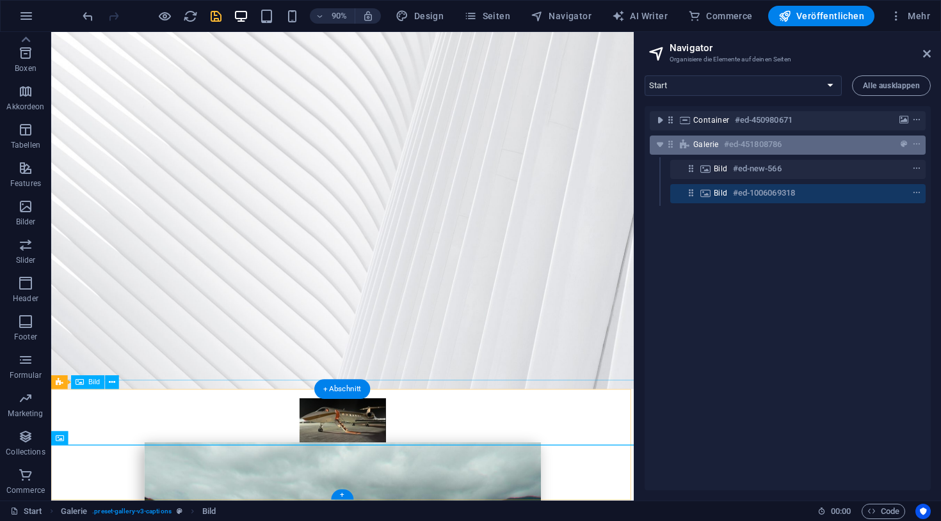
drag, startPoint x: 854, startPoint y: 195, endPoint x: 849, endPoint y: 149, distance: 45.7
click at [849, 150] on div "Container #ed-450980671 Galerie #ed-451808786 Bild #ed-new-566 Bild #ed-1006069…" at bounding box center [787, 298] width 286 height 385
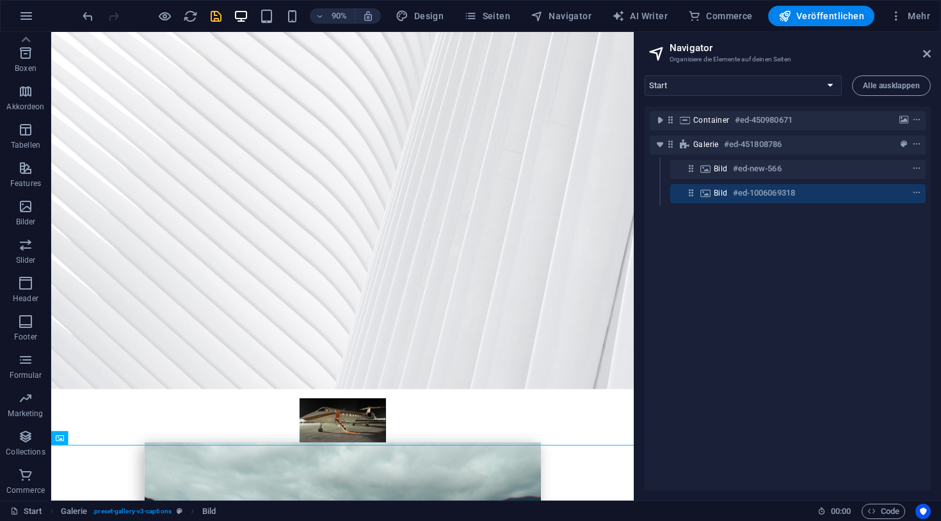
click at [895, 268] on div "Container #ed-450980671 Galerie #ed-451808786 Bild #ed-new-566 Bild #ed-1006069…" at bounding box center [787, 298] width 286 height 385
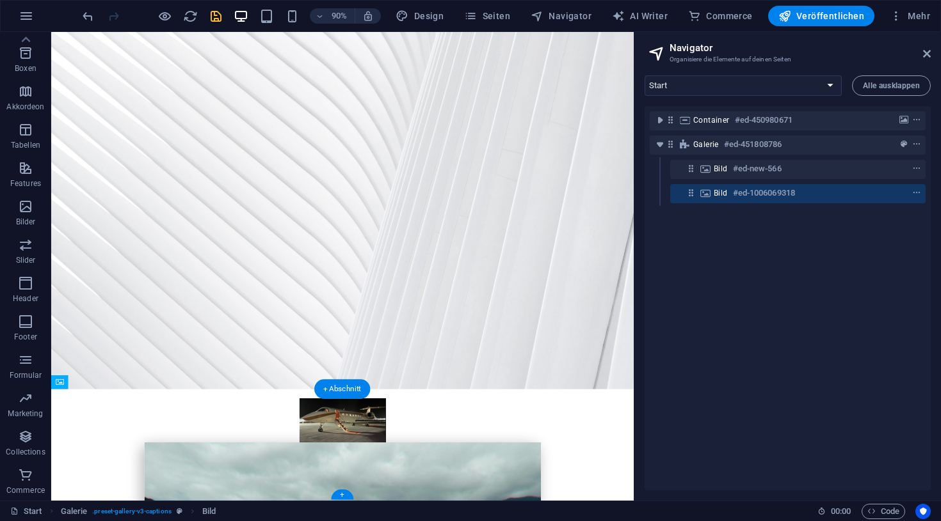
drag, startPoint x: 362, startPoint y: 508, endPoint x: 362, endPoint y: 448, distance: 60.1
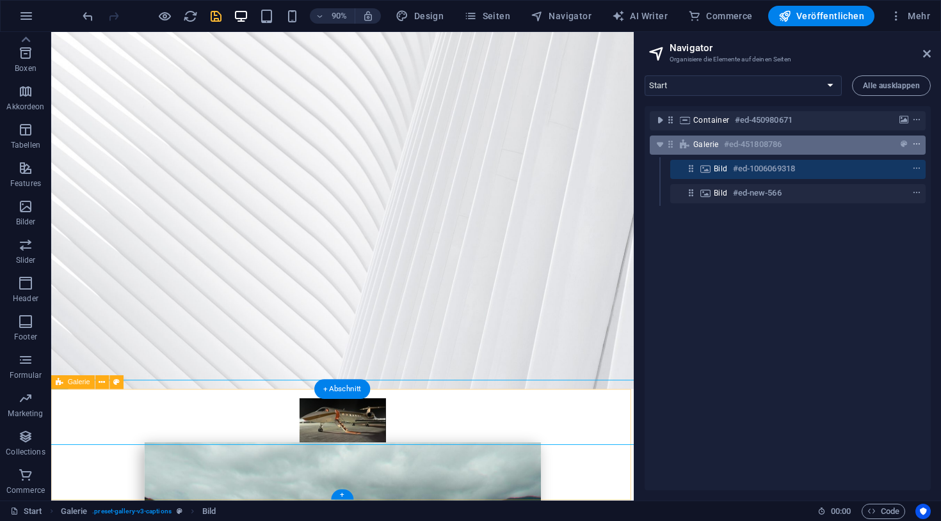
click at [914, 142] on icon "context-menu" at bounding box center [916, 144] width 9 height 9
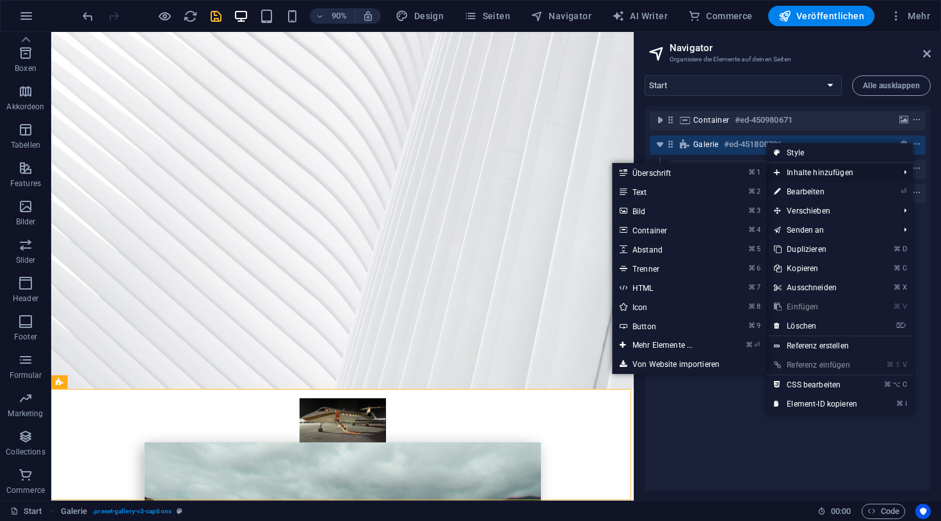
click at [816, 172] on span "Inhalte hinzufügen" at bounding box center [829, 172] width 127 height 19
click at [646, 347] on link "⌘ ⏎ Mehr Elemente ..." at bounding box center [665, 345] width 106 height 19
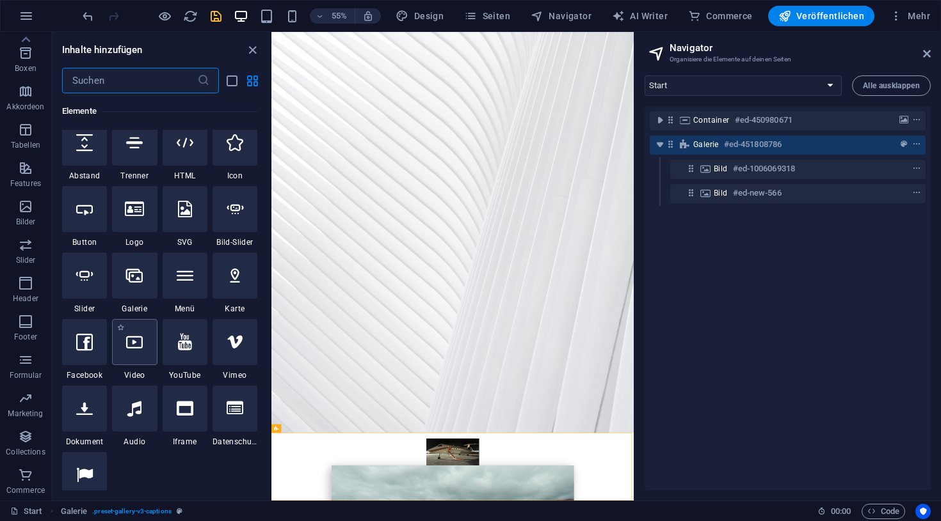
scroll to position [214, 0]
click at [81, 410] on icon at bounding box center [84, 408] width 17 height 17
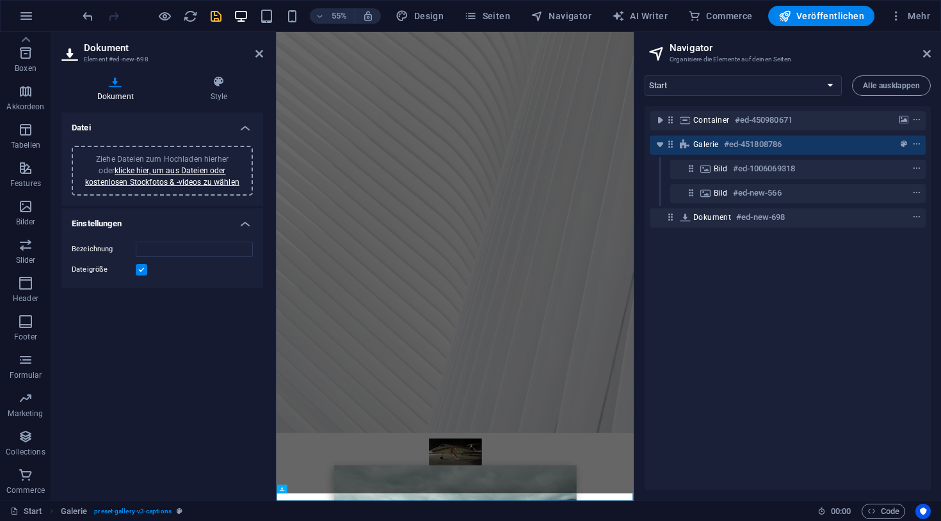
scroll to position [137, 0]
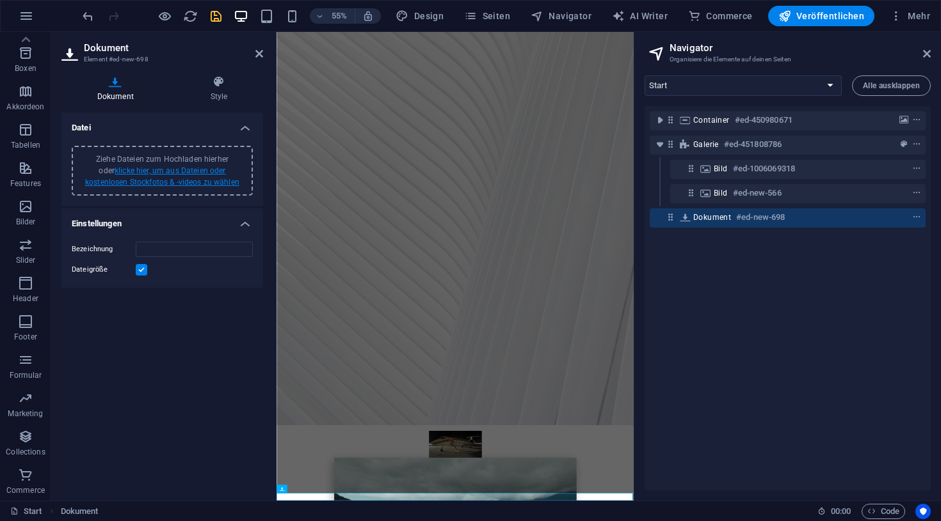
click at [183, 179] on link "klicke hier, um aus Dateien oder kostenlosen Stockfotos & -videos zu wählen" at bounding box center [162, 176] width 154 height 20
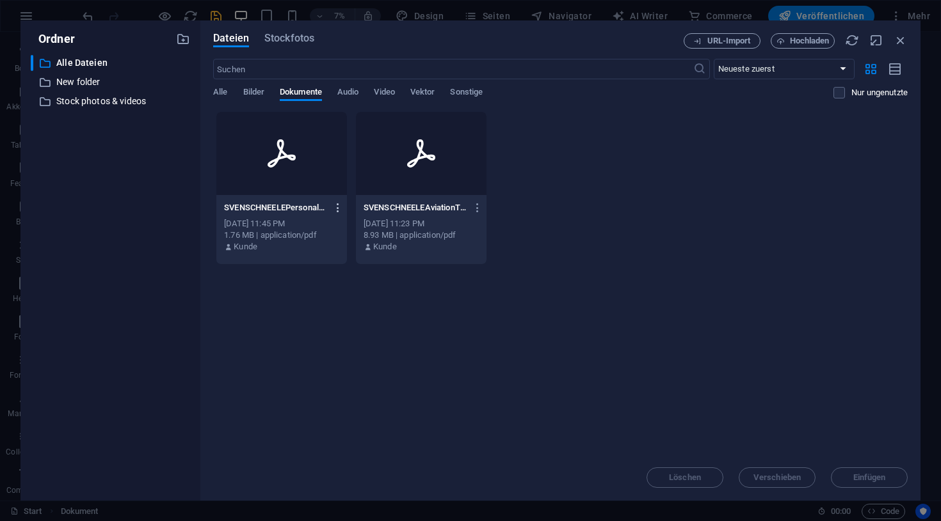
click at [335, 207] on icon "button" at bounding box center [338, 208] width 12 height 12
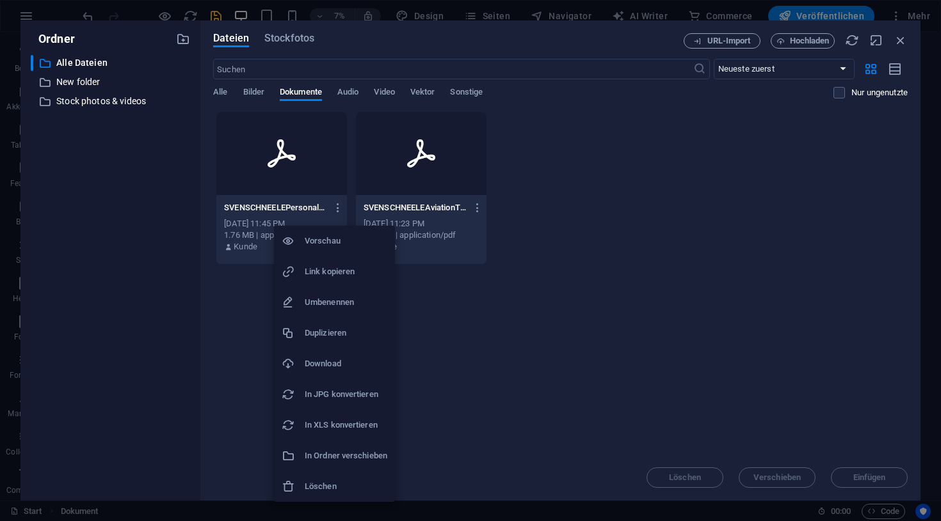
click at [308, 159] on div at bounding box center [470, 260] width 941 height 521
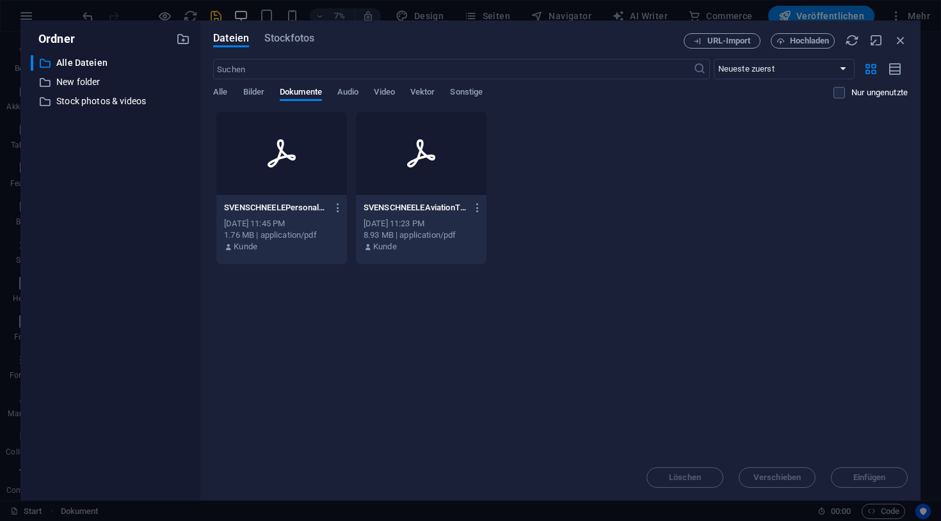
click at [275, 133] on div at bounding box center [281, 153] width 131 height 83
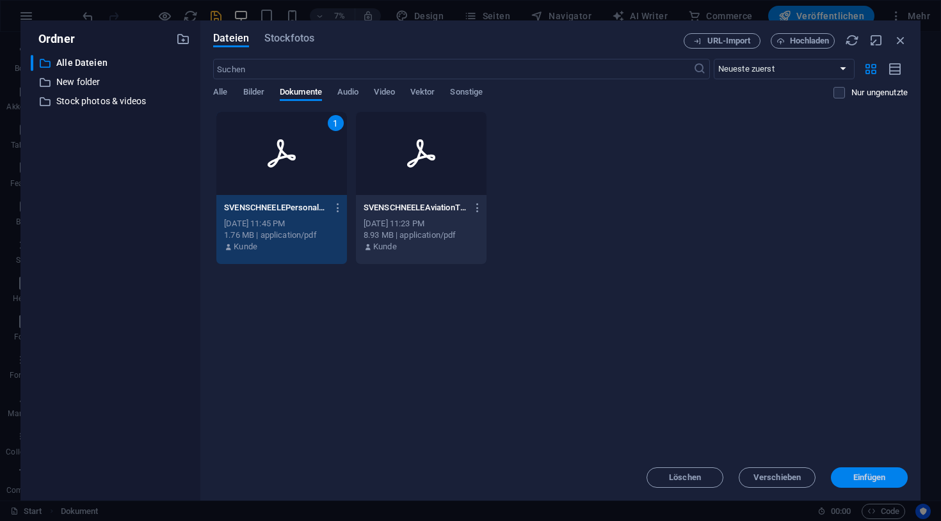
click at [891, 476] on span "Einfügen" at bounding box center [869, 478] width 67 height 8
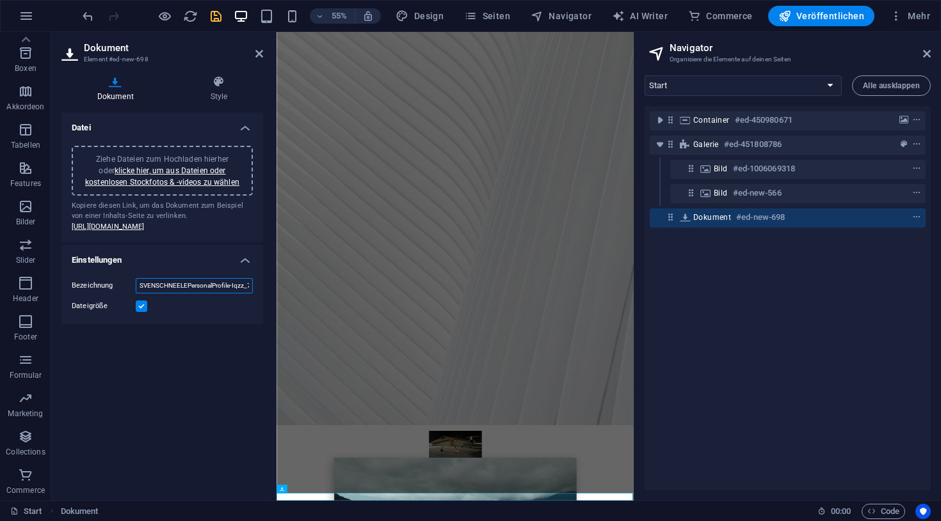
click at [232, 294] on input "SVENSCHNEELEPersonalProfile-Iqzz_7DmwJeAlc6ihVsw9w.pdf" at bounding box center [194, 285] width 117 height 15
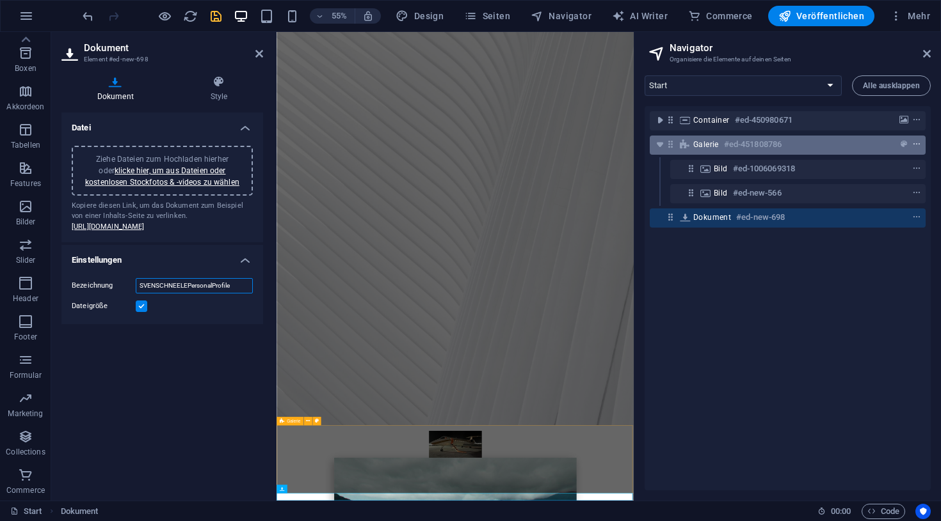
type input "SVENSCHNEELEPersonalProfile"
click at [916, 144] on icon "context-menu" at bounding box center [916, 144] width 9 height 9
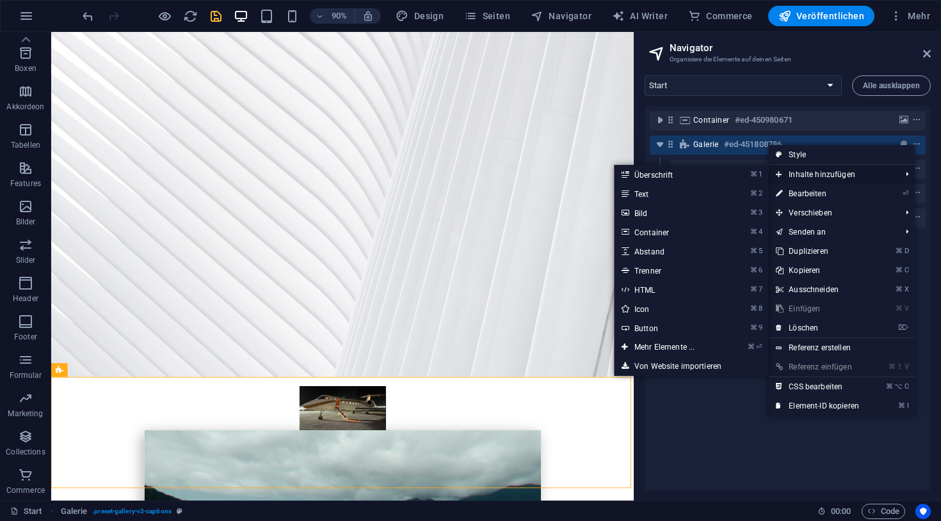
click at [830, 176] on span "Inhalte hinzufügen" at bounding box center [831, 174] width 127 height 19
click at [655, 349] on link "⌘ ⏎ Mehr Elemente ..." at bounding box center [667, 347] width 106 height 19
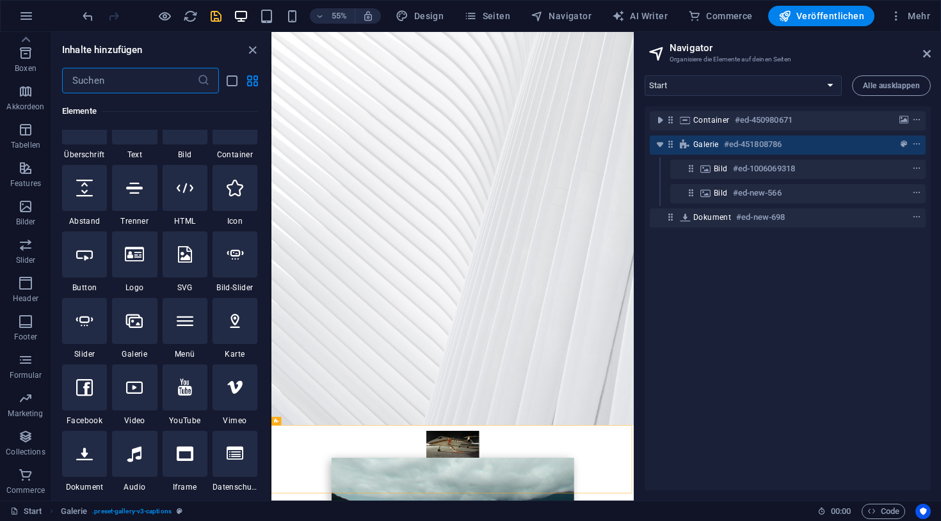
scroll to position [177, 0]
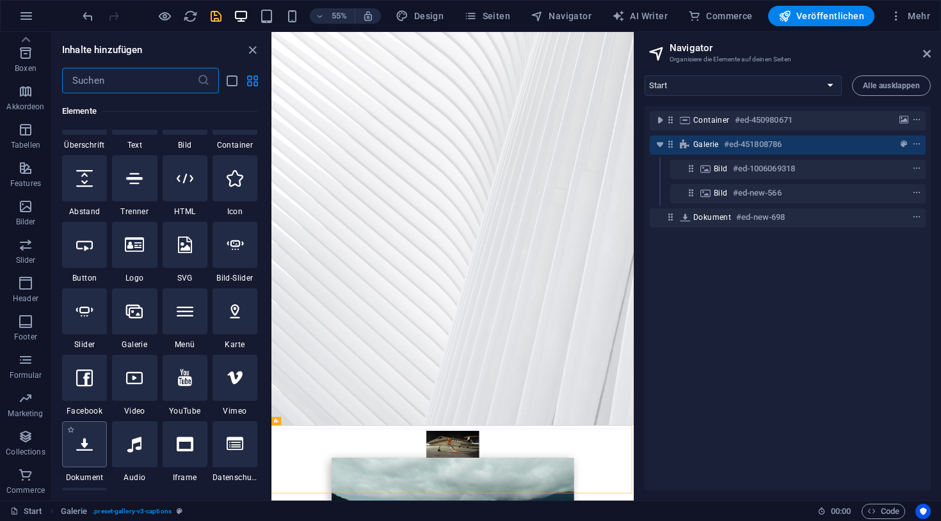
click at [86, 441] on icon at bounding box center [84, 444] width 17 height 17
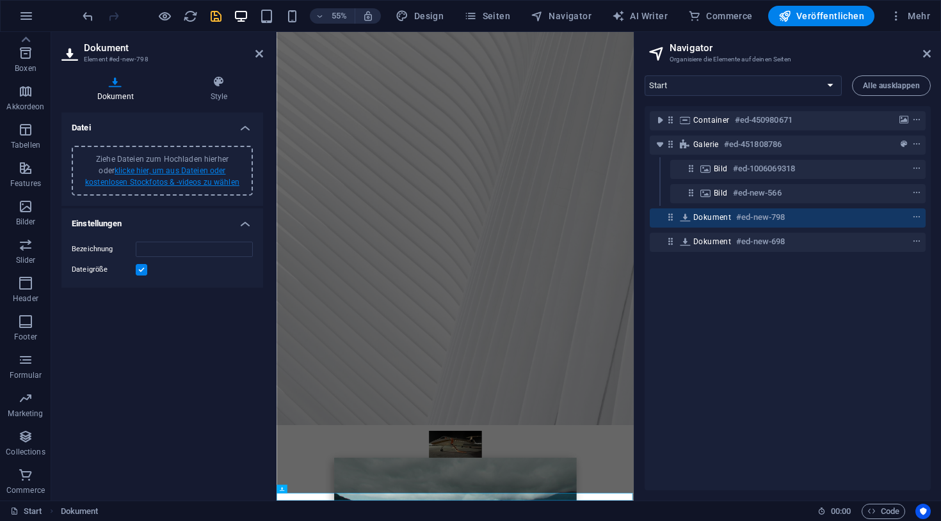
click at [172, 182] on link "klicke hier, um aus Dateien oder kostenlosen Stockfotos & -videos zu wählen" at bounding box center [162, 176] width 154 height 20
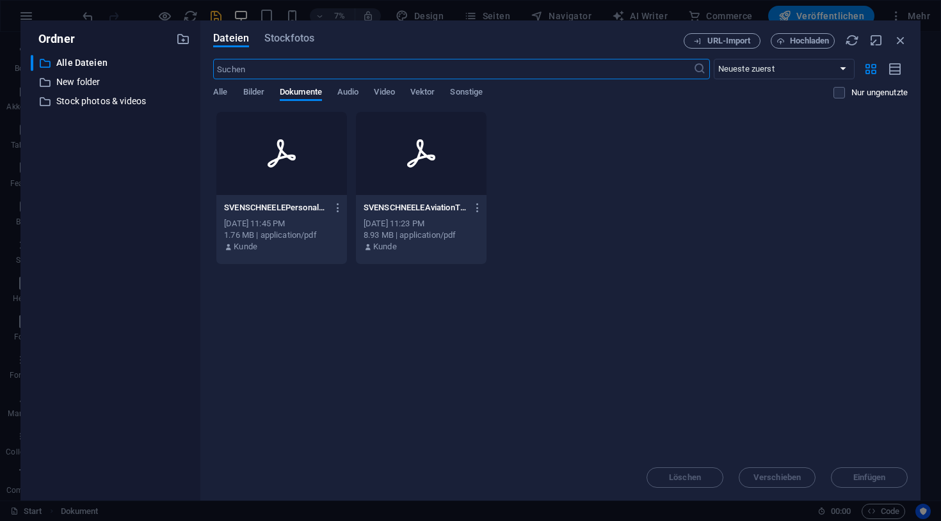
click at [425, 164] on icon at bounding box center [421, 153] width 31 height 31
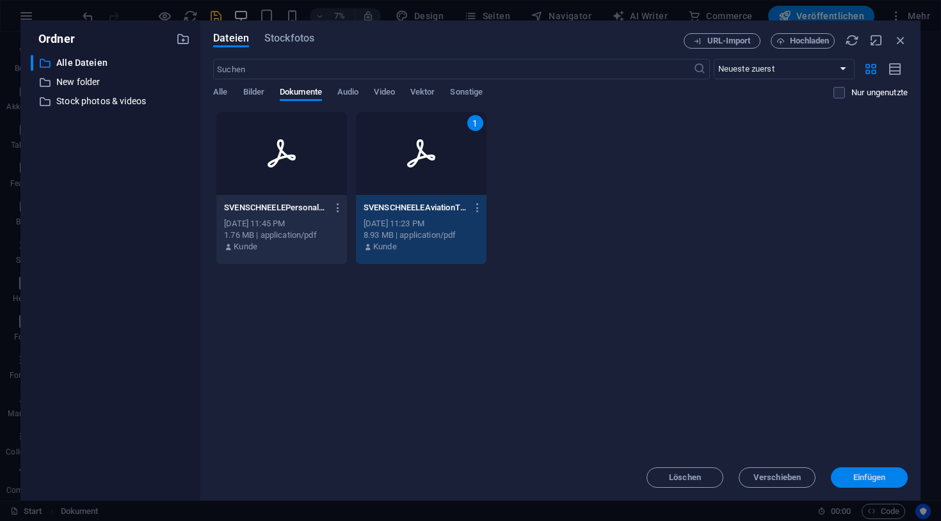
click at [865, 481] on span "Einfügen" at bounding box center [869, 478] width 33 height 8
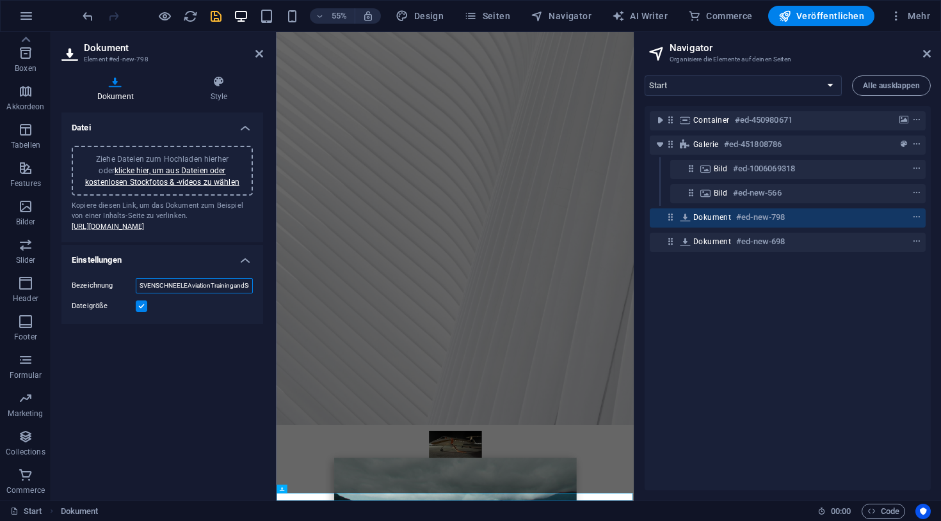
click at [225, 294] on input "SVENSCHNEELEAviationTrainingandSupportingDocumentation-k17-MnR58Lv8dlL1J62GyQ.p…" at bounding box center [194, 285] width 117 height 15
type input "SVENSCHNEELEAviationTrainingandSupportingDocumentation"
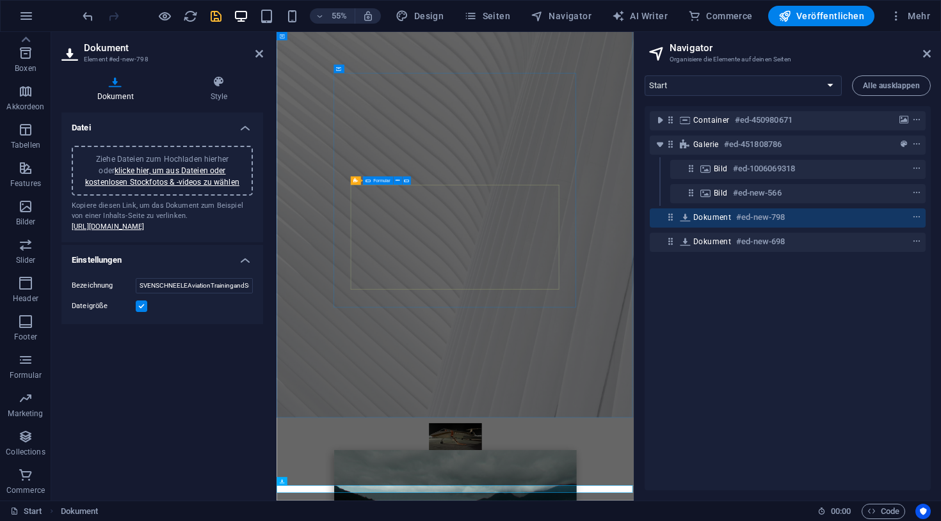
scroll to position [150, 0]
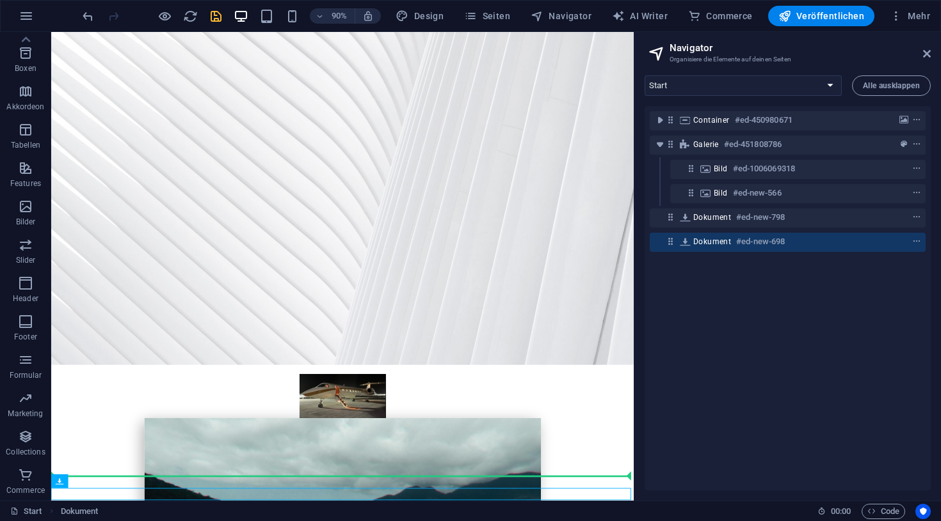
drag, startPoint x: 297, startPoint y: 880, endPoint x: 449, endPoint y: 529, distance: 382.9
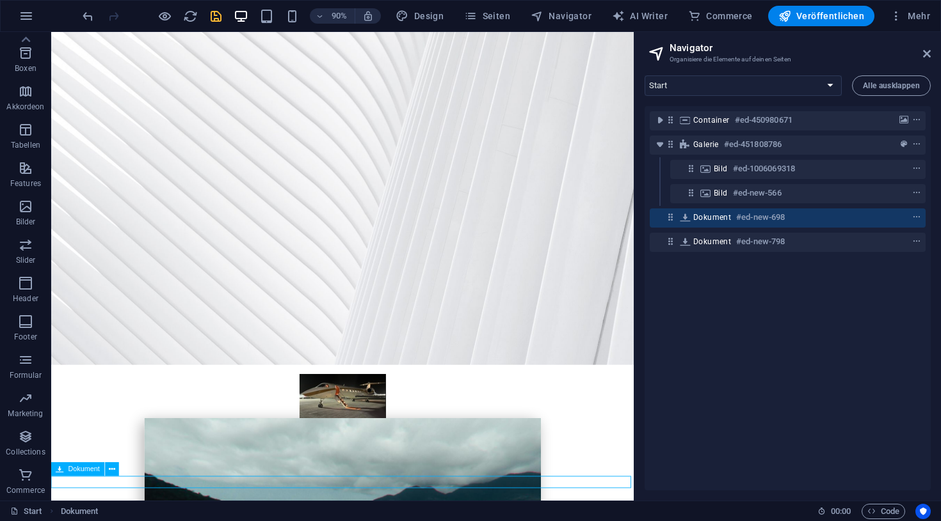
click at [752, 218] on h6 "#ed-new-698" at bounding box center [760, 217] width 49 height 15
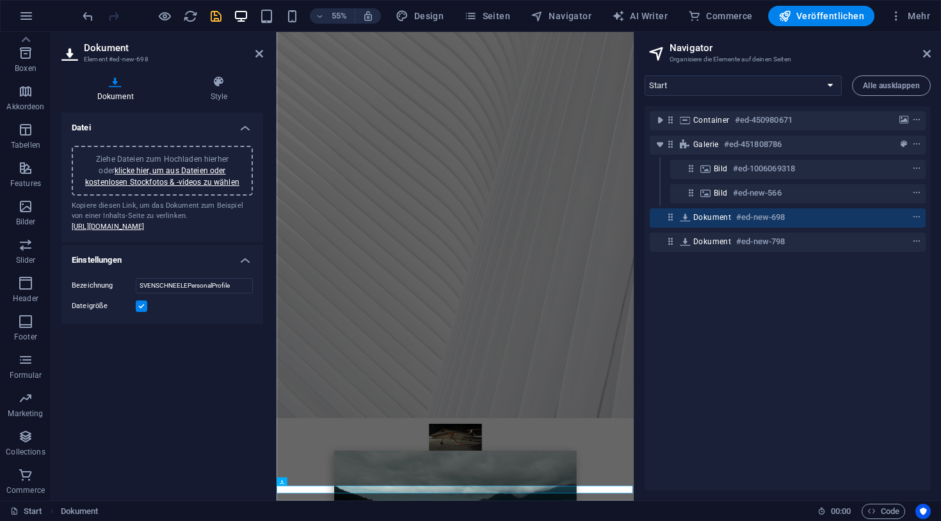
drag, startPoint x: 232, startPoint y: 248, endPoint x: 60, endPoint y: 228, distance: 173.2
click at [58, 228] on div "Dokument Style Datei Ziehe Dateien zum Hochladen hierher oder klicke hier, um a…" at bounding box center [162, 283] width 222 height 436
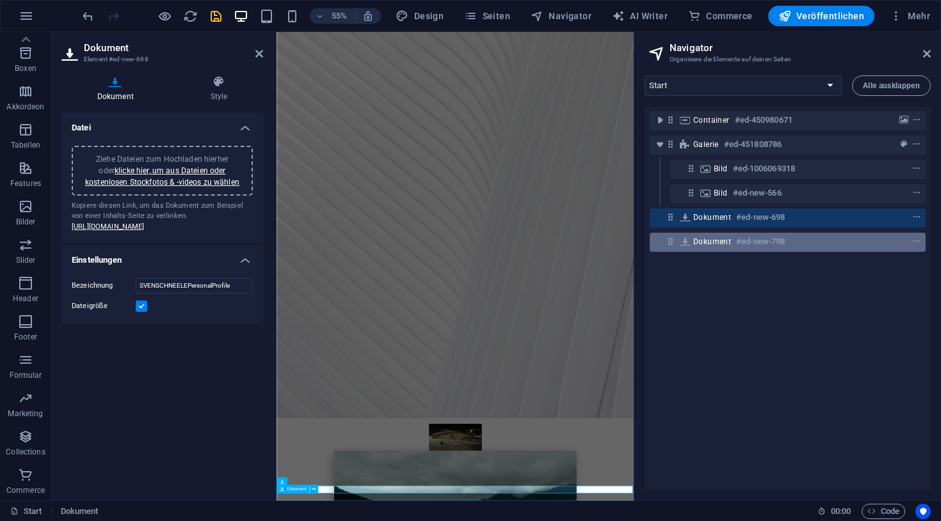
click at [739, 244] on h6 "#ed-new-798" at bounding box center [760, 241] width 49 height 15
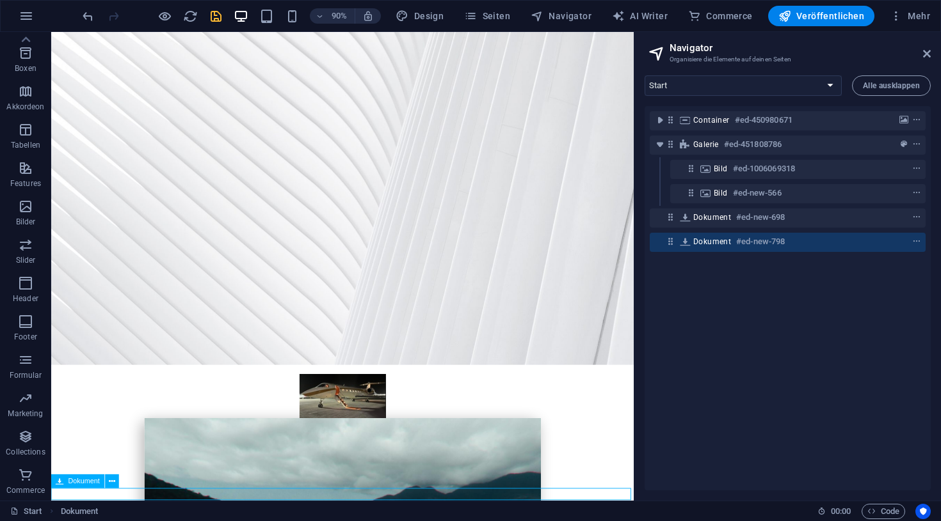
click at [739, 244] on h6 "#ed-new-798" at bounding box center [760, 241] width 49 height 15
click at [717, 240] on span "Dokument" at bounding box center [712, 242] width 38 height 10
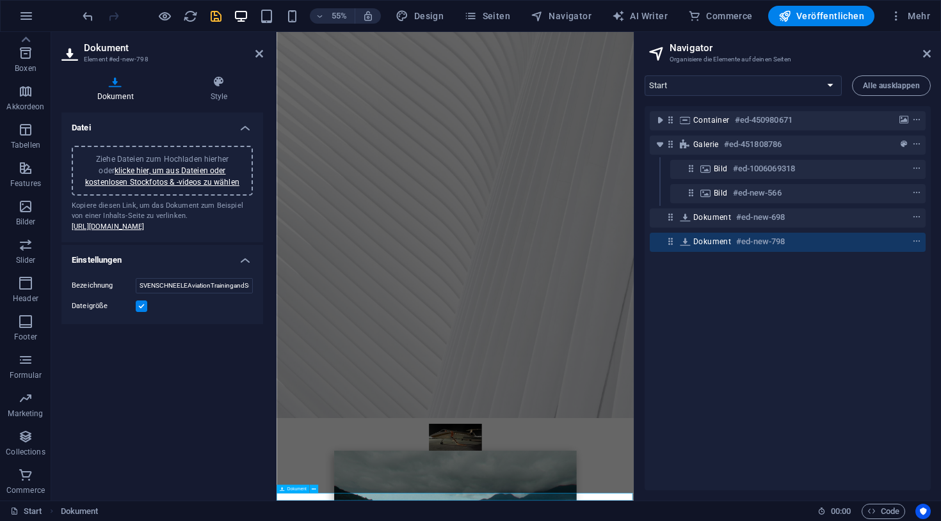
click at [736, 239] on h6 "#ed-new-798" at bounding box center [760, 241] width 49 height 15
click at [215, 16] on icon "save" at bounding box center [216, 16] width 15 height 15
checkbox input "false"
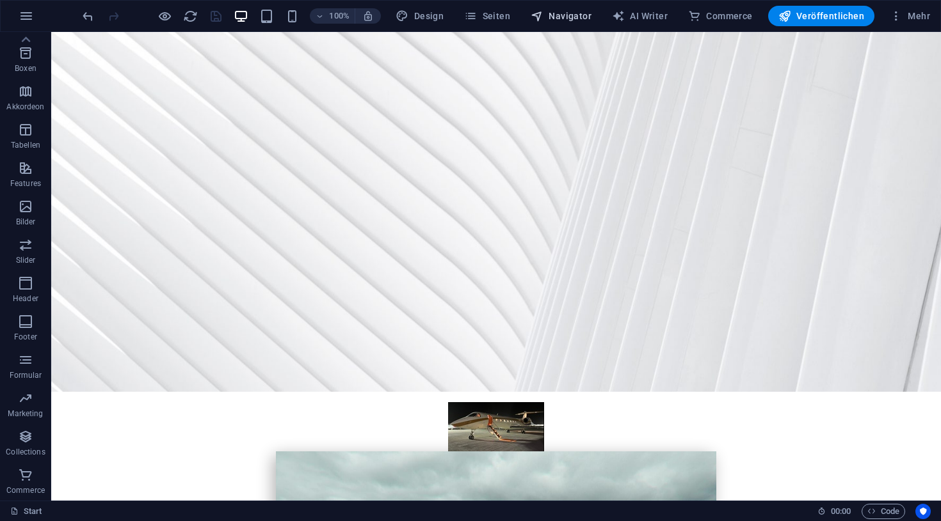
click at [559, 10] on span "Navigator" at bounding box center [560, 16] width 61 height 13
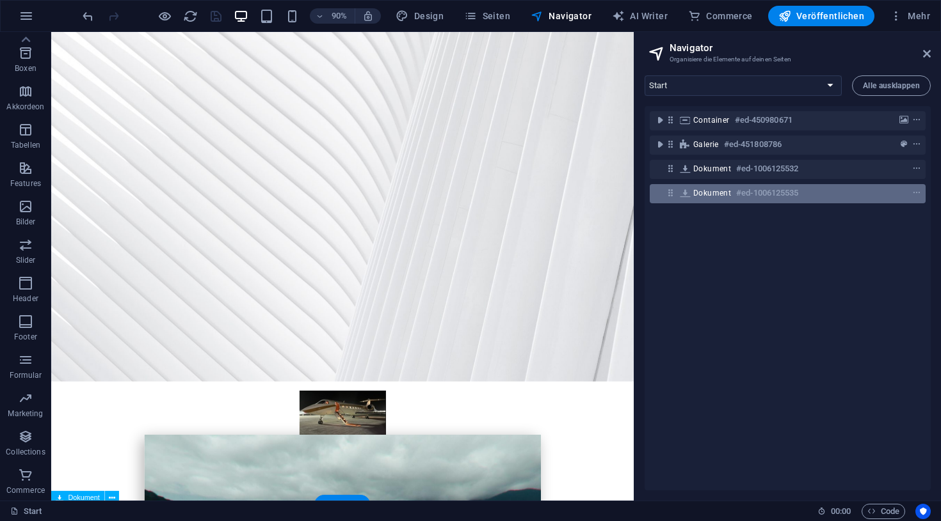
click at [781, 190] on h6 "#ed-1006125535" at bounding box center [767, 193] width 62 height 15
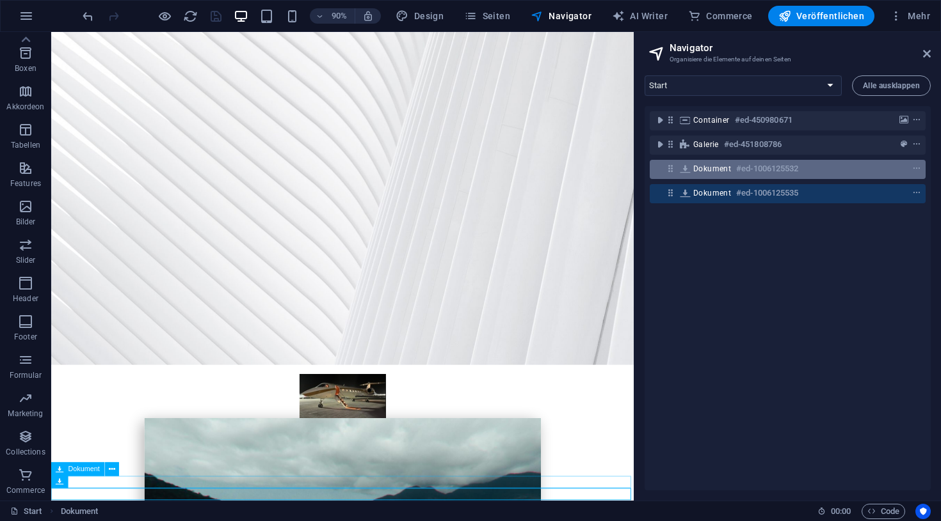
click at [780, 173] on h6 "#ed-1006125532" at bounding box center [767, 168] width 62 height 15
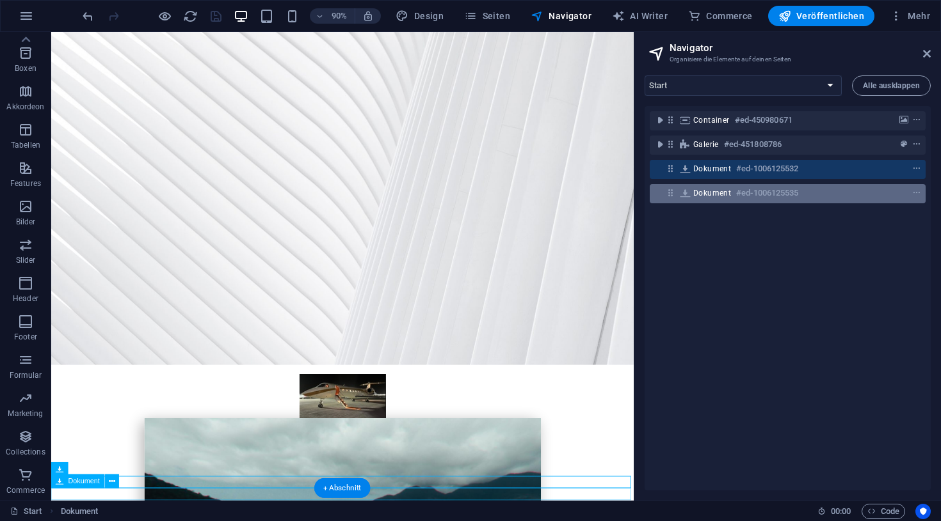
click at [781, 197] on h6 "#ed-1006125535" at bounding box center [767, 193] width 62 height 15
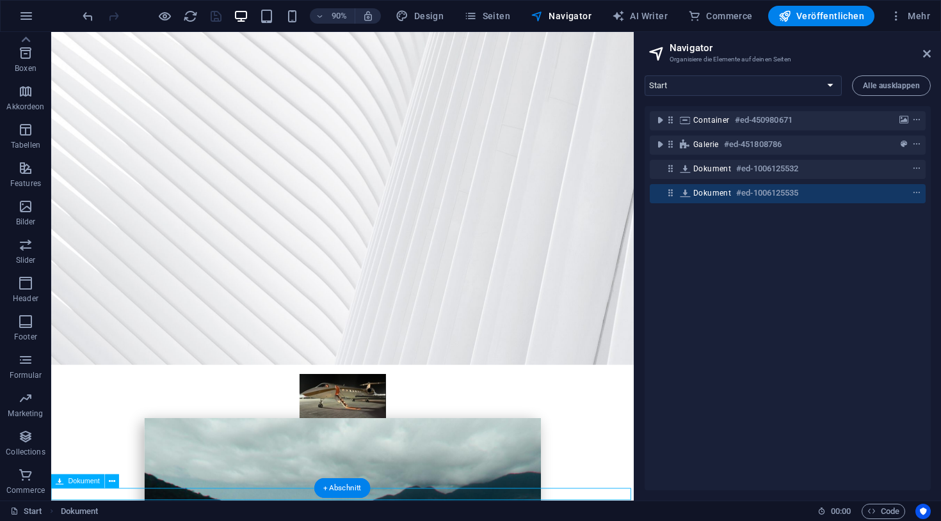
click at [781, 197] on h6 "#ed-1006125535" at bounding box center [767, 193] width 62 height 15
